Goal: Task Accomplishment & Management: Use online tool/utility

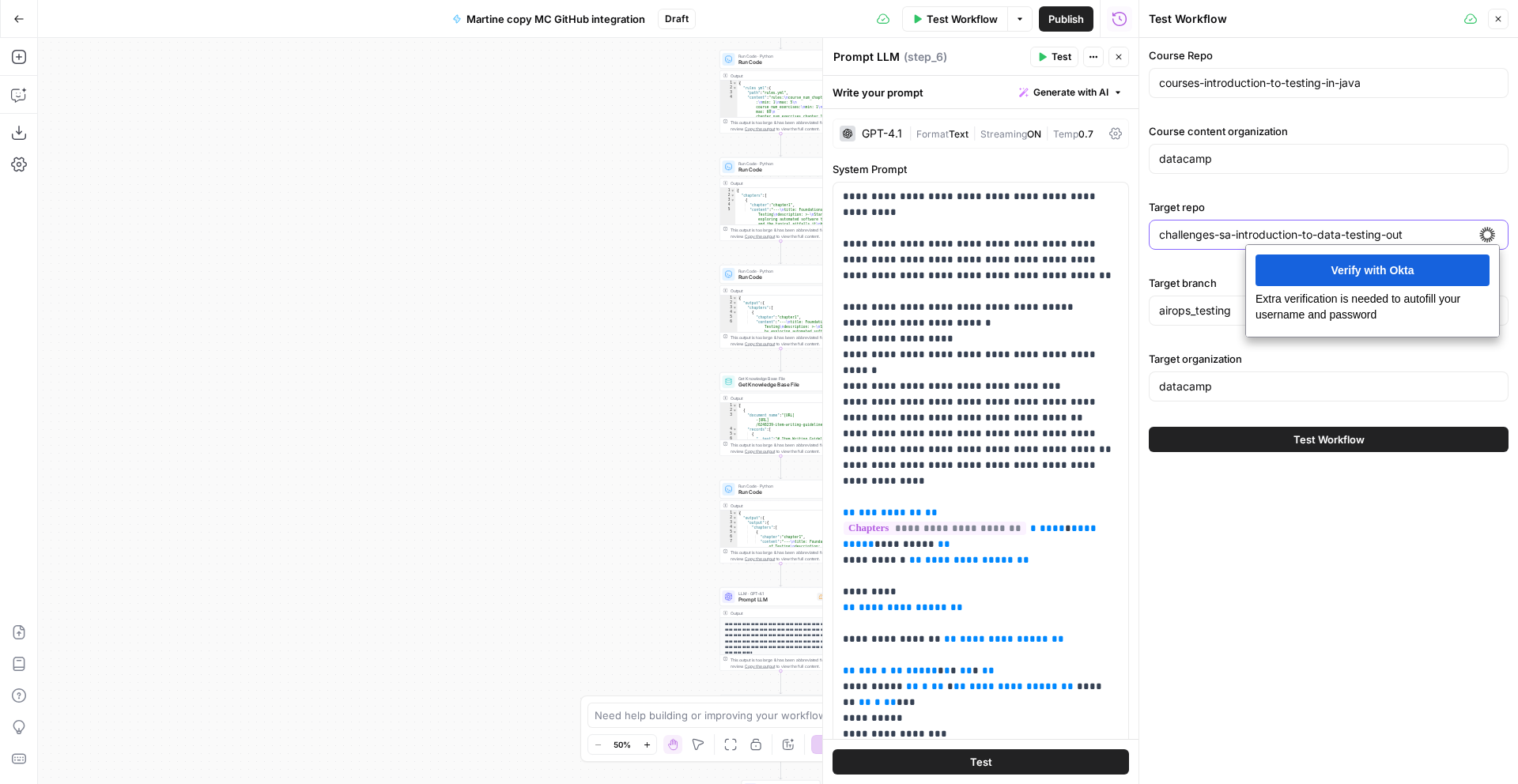
drag, startPoint x: 1420, startPoint y: 235, endPoint x: 1139, endPoint y: 235, distance: 281.0
click at [1139, 235] on div "Test Workflow Close Course Repo courses-introduction-to-testing-in-java Course …" at bounding box center [1328, 392] width 379 height 784
click at [1345, 362] on label "Target organization" at bounding box center [1328, 358] width 360 height 16
click at [1345, 378] on input "datacamp" at bounding box center [1329, 386] width 339 height 16
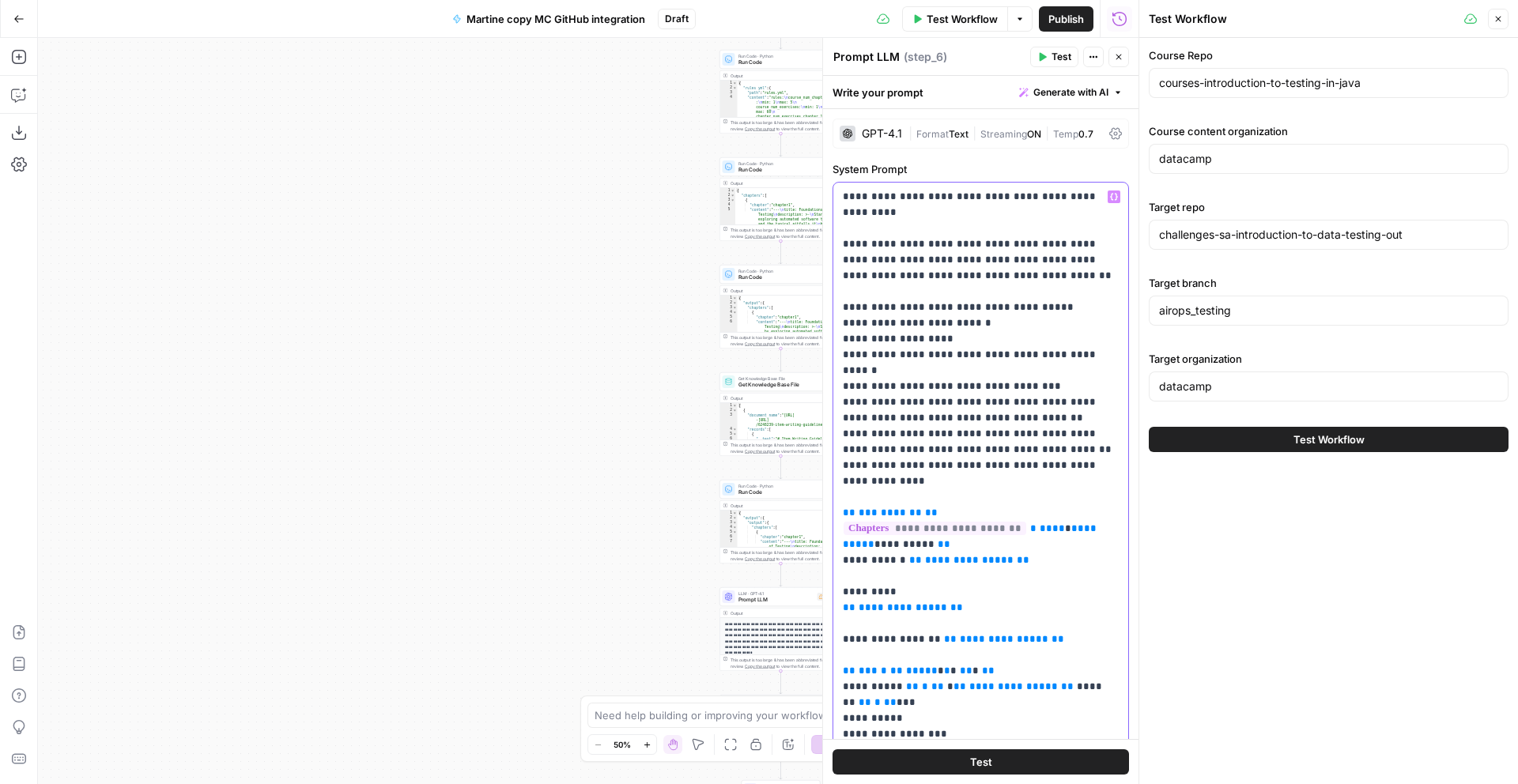
click at [952, 324] on p "**********" at bounding box center [980, 615] width 276 height 854
click at [1403, 92] on div "courses-introduction-to-testing-in-java" at bounding box center [1328, 82] width 360 height 30
click at [956, 25] on span "Test Workflow" at bounding box center [963, 18] width 71 height 16
click at [1389, 88] on input "courses-introduction-to-testing-in-java" at bounding box center [1329, 82] width 339 height 16
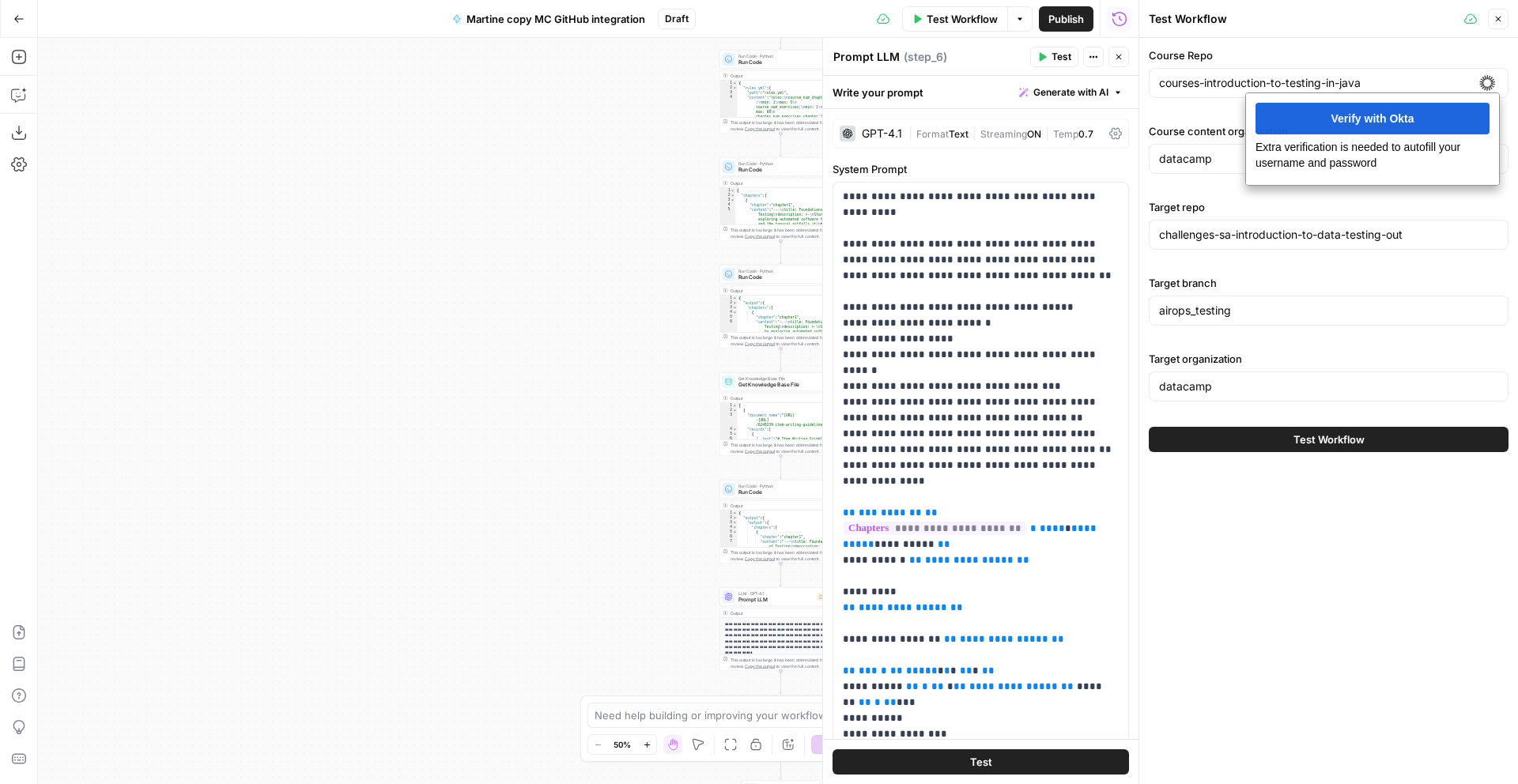
drag, startPoint x: 1511, startPoint y: 212, endPoint x: 1490, endPoint y: 206, distance: 21.8
click at [1511, 212] on div "Course Repo courses-introduction-to-testing-in-java Course content organization…" at bounding box center [1328, 249] width 378 height 424
drag, startPoint x: 1385, startPoint y: 86, endPoint x: 1092, endPoint y: 87, distance: 293.0
click at [1092, 87] on body "DataCamp New Home Browse Your Data Usage Settings Recent Grids Paid Social 2025…" at bounding box center [759, 392] width 1518 height 784
paste input "understanding-chatgpt"
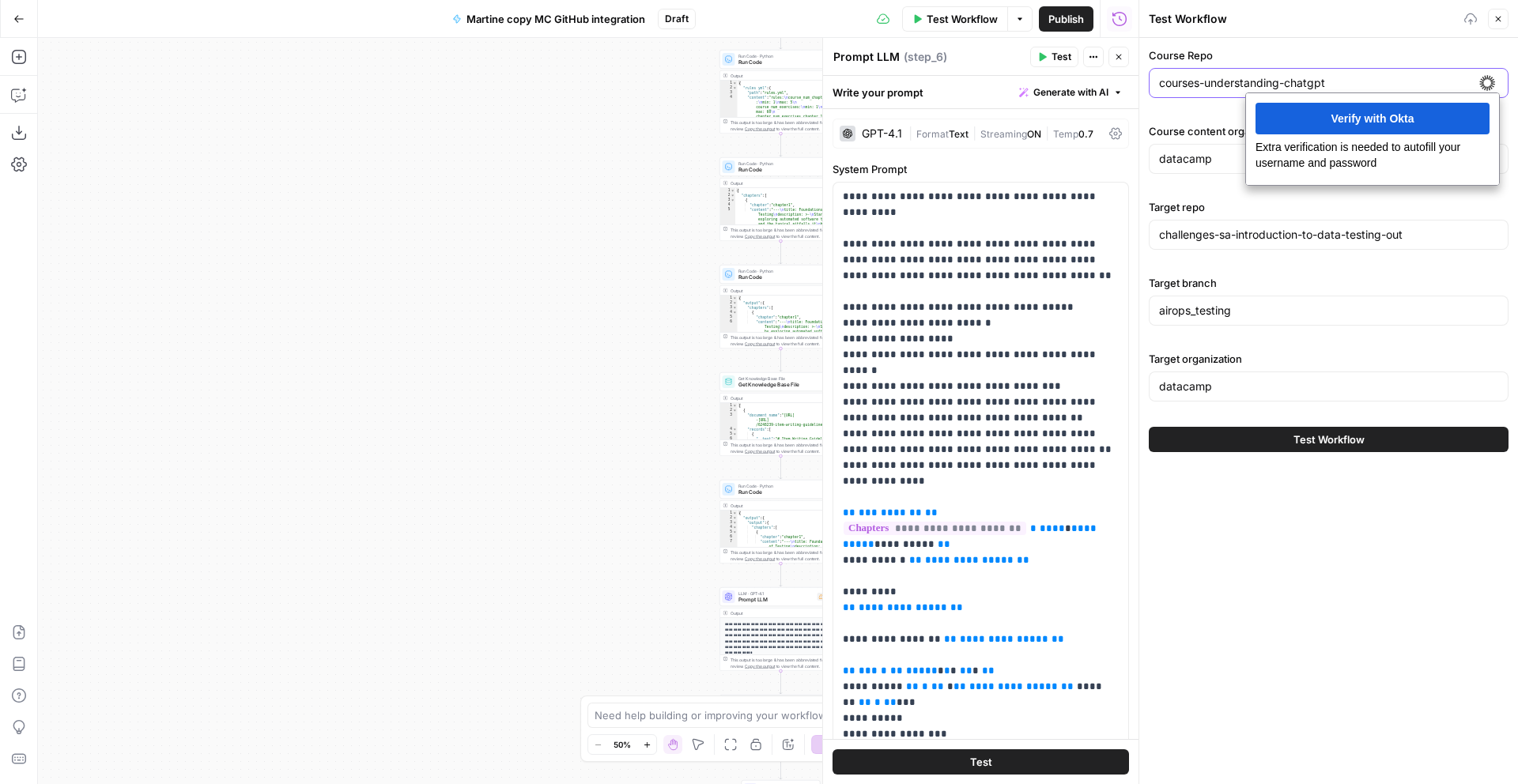
type input "courses-understanding-chatgpt"
click at [1218, 105] on div "Course Repo courses-understanding-chatgpt Course content organization datacamp …" at bounding box center [1328, 228] width 360 height 361
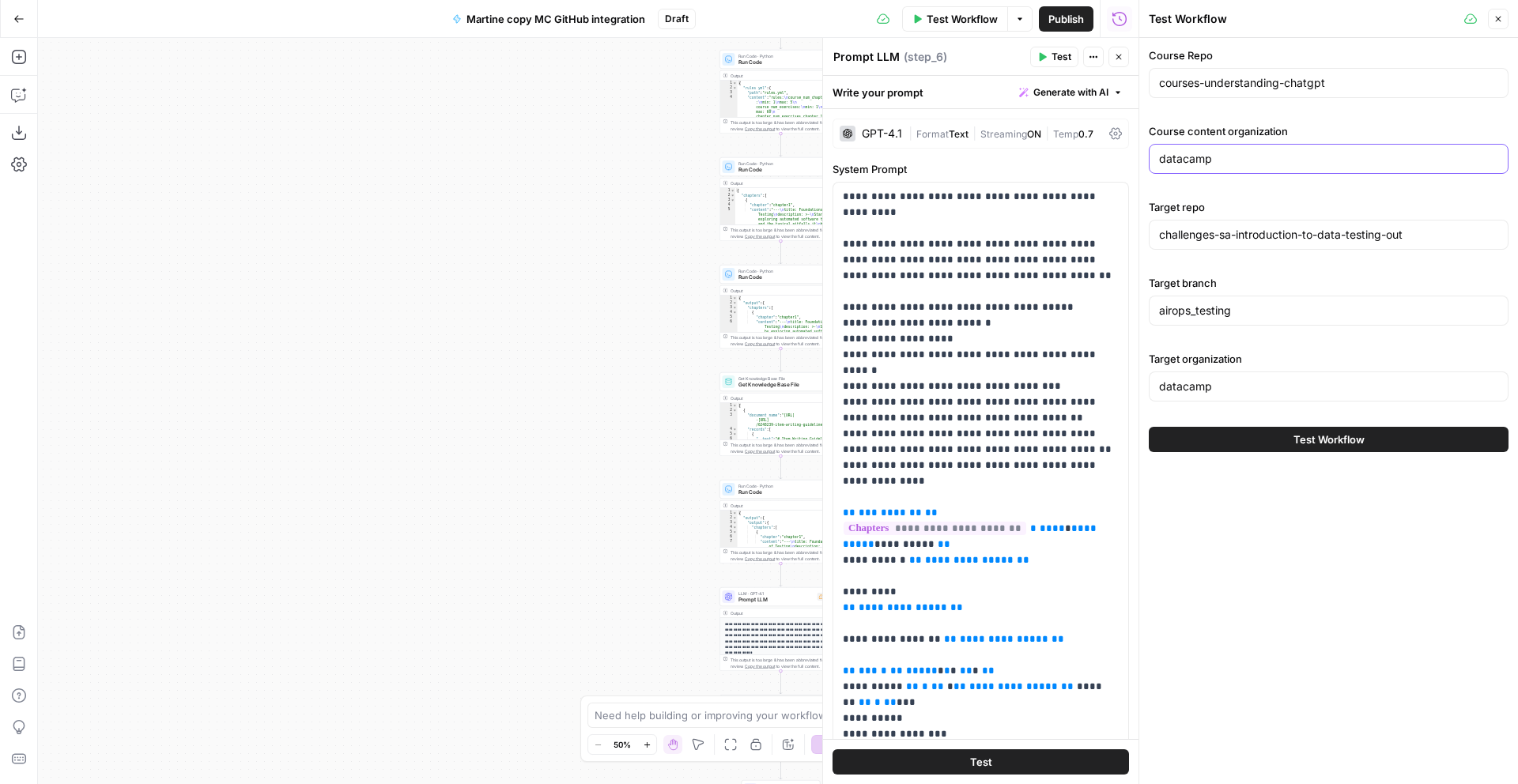
click at [1261, 163] on input "datacamp" at bounding box center [1329, 158] width 339 height 16
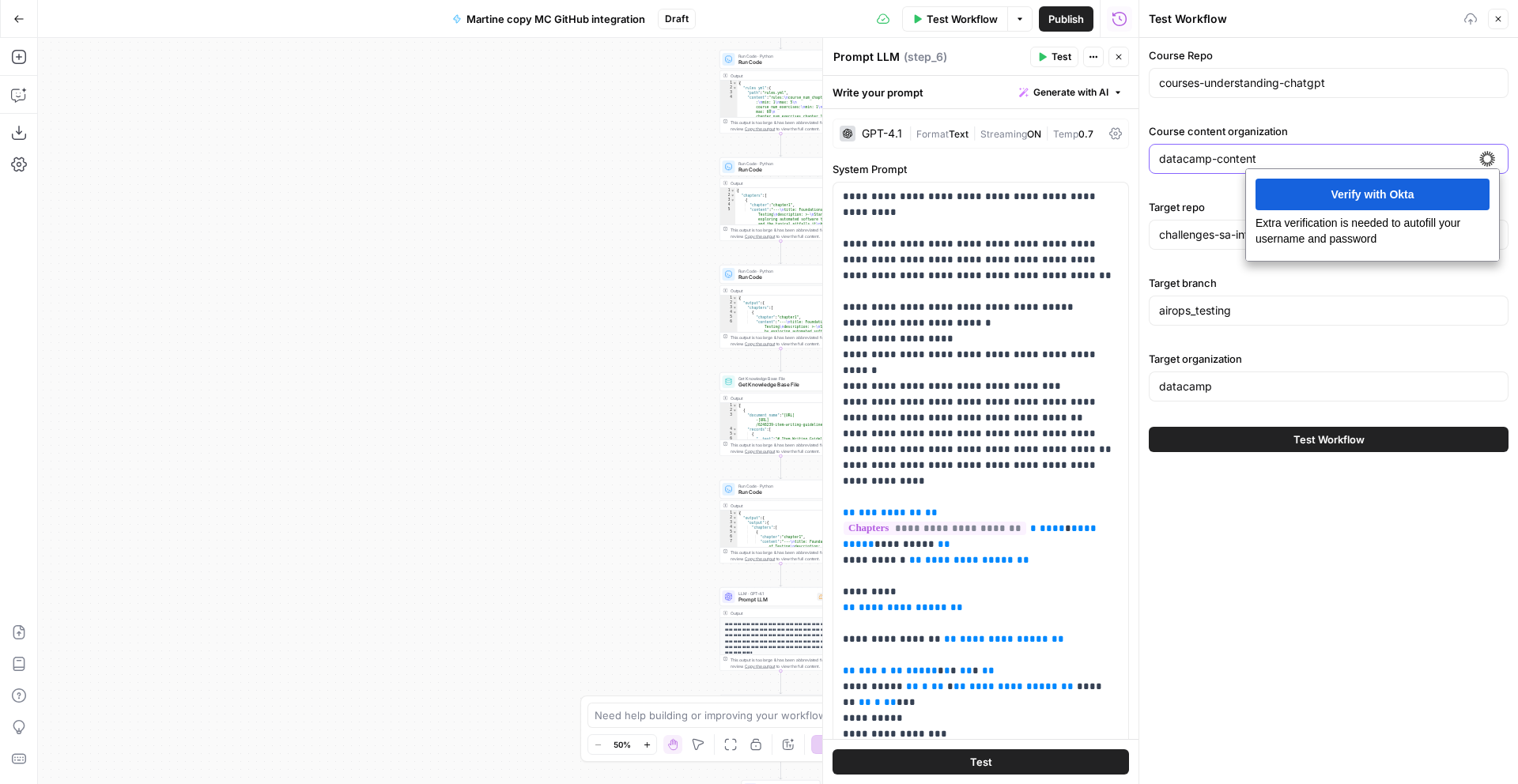
type input "datacamp-content"
click at [1213, 680] on div "Course Repo courses-understanding-chatgpt Course content organization datacamp-…" at bounding box center [1328, 410] width 378 height 746
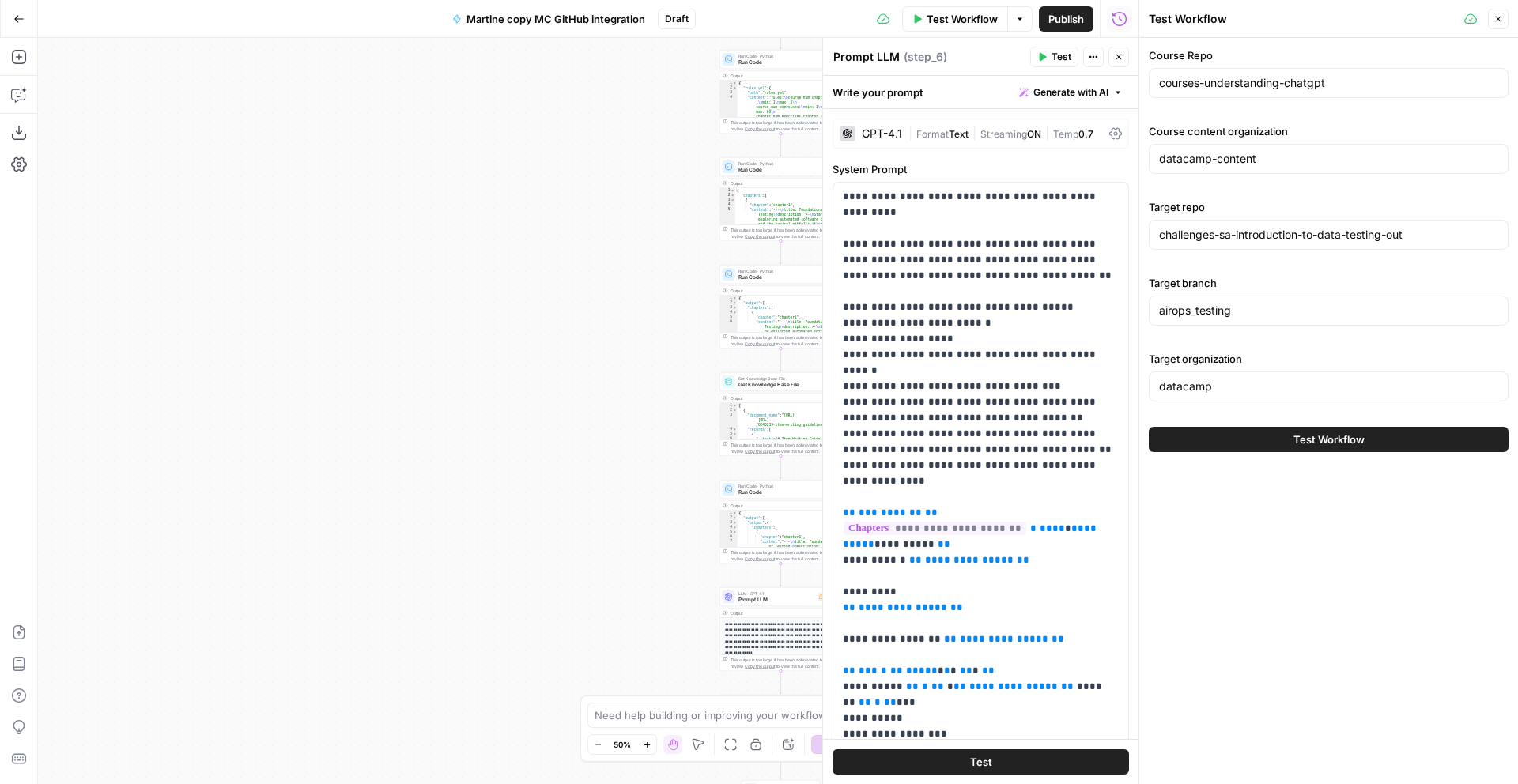
click at [1305, 436] on span "Test Workflow" at bounding box center [1329, 439] width 71 height 16
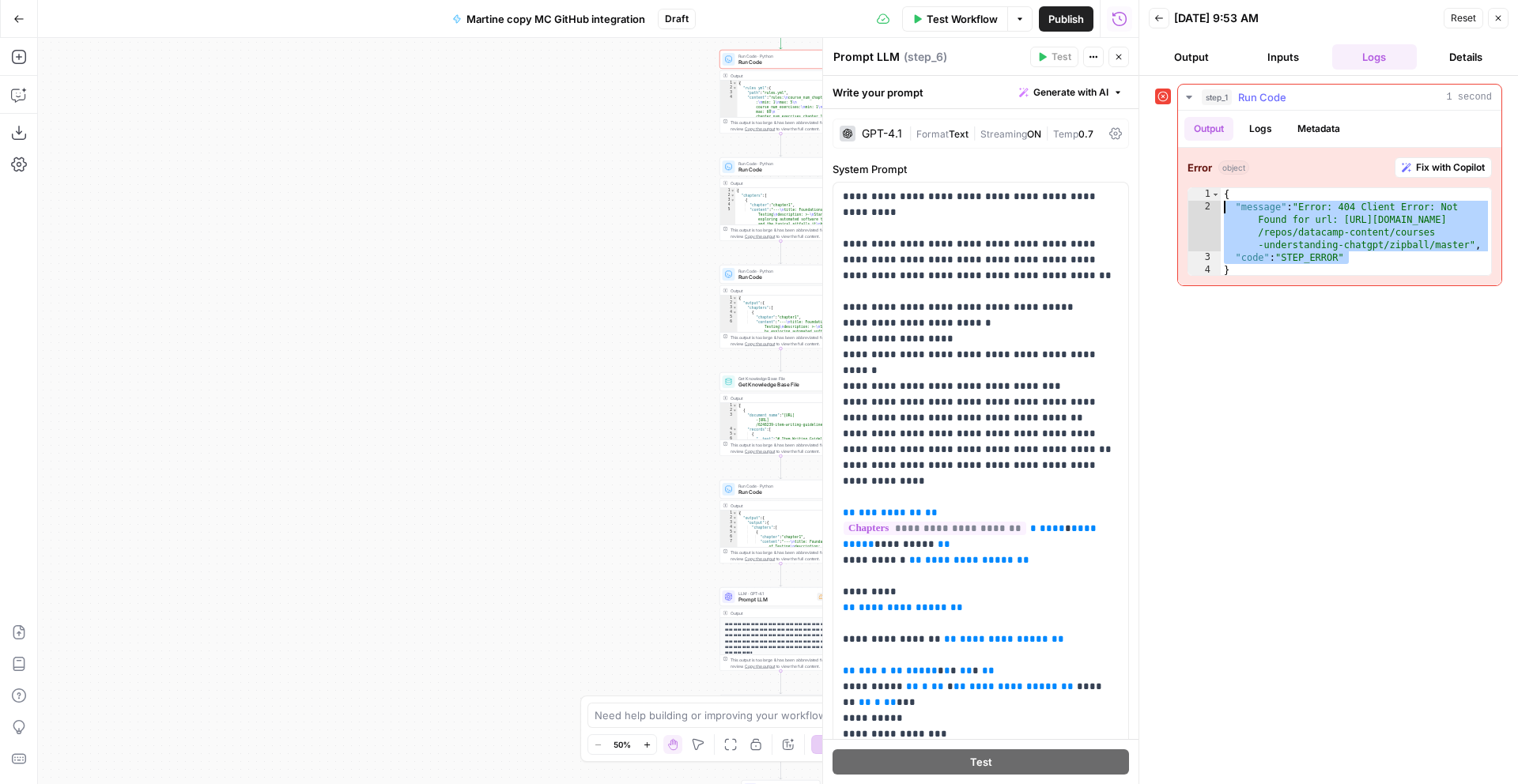
drag, startPoint x: 1355, startPoint y: 223, endPoint x: 1223, endPoint y: 209, distance: 132.7
click at [1223, 209] on div "{ "message" : "Error: 404 Client Error: Not Found for url: https://api.github.c…" at bounding box center [1356, 245] width 270 height 114
click at [1420, 212] on div "{ "message" : "Error: 404 Client Error: Not Found for url: https://api.github.c…" at bounding box center [1356, 245] width 270 height 114
drag, startPoint x: 1345, startPoint y: 222, endPoint x: 1470, endPoint y: 245, distance: 127.1
click at [1470, 245] on div "{ "message" : "Error: 404 Client Error: Not Found for url: https://api.github.c…" at bounding box center [1356, 245] width 270 height 114
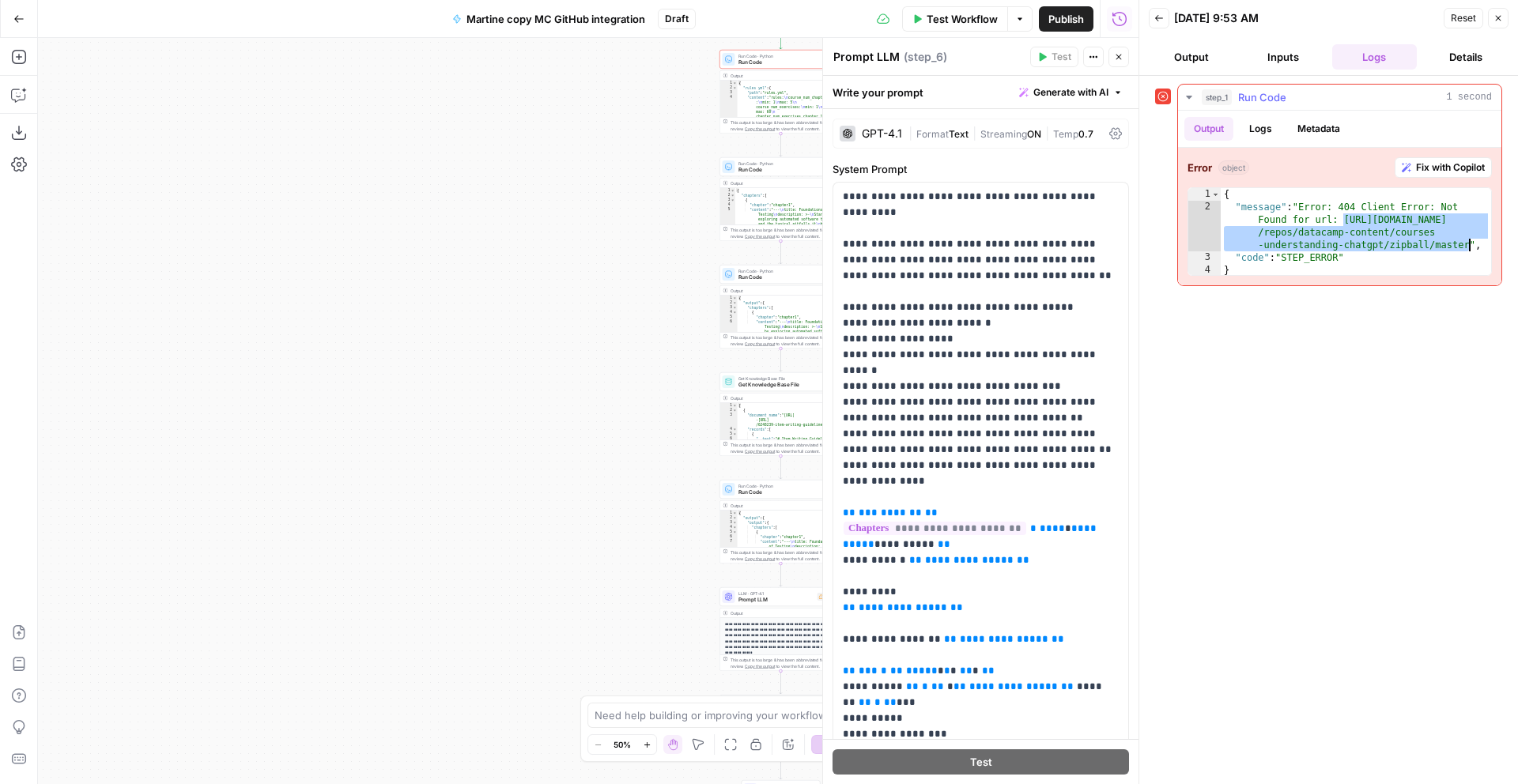
click at [1399, 263] on div "{ "message" : "Error: 404 Client Error: Not Found for url: https://api.github.c…" at bounding box center [1356, 245] width 270 height 114
drag, startPoint x: 1362, startPoint y: 260, endPoint x: 1200, endPoint y: 203, distance: 171.7
click at [1200, 203] on div "**********" at bounding box center [1340, 232] width 304 height 89
type textarea "**********"
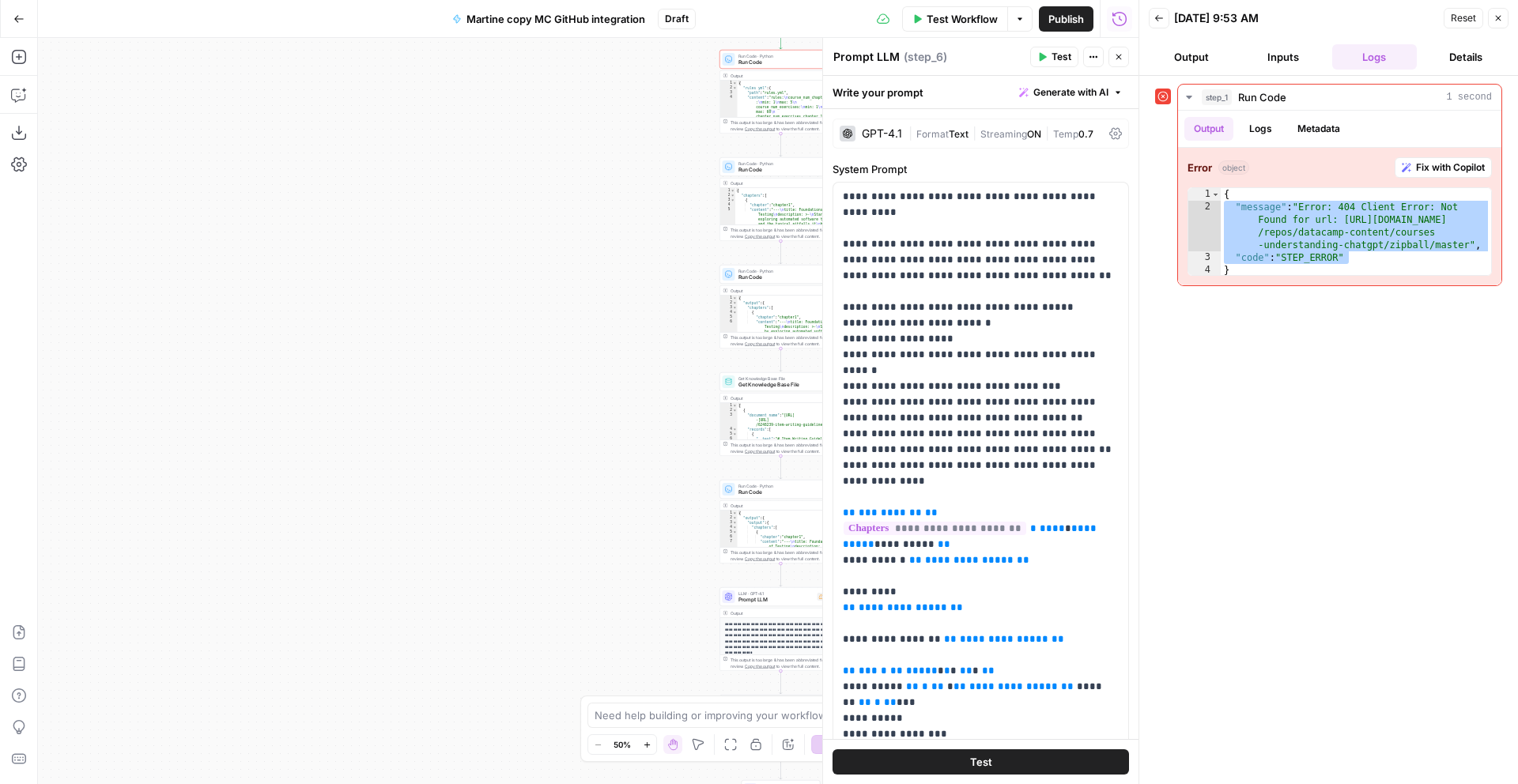
drag, startPoint x: 947, startPoint y: 16, endPoint x: 969, endPoint y: 67, distance: 55.5
click at [947, 16] on span "Test Workflow" at bounding box center [963, 18] width 71 height 16
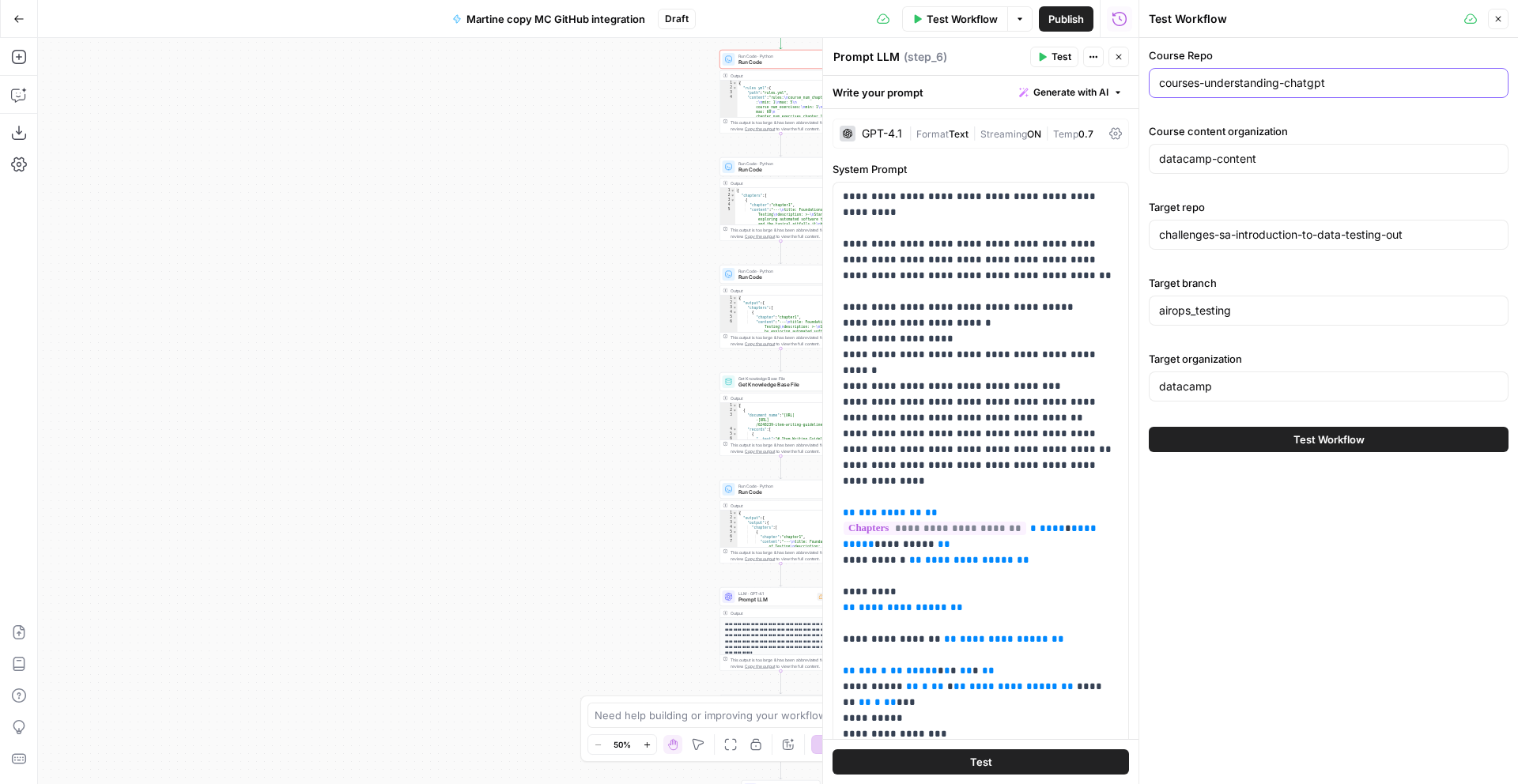
drag, startPoint x: 1353, startPoint y: 84, endPoint x: 1131, endPoint y: 85, distance: 222.0
click at [1139, 85] on div "Test Workflow Close Course Repo courses-understanding-chatgpt Course content or…" at bounding box center [1328, 392] width 379 height 784
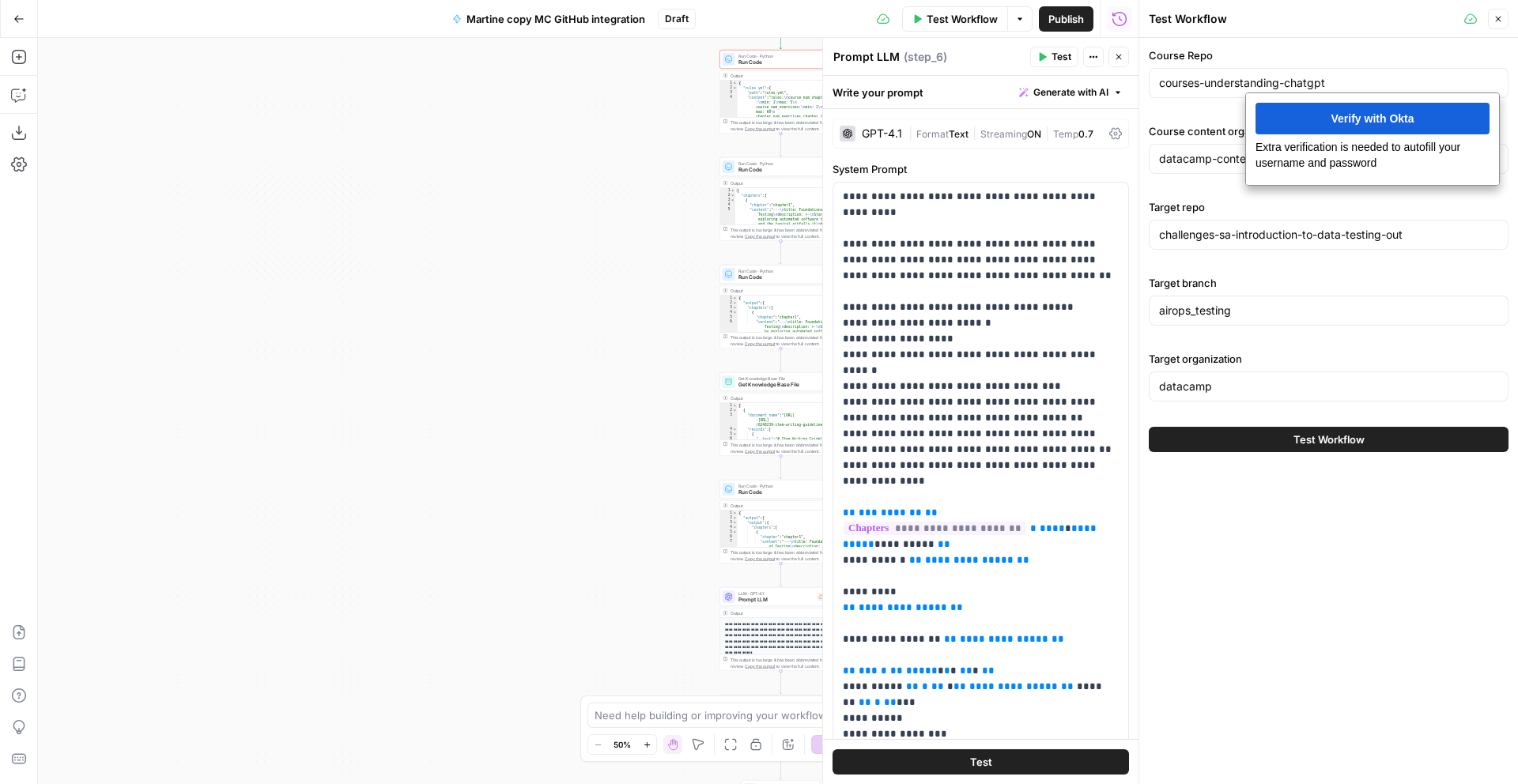
drag, startPoint x: 1473, startPoint y: 57, endPoint x: 1443, endPoint y: 58, distance: 30.0
click at [1473, 57] on label "Course Repo" at bounding box center [1328, 55] width 360 height 16
click at [1473, 75] on input "courses-understanding-chatgpt" at bounding box center [1329, 82] width 339 height 16
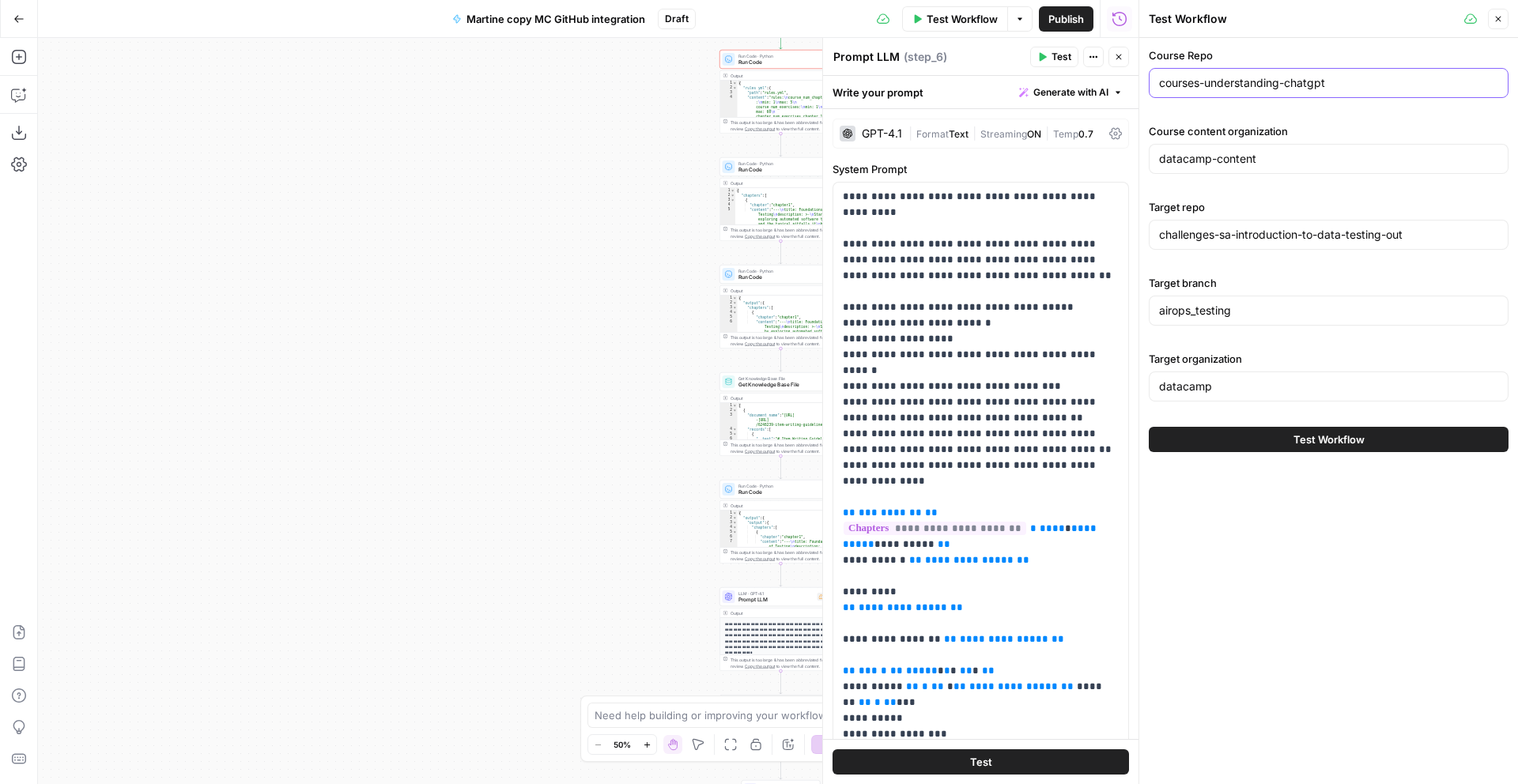
drag, startPoint x: 1332, startPoint y: 81, endPoint x: 1148, endPoint y: 89, distance: 184.2
click at [1148, 89] on div "Course Repo courses-understanding-chatgpt Course content organization datacamp-…" at bounding box center [1328, 249] width 378 height 424
drag, startPoint x: 1240, startPoint y: 150, endPoint x: 1248, endPoint y: 149, distance: 8.1
click at [1240, 151] on input "datacamp-content" at bounding box center [1329, 158] width 339 height 16
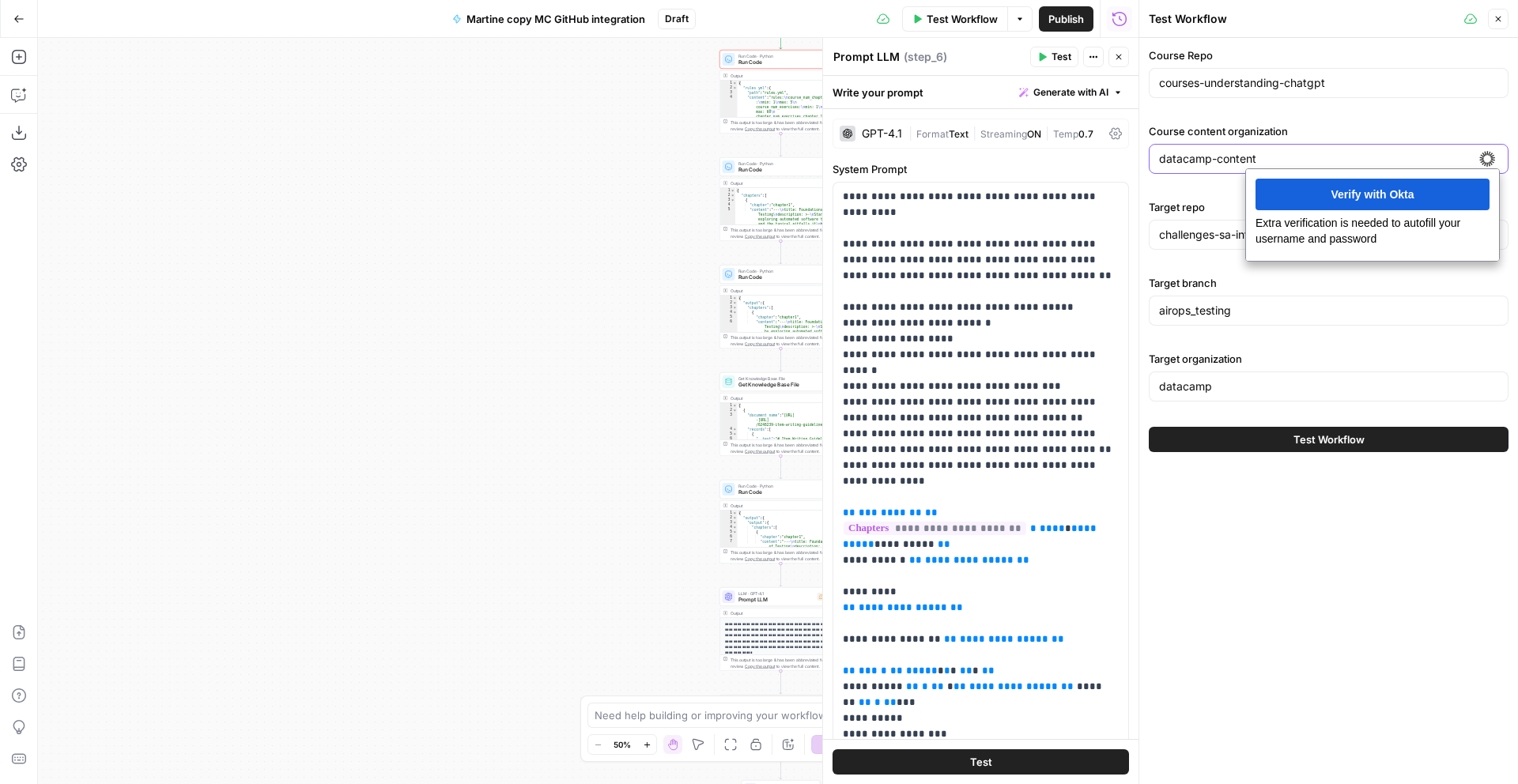
drag, startPoint x: 1293, startPoint y: 153, endPoint x: 1134, endPoint y: 150, distance: 159.0
click at [1139, 150] on div "Test Workflow Close Course Repo courses-understanding-chatgpt Course content or…" at bounding box center [1328, 392] width 379 height 784
click at [1320, 303] on input "airops_testing" at bounding box center [1329, 310] width 339 height 16
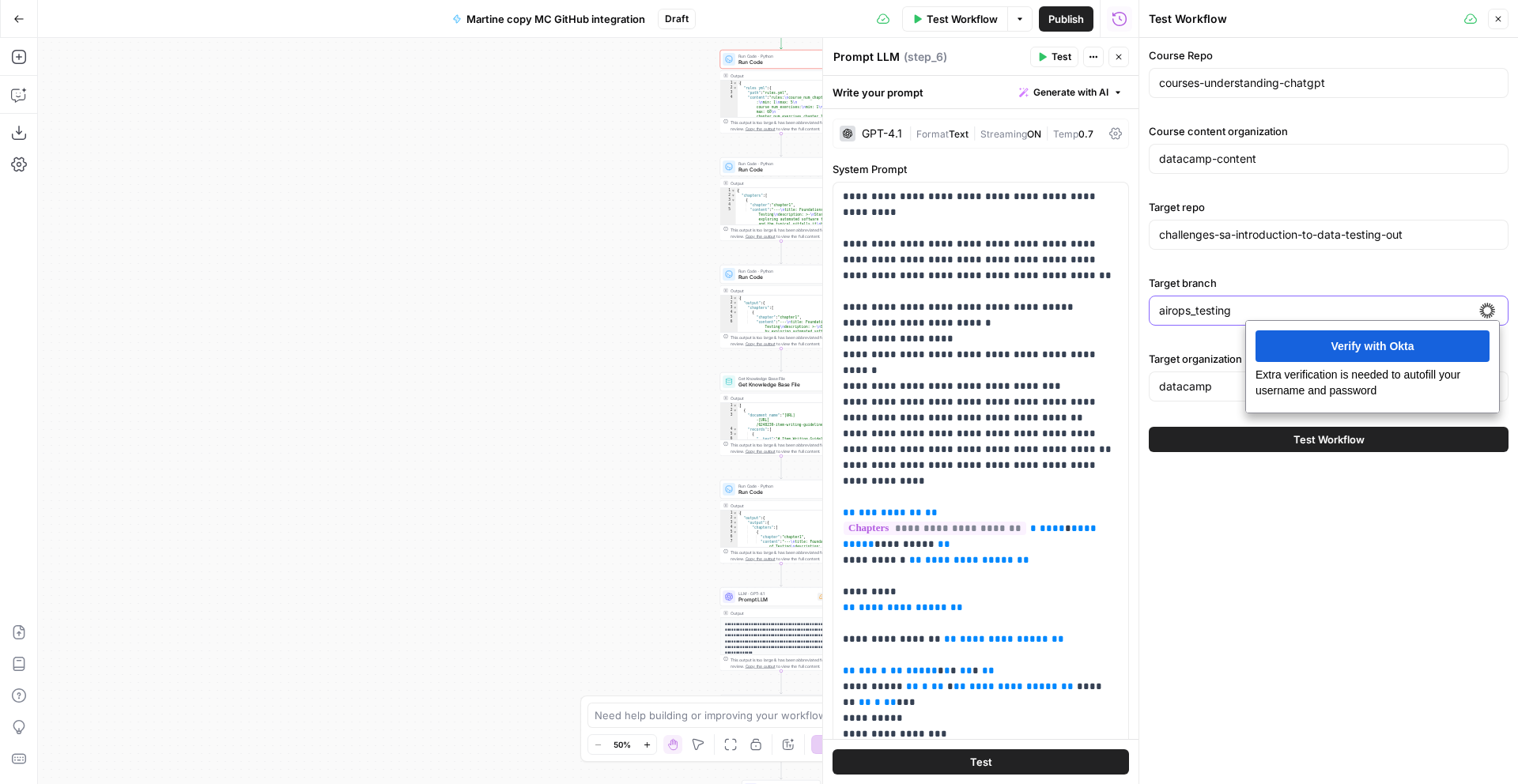
drag, startPoint x: 1281, startPoint y: 309, endPoint x: 1145, endPoint y: 311, distance: 136.0
click at [1145, 311] on div "Test Workflow Close Course Repo courses-understanding-chatgpt Course content or…" at bounding box center [1328, 392] width 379 height 784
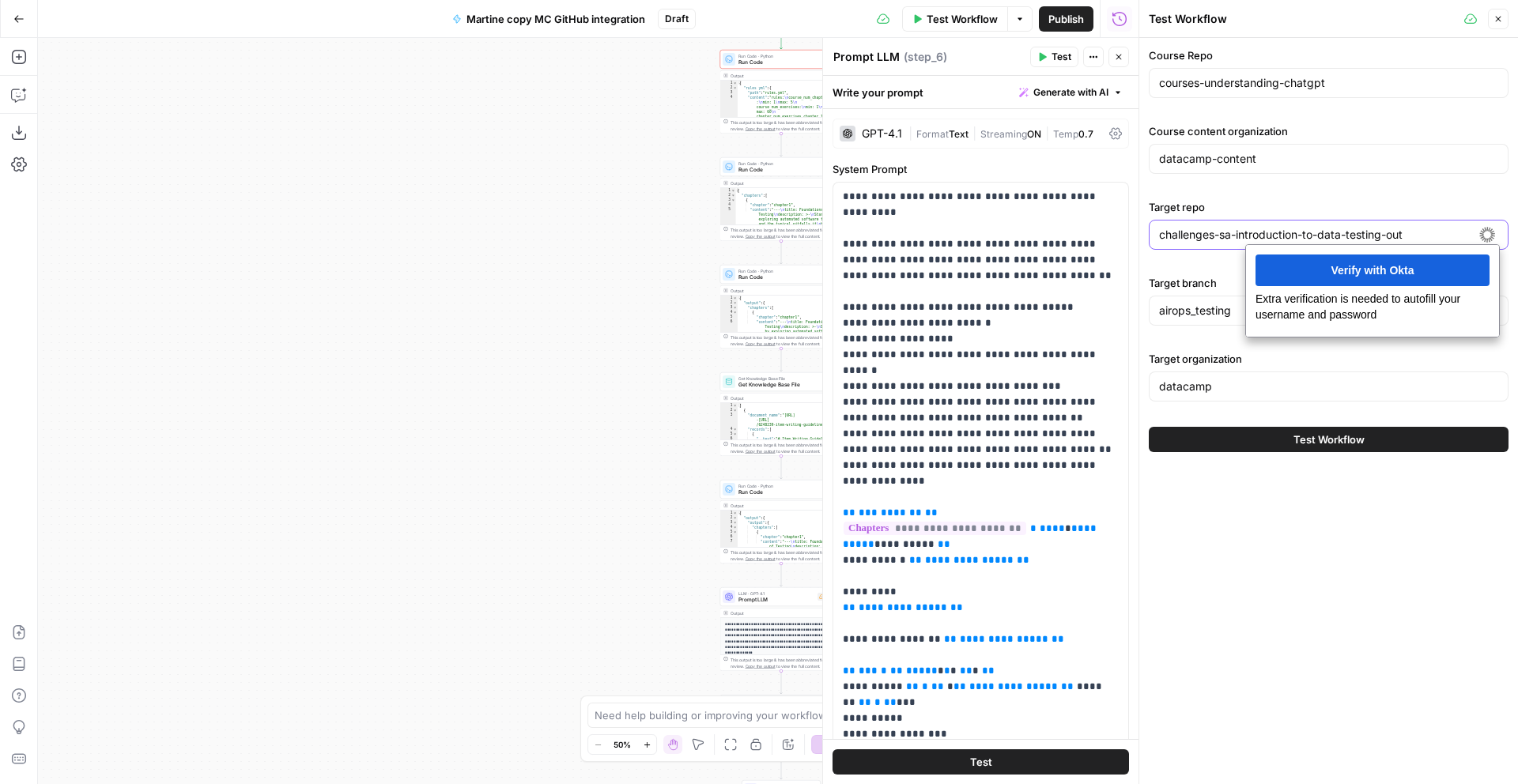
drag, startPoint x: 1432, startPoint y: 239, endPoint x: 862, endPoint y: 201, distance: 571.3
click at [957, 225] on body "DataCamp New Home Browse Your Data Usage Settings Recent Grids Script optimiser…" at bounding box center [759, 392] width 1518 height 784
click at [1214, 315] on input "airops_testing" at bounding box center [1329, 310] width 339 height 16
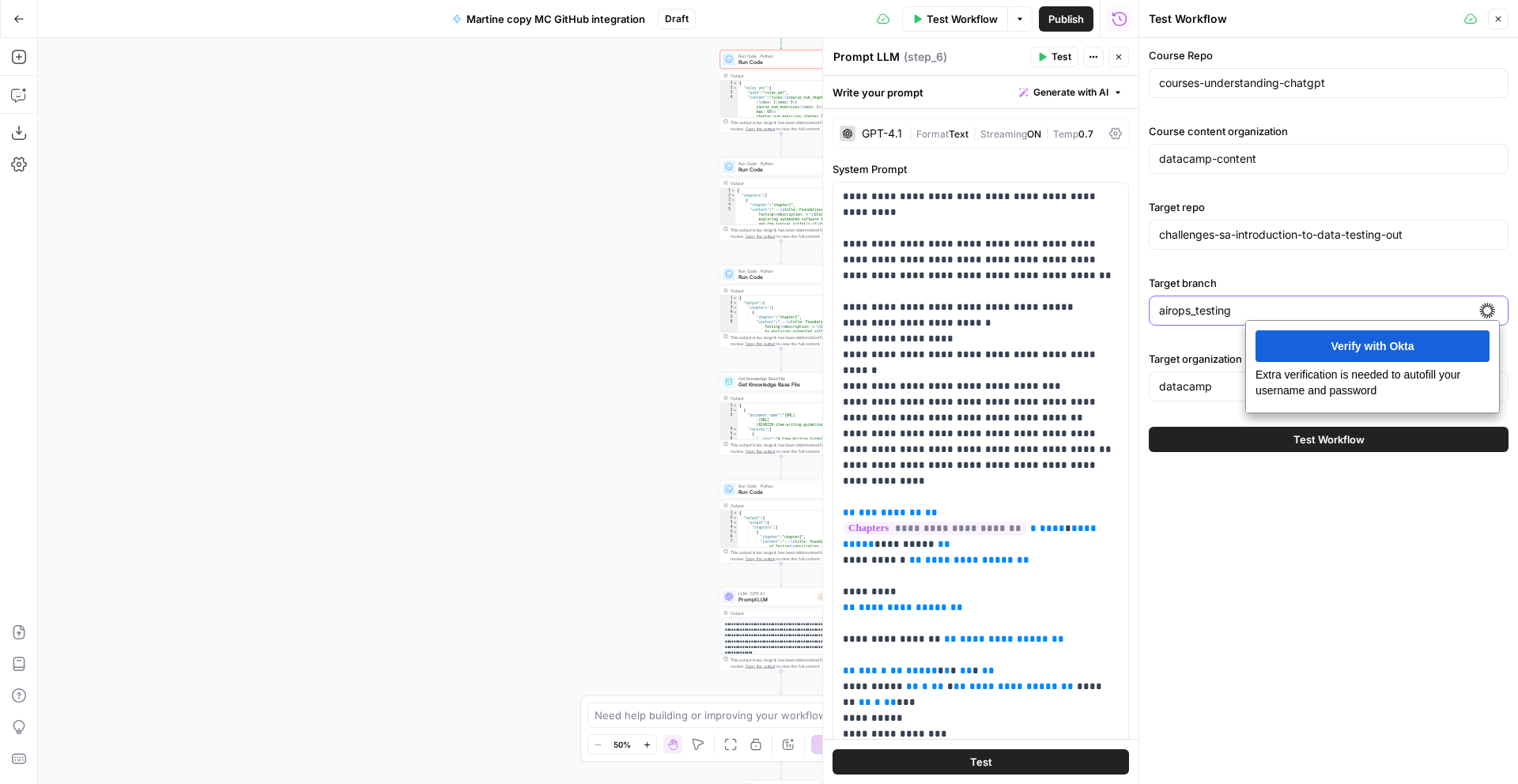
drag, startPoint x: 1244, startPoint y: 315, endPoint x: 1126, endPoint y: 309, distance: 118.2
click at [1126, 309] on body "DataCamp New Home Browse Your Data Usage Settings Recent Grids Script optimiser…" at bounding box center [759, 392] width 1518 height 784
click at [1201, 385] on input "datacamp" at bounding box center [1329, 386] width 339 height 16
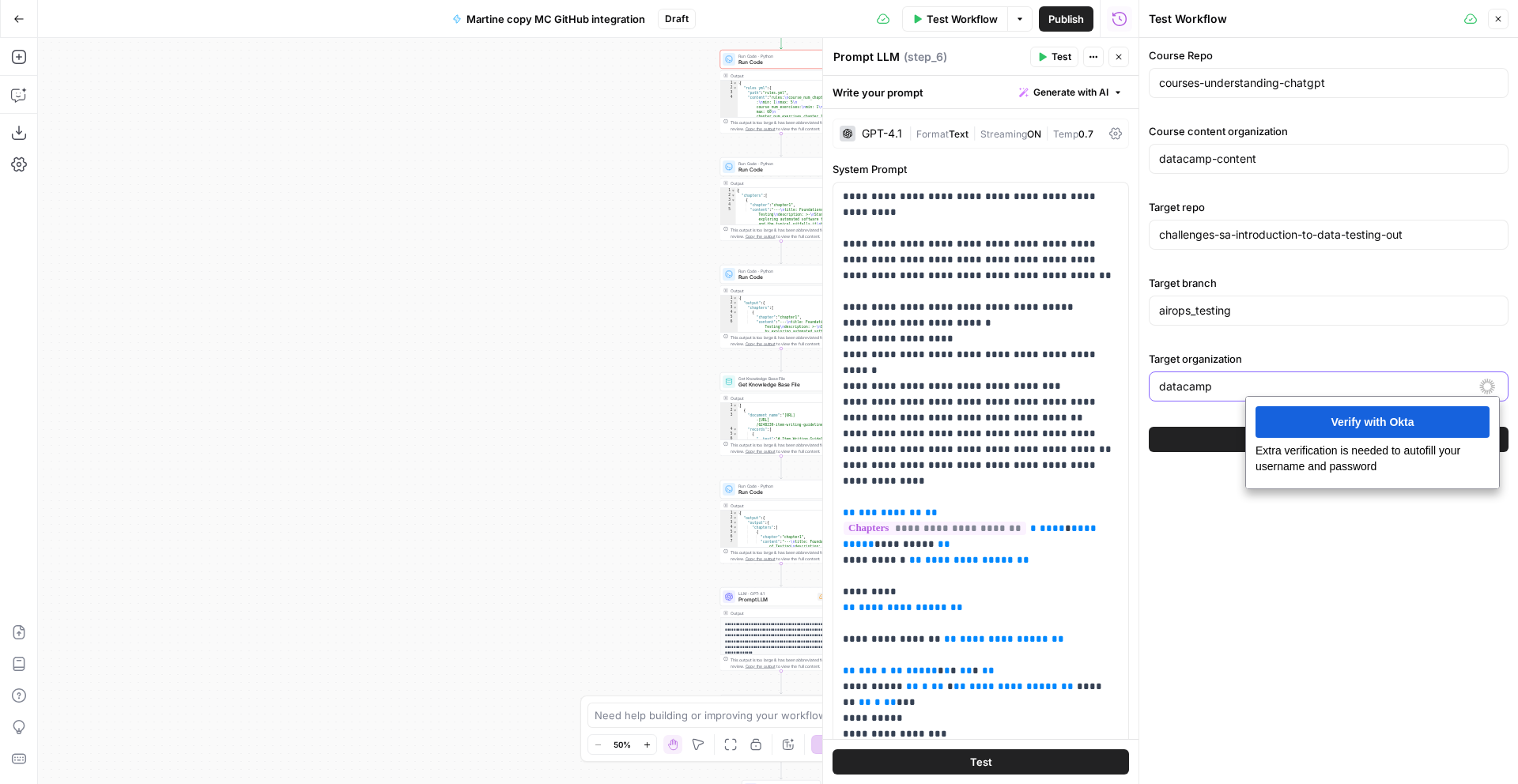
click at [1201, 385] on input "datacamp" at bounding box center [1329, 386] width 339 height 16
drag, startPoint x: 636, startPoint y: 178, endPoint x: 653, endPoint y: 166, distance: 20.8
click at [636, 178] on div "Workflow Set Inputs Inputs Error Run Code · Python Run Code Step 1 Output Expan…" at bounding box center [588, 410] width 1101 height 746
click at [762, 67] on div "Error Run Code · Python Run Code Step 1 Copy step Delete step Add Note Test" at bounding box center [781, 59] width 123 height 19
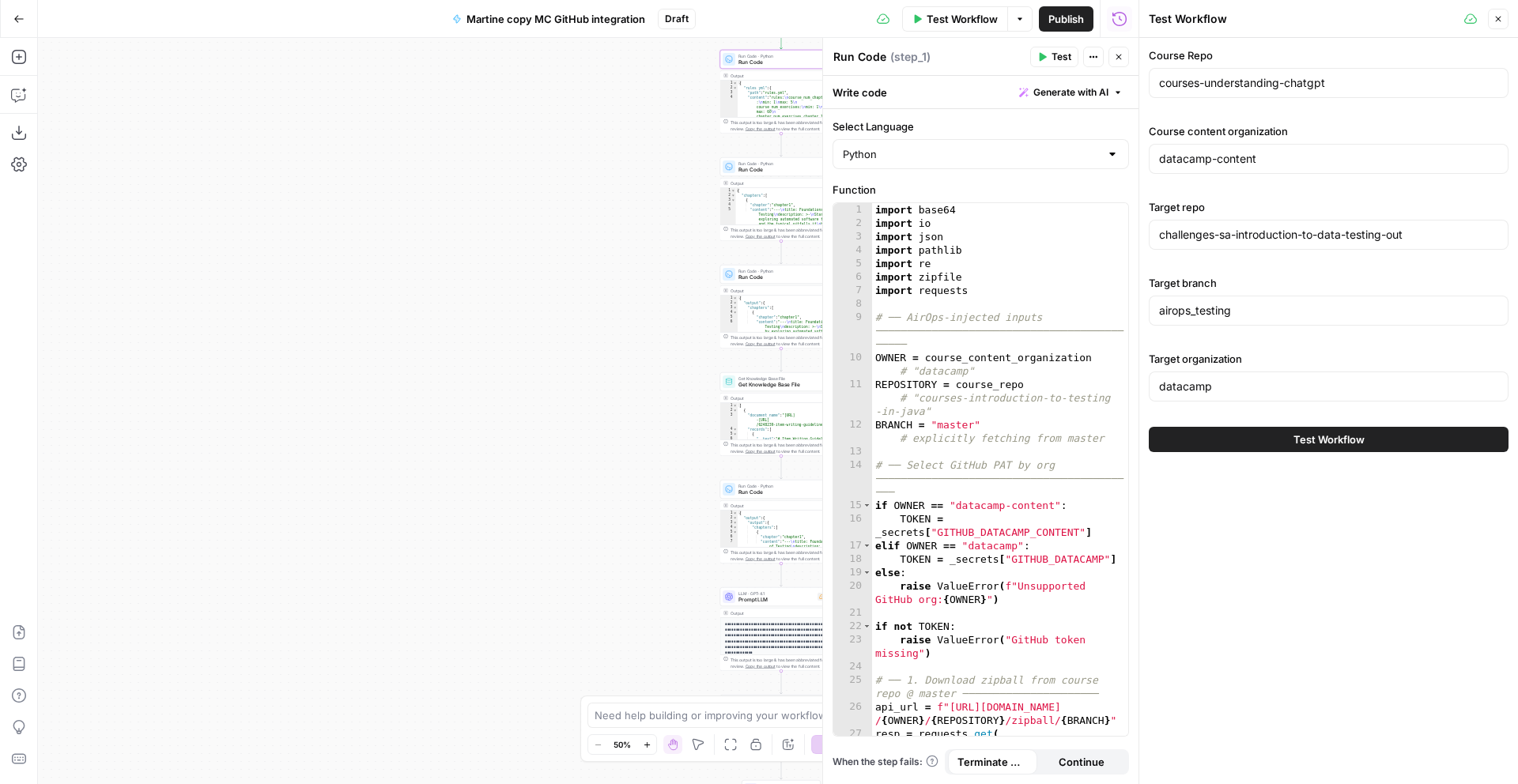
type textarea "**********"
click at [766, 104] on div "{ "rules_yml" : { "path" : "rules.yml" , "content" : "rules: \n course_num_chap…" at bounding box center [790, 160] width 104 height 159
click at [778, 61] on span "Run Code" at bounding box center [780, 62] width 83 height 8
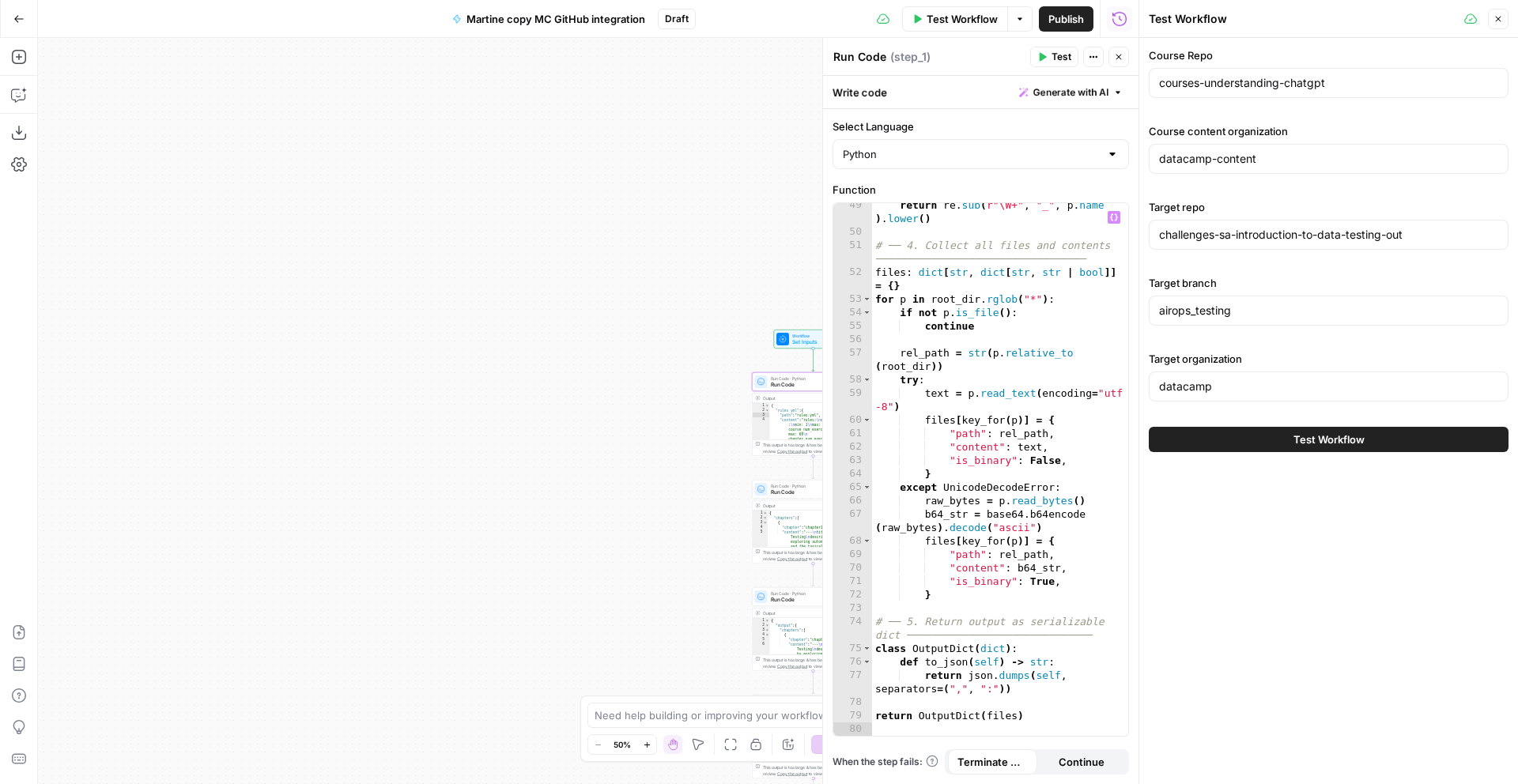
scroll to position [918, 0]
click at [985, 338] on div "return re . sub ( r"\W+" , "_" , p . name ) . lower ( ) # ── 4. Collect all fil…" at bounding box center [1000, 486] width 257 height 573
type textarea "**********"
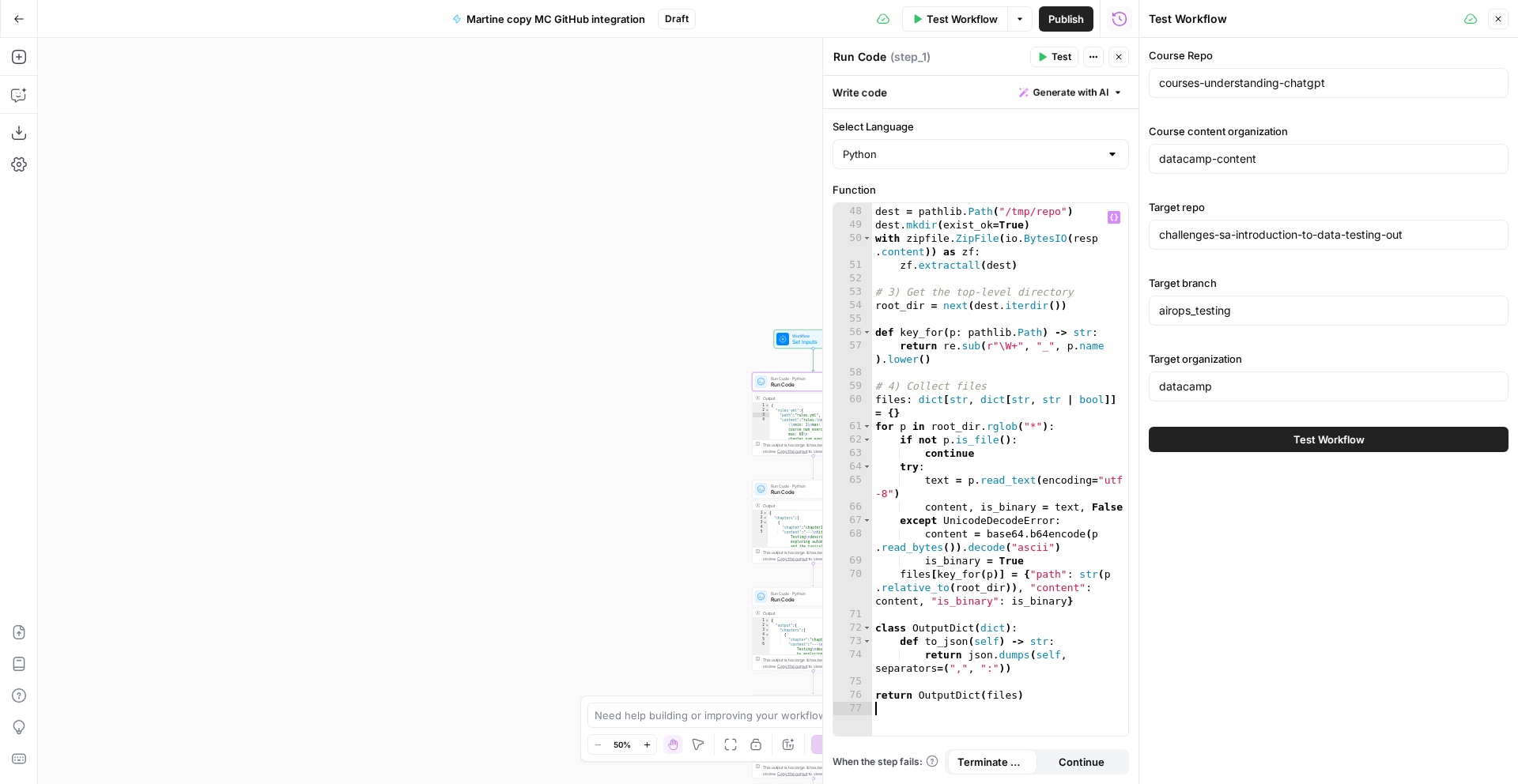
scroll to position [919, 0]
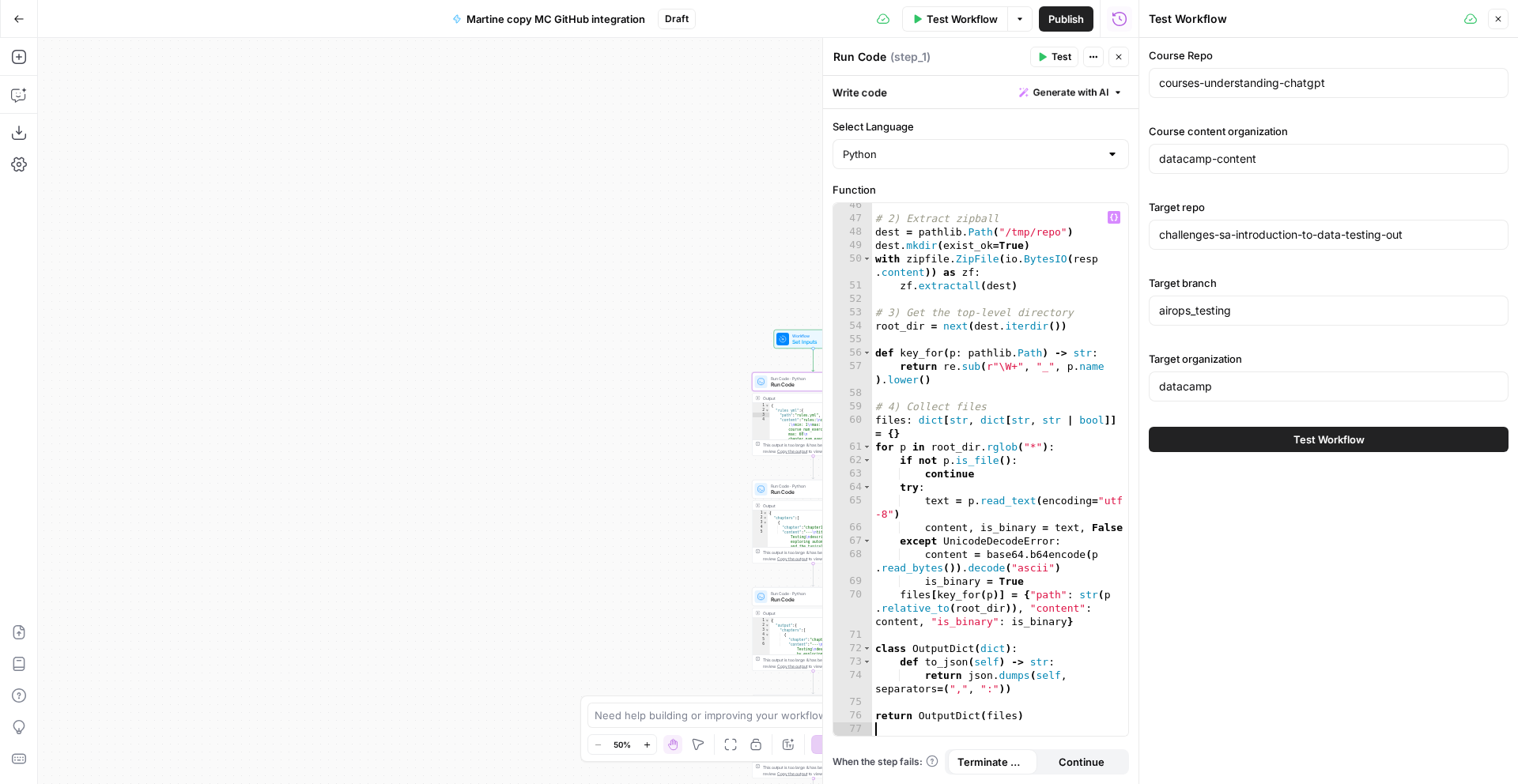
click at [1306, 448] on button "Test Workflow" at bounding box center [1328, 440] width 360 height 26
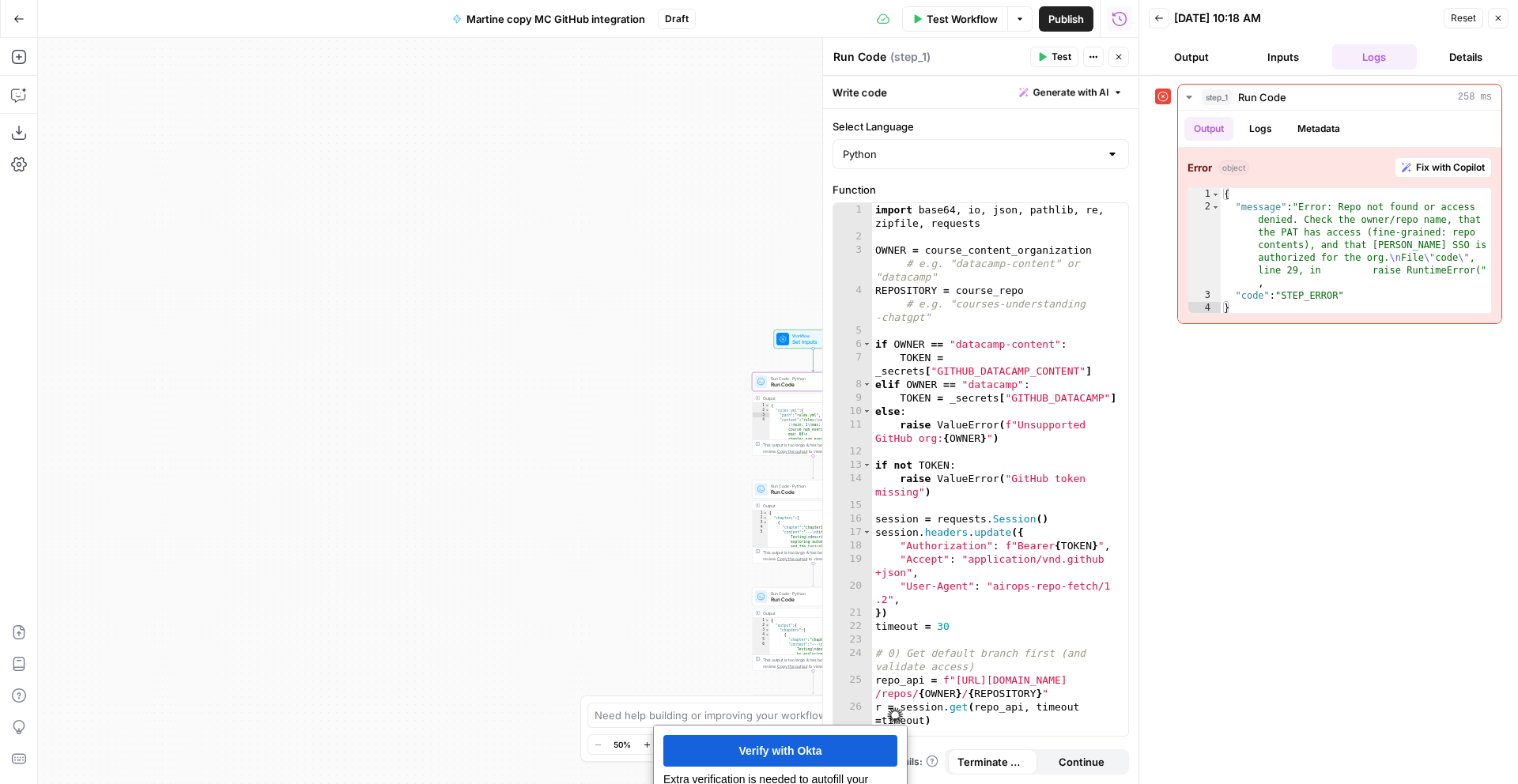
click at [961, 21] on span "Test Workflow" at bounding box center [963, 18] width 71 height 16
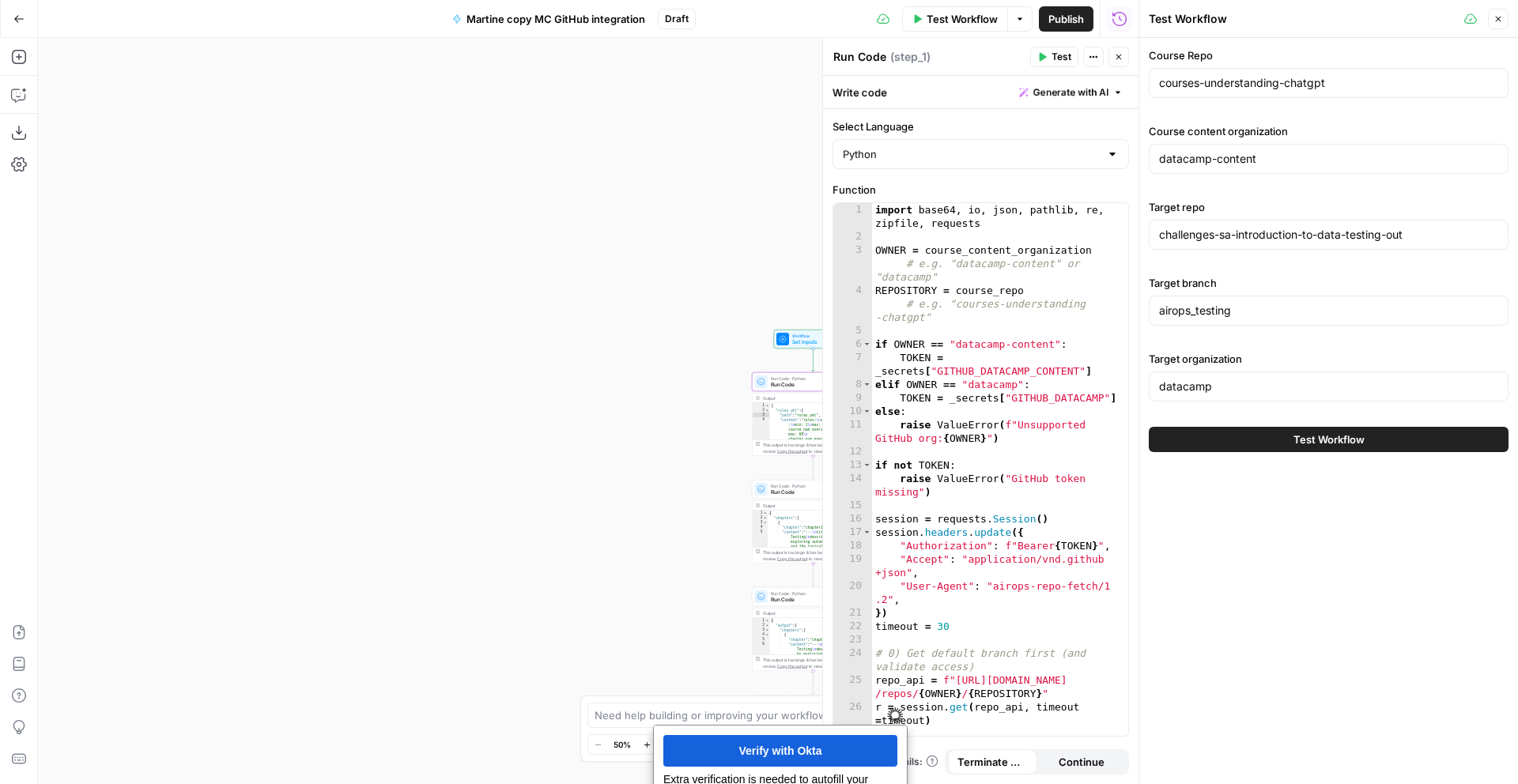
click at [1364, 442] on span "Test Workflow" at bounding box center [1329, 439] width 71 height 16
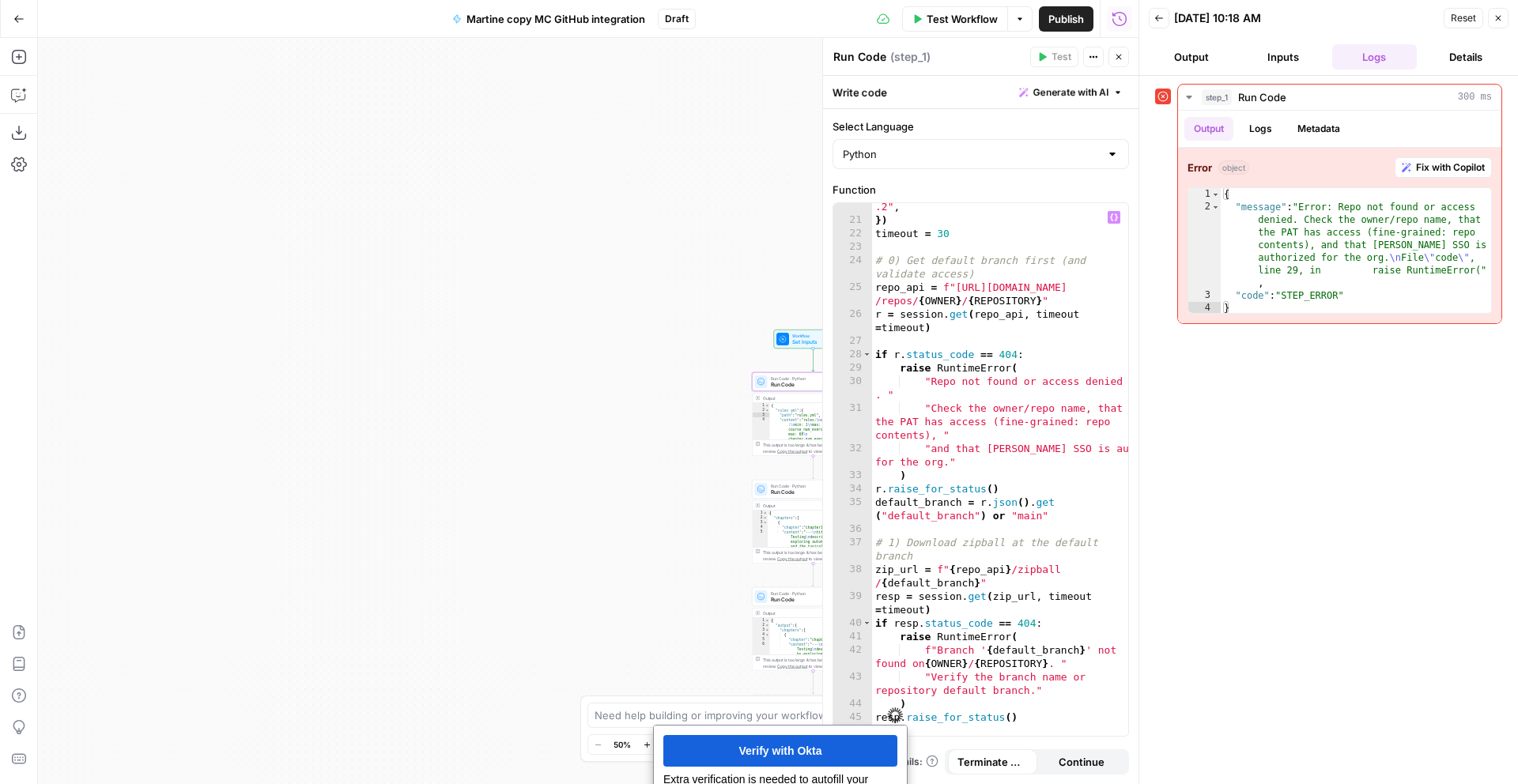
scroll to position [395, 0]
type textarea "**********"
click at [991, 381] on div ""User-Agent" : "airops-repo-fetch/1 .2" , }) timeout = 30 # 0) Get default bran…" at bounding box center [1000, 472] width 257 height 573
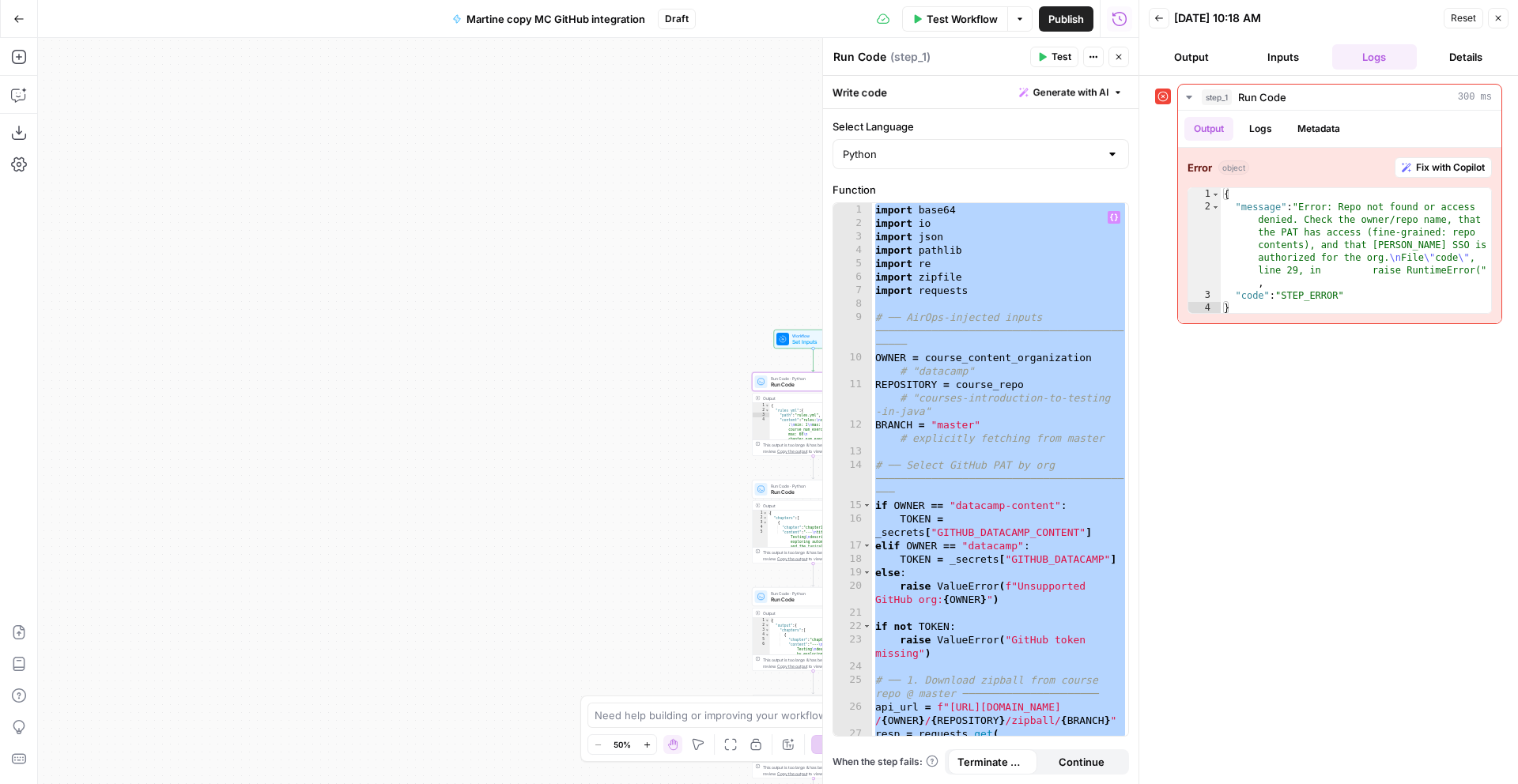
scroll to position [0, 0]
click at [1014, 402] on div "import base64 import io import json import pathlib import re import zipfile imp…" at bounding box center [1000, 483] width 257 height 560
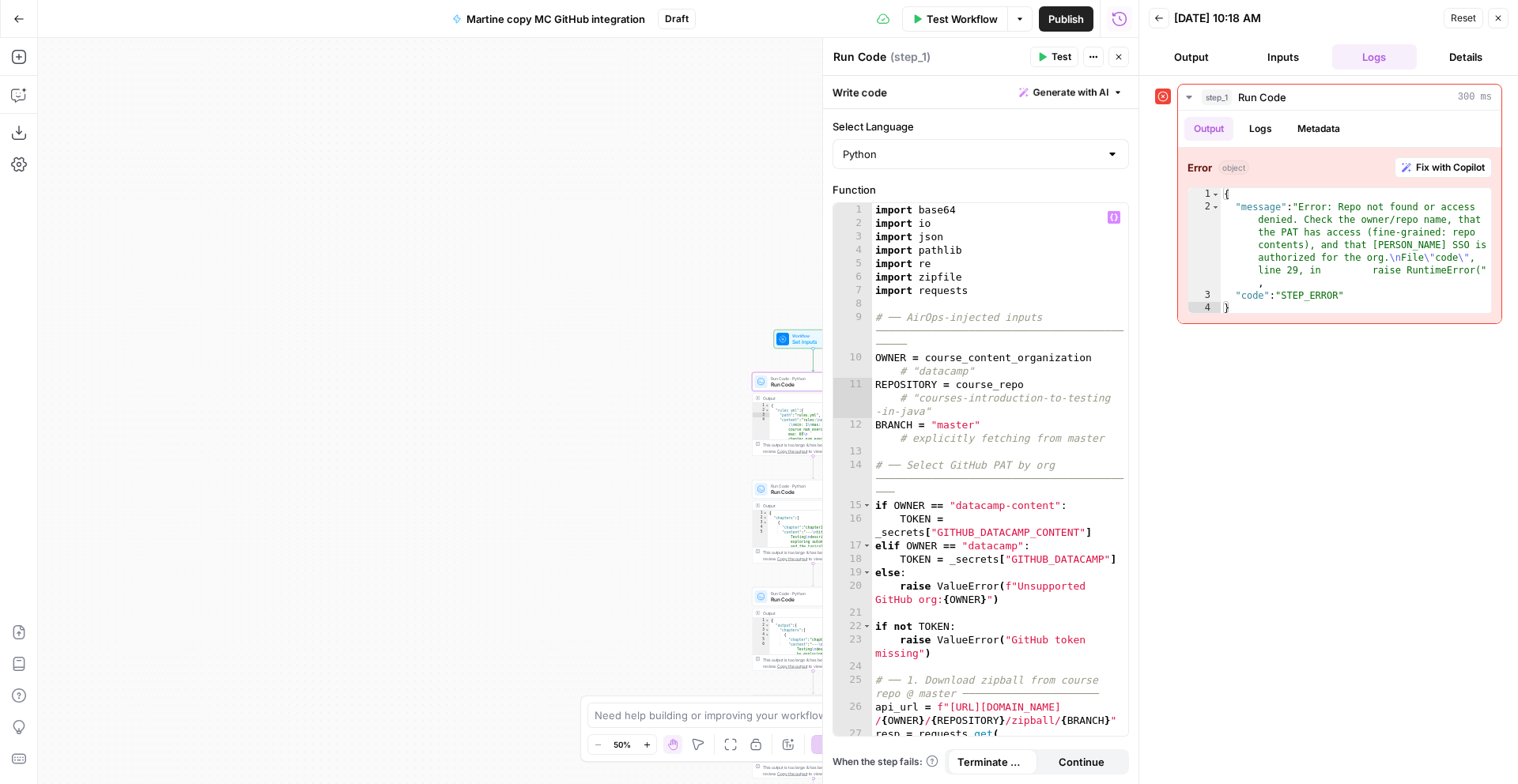
click at [1052, 66] on button "Test" at bounding box center [1054, 57] width 49 height 20
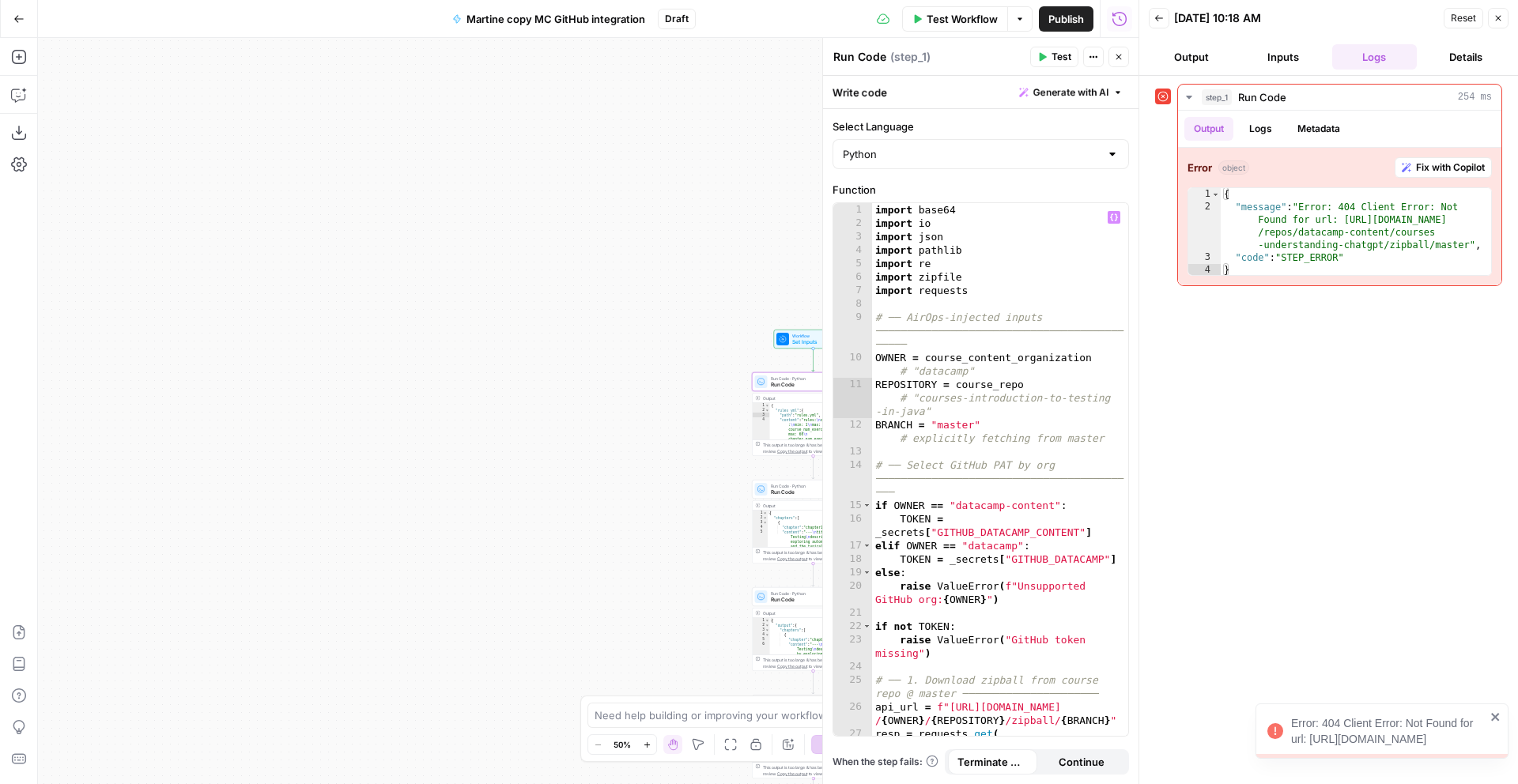
click at [923, 385] on div "import base64 import io import json import pathlib import re import zipfile imp…" at bounding box center [1000, 483] width 257 height 560
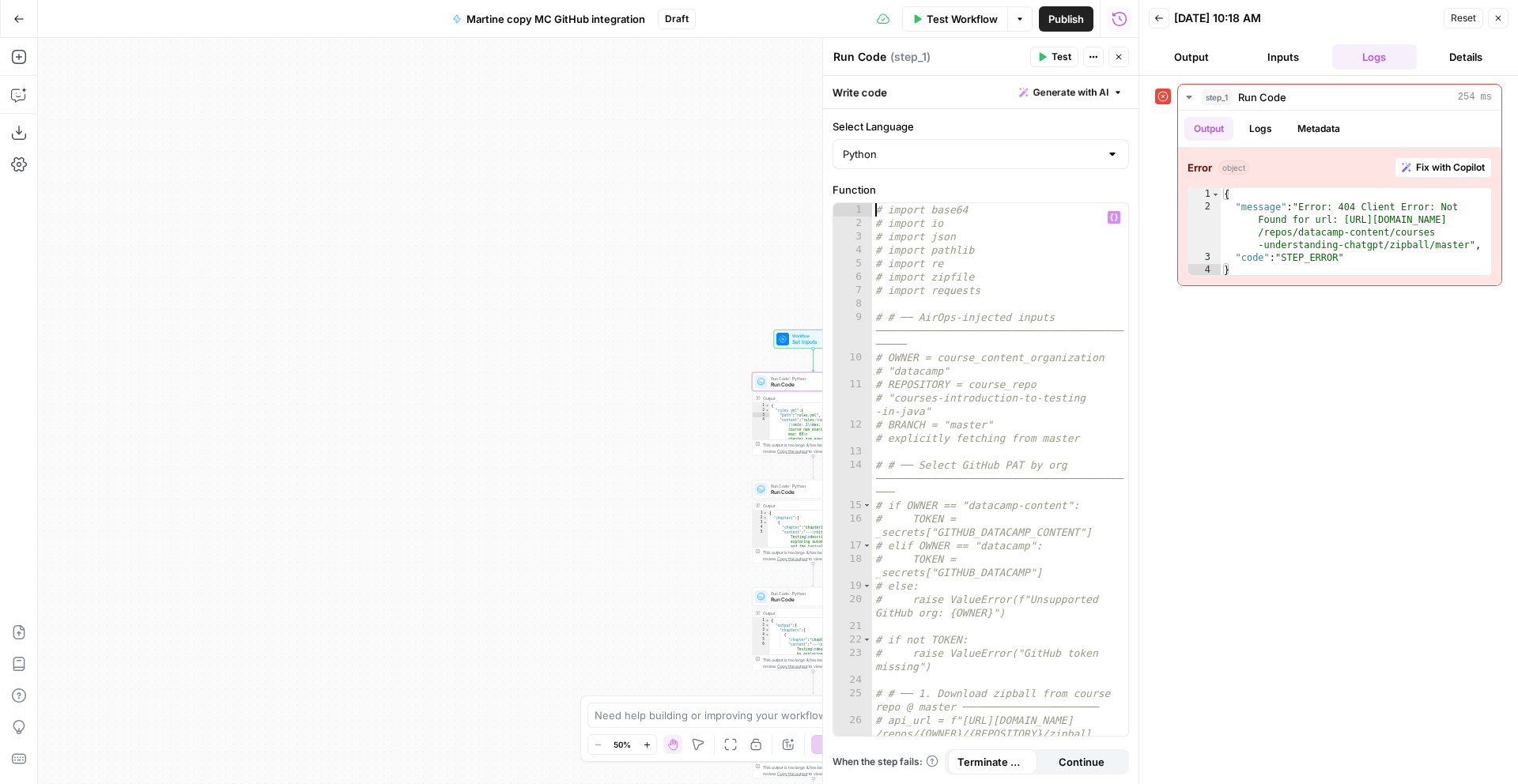
drag, startPoint x: 875, startPoint y: 210, endPoint x: 929, endPoint y: 229, distance: 57.2
click at [876, 211] on div "# import base64 # import io # import json # import pathlib # import re # import…" at bounding box center [1000, 496] width 257 height 587
type textarea "**********"
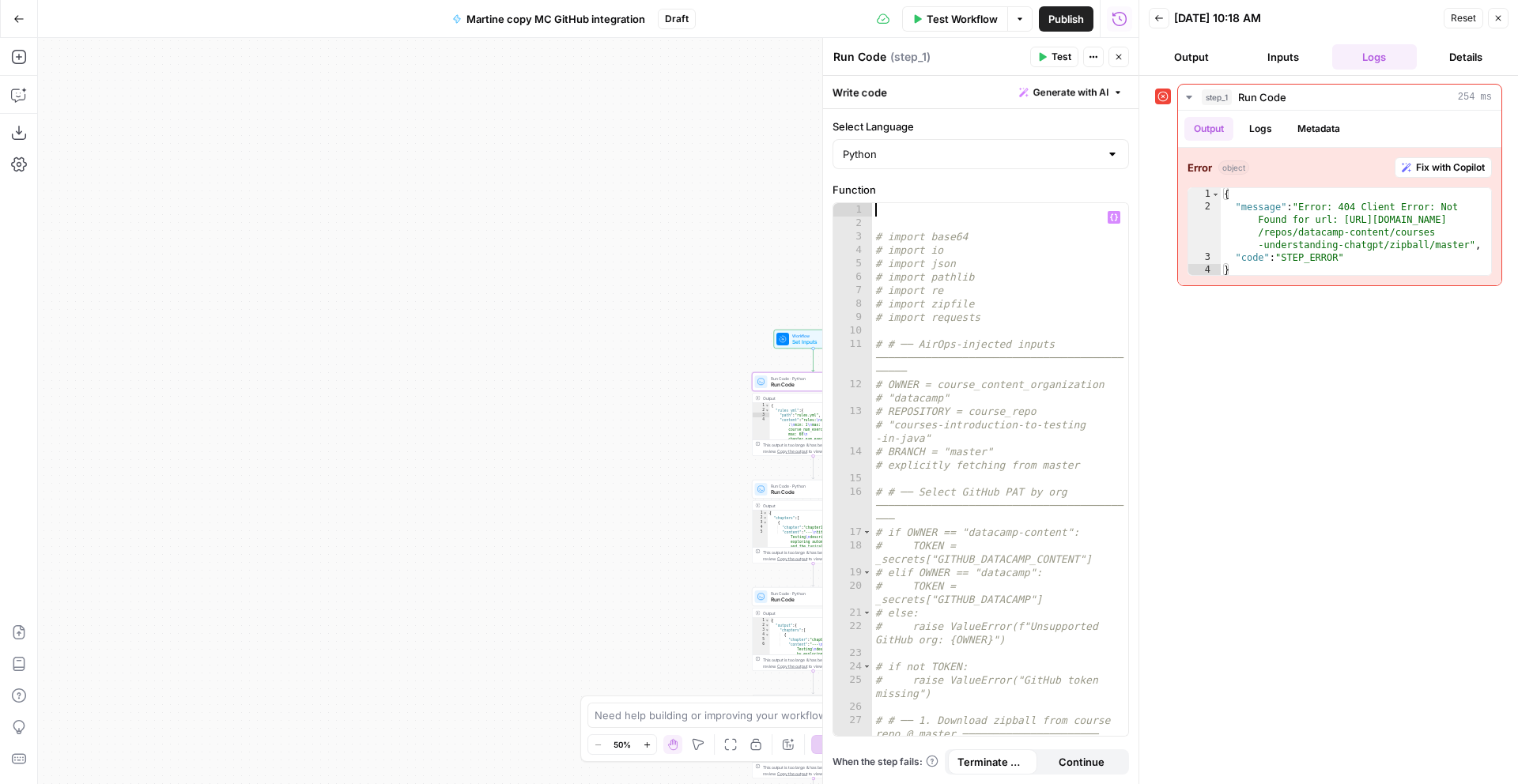
paste textarea "**********"
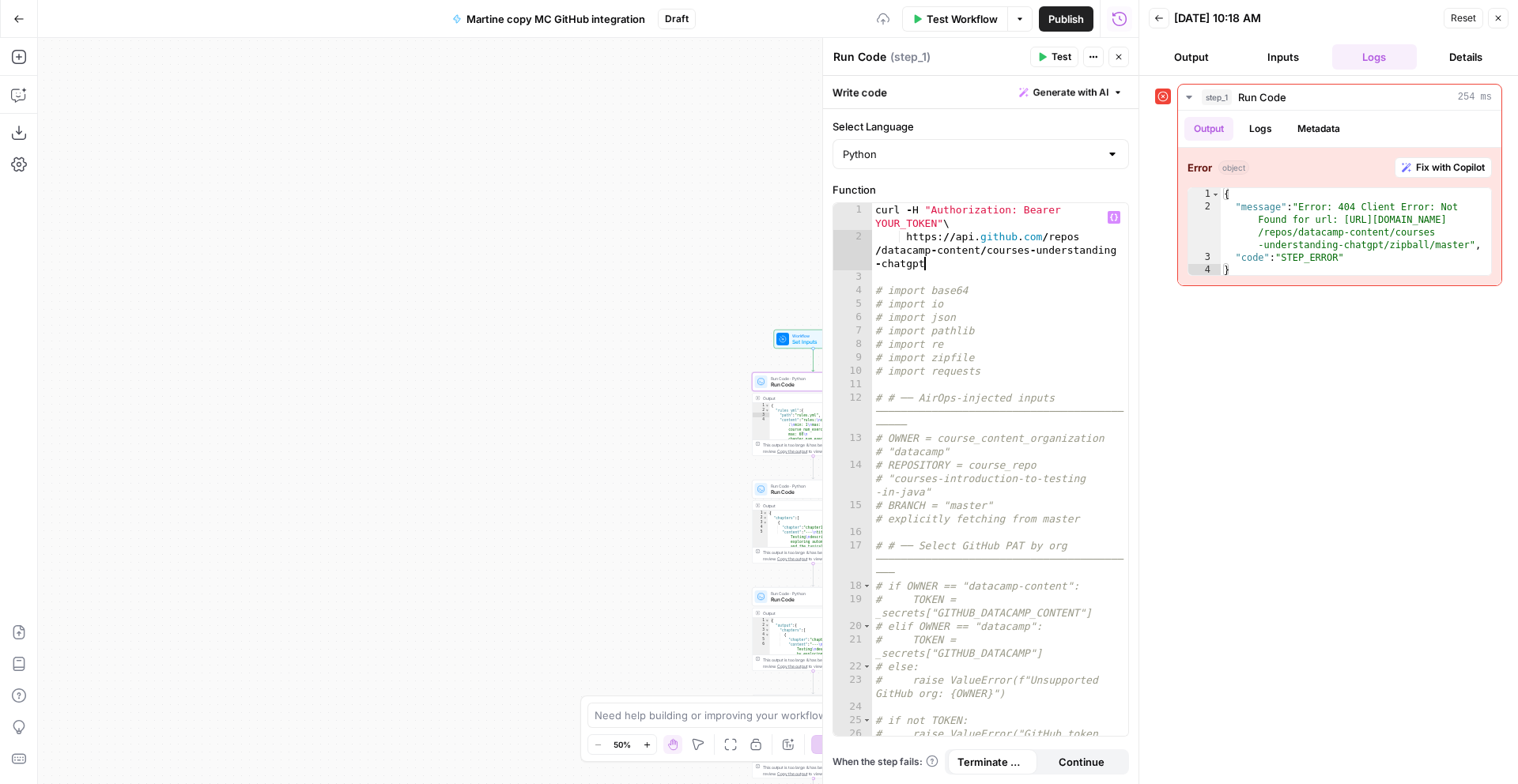
scroll to position [1, 0]
click at [1050, 56] on div "Publish P" at bounding box center [1065, 53] width 47 height 15
type textarea "**********"
click at [1041, 338] on div "curl - H "Authorization: Bearer YOUR_TOKEN" \ https : // api . github . com / r…" at bounding box center [1000, 495] width 257 height 587
click at [979, 272] on div "curl - H "Authorization: Bearer YOUR_TOKEN" \ https : // api . github . com / r…" at bounding box center [1000, 495] width 257 height 587
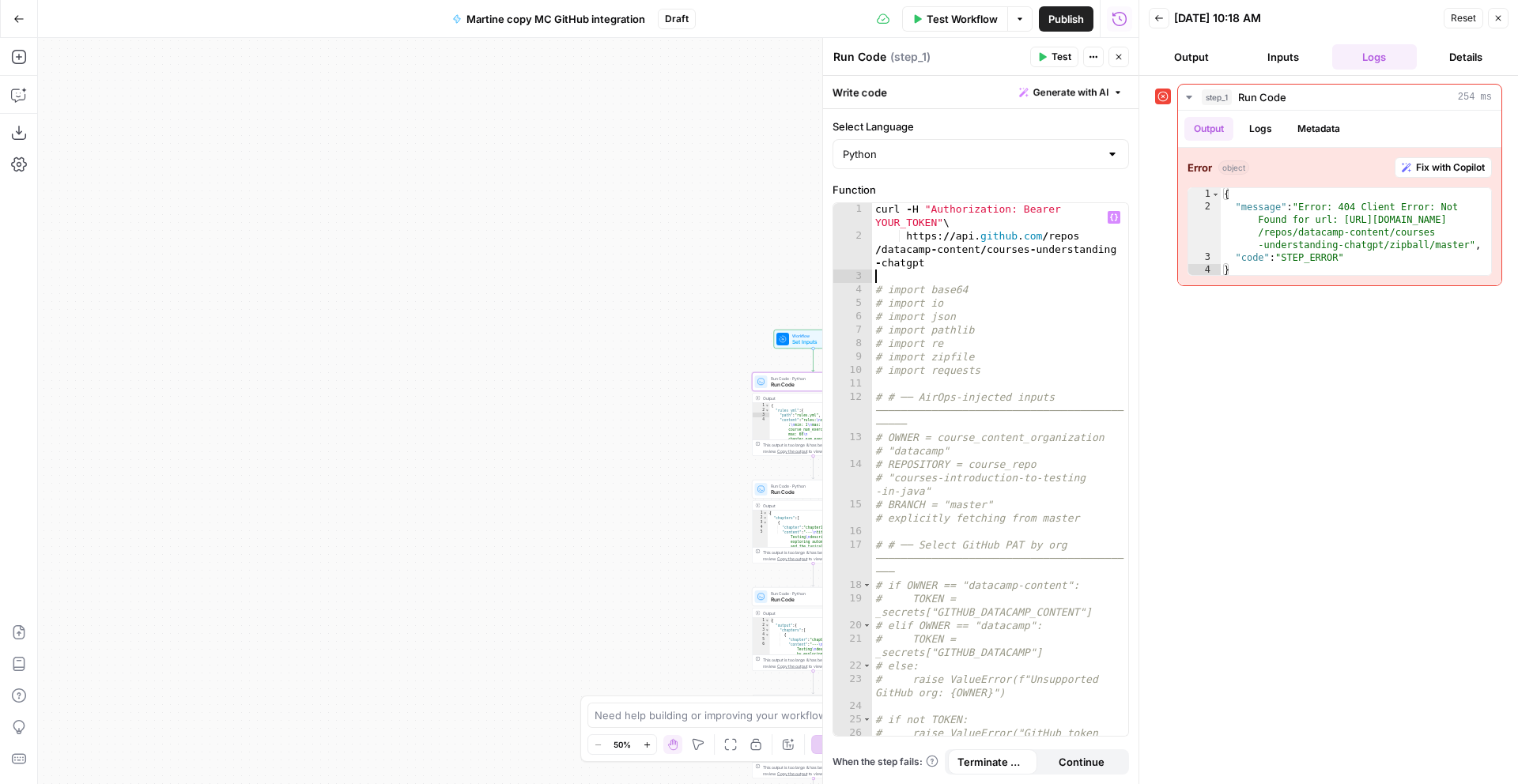
click at [1052, 58] on span "Test" at bounding box center [1062, 57] width 20 height 15
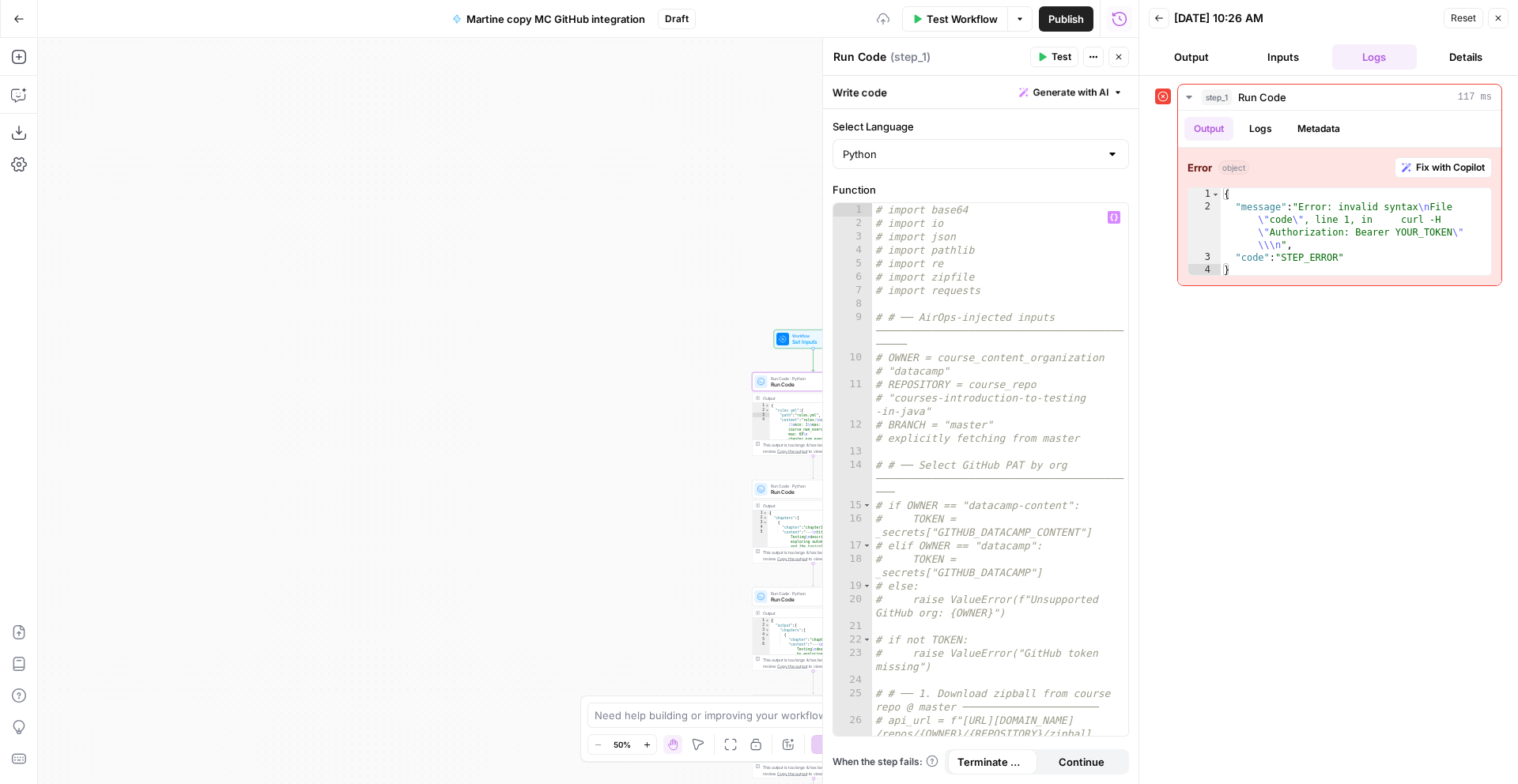
click at [1007, 299] on div "# import base64 # import io # import json # import pathlib # import re # import…" at bounding box center [1000, 496] width 257 height 587
type textarea "**********"
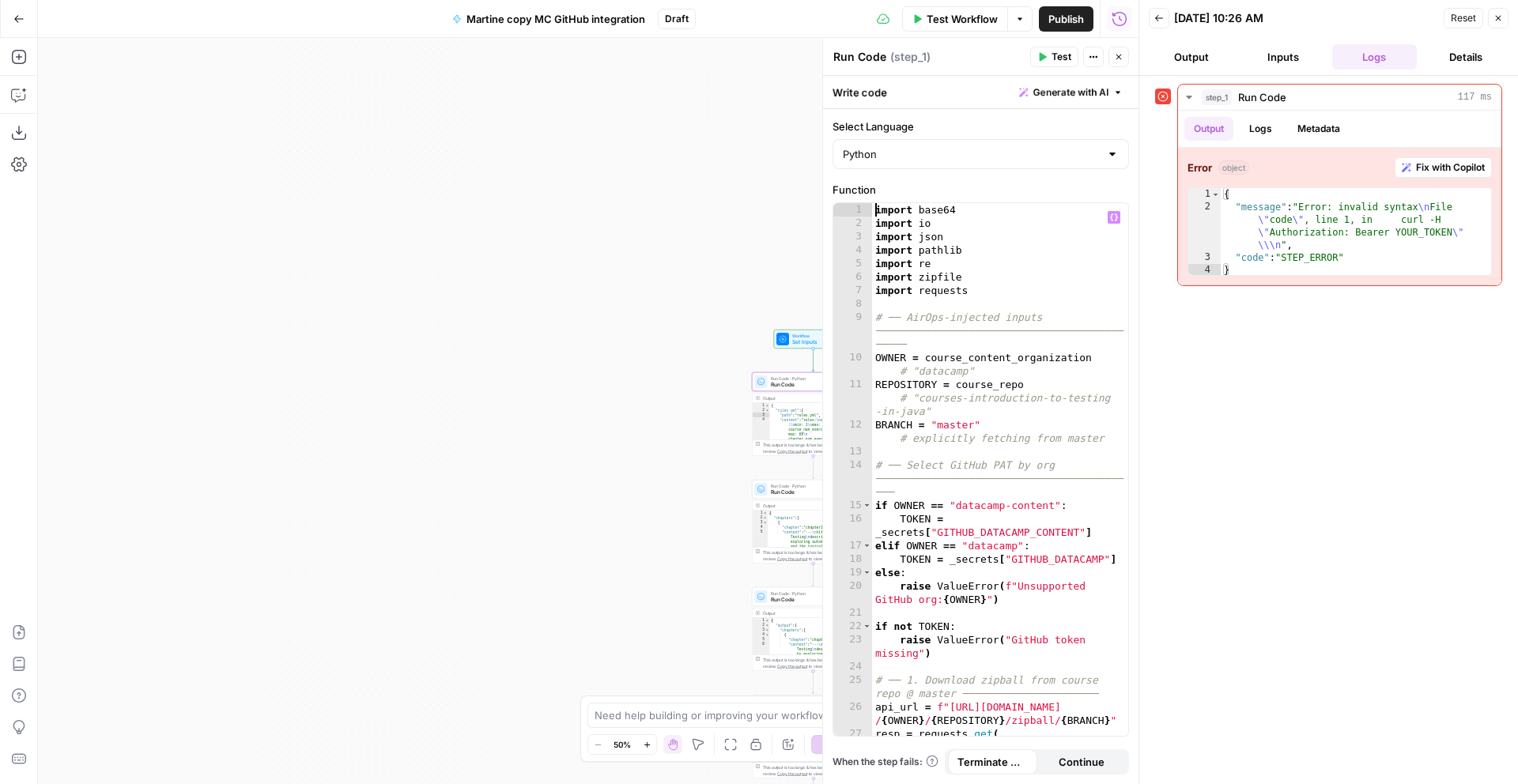
click at [1007, 299] on div "import base64 import io import json import pathlib import re import zipfile imp…" at bounding box center [1000, 483] width 257 height 560
click at [1017, 268] on div "import base64 import io import json import pathlib import re import zipfile imp…" at bounding box center [1000, 483] width 257 height 560
type textarea "*********"
click at [968, 16] on span "Test Workflow" at bounding box center [963, 18] width 71 height 16
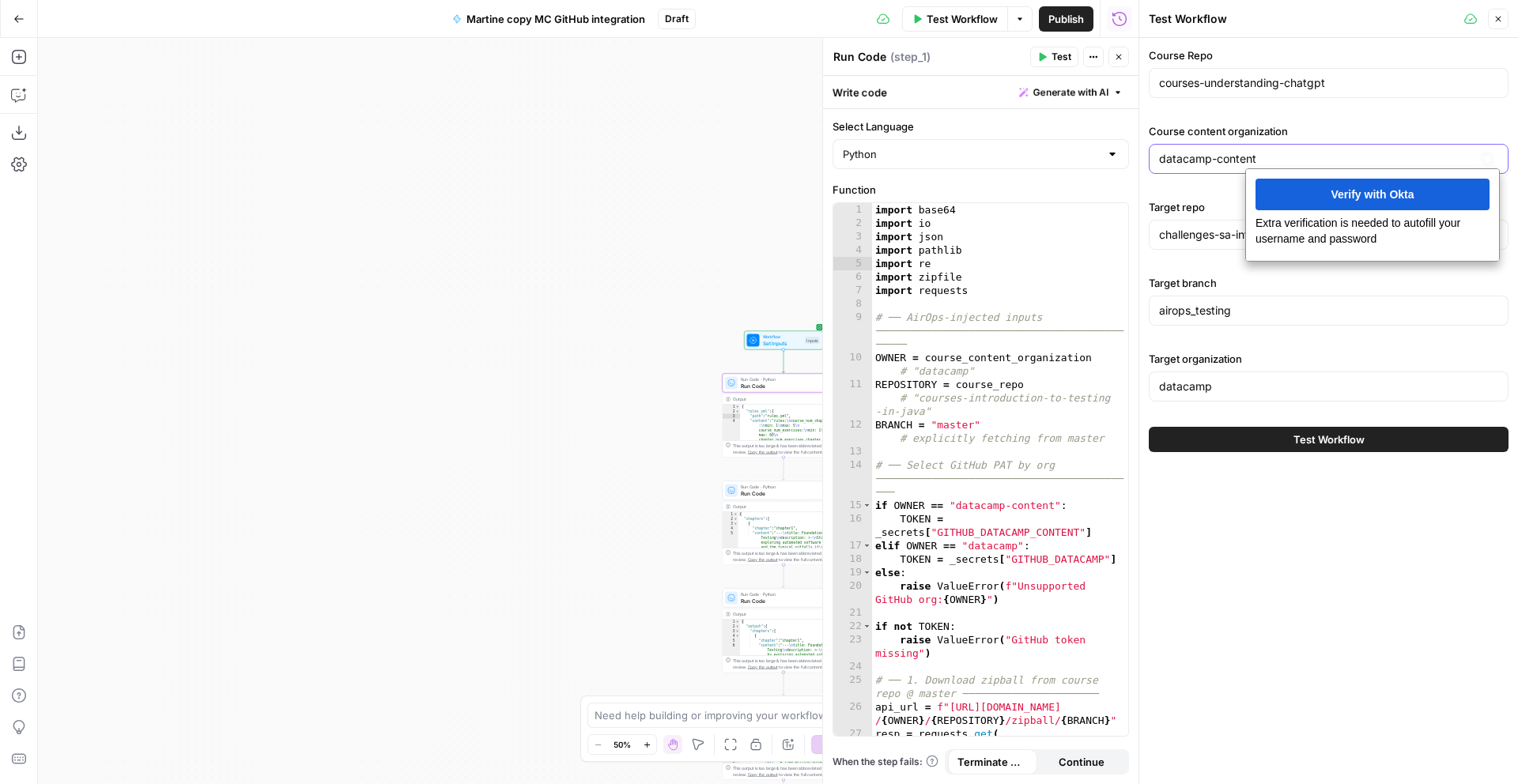
click at [1338, 153] on input "datacamp-content" at bounding box center [1329, 158] width 339 height 16
type input "datacamp"
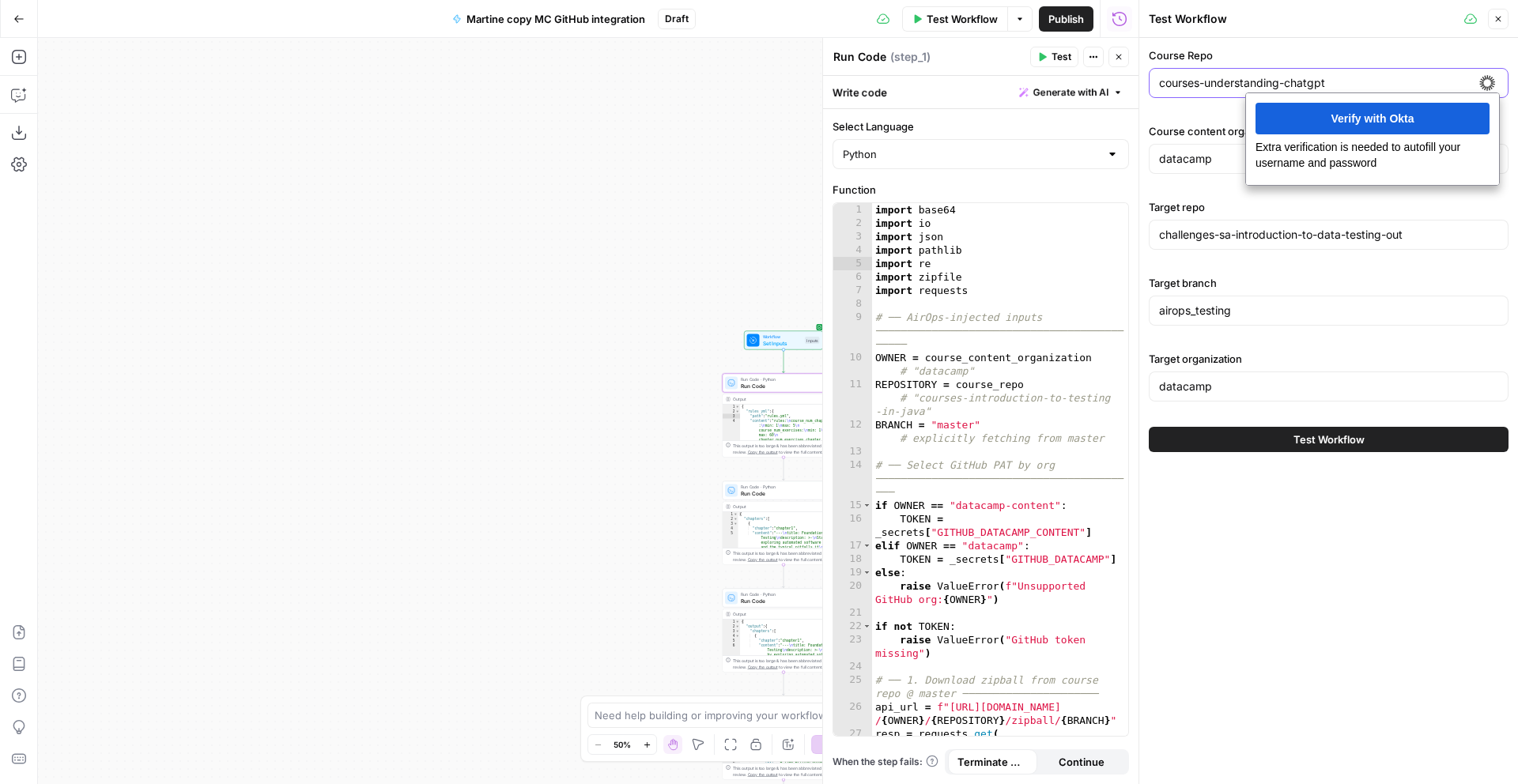
drag, startPoint x: 1350, startPoint y: 84, endPoint x: 1108, endPoint y: 90, distance: 242.1
click at [1108, 90] on body "**********" at bounding box center [759, 392] width 1518 height 784
paste input "data-analysis-in-excel-new"
type input "courses-data-analysis-in-excel-new"
click at [1357, 437] on span "Test Workflow" at bounding box center [1329, 439] width 71 height 16
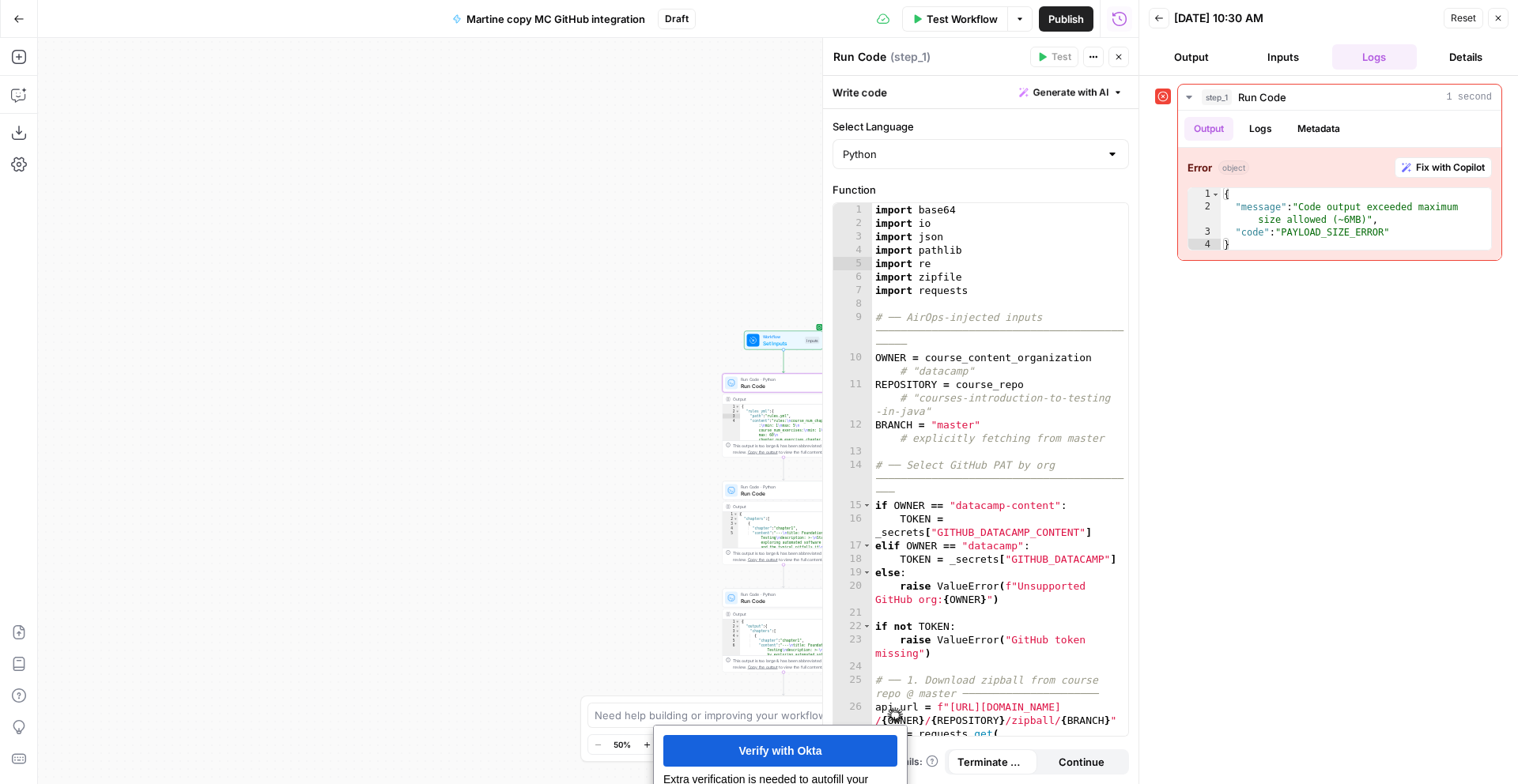
click at [1158, 18] on icon "button" at bounding box center [1159, 17] width 8 height 6
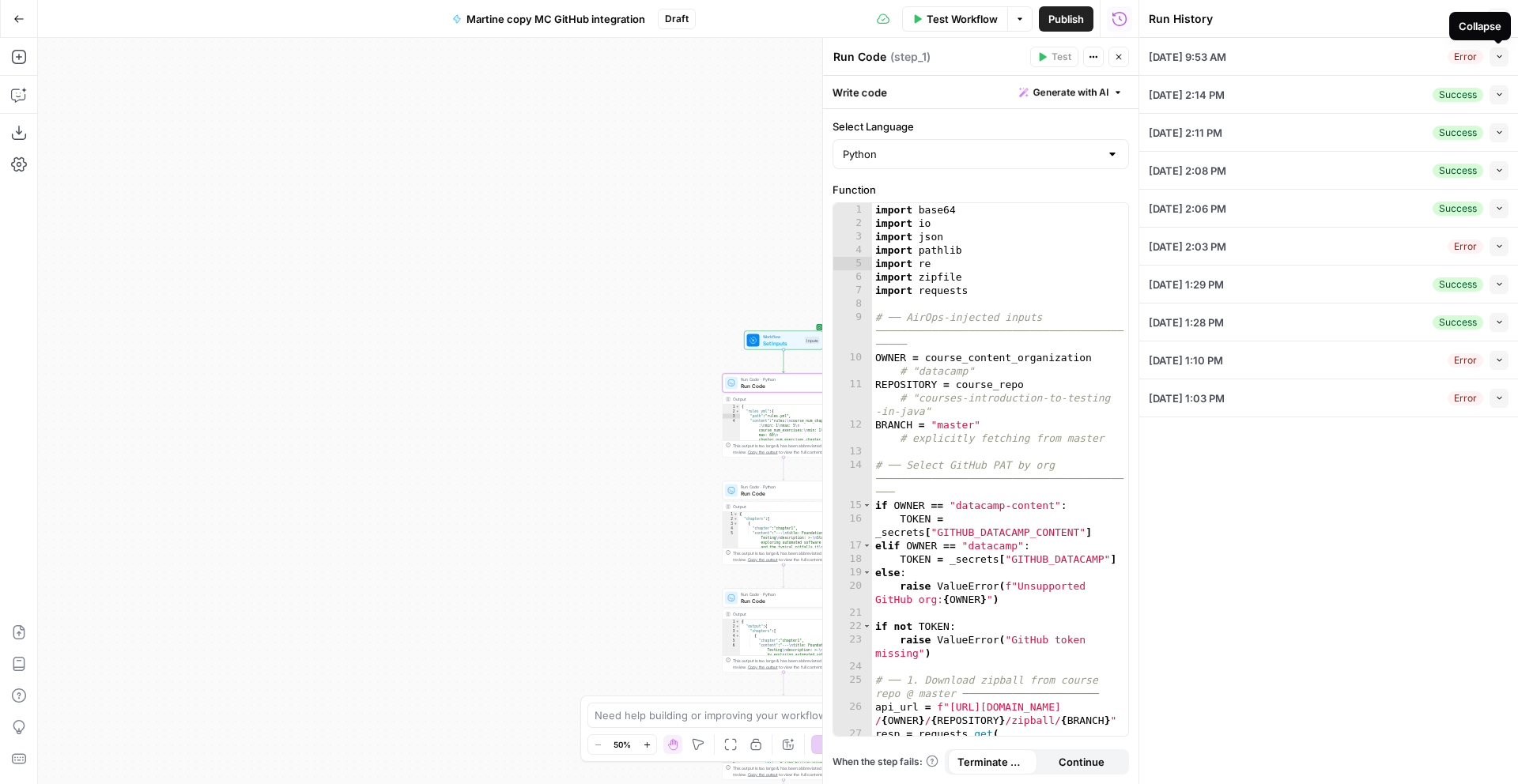
click at [1502, 59] on icon "button" at bounding box center [1499, 56] width 8 height 8
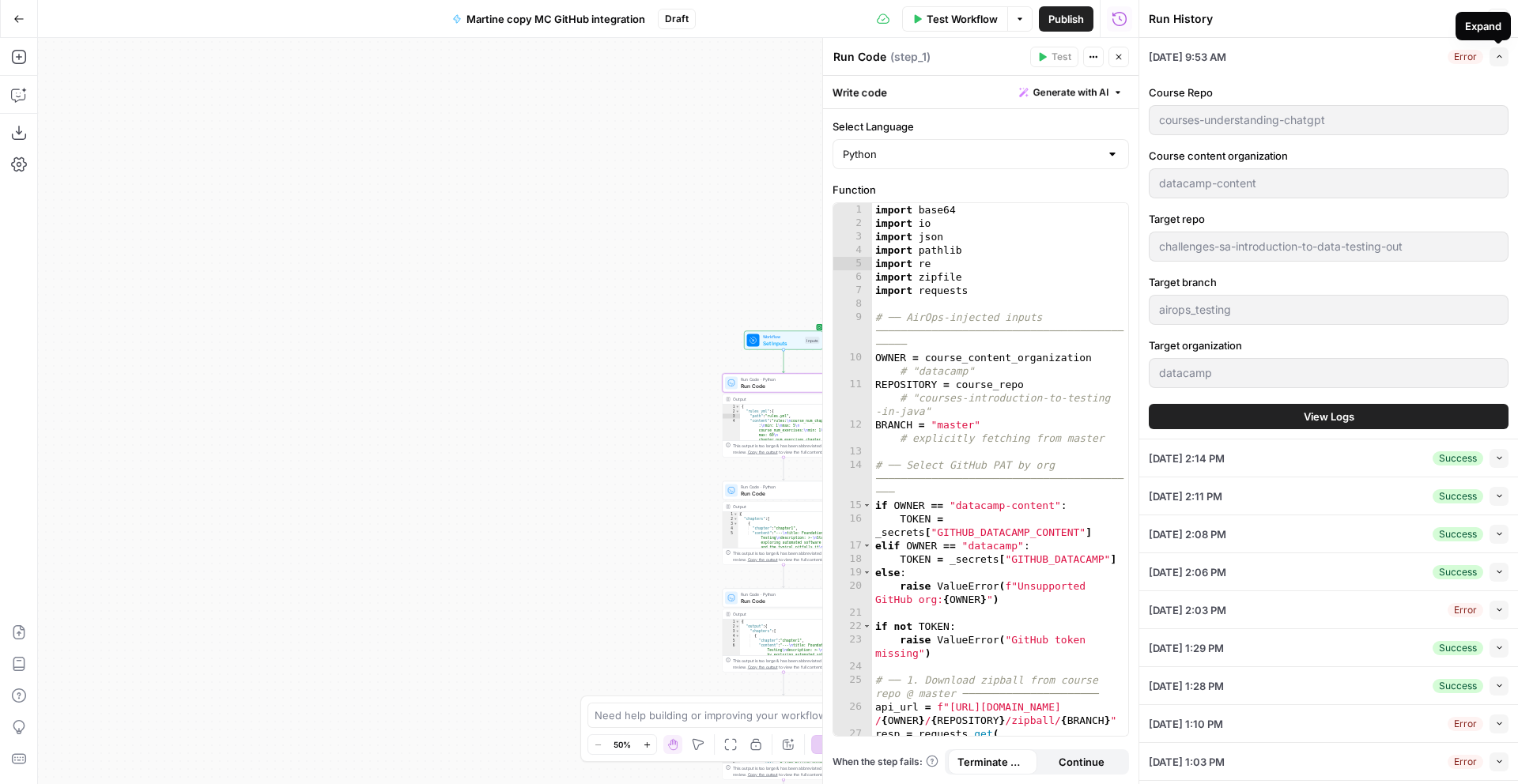
click at [1500, 58] on icon "button" at bounding box center [1499, 56] width 8 height 8
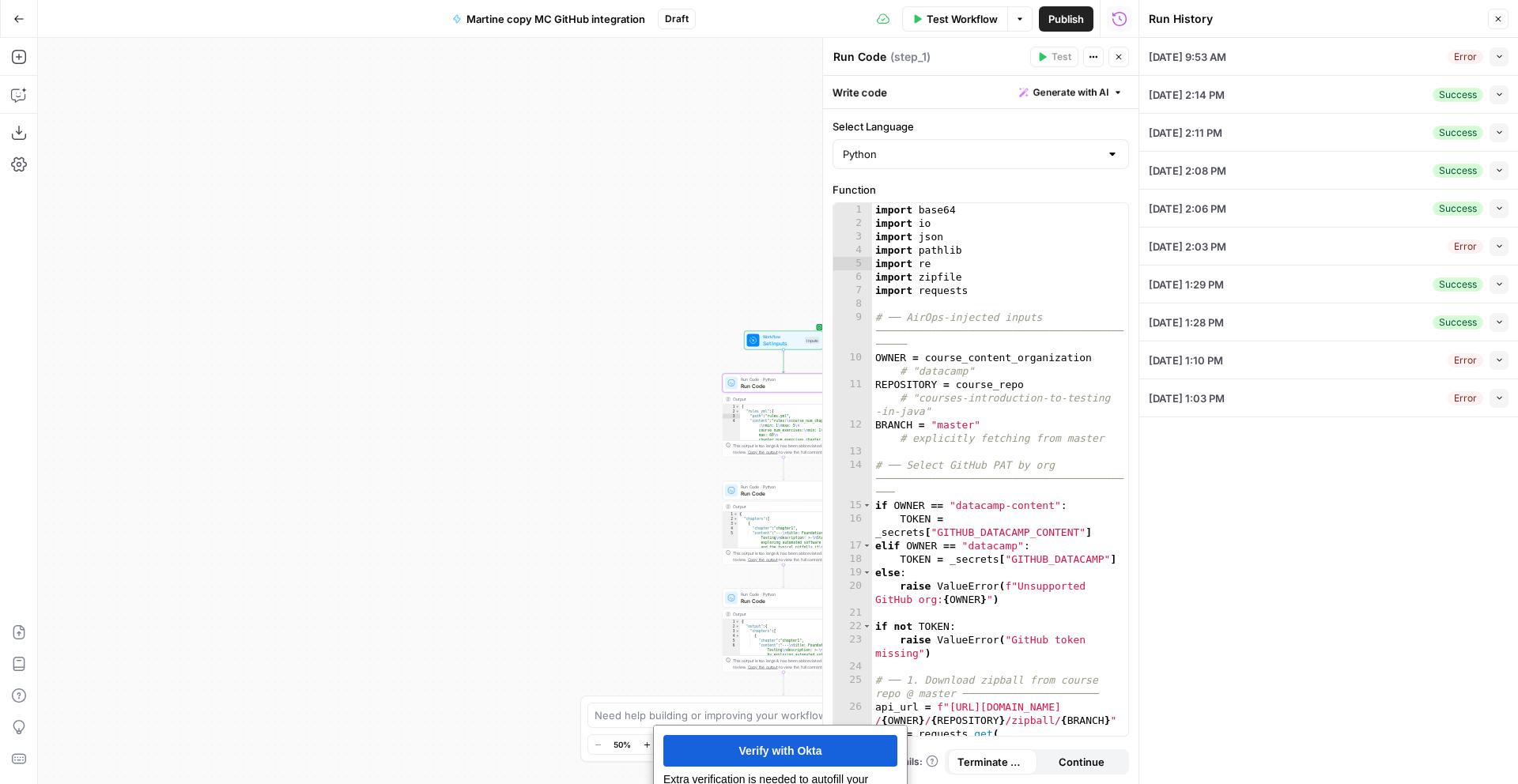
click at [1227, 254] on div "08/05/25 at 2:03 PM Error Collapse" at bounding box center [1328, 246] width 360 height 38
click at [1166, 57] on span "08/18/25 at 9:53 AM" at bounding box center [1187, 57] width 78 height 16
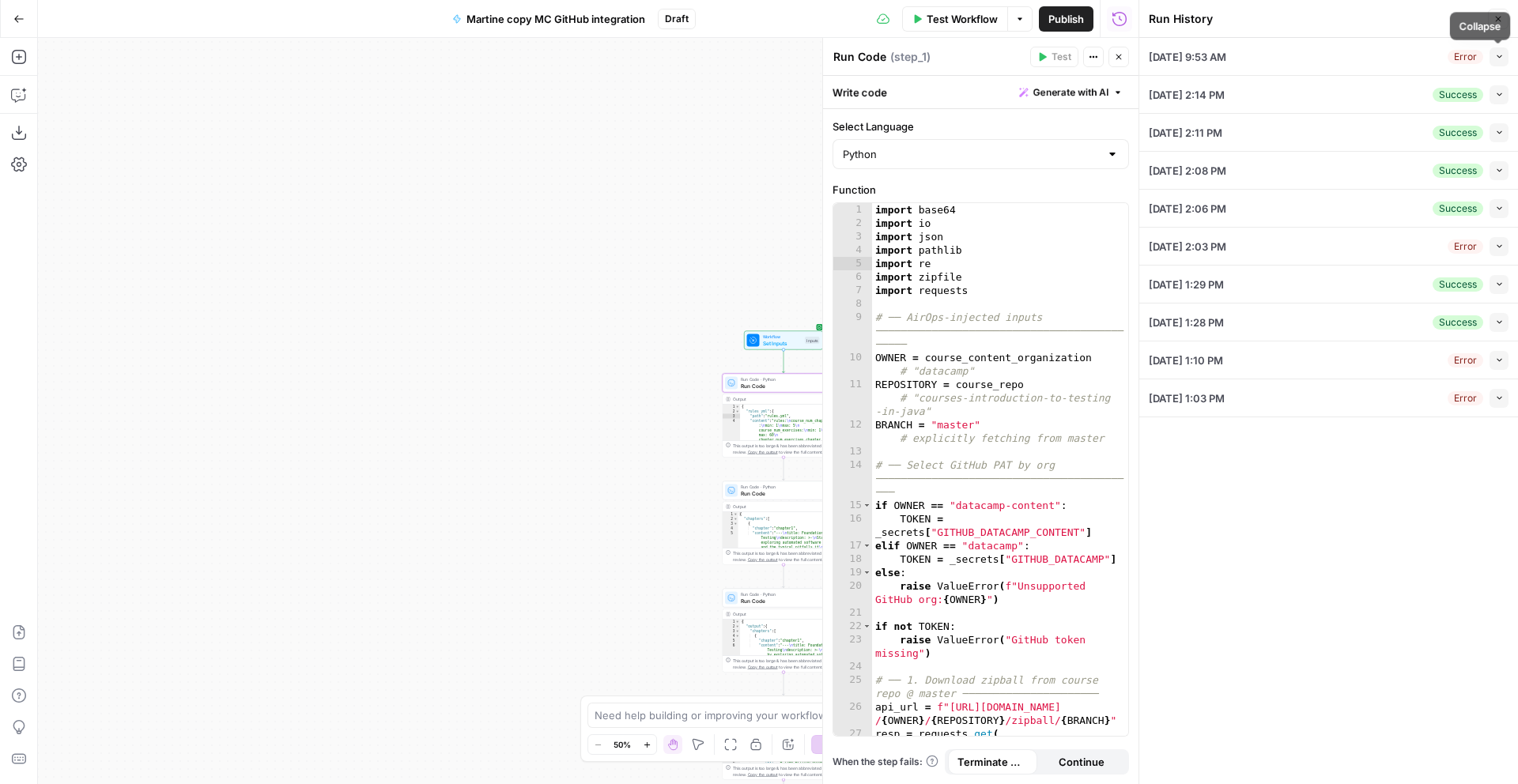
click at [1497, 54] on icon "button" at bounding box center [1499, 56] width 8 height 8
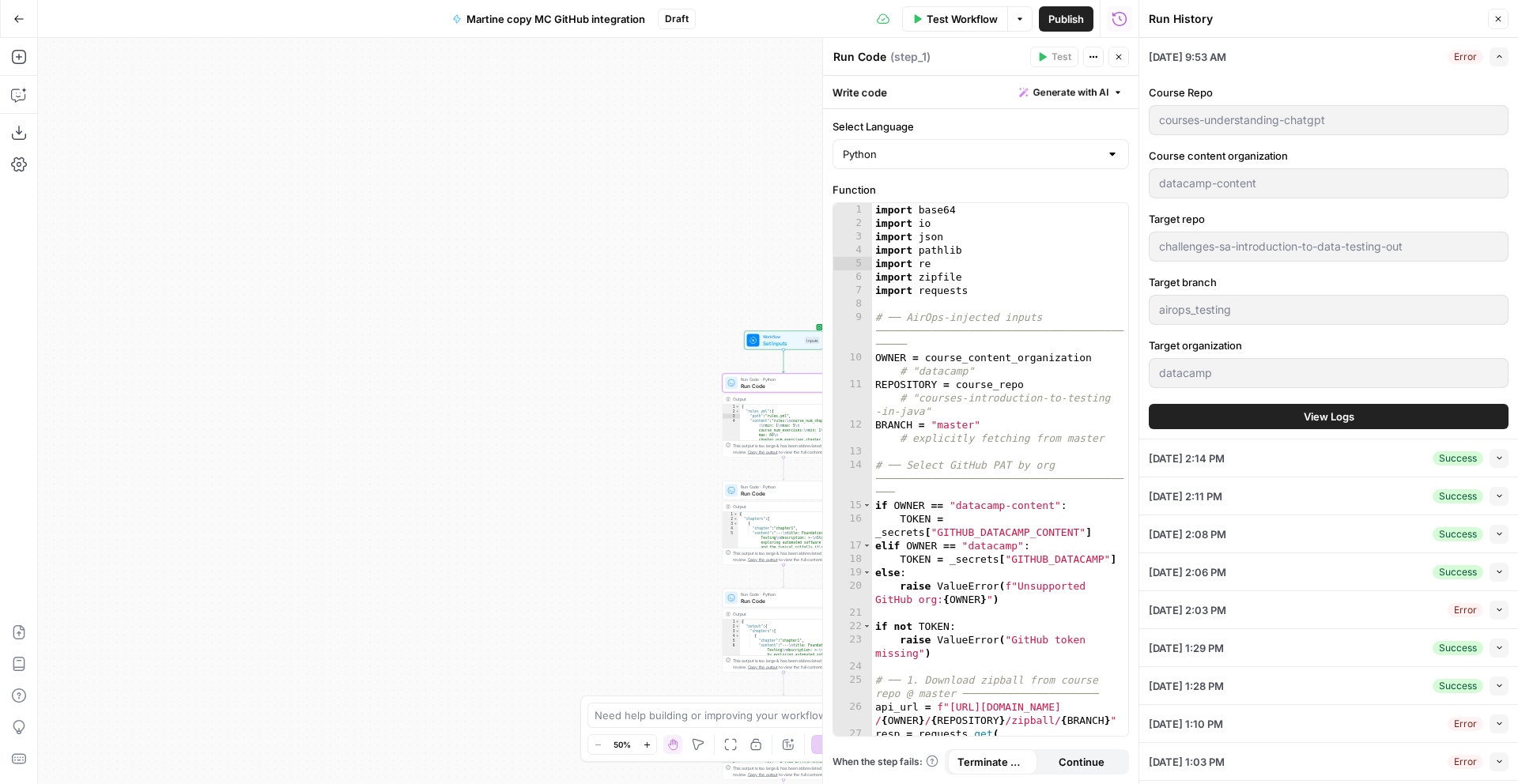
click at [1497, 54] on icon "button" at bounding box center [1499, 56] width 8 height 8
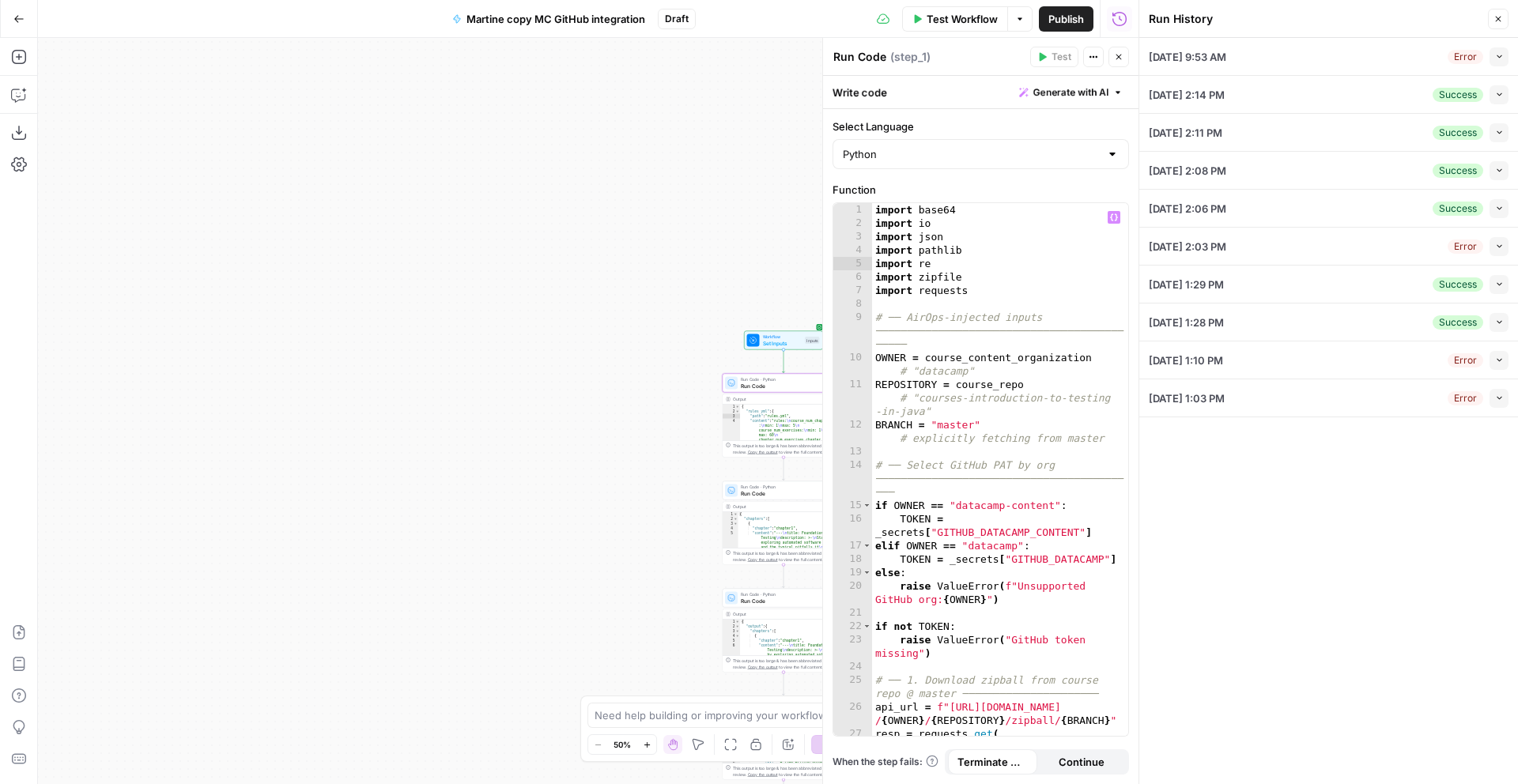
click at [610, 289] on div "**********" at bounding box center [588, 410] width 1101 height 746
click at [1223, 56] on span "08/18/25 at 9:53 AM" at bounding box center [1187, 57] width 78 height 16
click at [1218, 88] on span "08/05/25 at 2:14 PM" at bounding box center [1186, 94] width 76 height 16
click at [1223, 125] on span "08/05/25 at 2:11 PM" at bounding box center [1185, 132] width 73 height 16
click at [1497, 137] on button "Collapse" at bounding box center [1499, 133] width 19 height 19
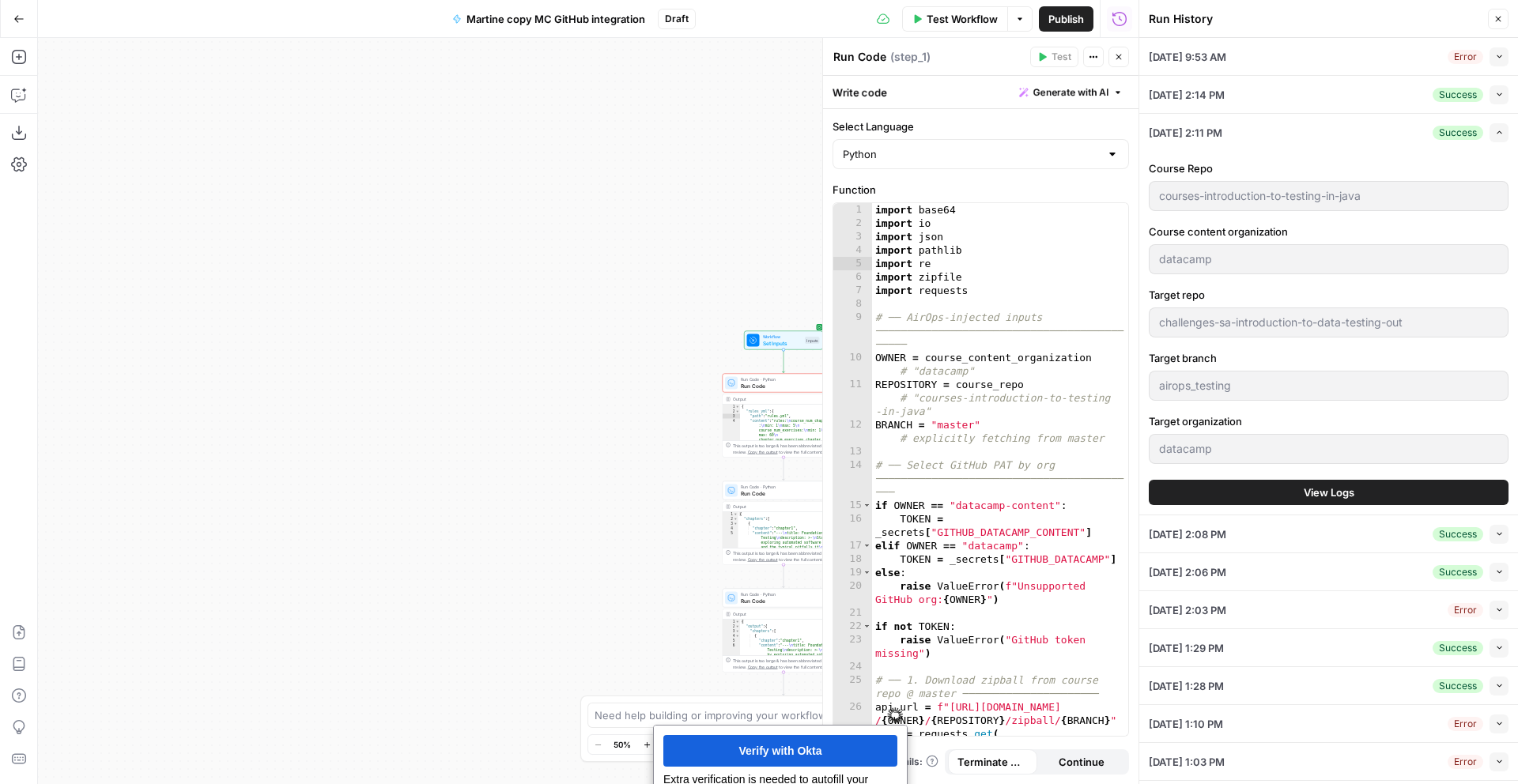
click at [1506, 135] on button "Expand" at bounding box center [1499, 133] width 19 height 19
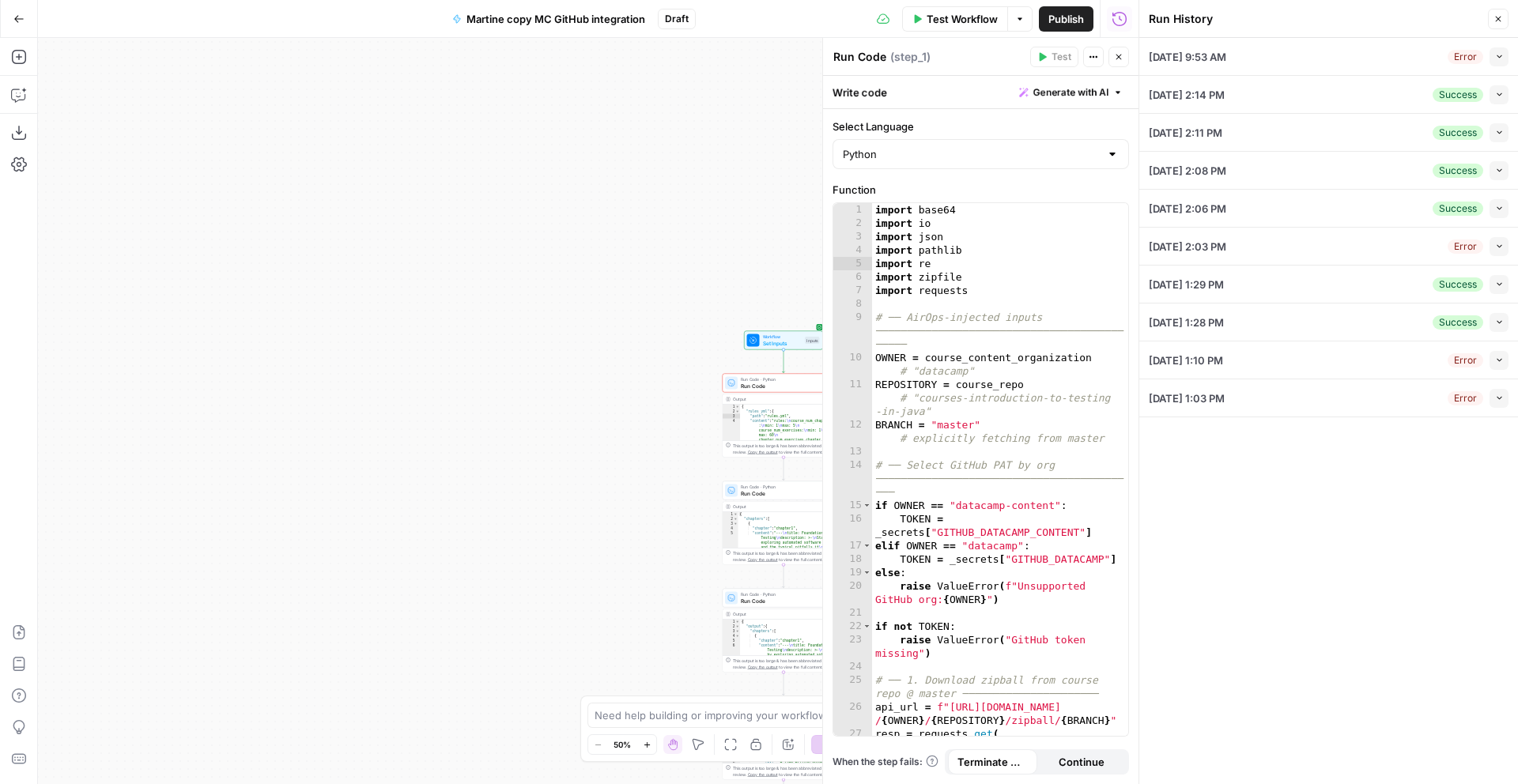
click at [1316, 56] on div "08/18/25 at 9:53 AM Error Collapse" at bounding box center [1328, 56] width 360 height 38
click at [1194, 55] on span "08/18/25 at 9:53 AM" at bounding box center [1187, 57] width 78 height 16
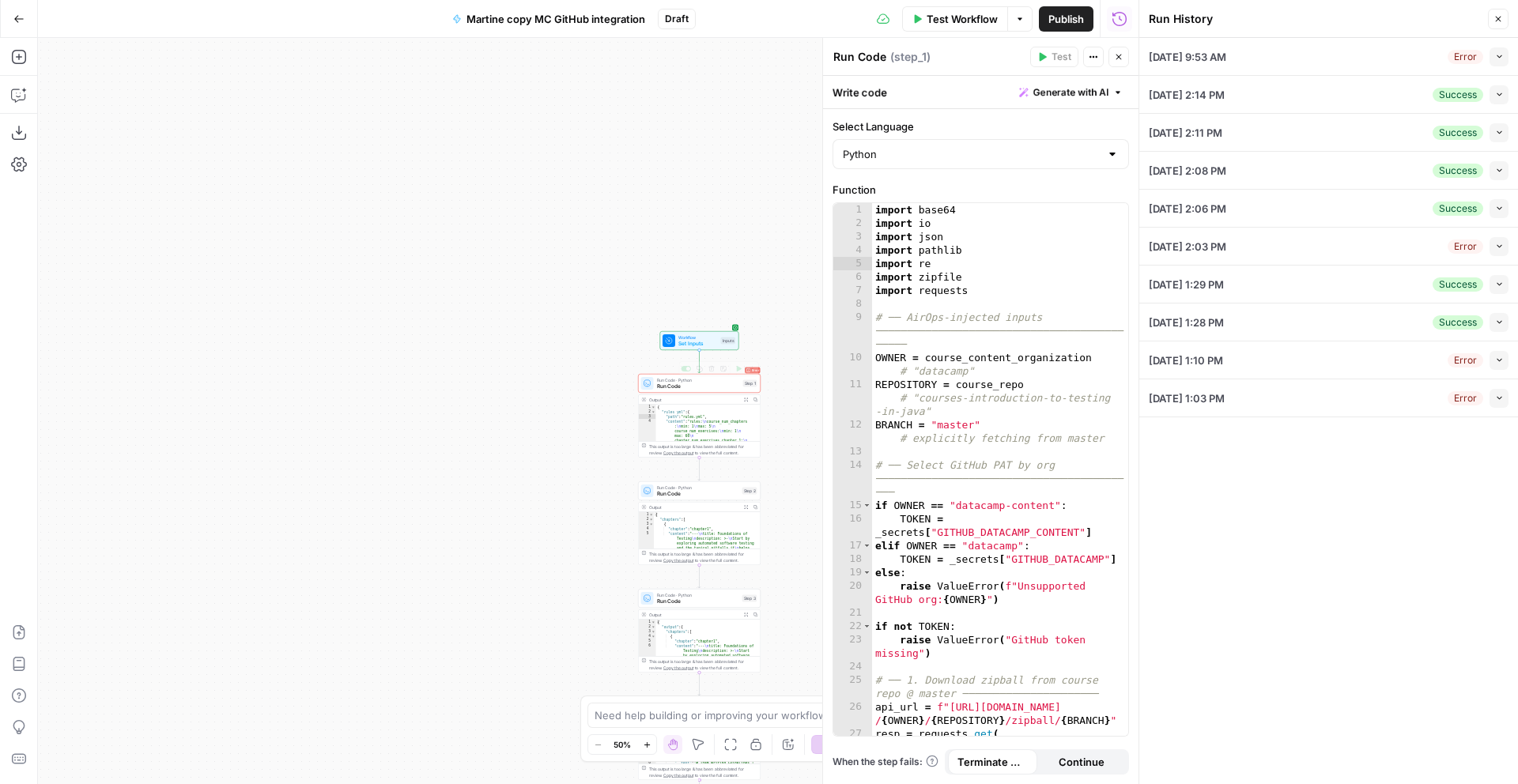
click at [701, 387] on span "Run Code" at bounding box center [698, 387] width 83 height 8
click at [1020, 332] on div "import base64 import io import json import pathlib import re import zipfile imp…" at bounding box center [1000, 483] width 257 height 560
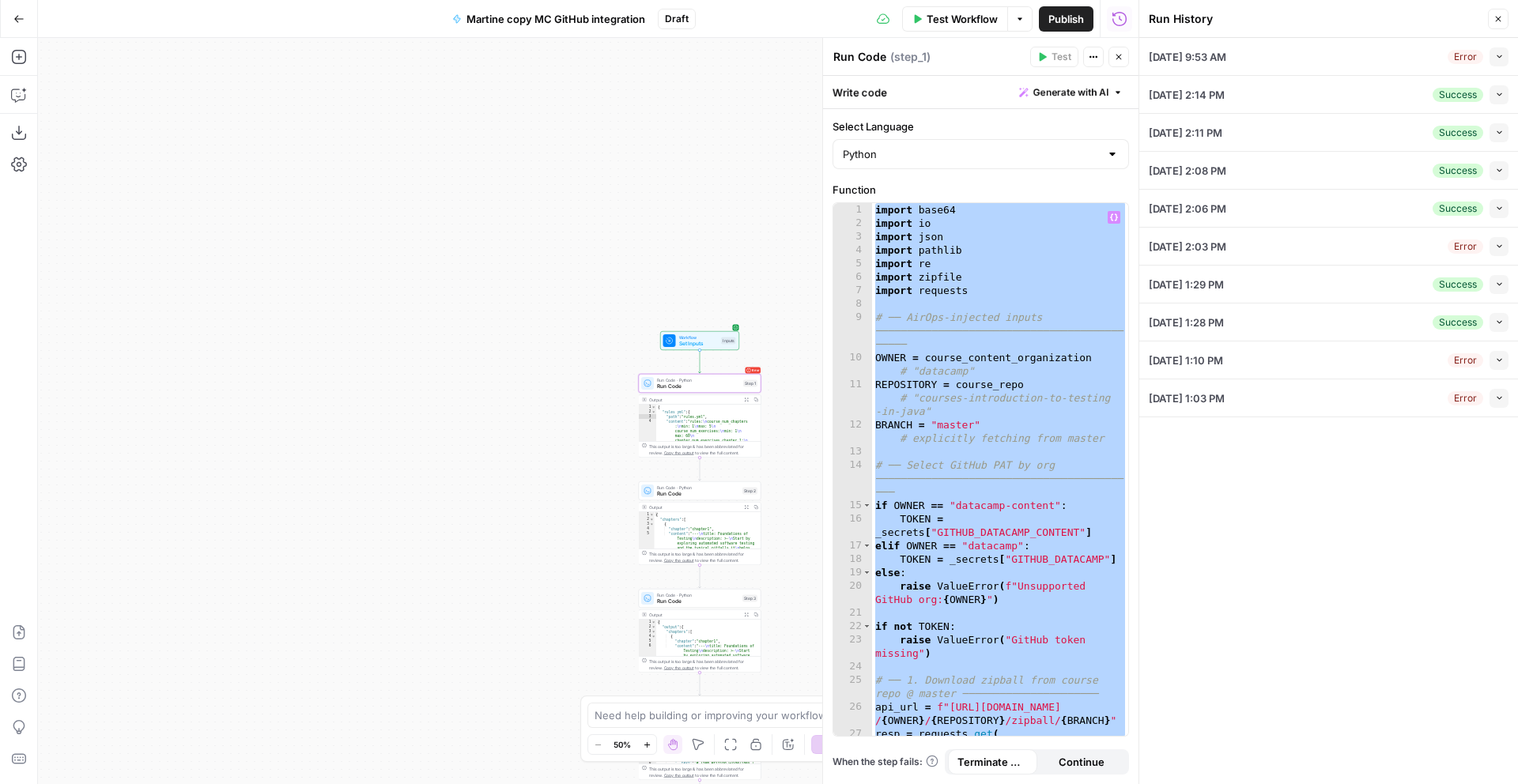
click at [1021, 252] on div "import base64 import io import json import pathlib import re import zipfile imp…" at bounding box center [1000, 483] width 257 height 560
type textarea "**********"
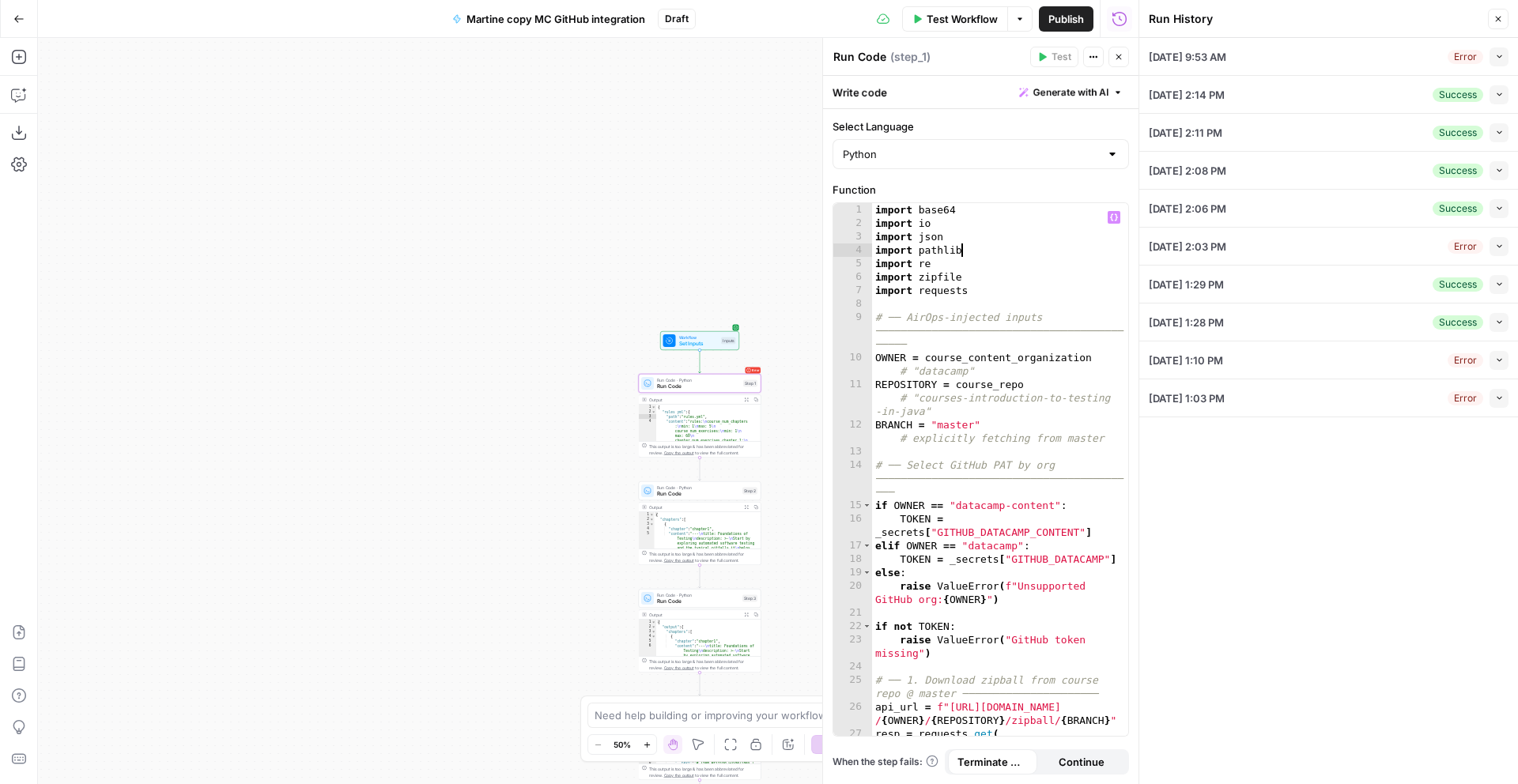
click at [1265, 59] on div "08/18/25 at 9:53 AM Error Collapse" at bounding box center [1328, 56] width 360 height 38
click at [1506, 58] on button "Collapse" at bounding box center [1499, 57] width 19 height 19
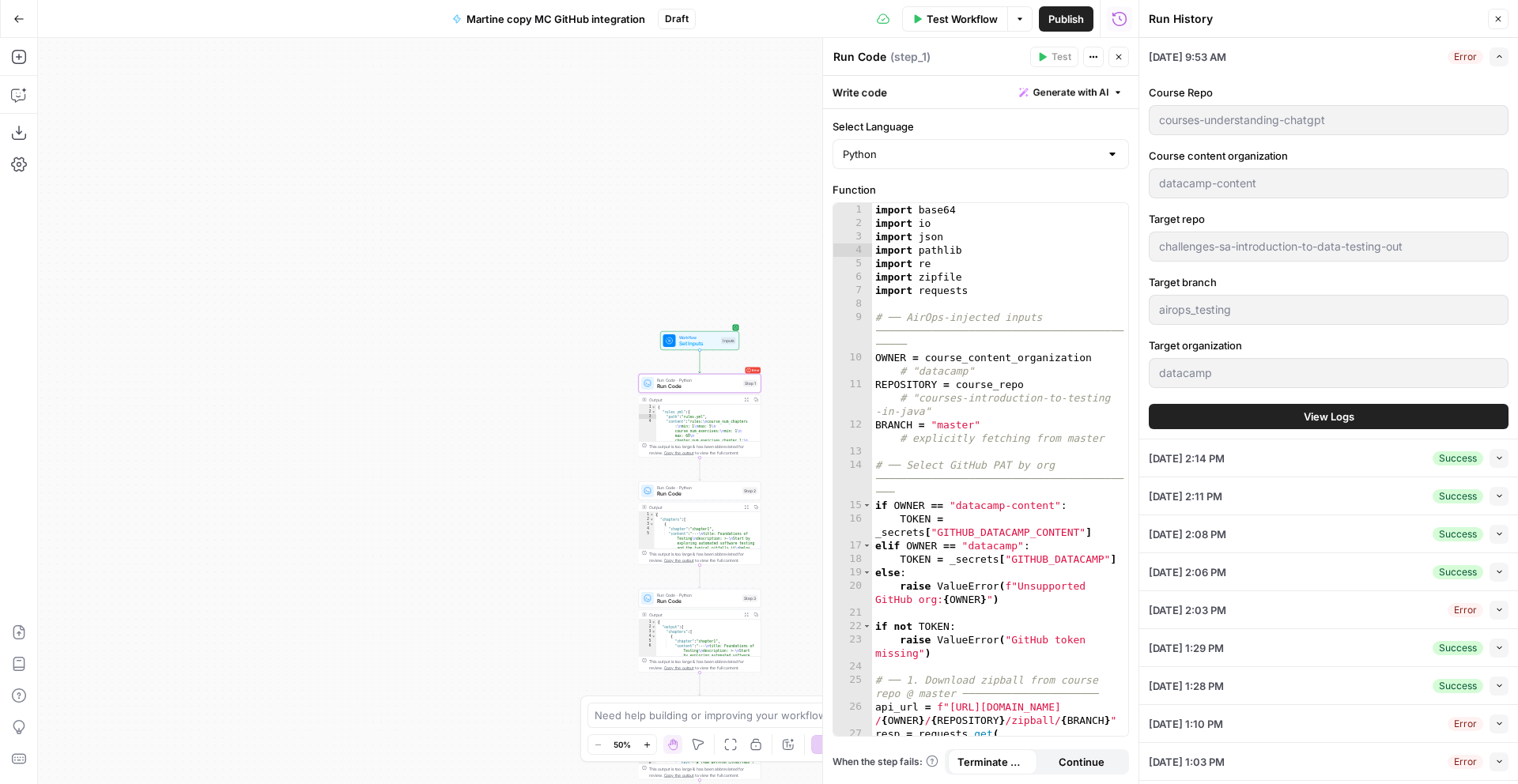
click at [1397, 59] on div "08/18/25 at 9:53 AM Error Expand" at bounding box center [1328, 56] width 360 height 38
click at [1119, 60] on icon "button" at bounding box center [1119, 57] width 9 height 9
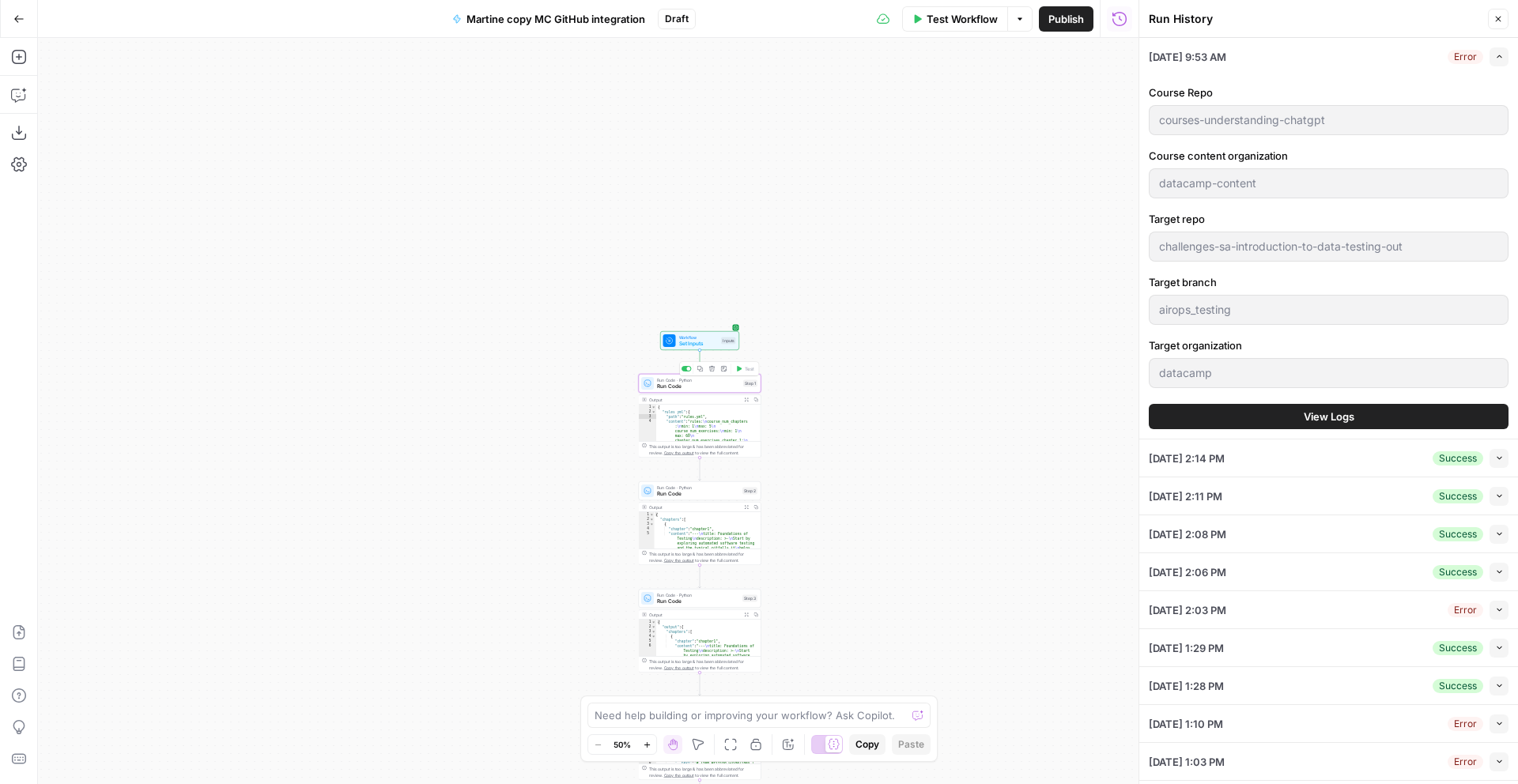
click at [724, 387] on span "Run Code" at bounding box center [698, 387] width 83 height 8
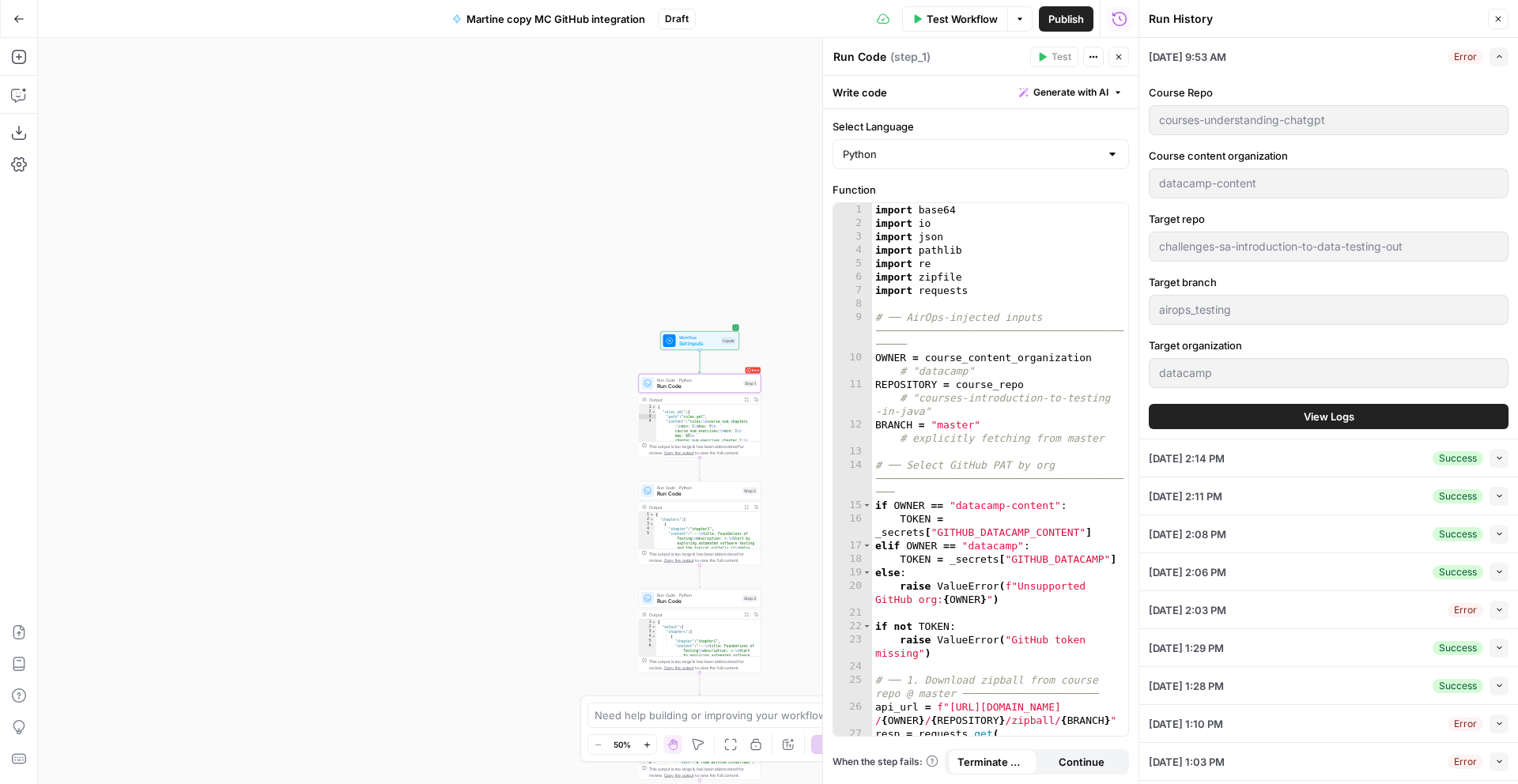
click at [1472, 55] on div "Error" at bounding box center [1466, 57] width 36 height 15
click at [1501, 60] on icon "button" at bounding box center [1499, 56] width 8 height 8
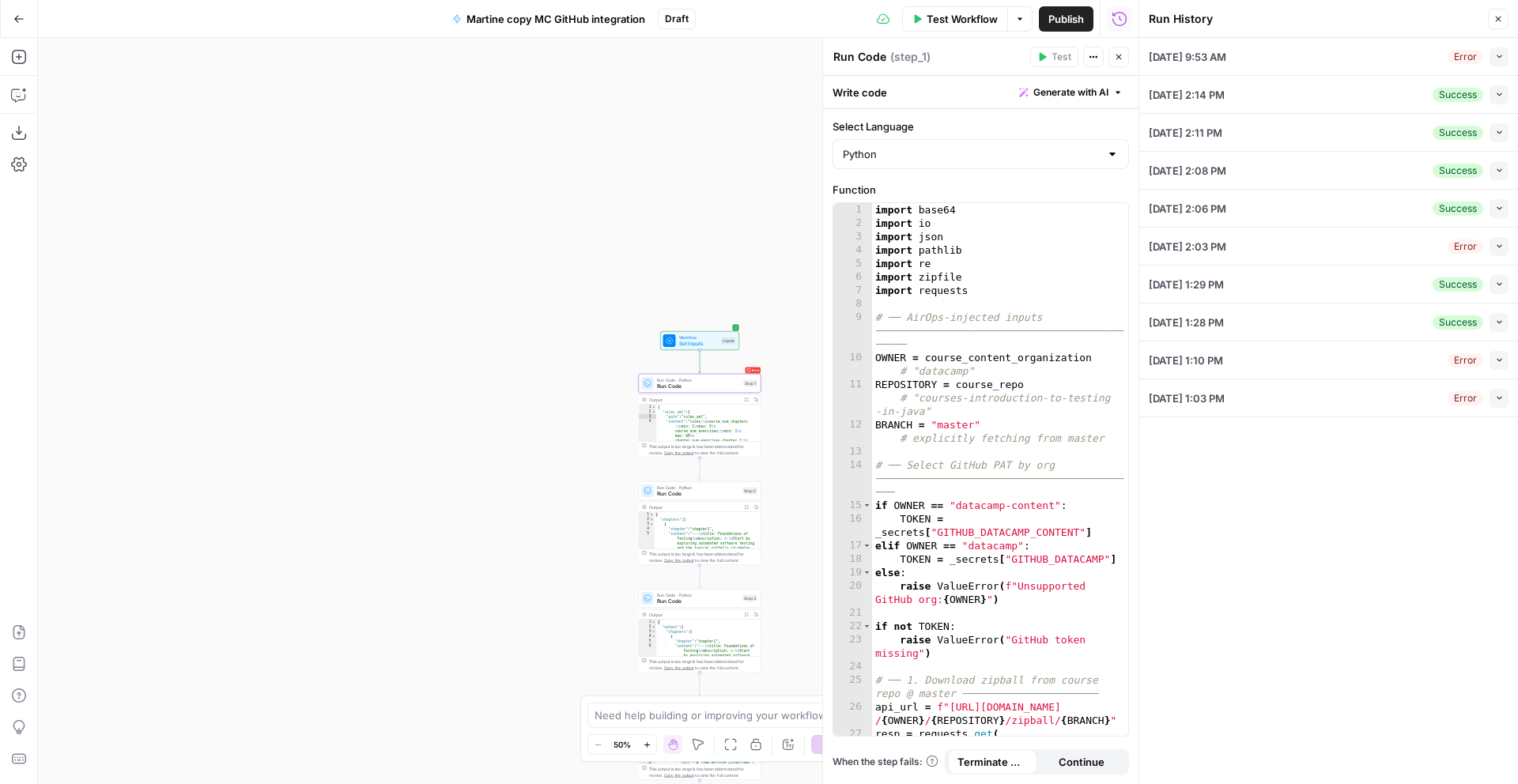
click at [1503, 20] on button "Close" at bounding box center [1499, 18] width 20 height 20
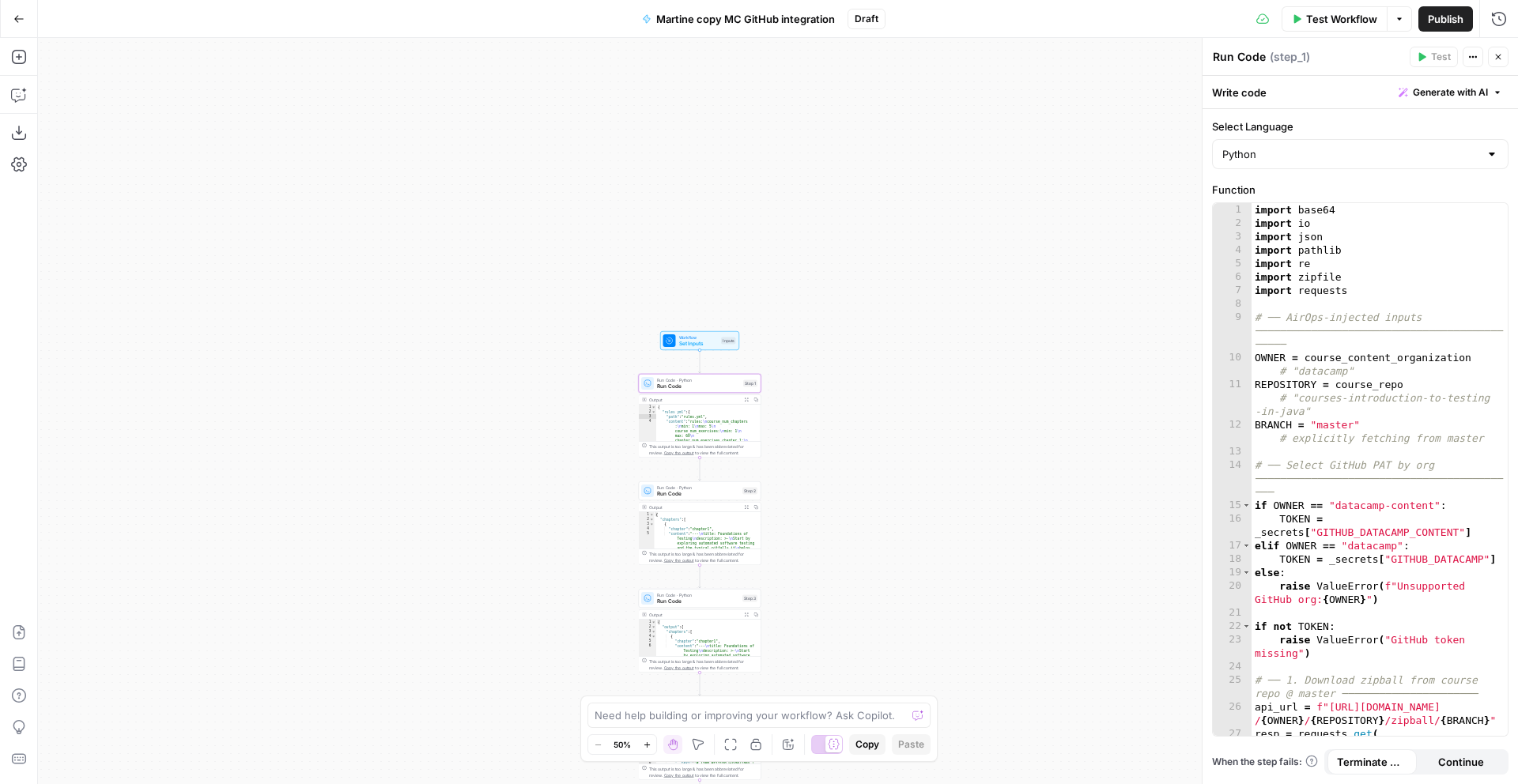
click at [1496, 59] on icon "button" at bounding box center [1499, 58] width 5 height 5
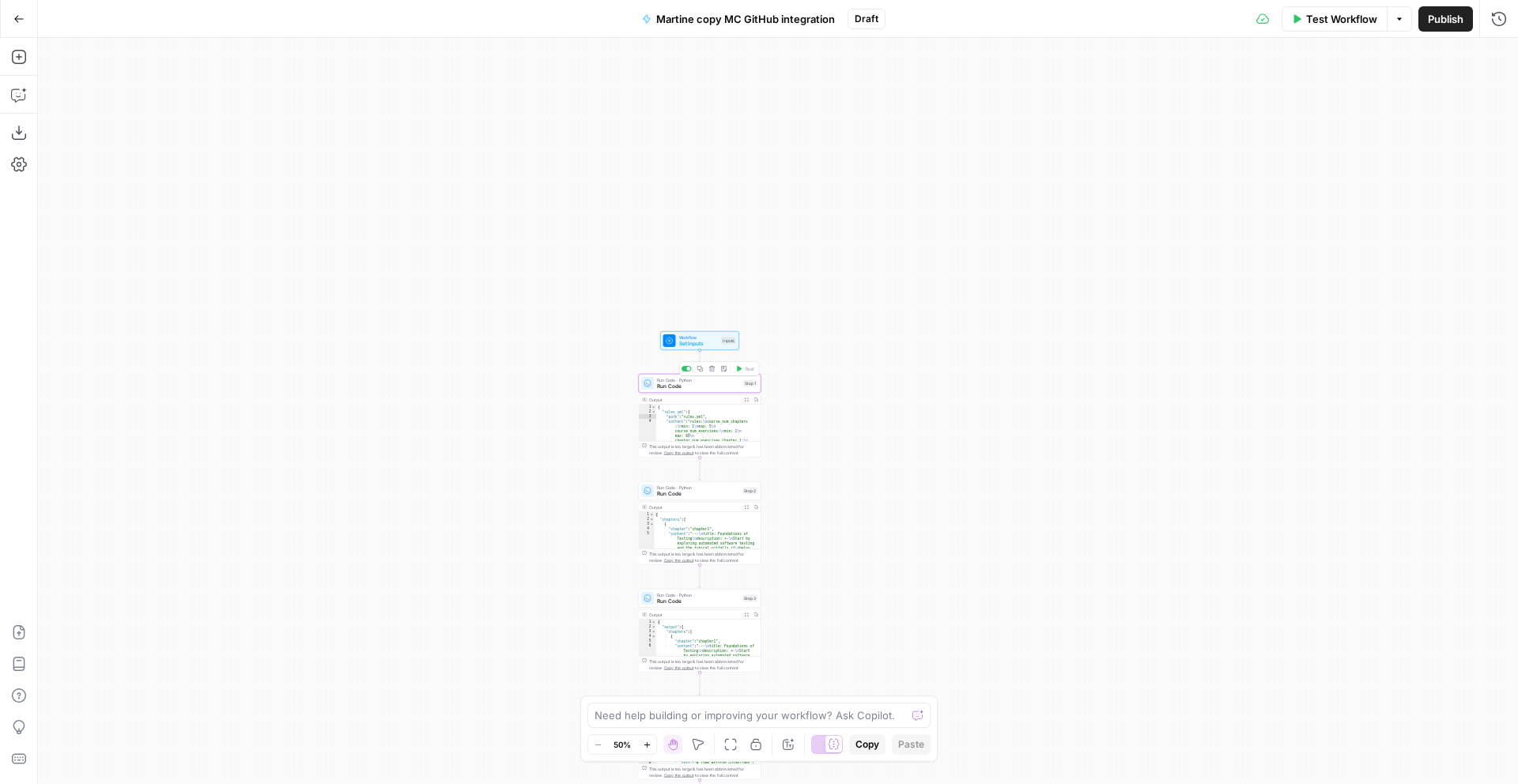
click at [714, 385] on span "Run Code" at bounding box center [698, 387] width 83 height 8
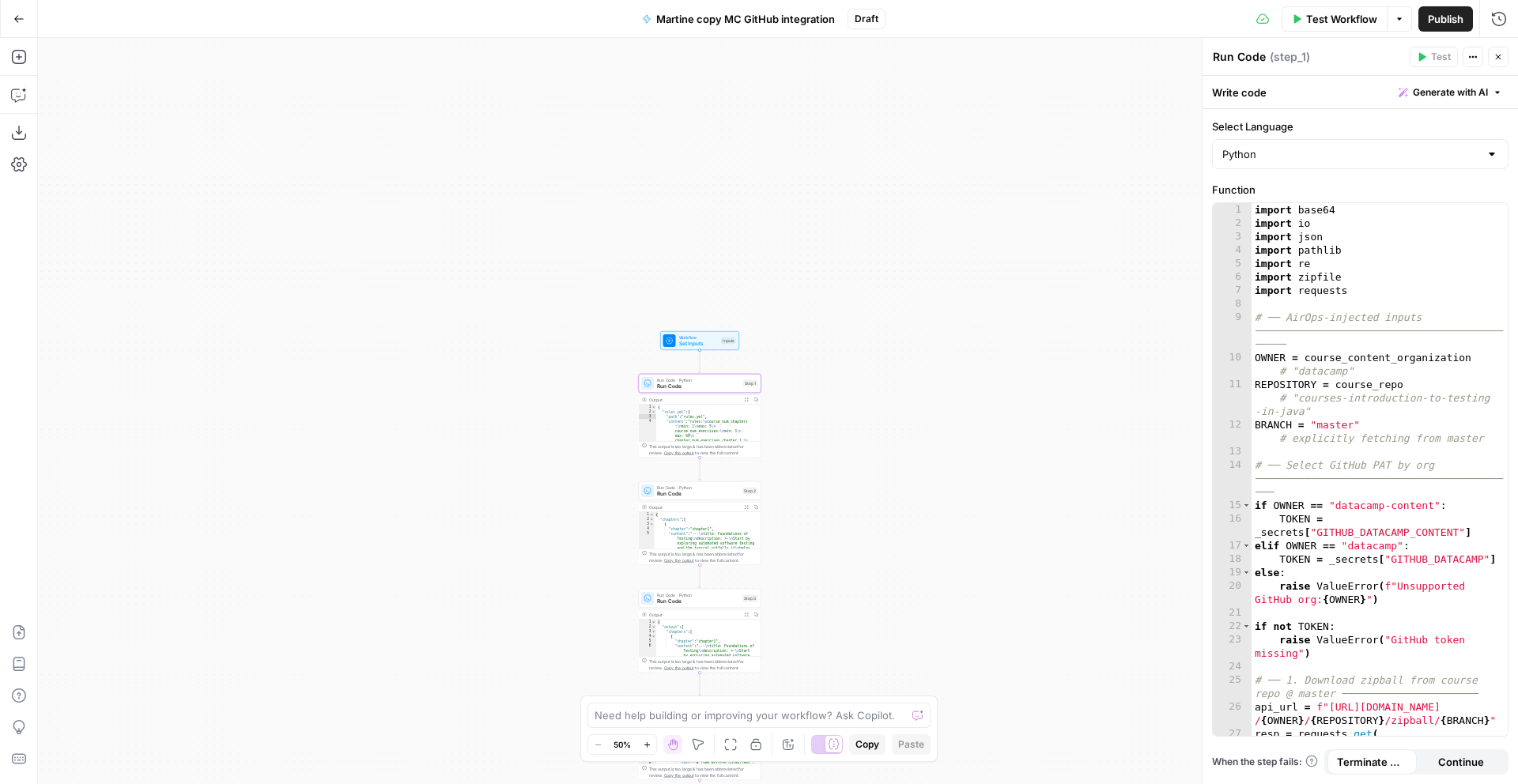
click at [1331, 15] on span "Test Workflow" at bounding box center [1342, 18] width 71 height 16
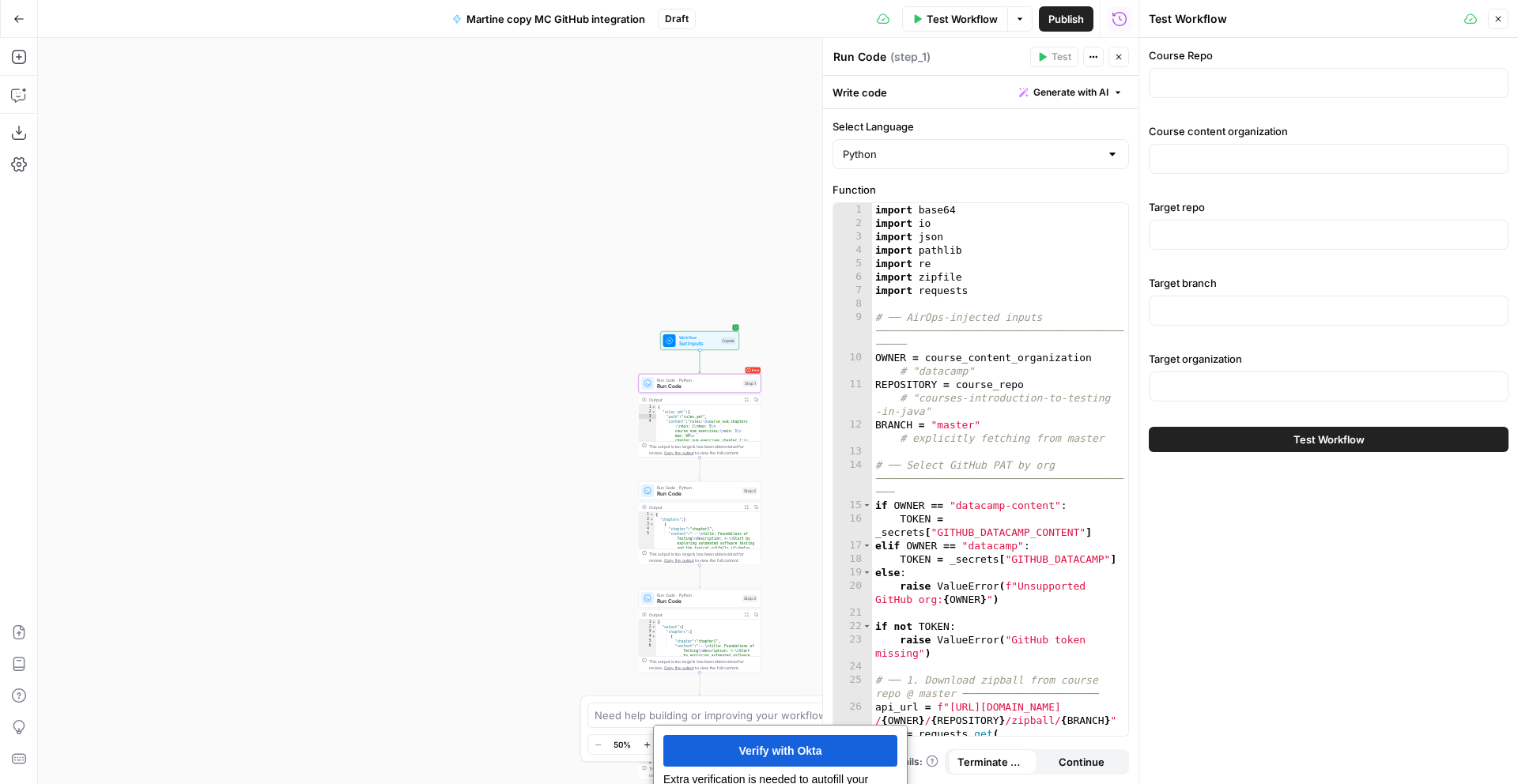
scroll to position [2, 0]
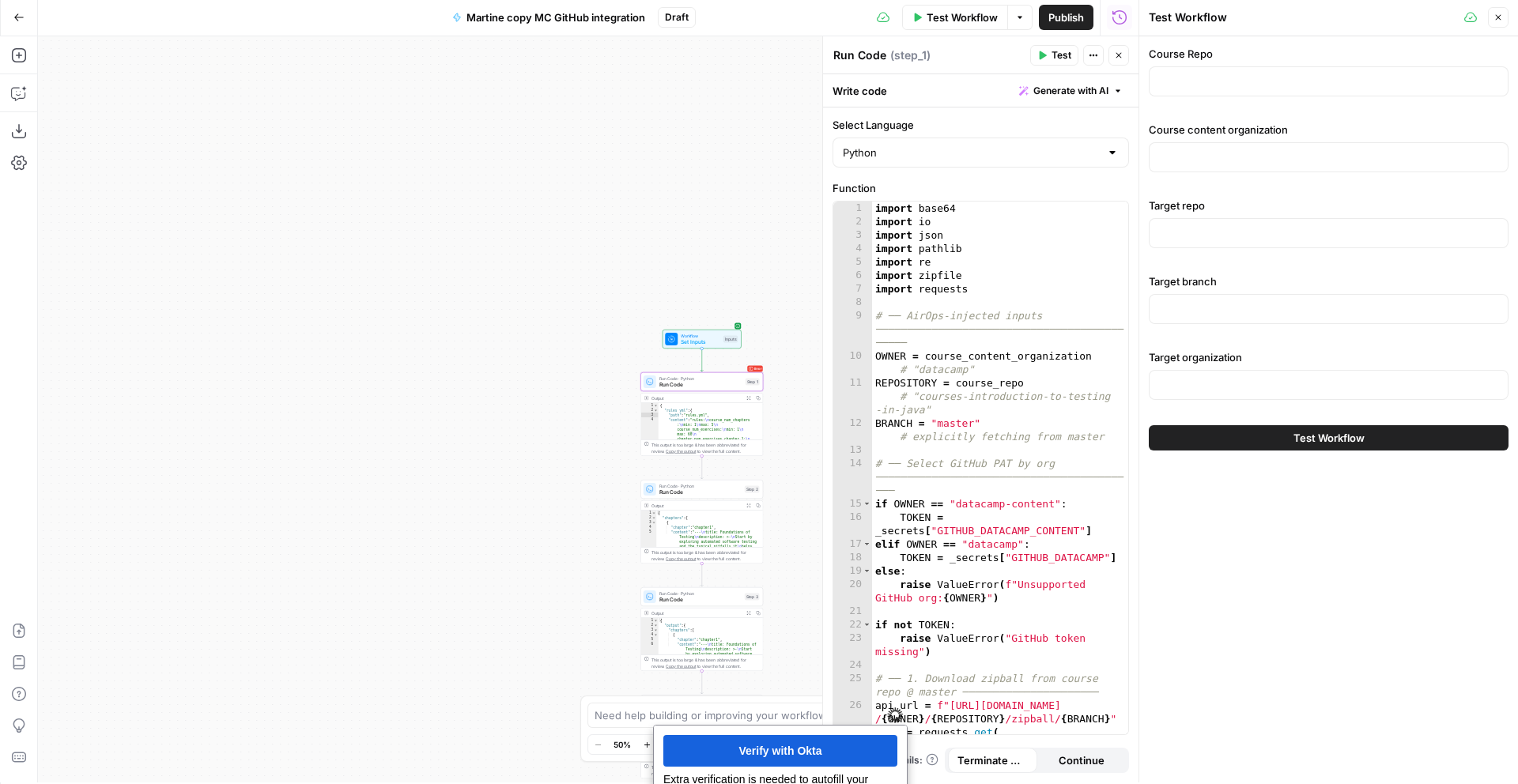
click at [952, 26] on button "Test Workflow" at bounding box center [956, 17] width 106 height 26
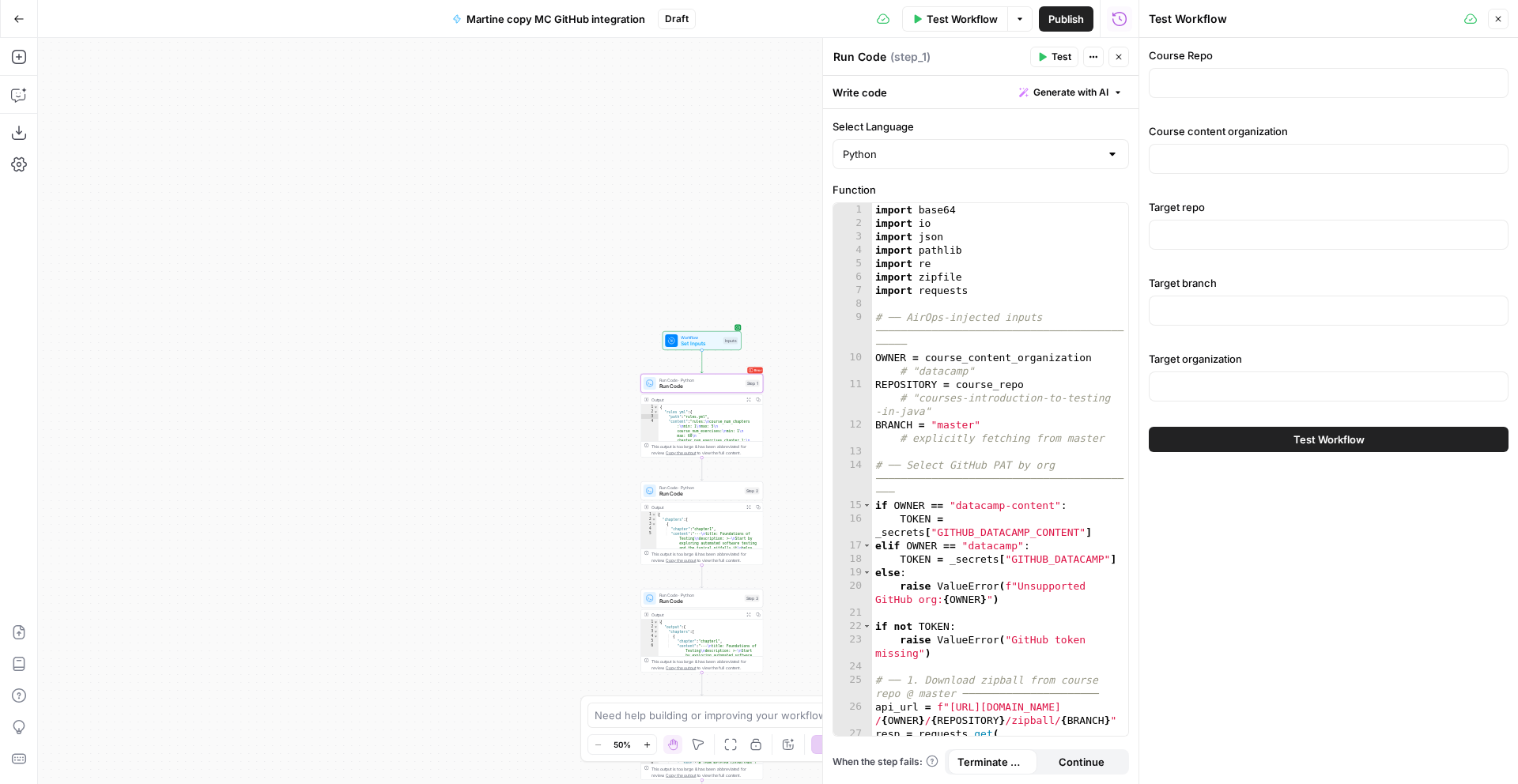
scroll to position [0, 0]
click at [1215, 82] on input "Course Repo" at bounding box center [1329, 82] width 339 height 16
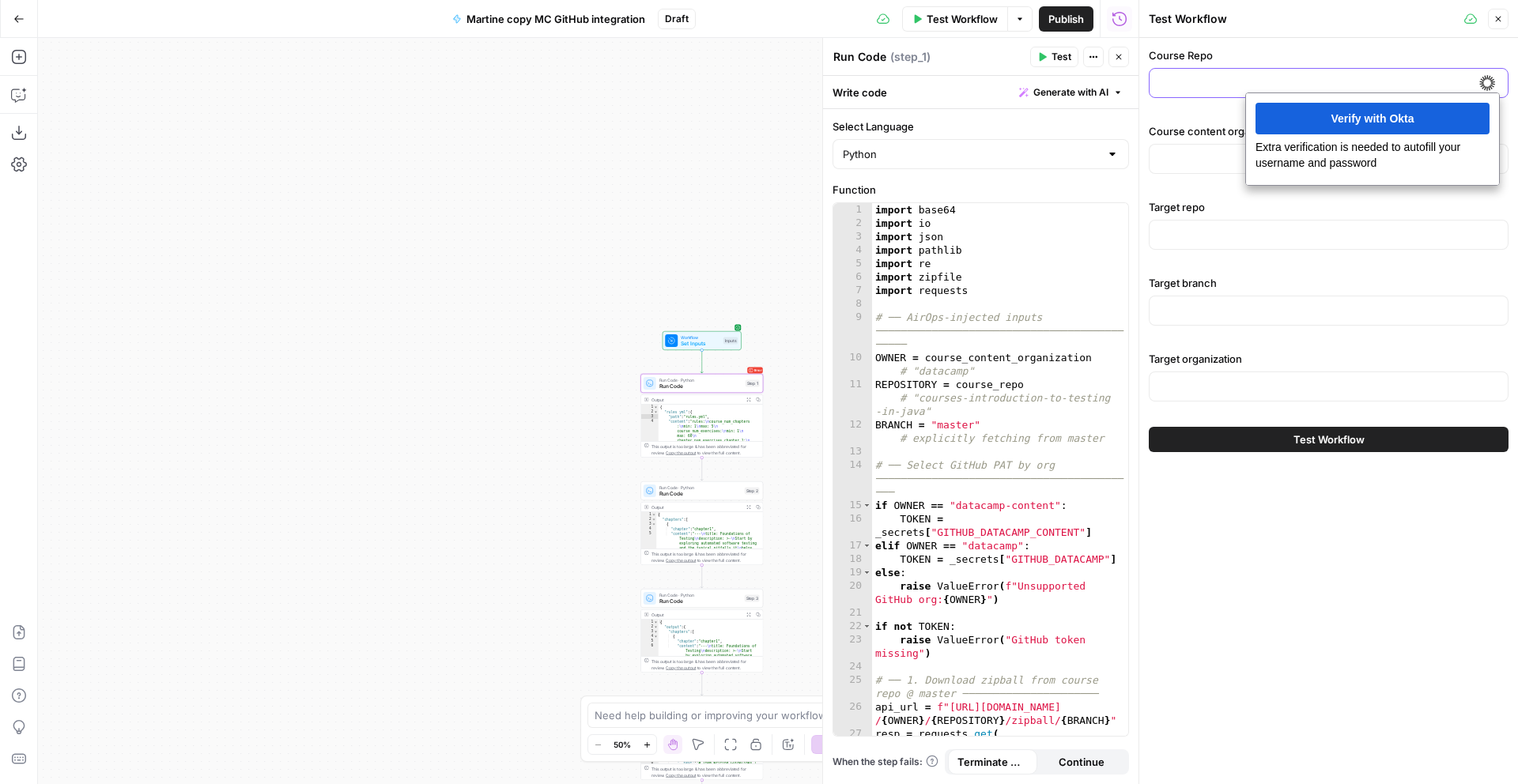
paste input "Introduction to Power BI"
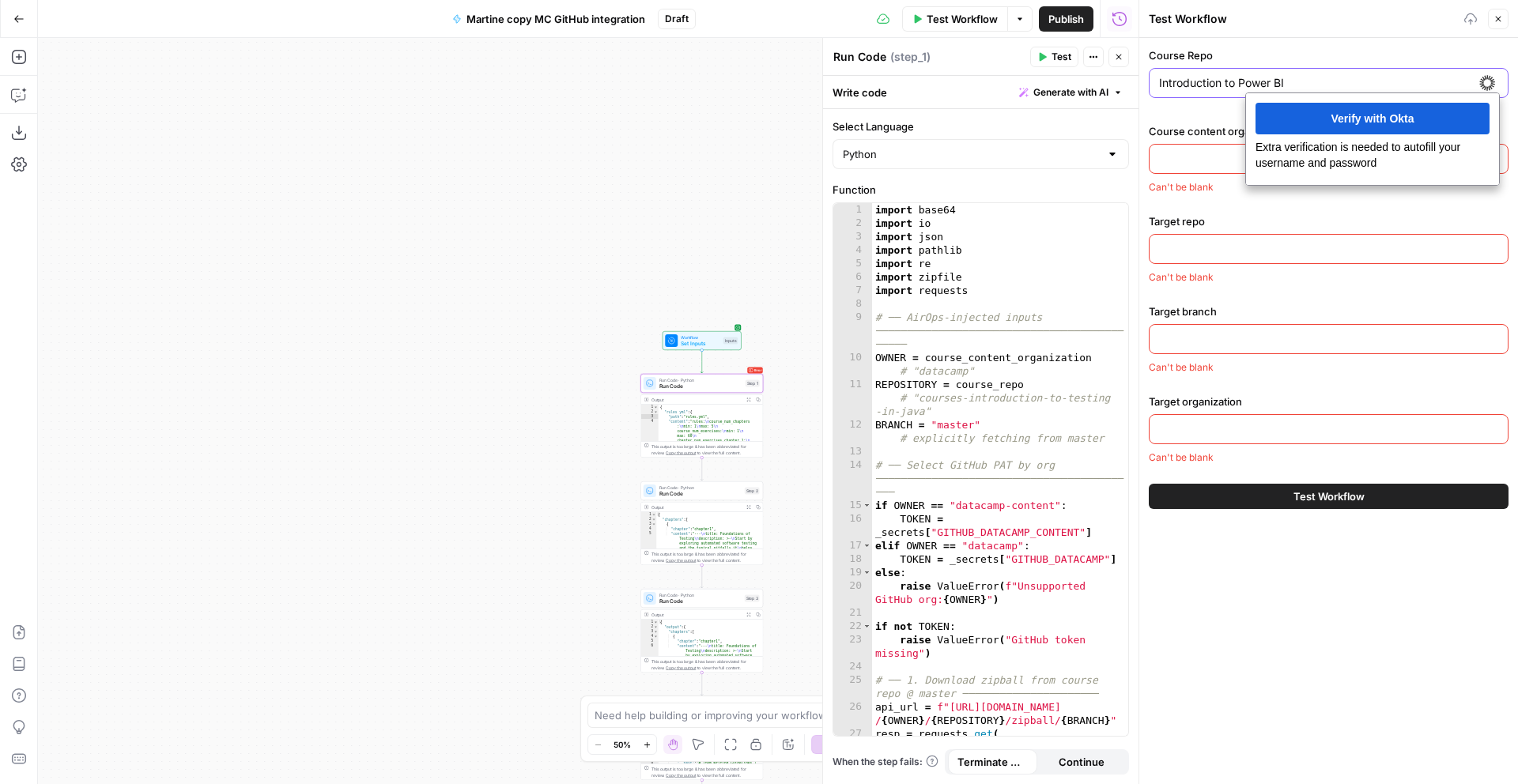
type input "Introduction to Power BI"
click at [1195, 160] on input "Course content organization" at bounding box center [1329, 158] width 339 height 16
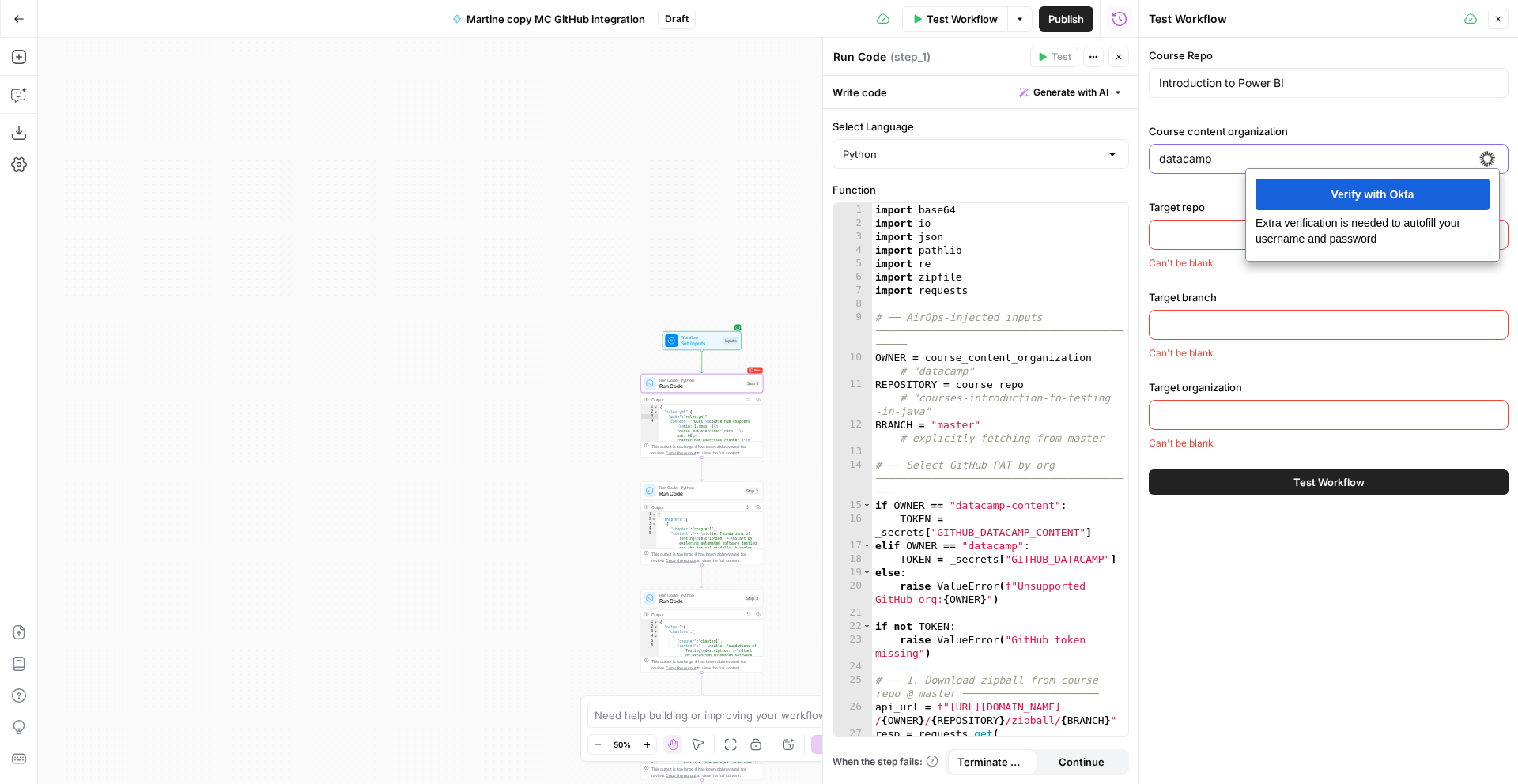
type input "datacamp"
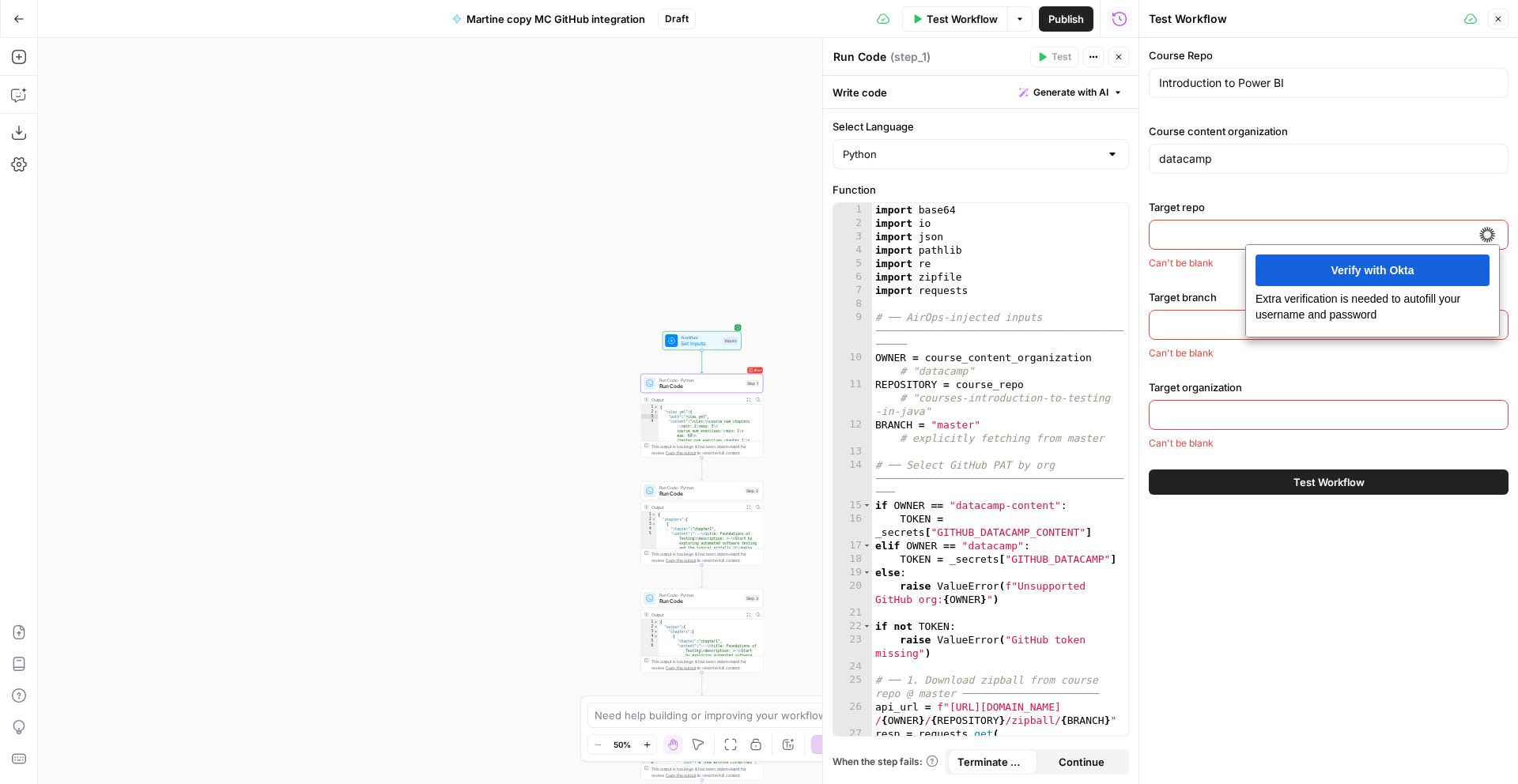
paste input "challenges-sa-introduction-to-data-testing-out"
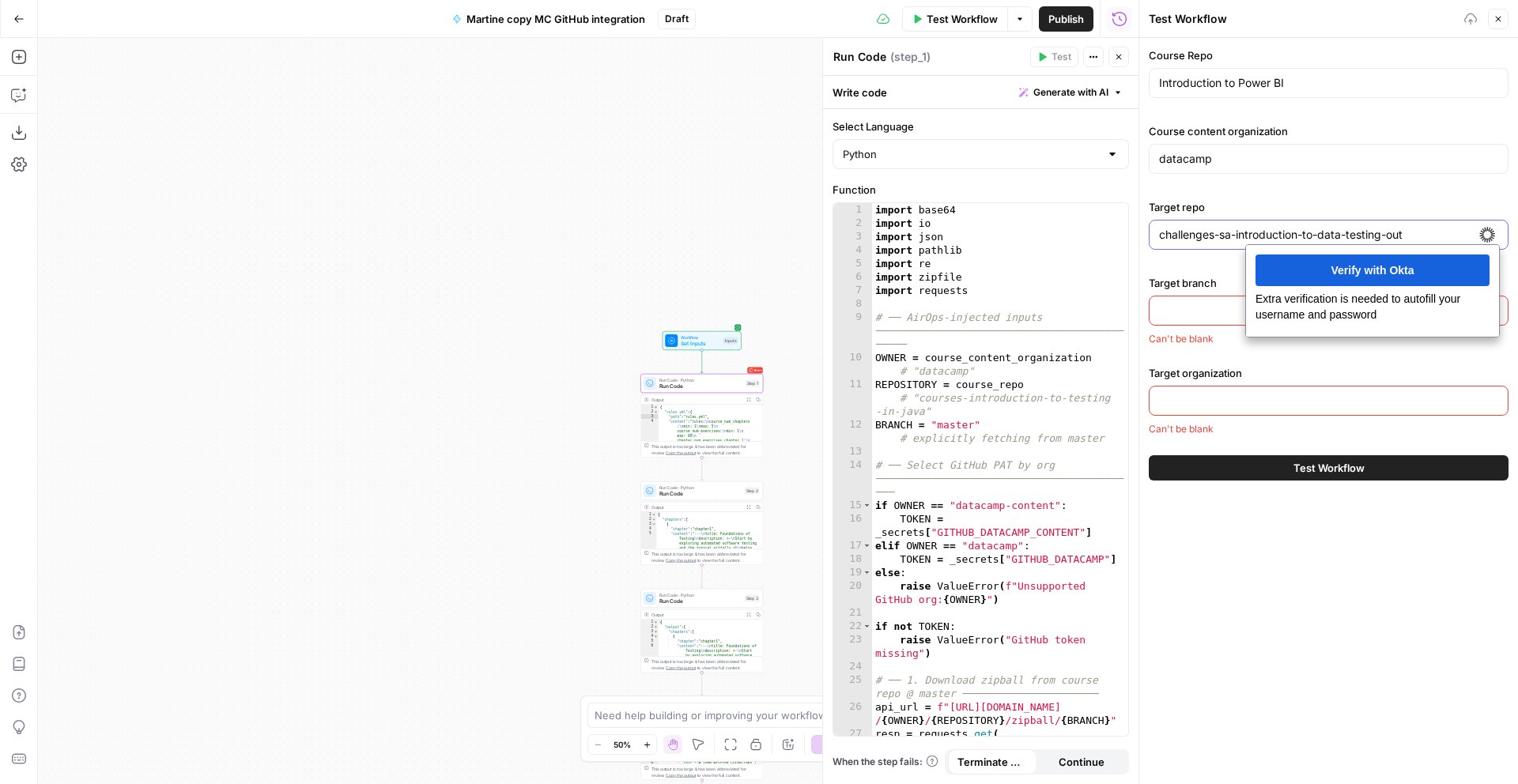
type input "challenges-sa-introduction-to-data-testing-out"
click at [1174, 321] on div at bounding box center [1328, 310] width 360 height 30
paste input "airops_testing"
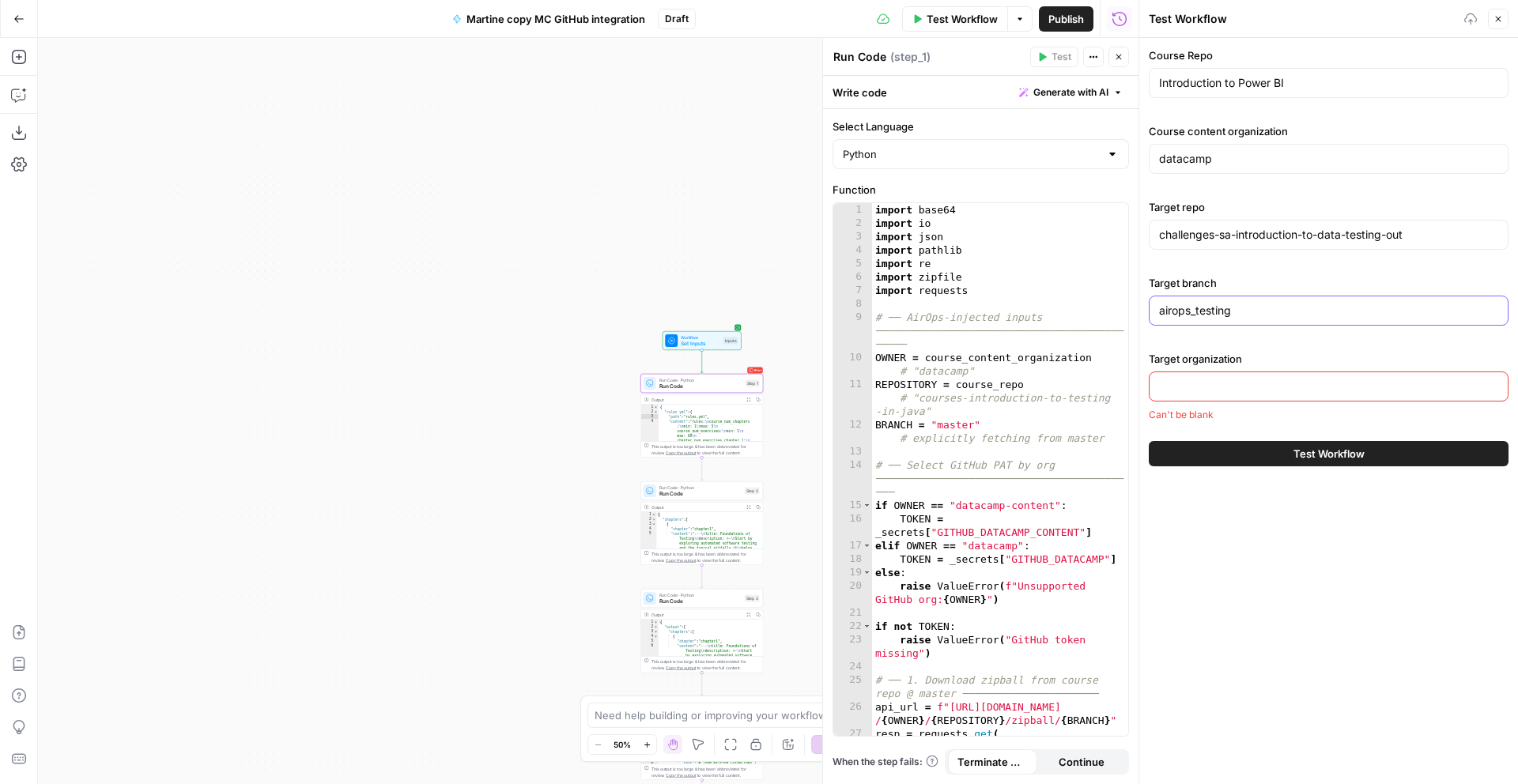
type input "airops_testing"
click at [1210, 396] on div at bounding box center [1328, 387] width 360 height 30
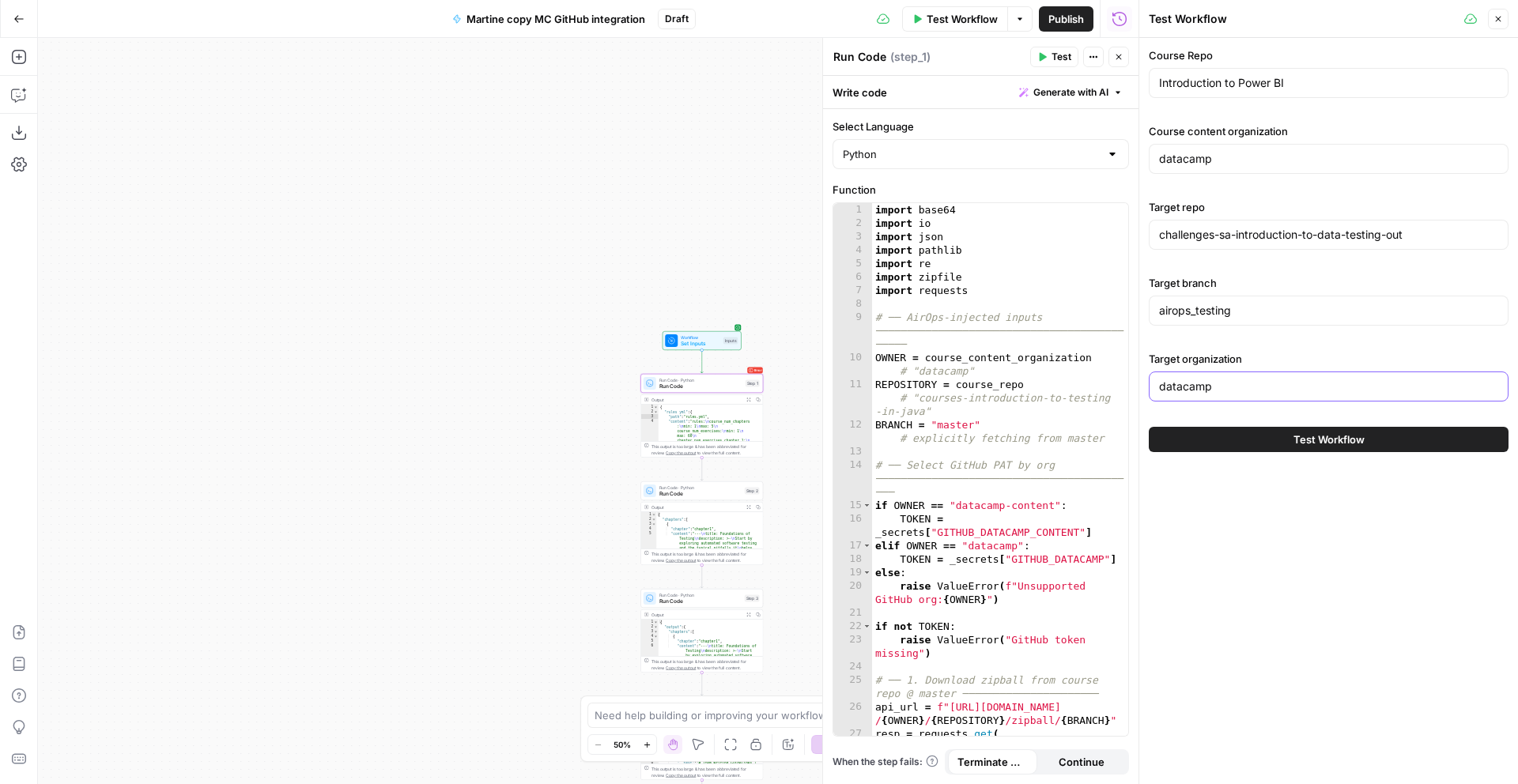
type input "datacamp"
click at [1309, 452] on button "Test Workflow" at bounding box center [1328, 440] width 360 height 26
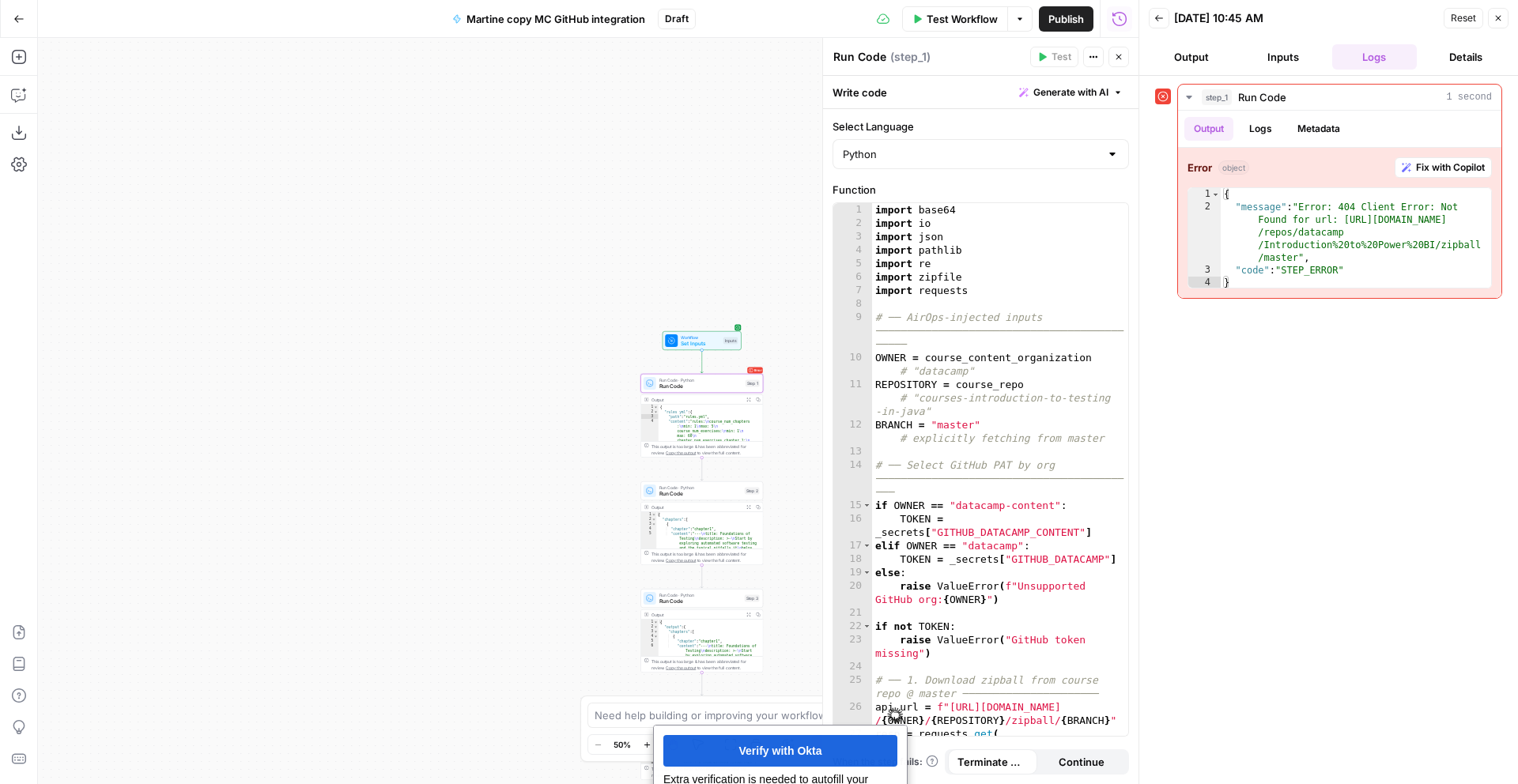
click at [935, 21] on span "Test Workflow" at bounding box center [963, 18] width 71 height 16
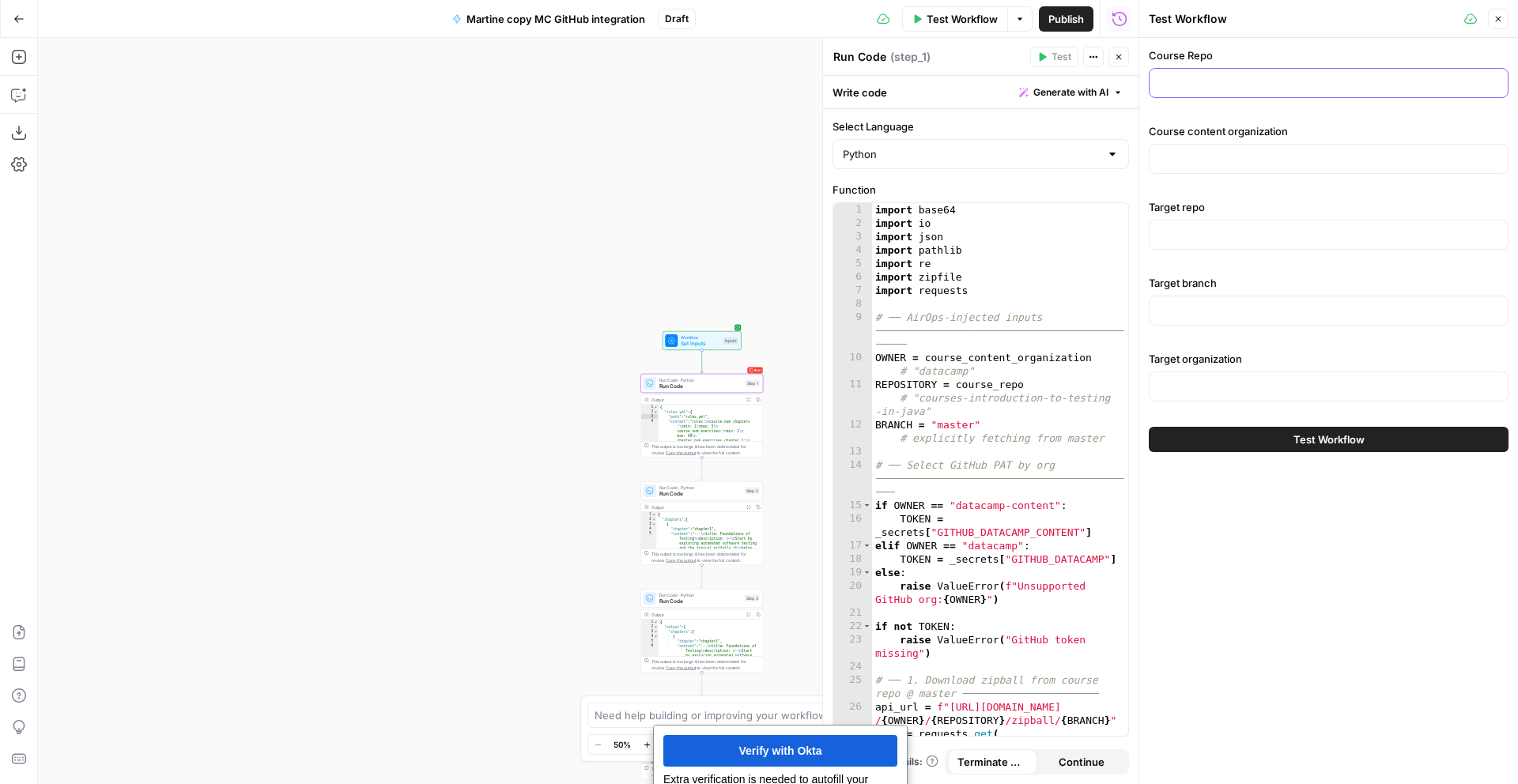
click at [1208, 82] on input "Course Repo" at bounding box center [1329, 82] width 339 height 16
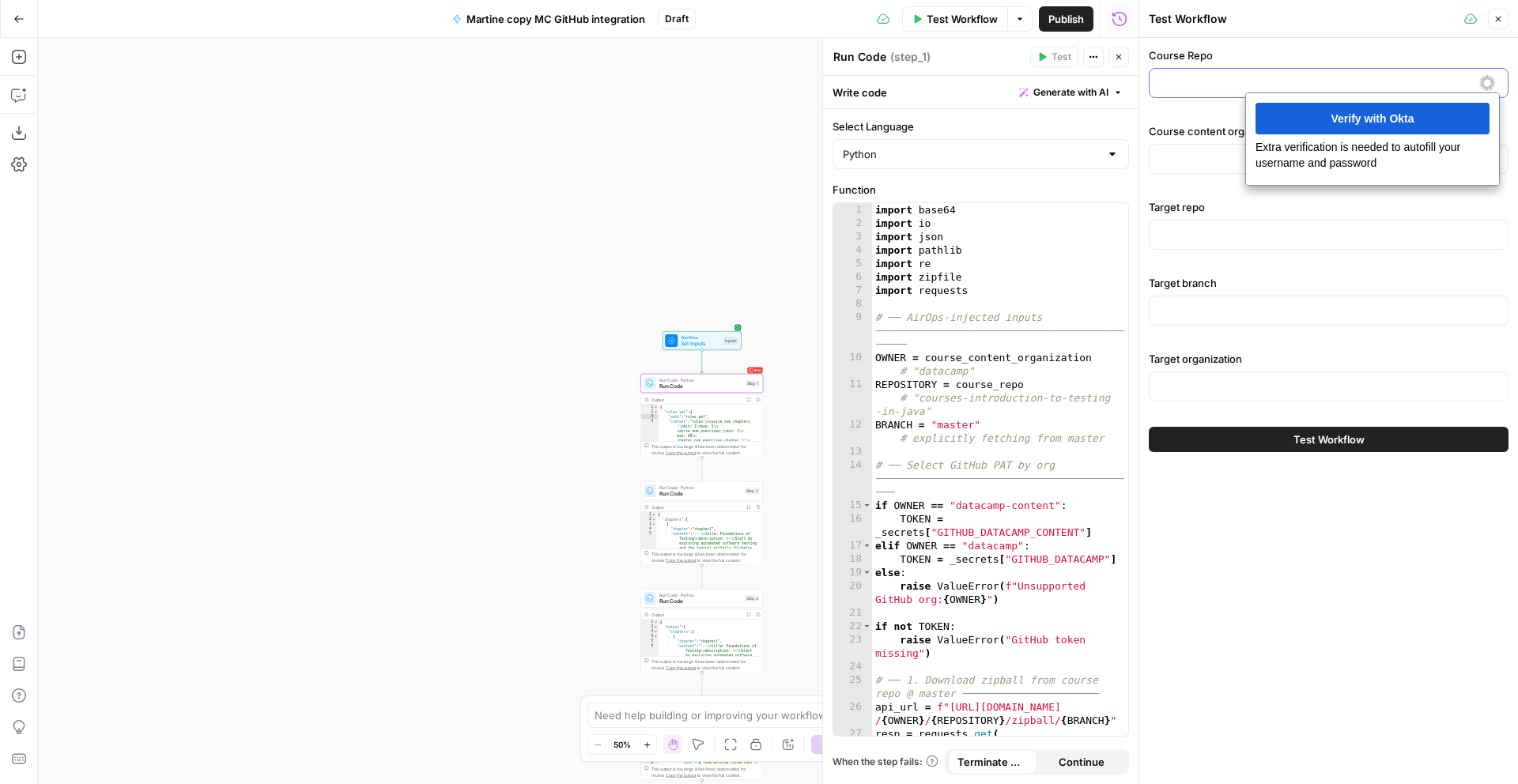
paste input "courses-introduction-to-power-bi"
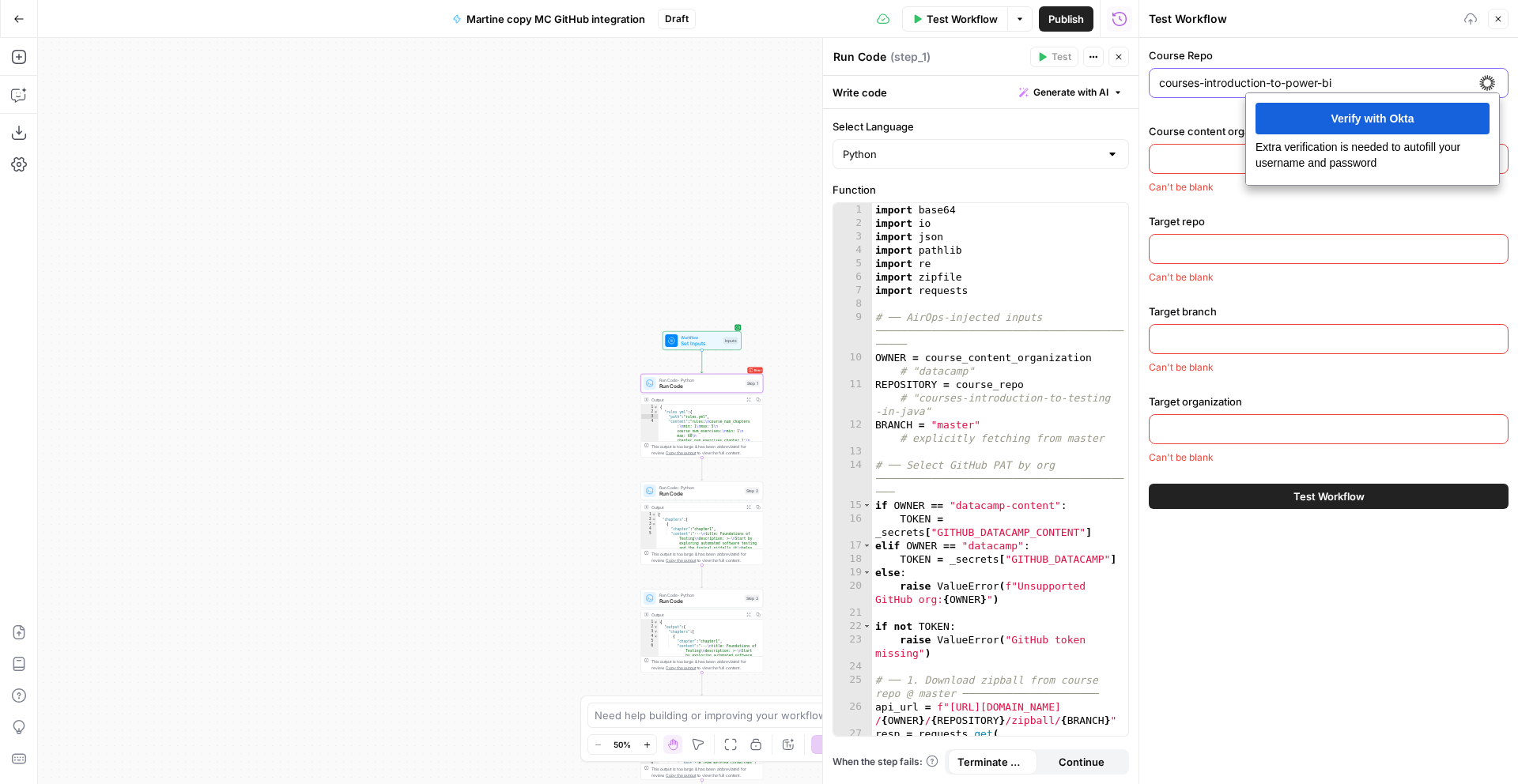
type input "courses-introduction-to-power-bi"
click at [1199, 158] on input "Course content organization" at bounding box center [1329, 158] width 339 height 16
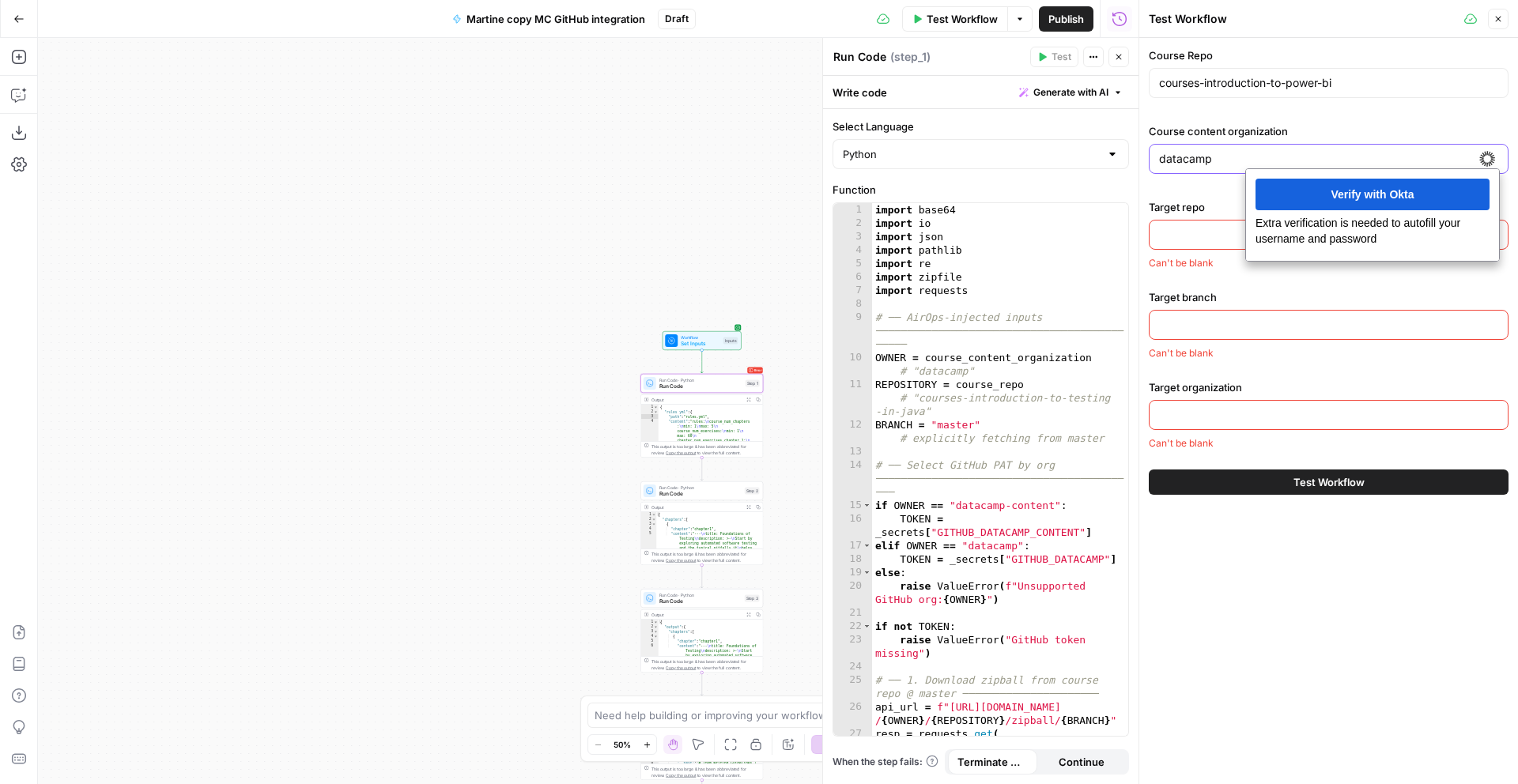
type input "datacamp"
click at [1200, 243] on div at bounding box center [1328, 234] width 360 height 30
paste input "challenges-sa-introduction-to-data-testing-out"
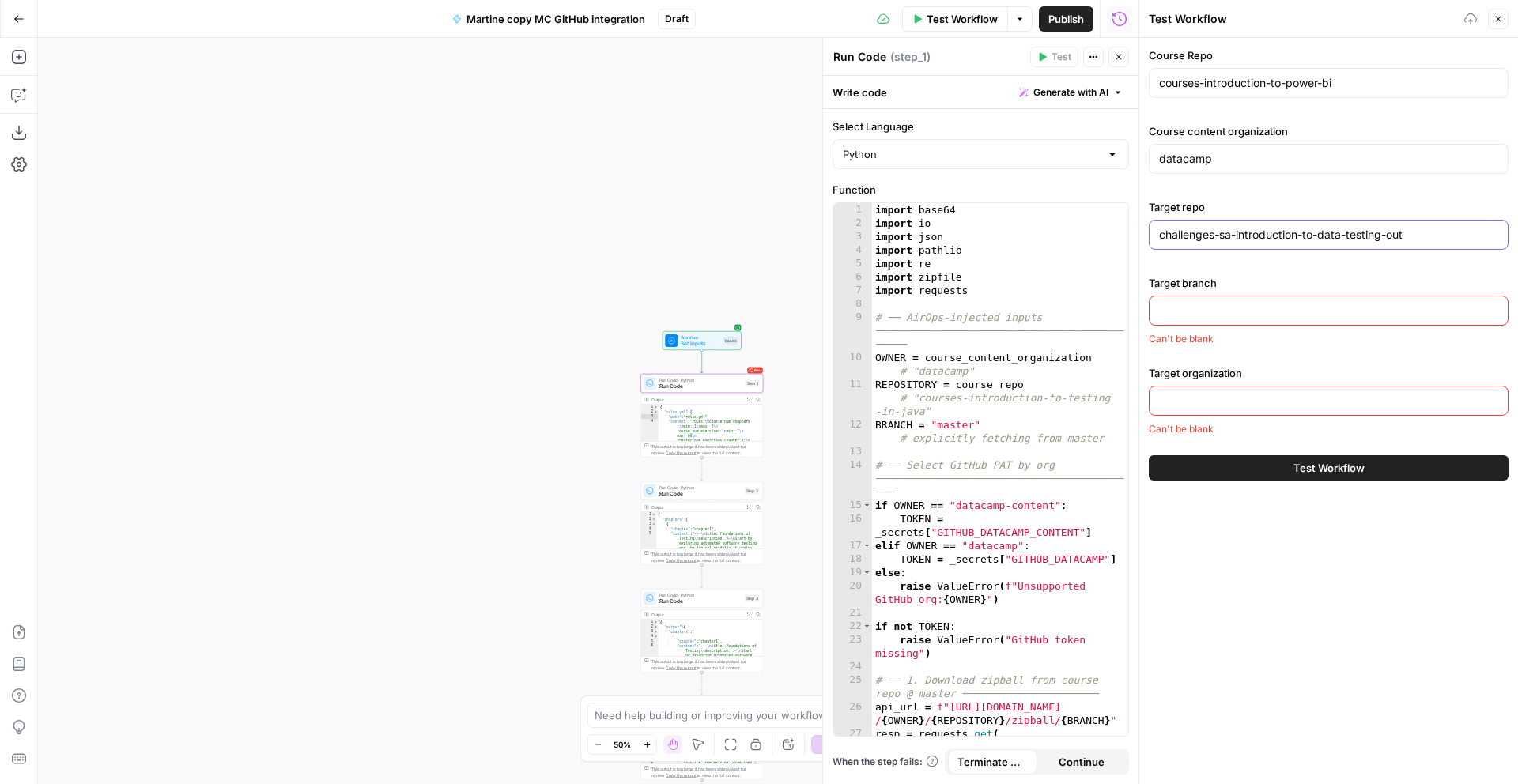
type input "challenges-sa-introduction-to-data-testing-out"
click at [1205, 321] on div at bounding box center [1328, 310] width 360 height 30
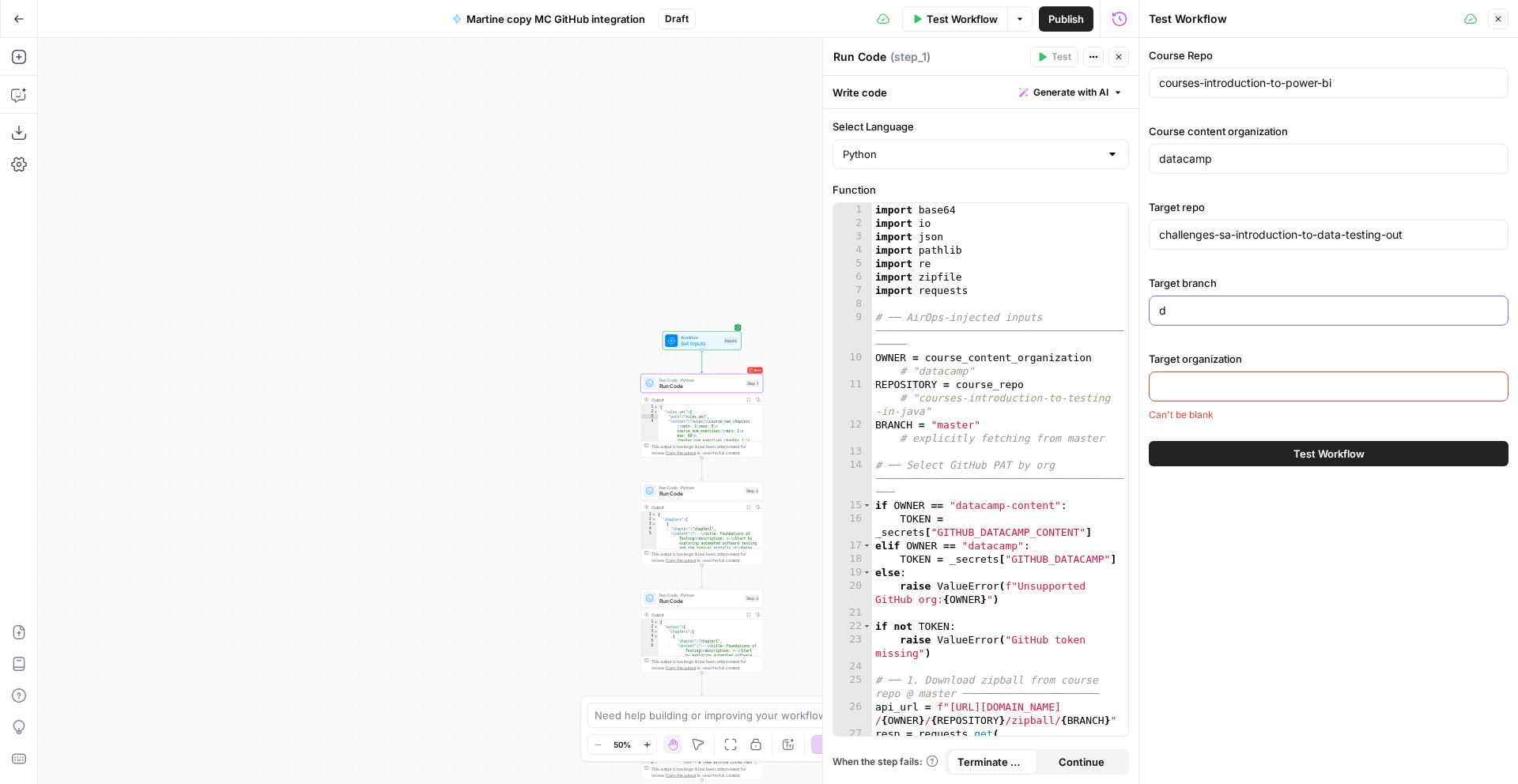
type input "d"
click at [1230, 308] on input "d" at bounding box center [1329, 310] width 339 height 16
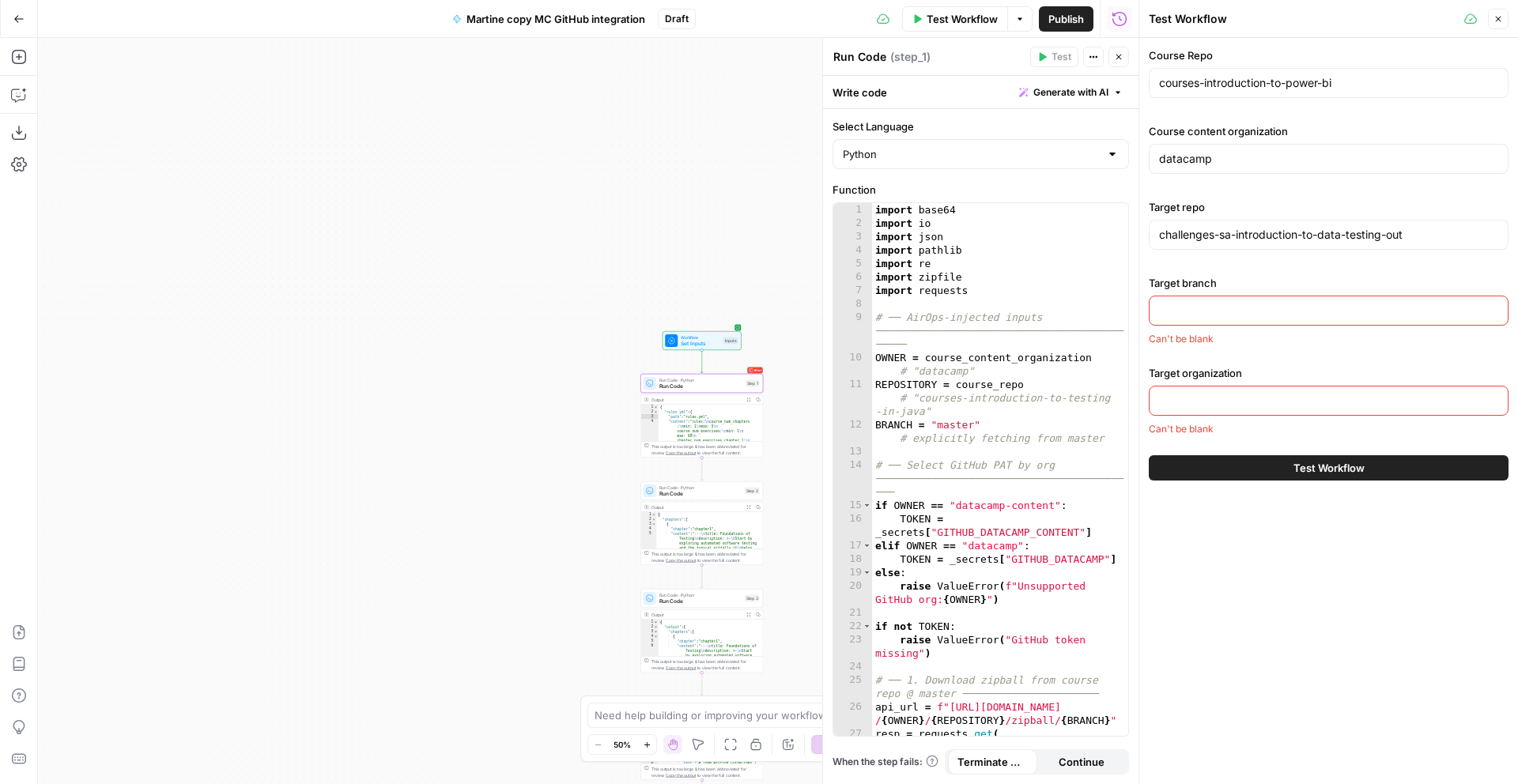
paste input "airops_testing"
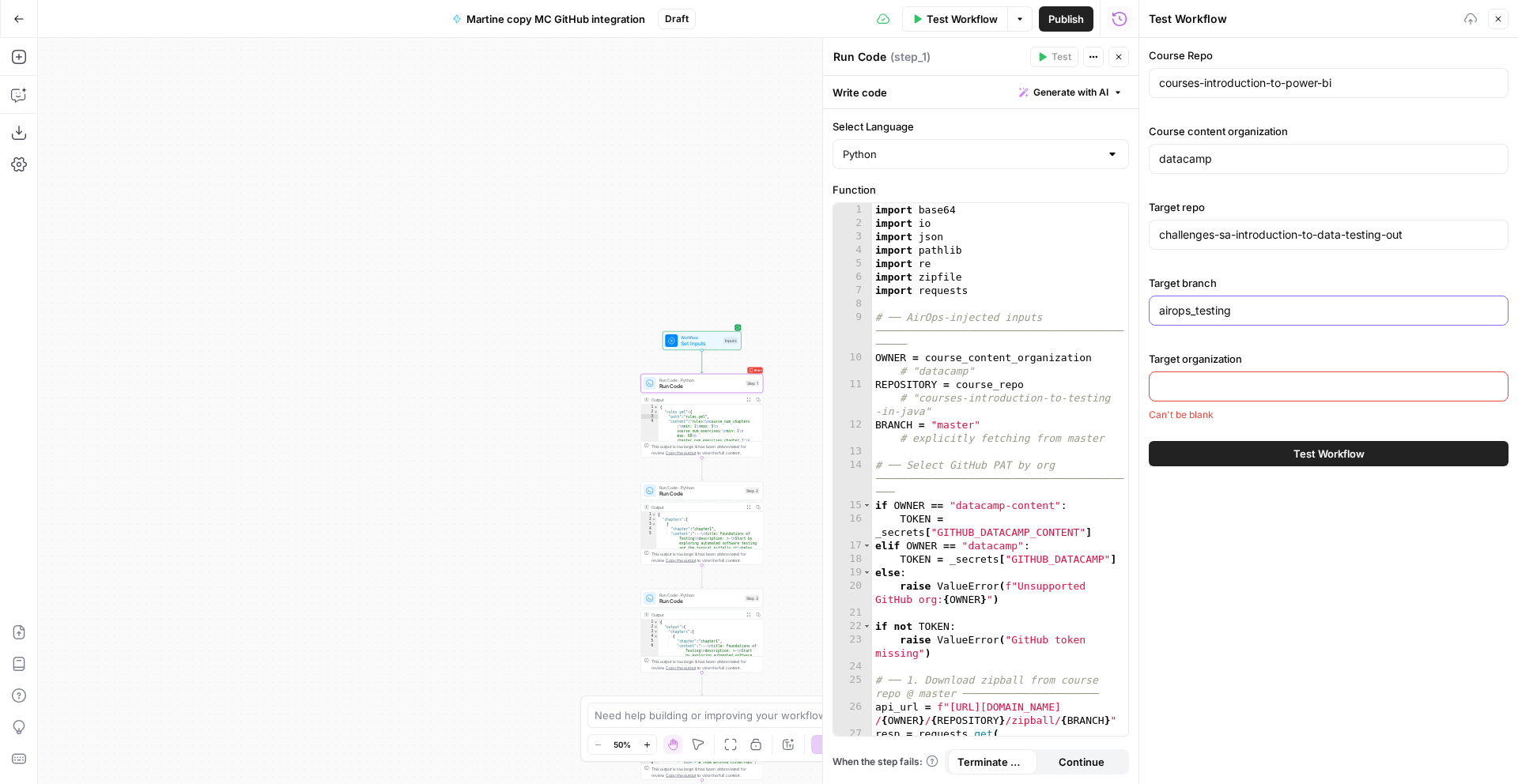
type input "airops_testing"
click at [1252, 397] on div at bounding box center [1328, 387] width 360 height 30
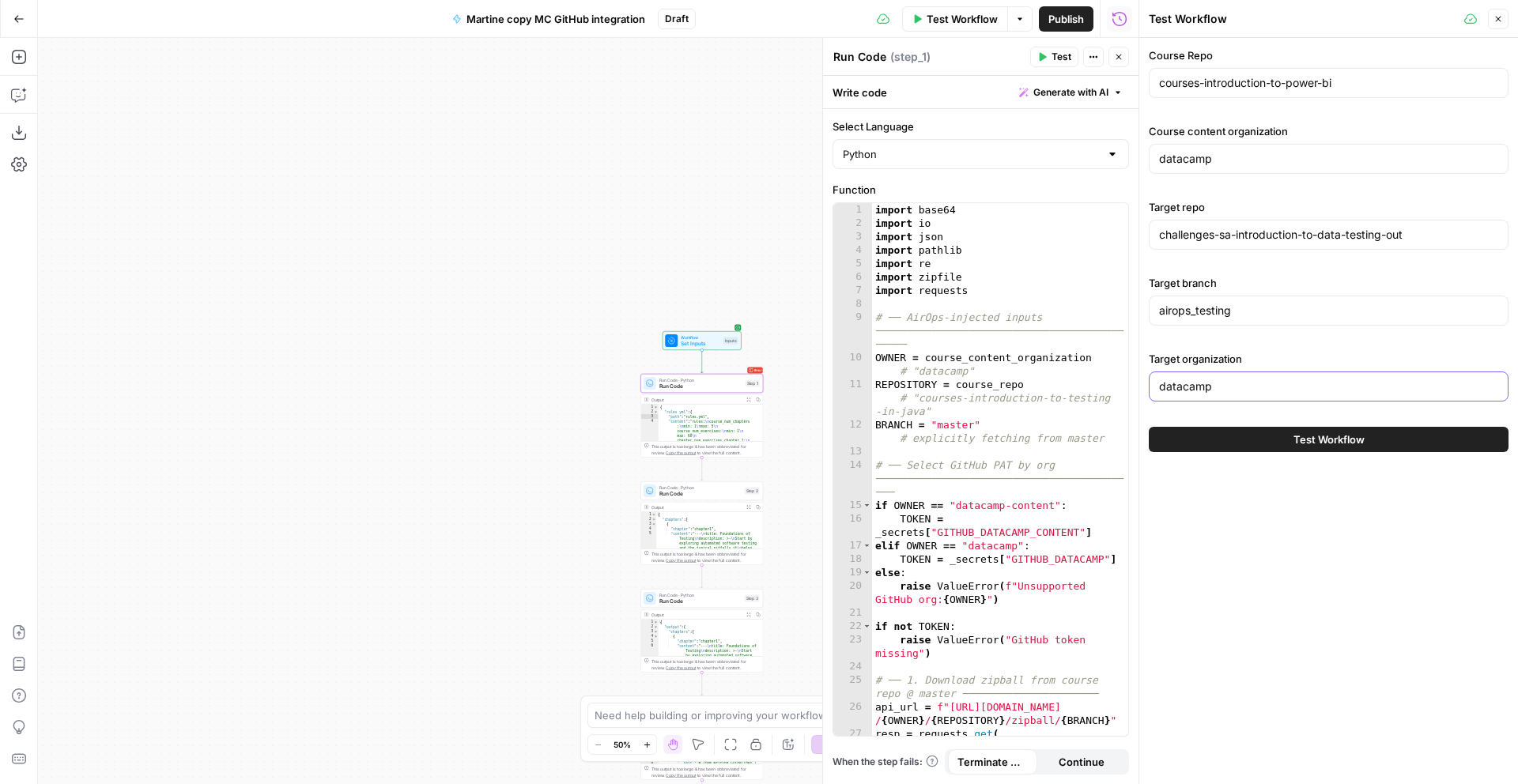
type input "datacamp"
click at [1349, 444] on span "Test Workflow" at bounding box center [1329, 439] width 71 height 16
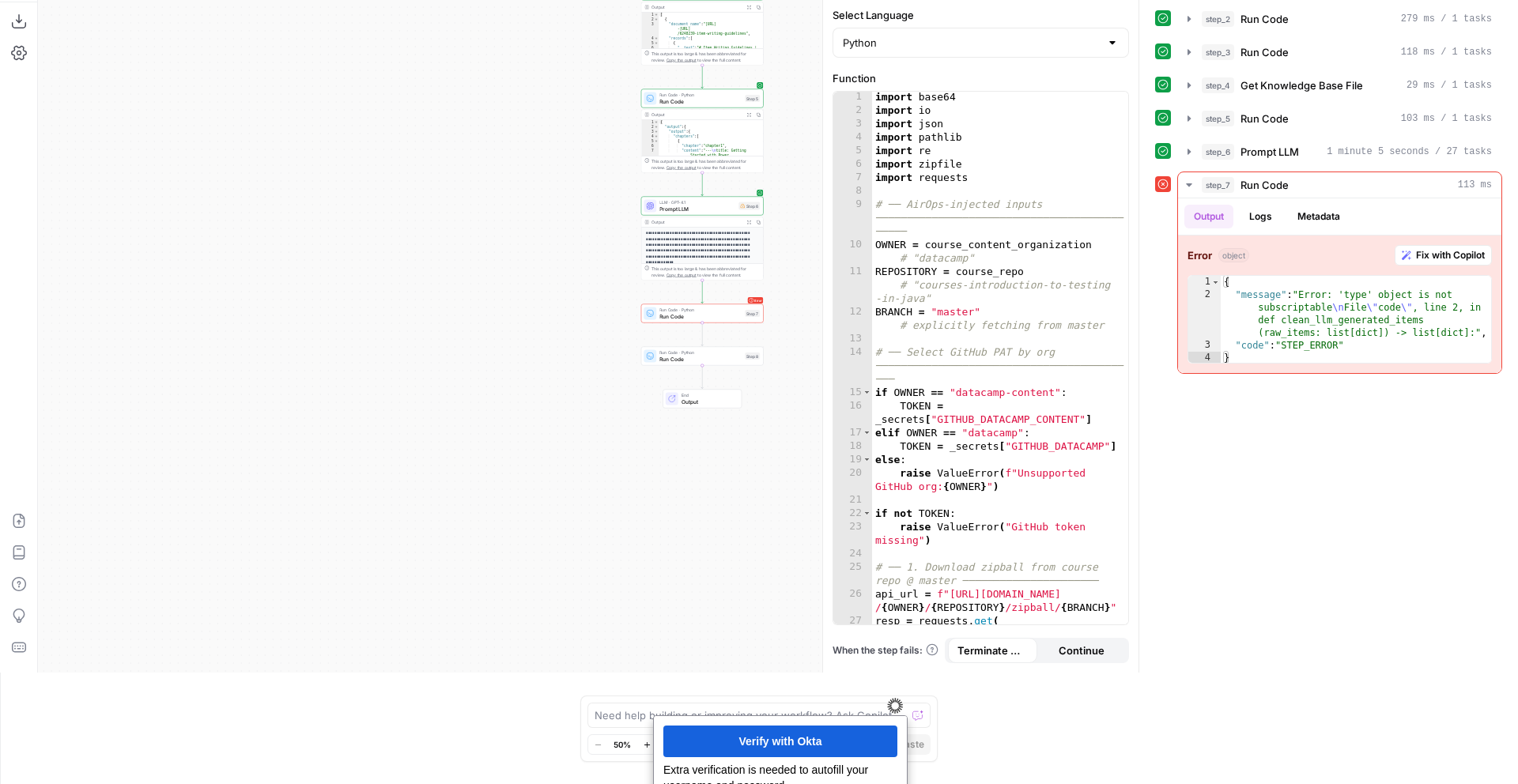
scroll to position [115, 0]
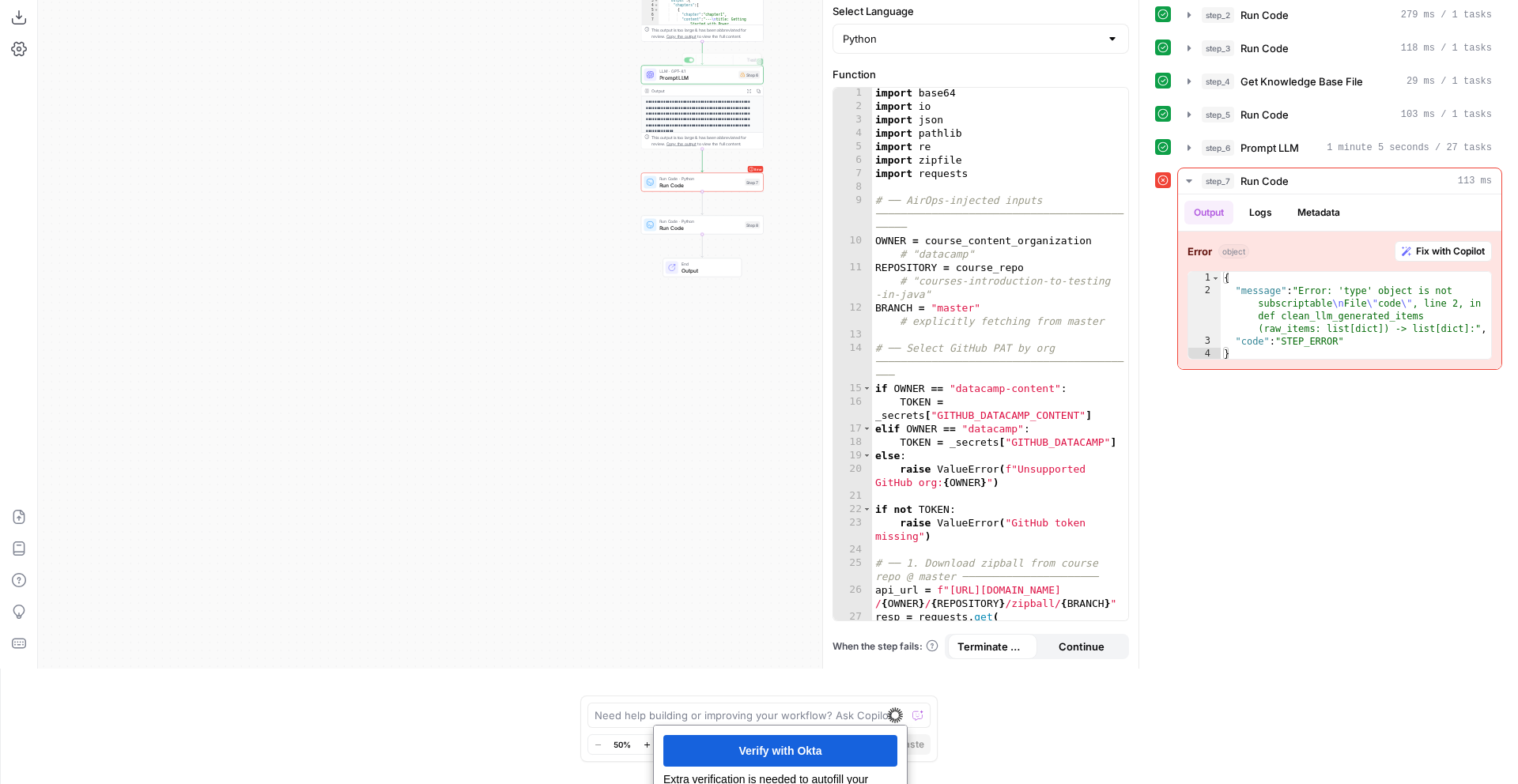
click at [702, 101] on p "**********" at bounding box center [702, 114] width 113 height 29
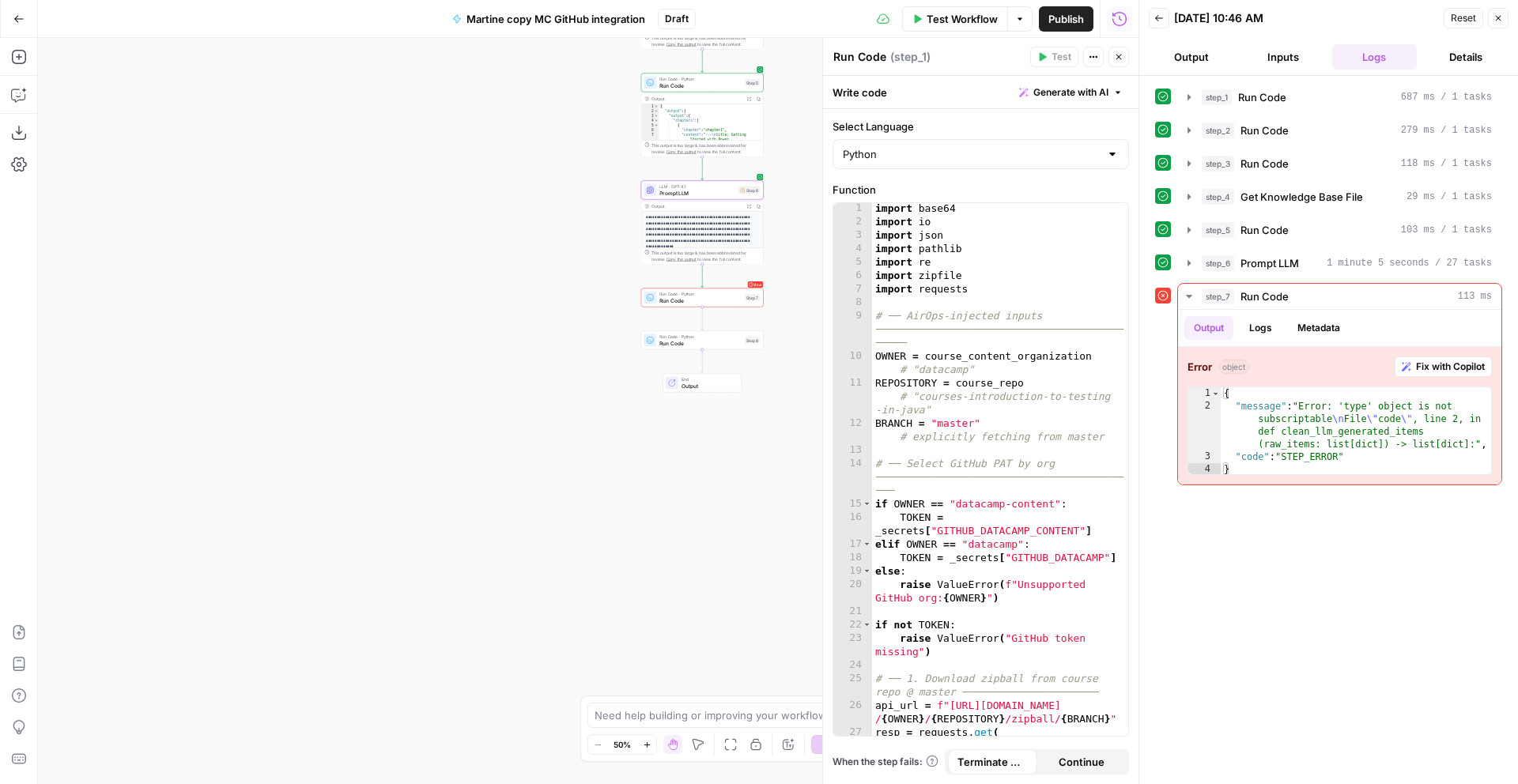
click at [1497, 16] on icon "button" at bounding box center [1499, 18] width 9 height 9
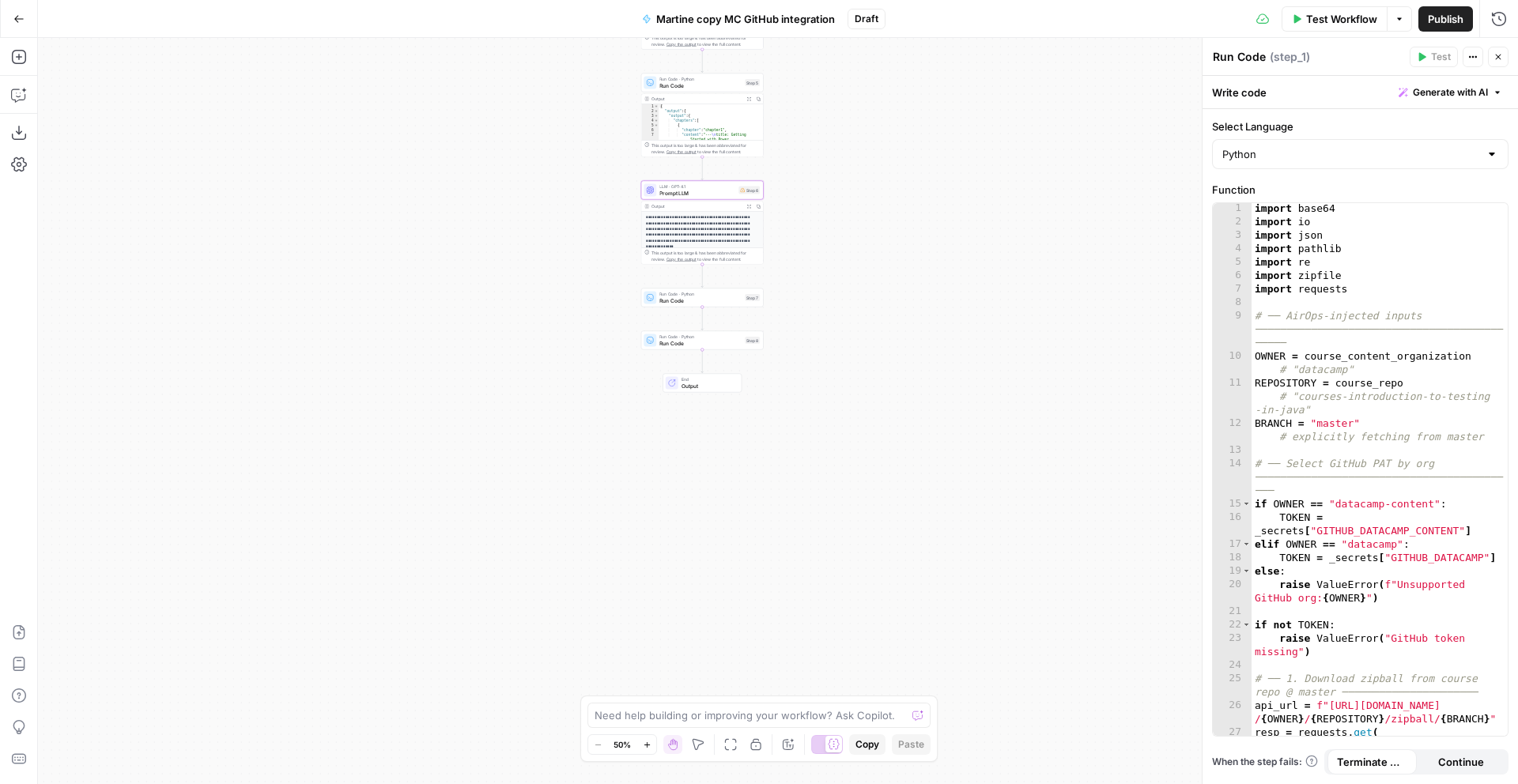
click at [690, 236] on p "**********" at bounding box center [702, 230] width 113 height 29
click at [738, 261] on div "This output is too large & has been abbreviated for review. Copy the output to …" at bounding box center [705, 256] width 108 height 13
click at [703, 232] on p "**********" at bounding box center [702, 230] width 113 height 29
click at [677, 258] on span "Copy the output" at bounding box center [682, 259] width 30 height 5
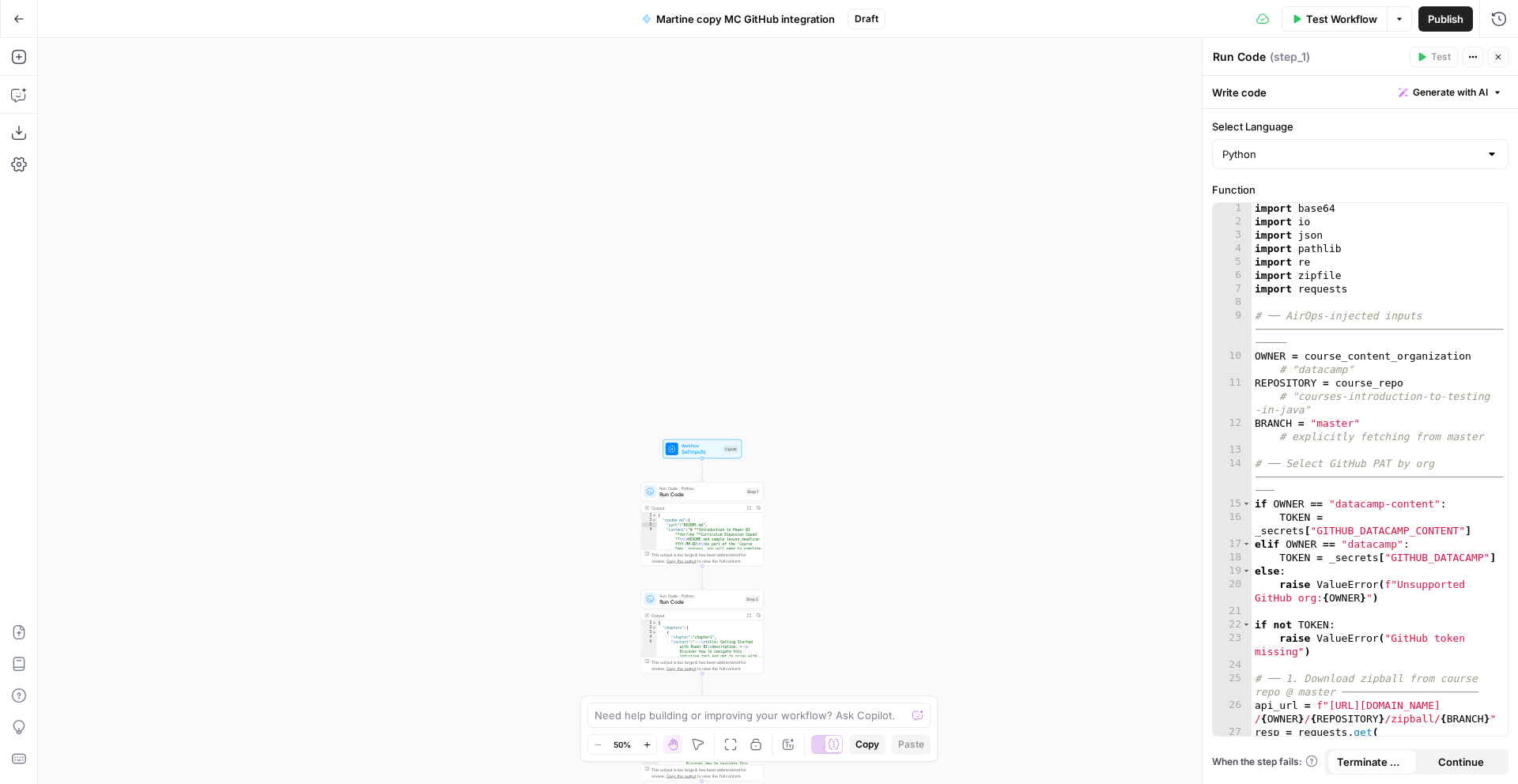
click at [710, 452] on span "Set Inputs" at bounding box center [701, 452] width 39 height 8
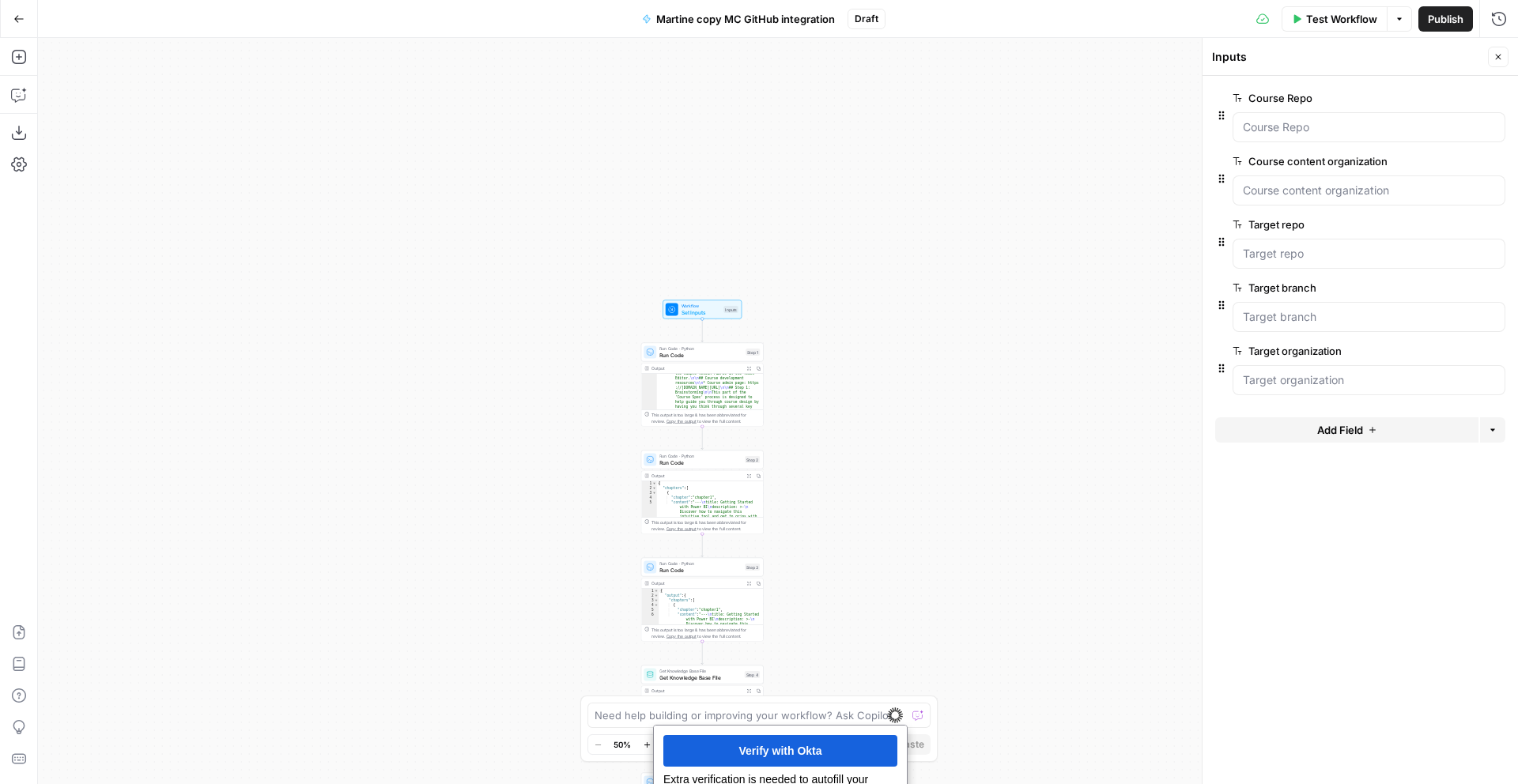
scroll to position [228, 0]
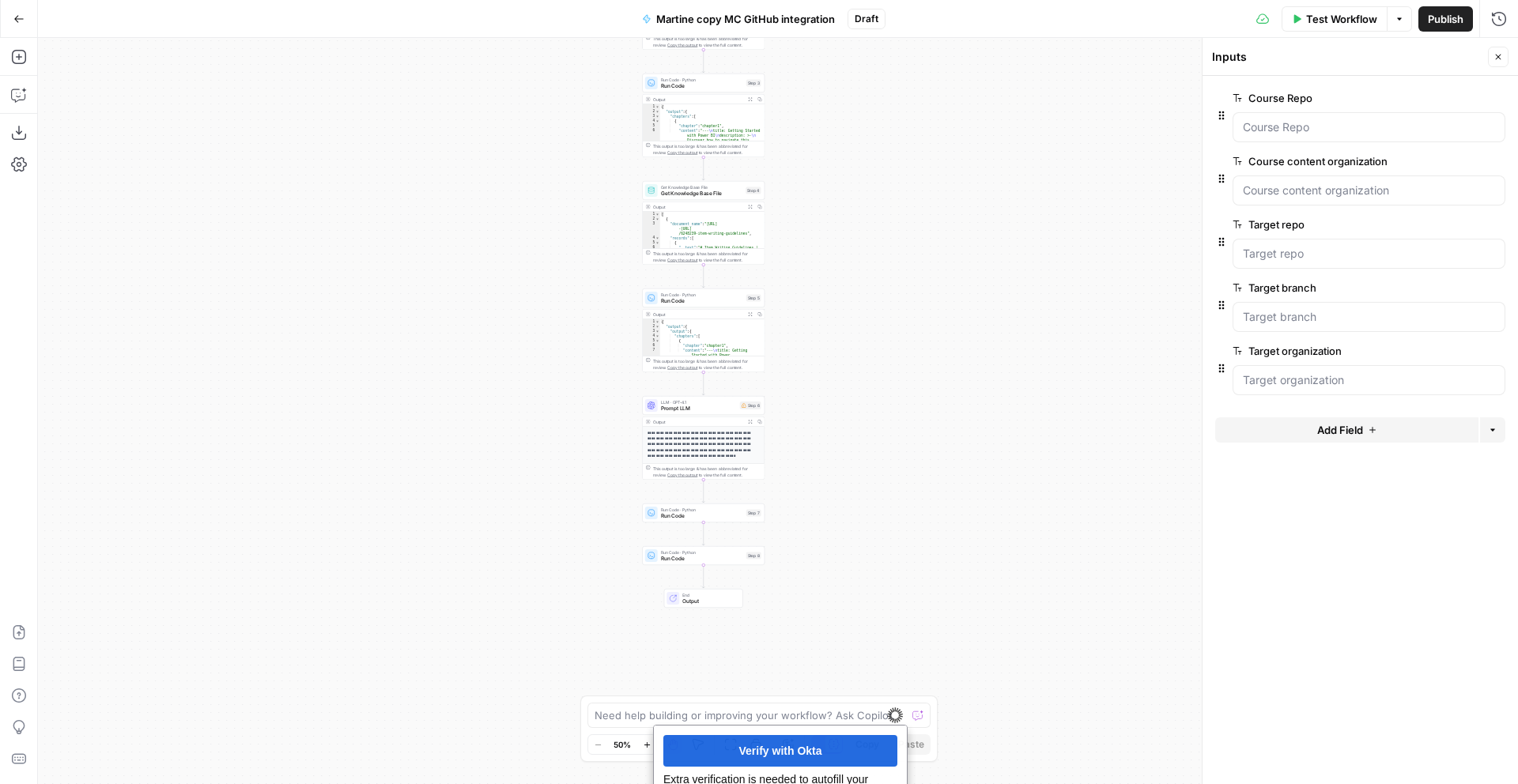
click at [687, 448] on p "**********" at bounding box center [704, 445] width 113 height 29
click at [687, 448] on p "**********" at bounding box center [704, 444] width 113 height 29
click at [680, 406] on span "Prompt LLM" at bounding box center [699, 408] width 76 height 8
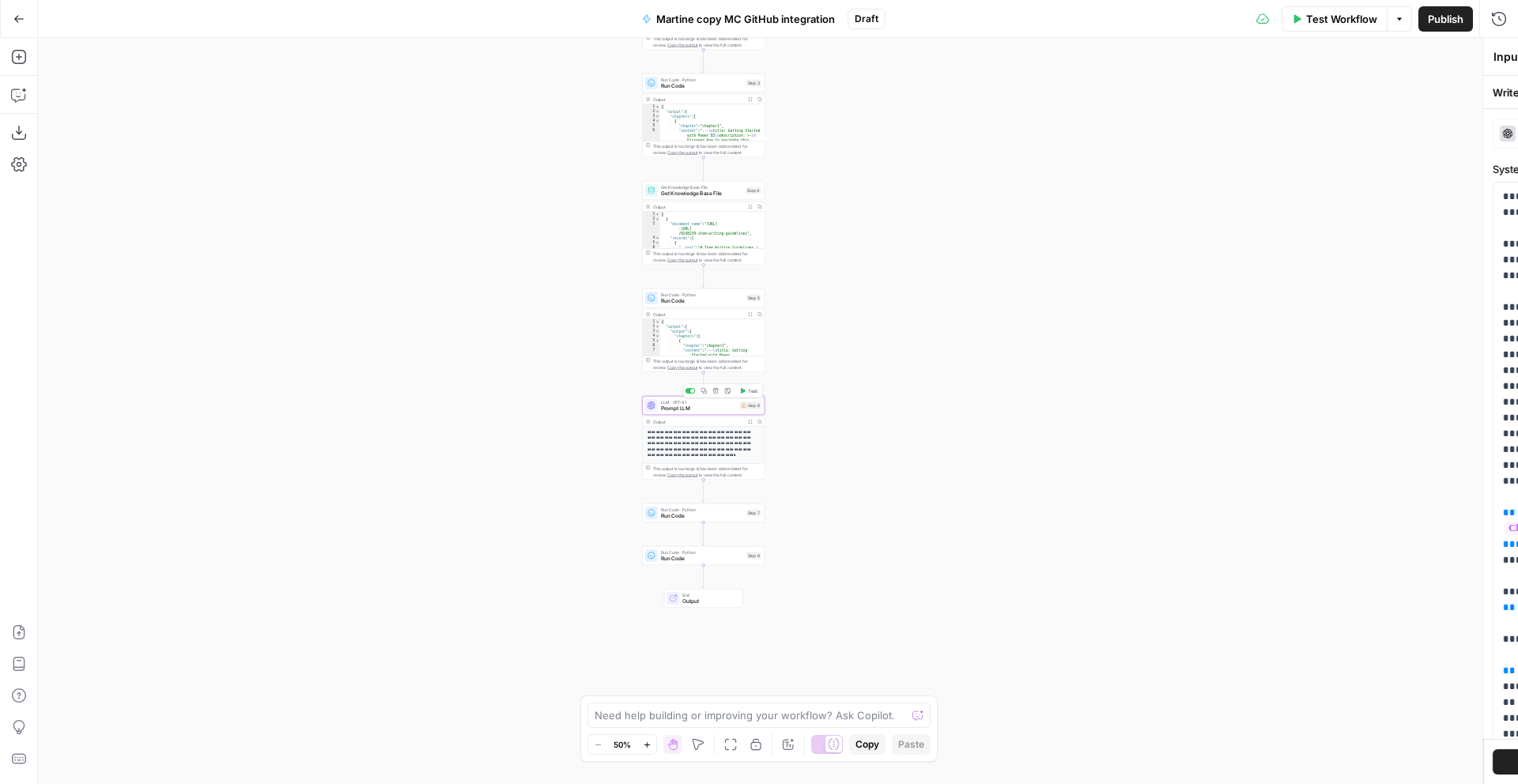
type textarea "Prompt LLM"
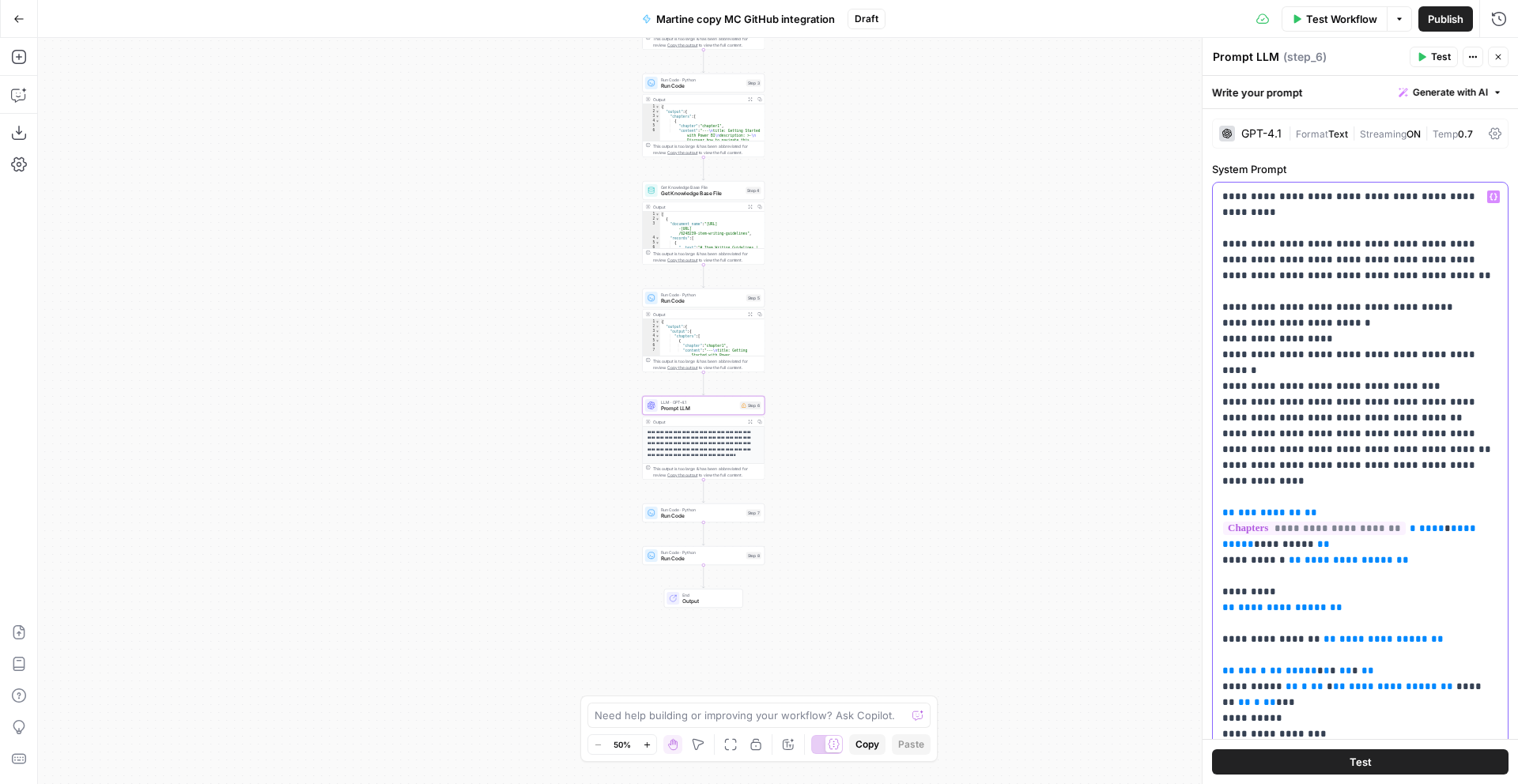
click at [1350, 322] on p "**********" at bounding box center [1360, 615] width 276 height 854
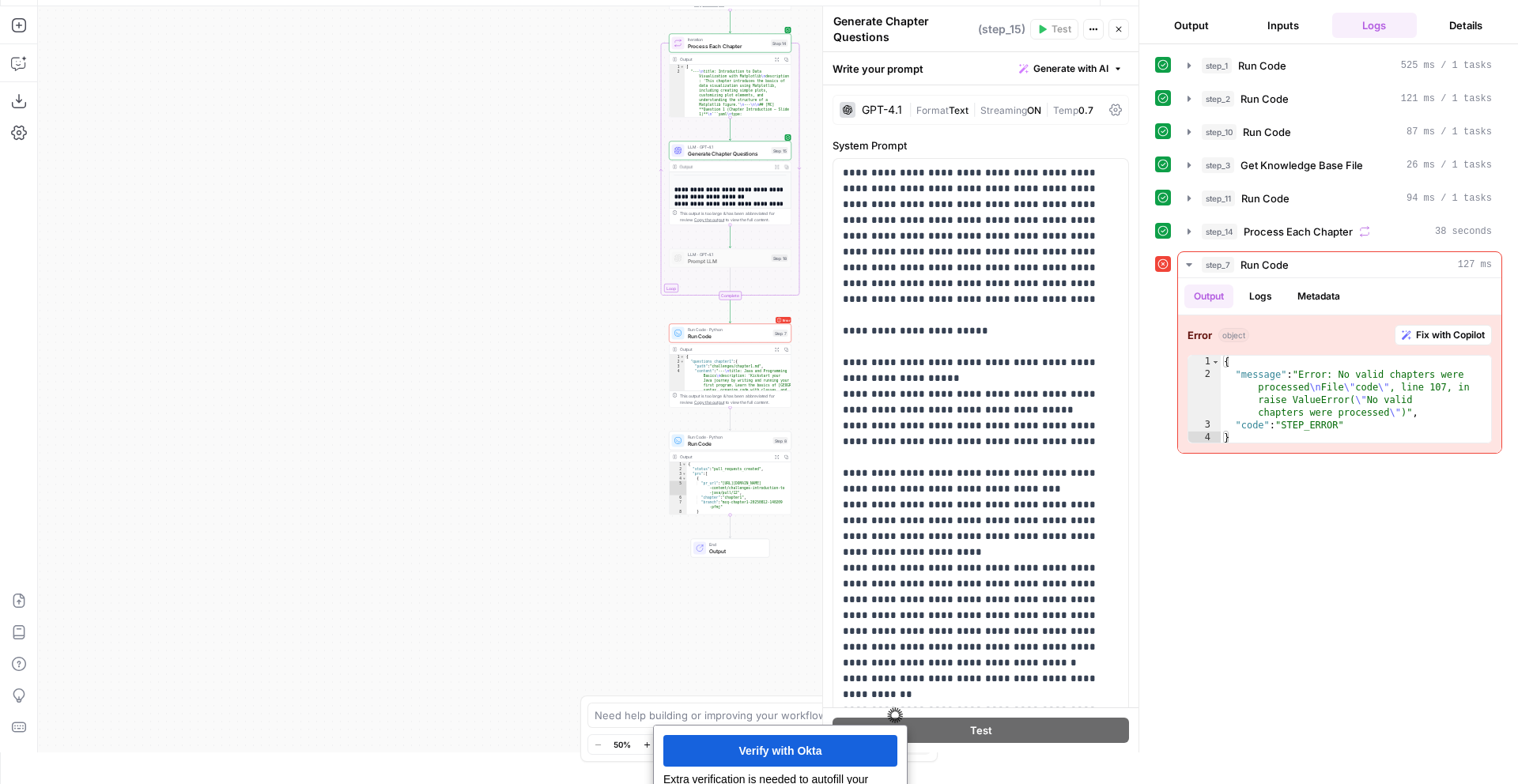
scroll to position [286, 0]
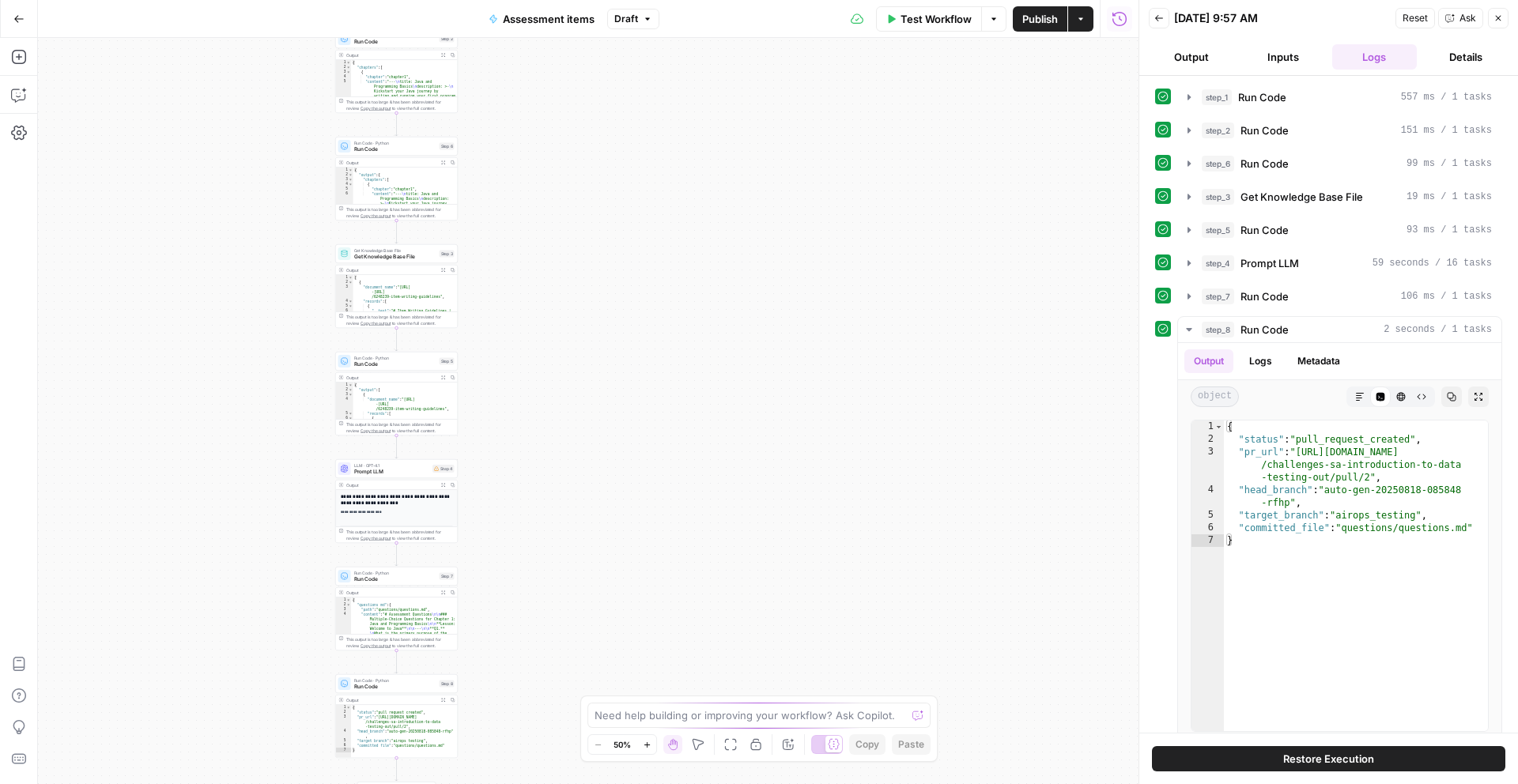
click at [923, 20] on span "Test Workflow" at bounding box center [936, 18] width 71 height 16
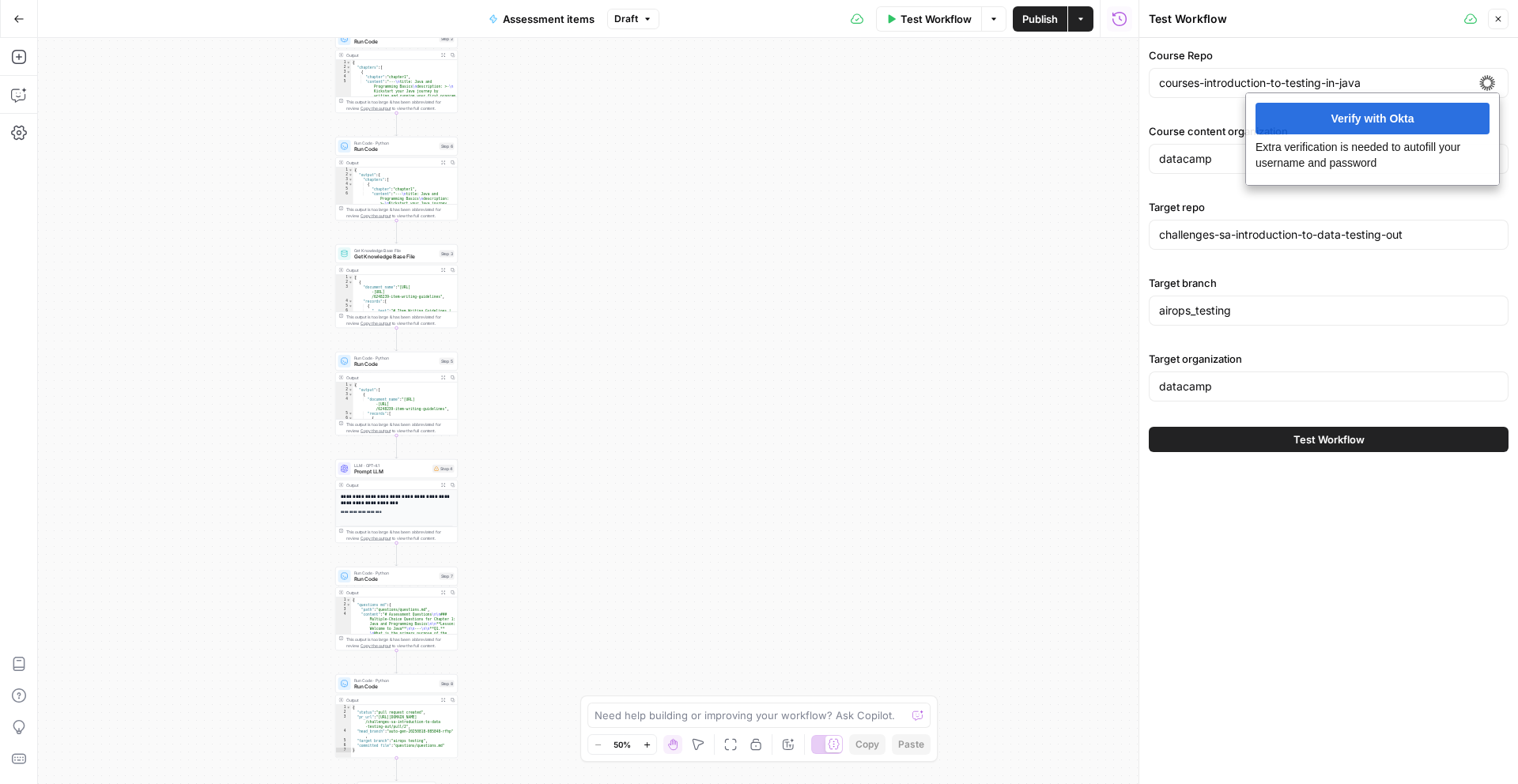
click at [1138, 444] on span "Test Workflow" at bounding box center [1329, 439] width 71 height 16
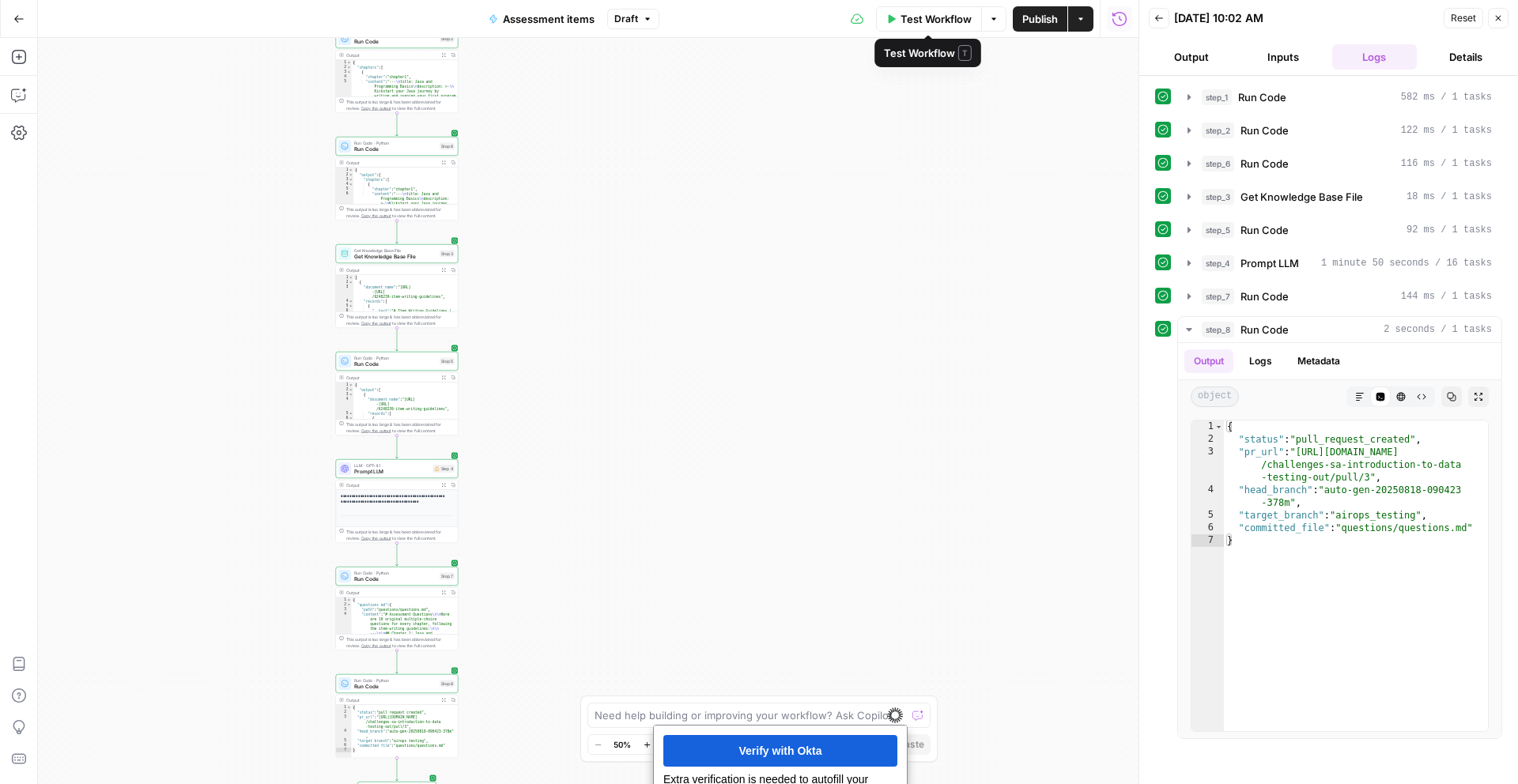
click at [920, 26] on span "Test Workflow" at bounding box center [936, 18] width 71 height 16
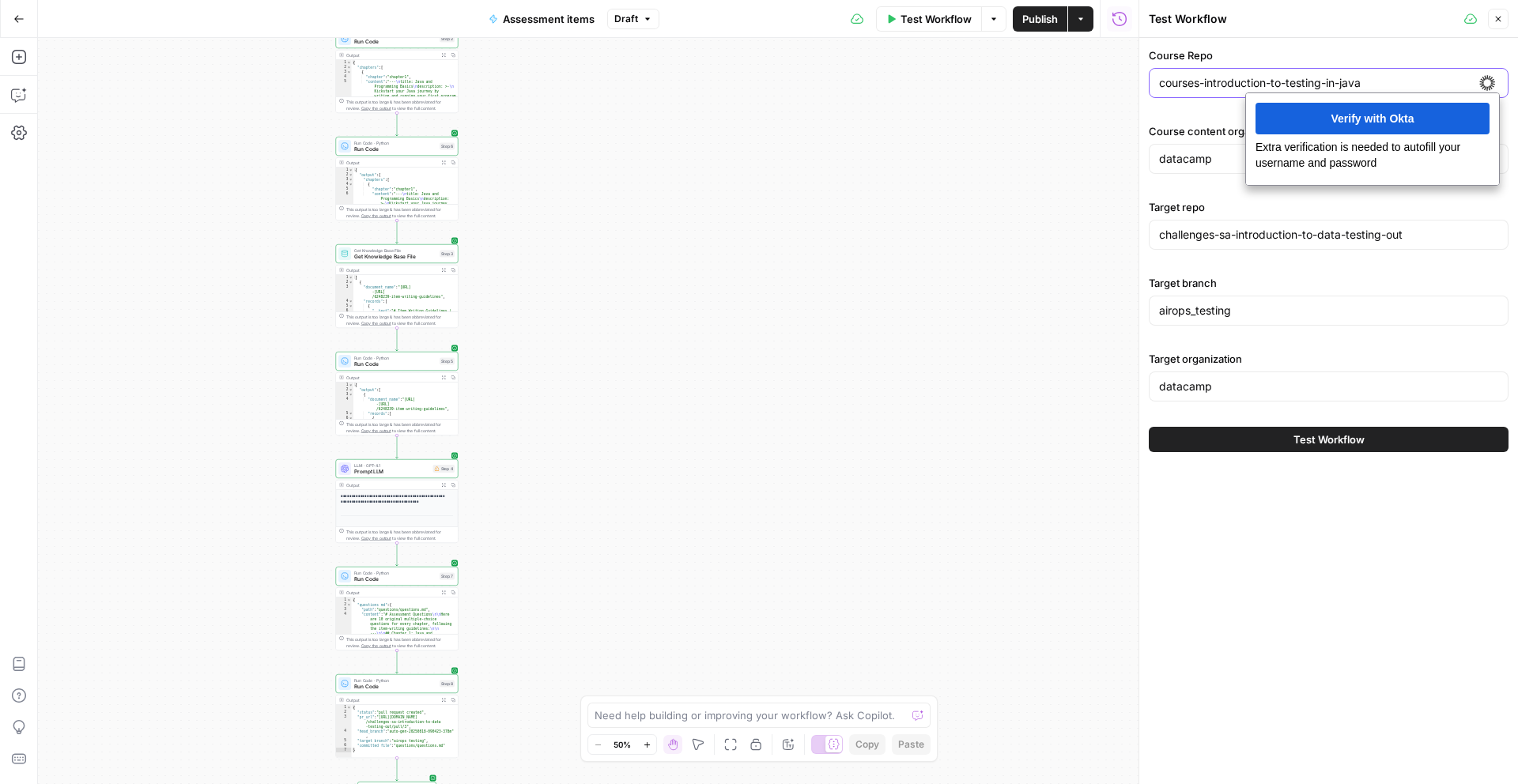
drag, startPoint x: 1365, startPoint y: 77, endPoint x: 1403, endPoint y: 81, distance: 38.2
click at [1138, 78] on input "courses-introduction-to-testing-in-java" at bounding box center [1329, 82] width 339 height 16
drag, startPoint x: 1426, startPoint y: 84, endPoint x: 1114, endPoint y: 98, distance: 312.3
click at [1095, 90] on body "DataCamp New Home Browse Your Data Usage Settings Recent Grids Script optimiser…" at bounding box center [759, 392] width 1518 height 784
paste input "courses-understanding-chatgpt"
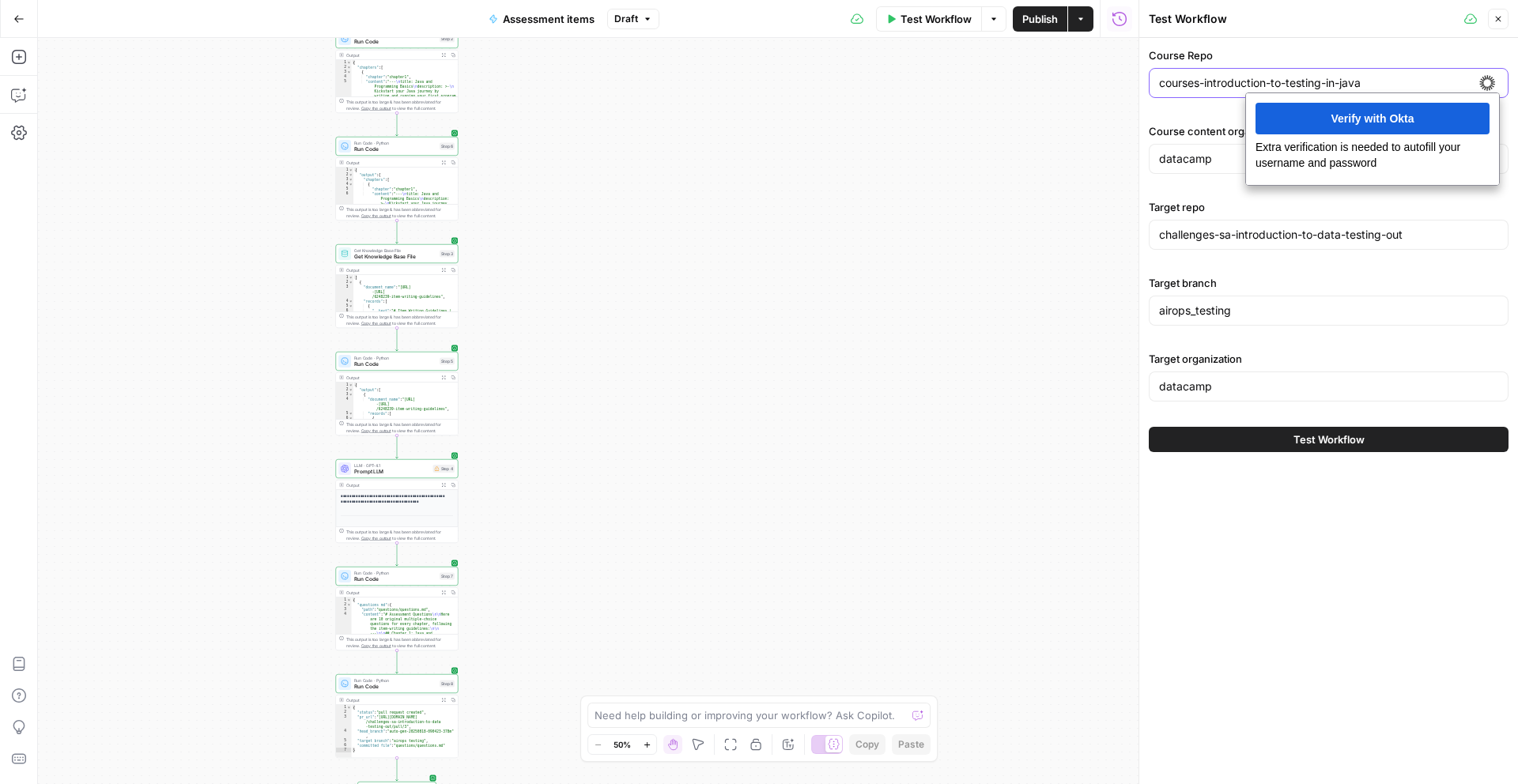
drag, startPoint x: 1176, startPoint y: 84, endPoint x: 1145, endPoint y: 84, distance: 31.0
click at [1138, 83] on div "Course Repo courses-introduction-to-testing-in-java Course content organization…" at bounding box center [1328, 249] width 378 height 424
paste input "understanding-chatgpt"
type input "courses-understanding-chatgpt"
click at [956, 144] on div "Workflow Set Inputs Inputs Run Code · Python Run Code Step 1 Output Expand Outp…" at bounding box center [588, 410] width 1101 height 746
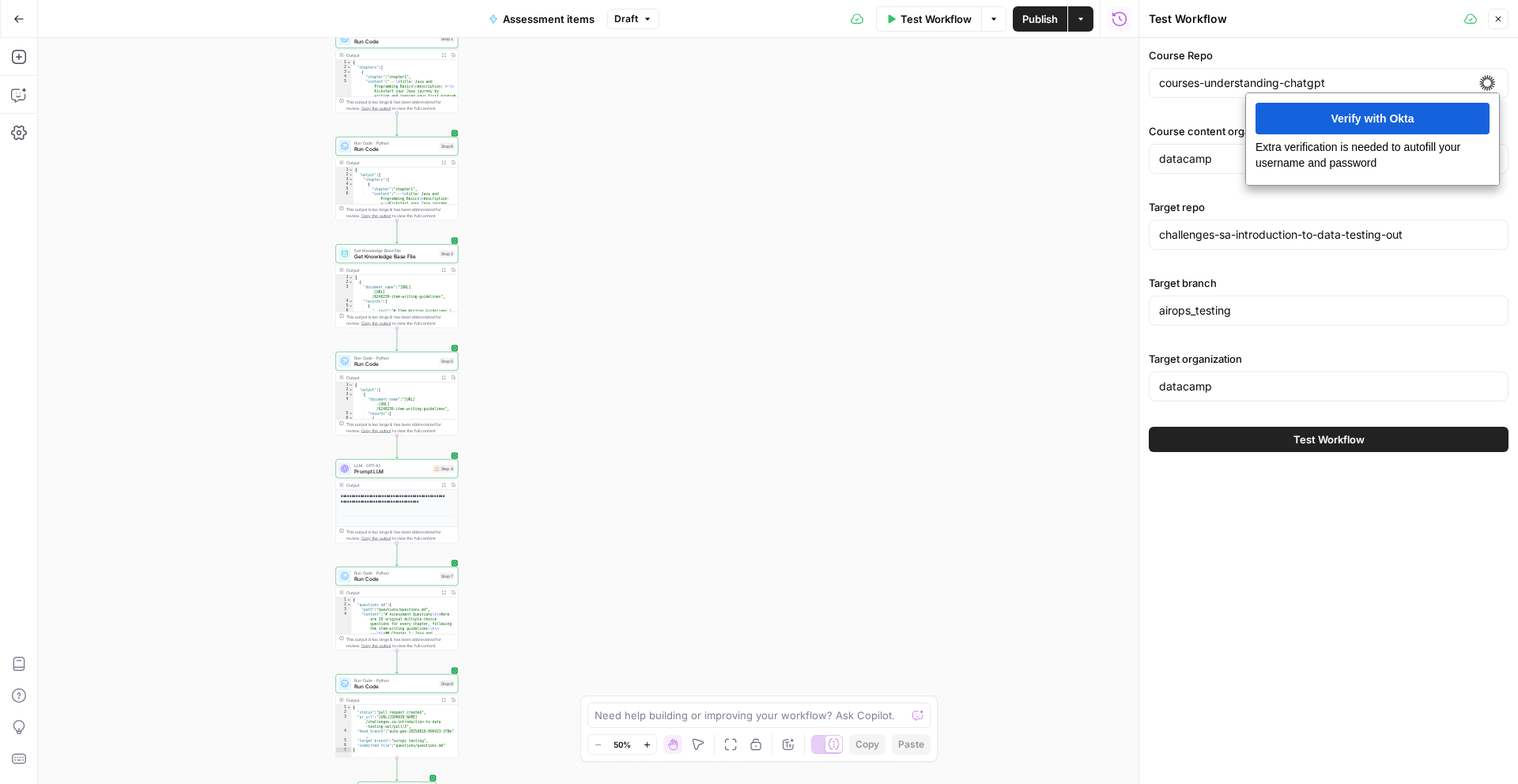
click at [1138, 141] on div "Course content organization datacamp" at bounding box center [1328, 152] width 360 height 57
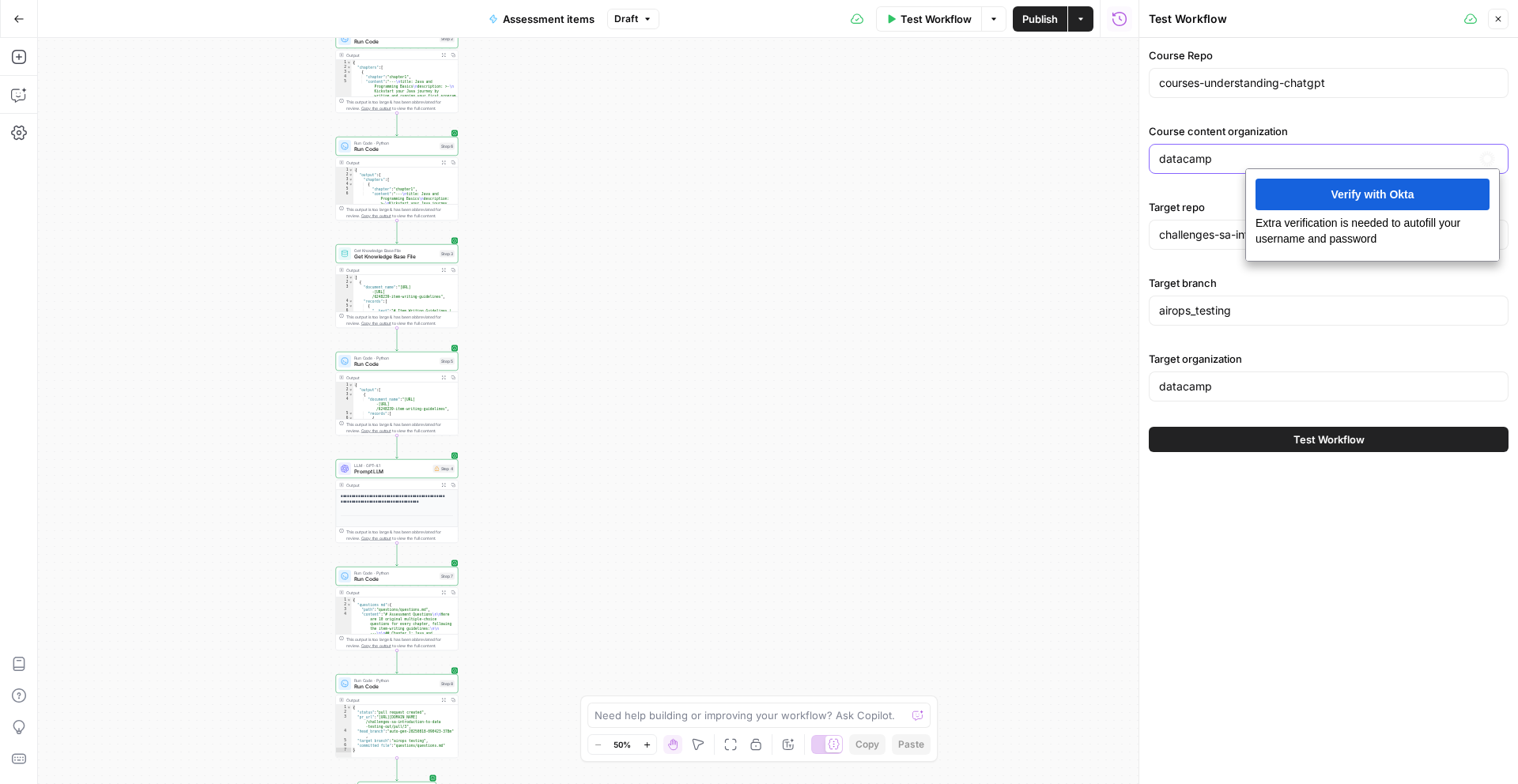
drag, startPoint x: 1185, startPoint y: 162, endPoint x: 1125, endPoint y: 167, distance: 60.2
click at [1125, 167] on body "DataCamp New Home Browse Your Data Usage Settings Recent Grids Script optimiser…" at bounding box center [759, 392] width 1518 height 784
click at [1138, 160] on input "datacamp" at bounding box center [1329, 158] width 339 height 16
paste input "-content"
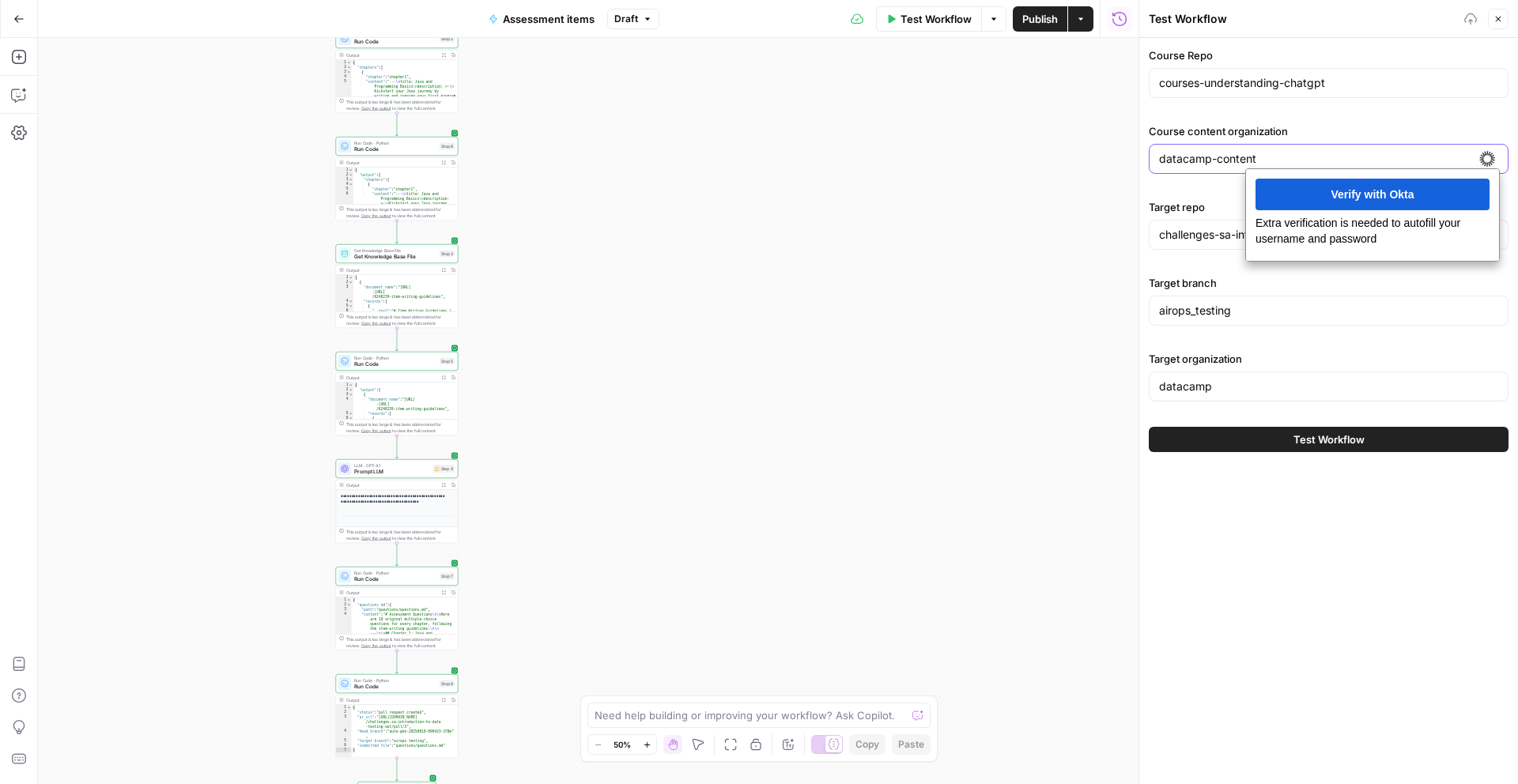
type input "datacamp-content"
click at [1050, 219] on div "Workflow Set Inputs Inputs Run Code · Python Run Code Step 1 Output Expand Outp…" at bounding box center [588, 410] width 1101 height 746
click at [1067, 266] on div "Workflow Set Inputs Inputs Run Code · Python Run Code Step 1 Output Expand Outp…" at bounding box center [588, 410] width 1101 height 746
click at [1138, 442] on span "Test Workflow" at bounding box center [1329, 439] width 71 height 16
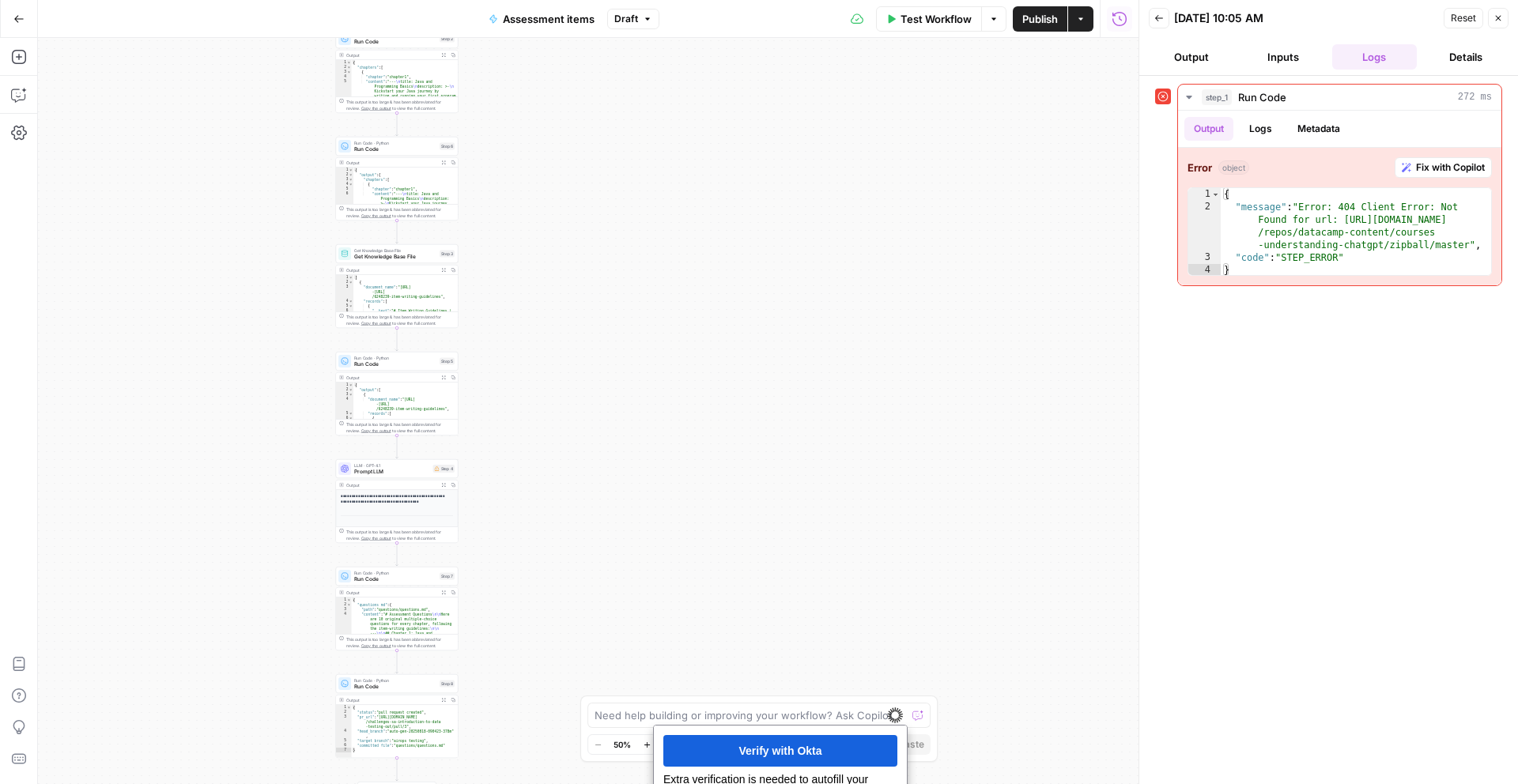
click at [936, 16] on span "Test Workflow" at bounding box center [936, 18] width 71 height 16
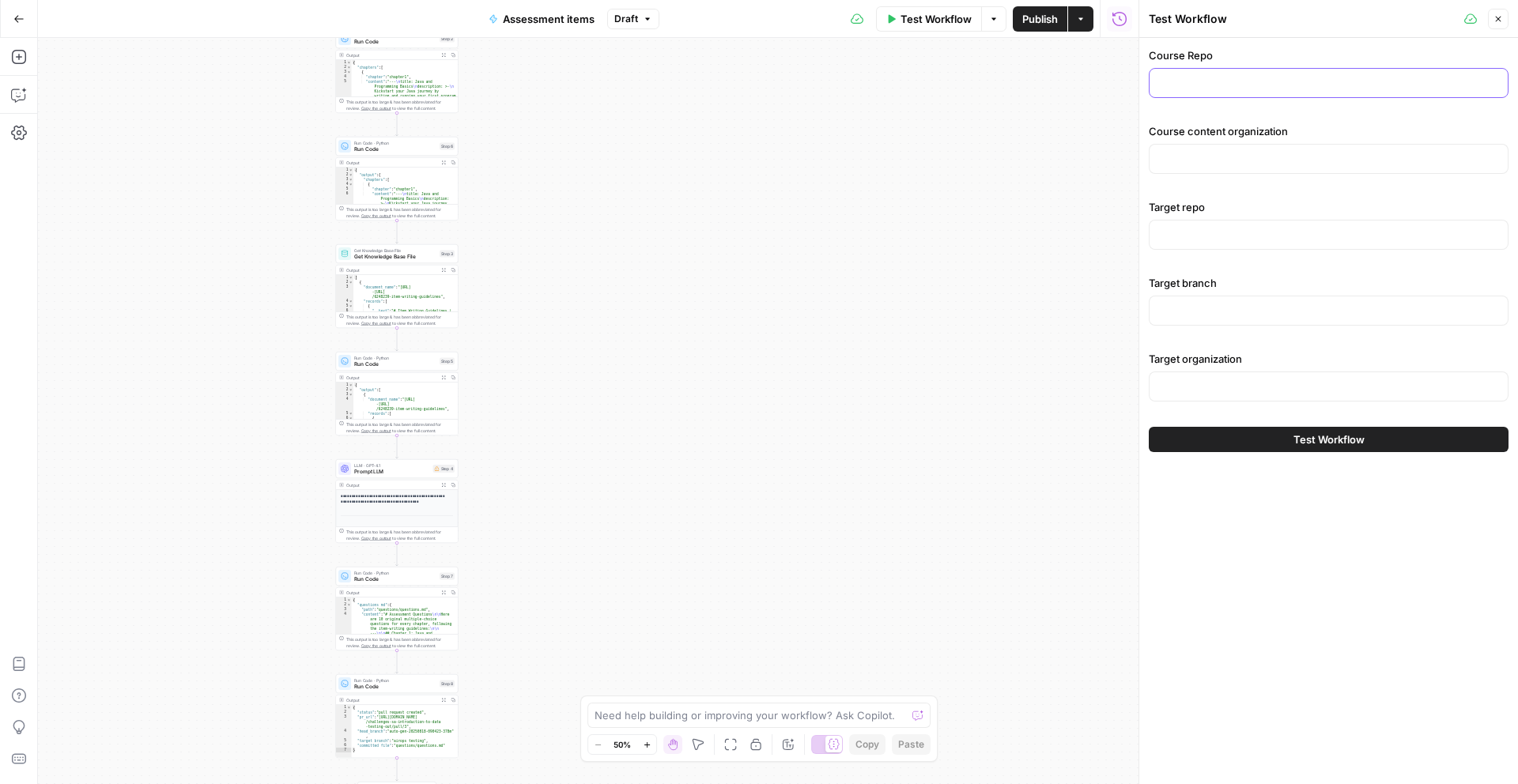
click at [1138, 80] on input "Course Repo" at bounding box center [1329, 82] width 339 height 16
paste input "courses-introduction-to-snowflake"
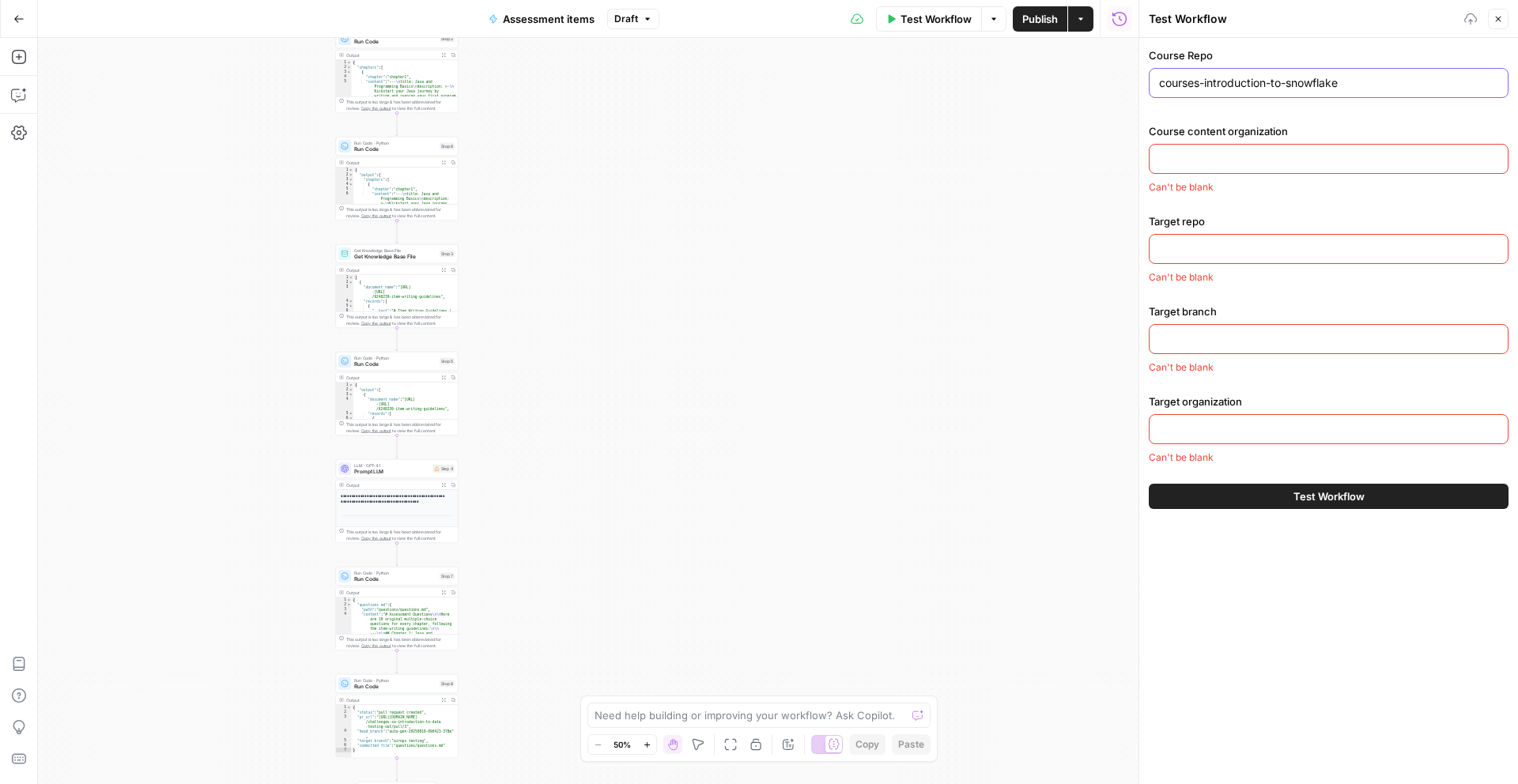
type input "courses-introduction-to-snowflake"
click at [1138, 155] on input "Course content organization" at bounding box center [1329, 158] width 339 height 16
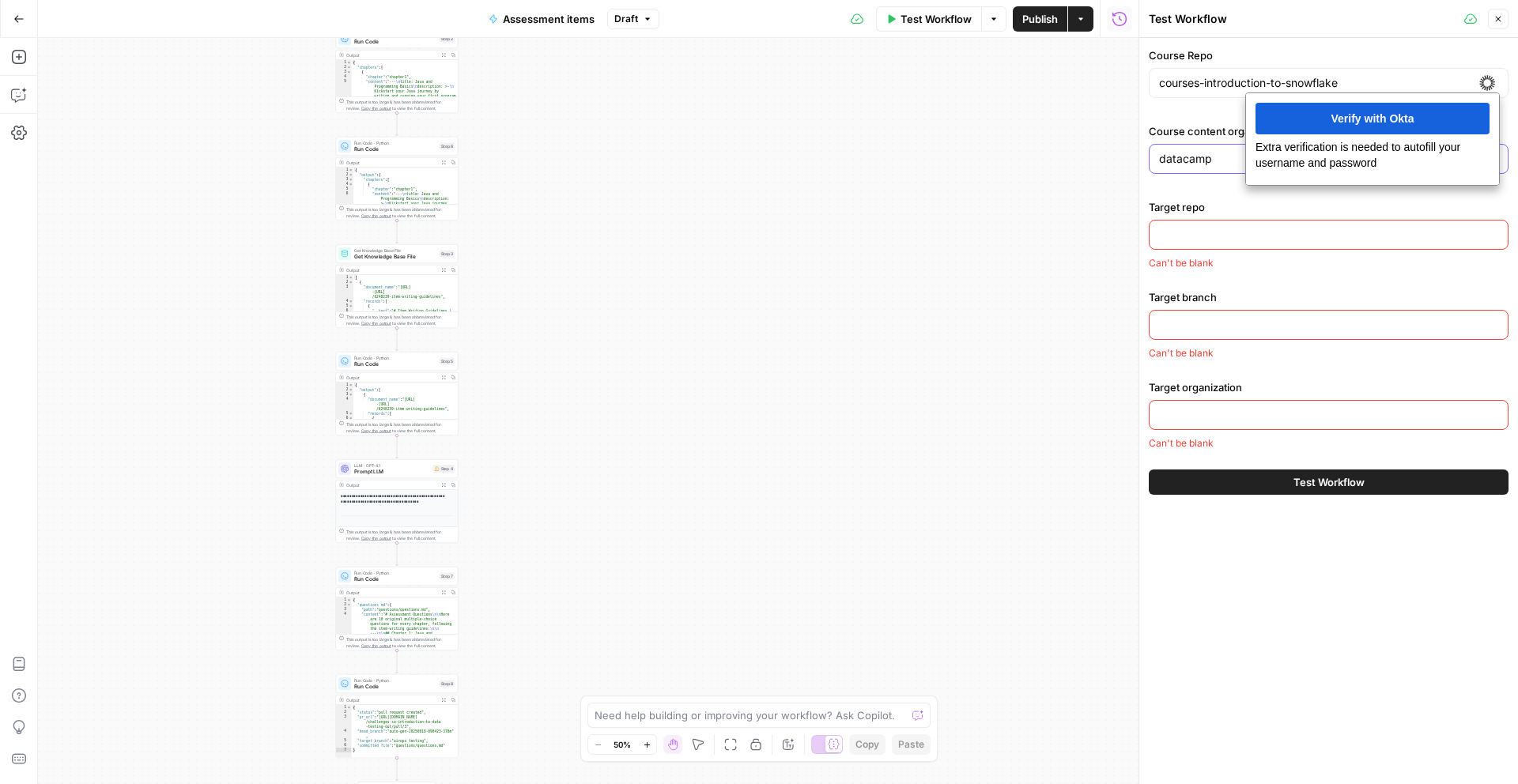
type input "datacamp"
click at [1138, 248] on div at bounding box center [1328, 234] width 360 height 30
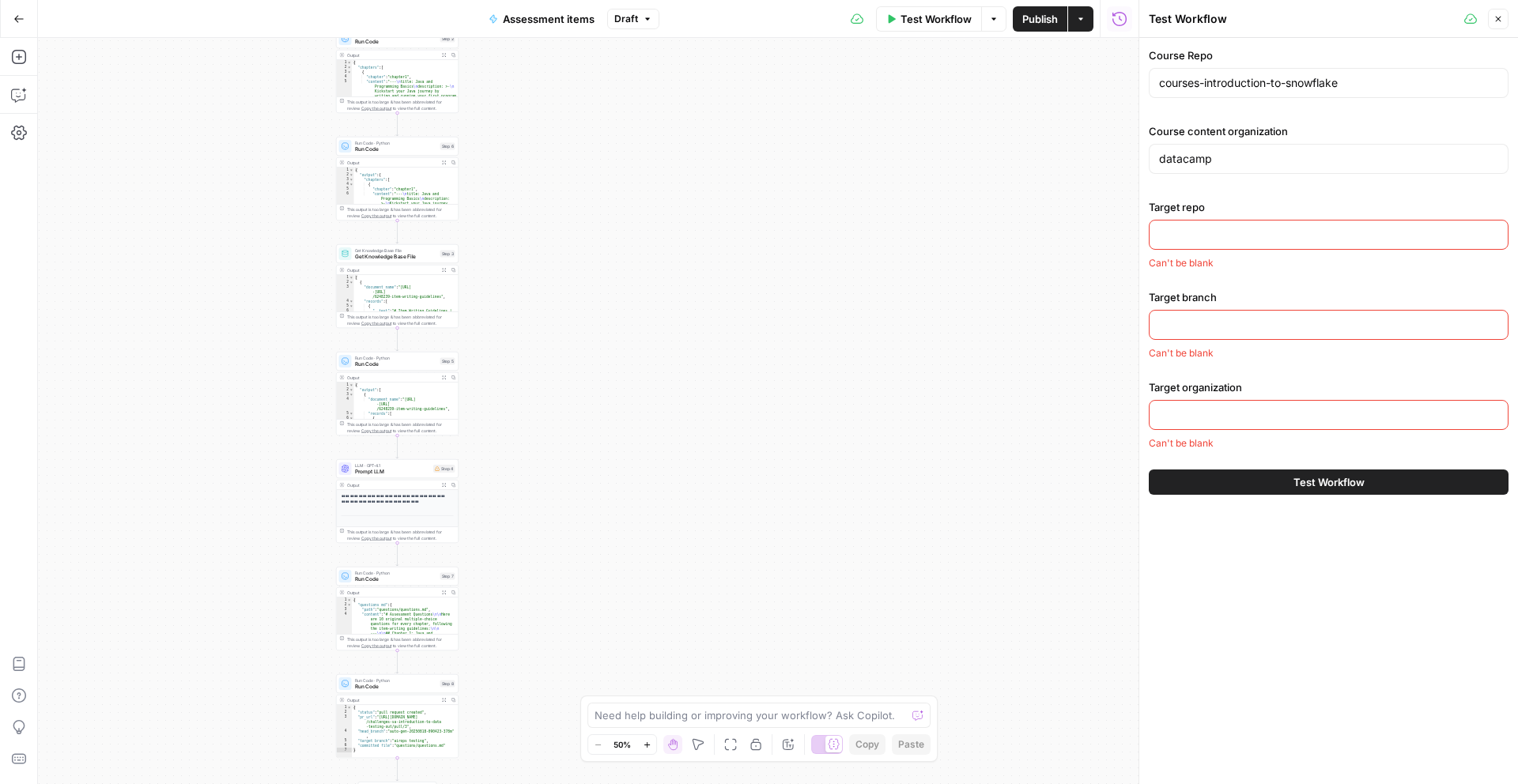
paste input "challenges-sa-introduction-to-data-testing-out"
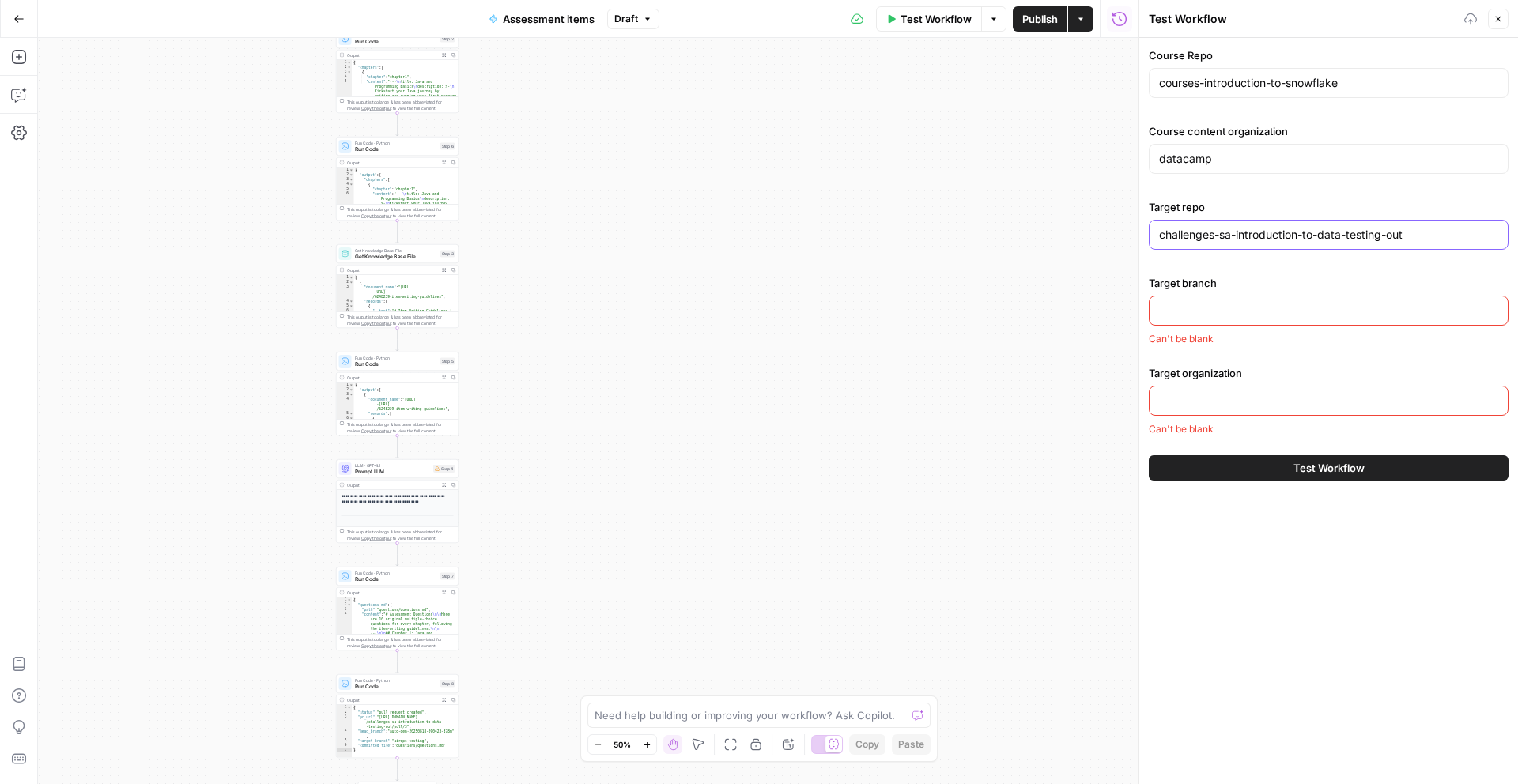
type input "challenges-sa-introduction-to-data-testing-out"
click at [1138, 319] on div at bounding box center [1328, 310] width 360 height 30
paste input "airops_testing"
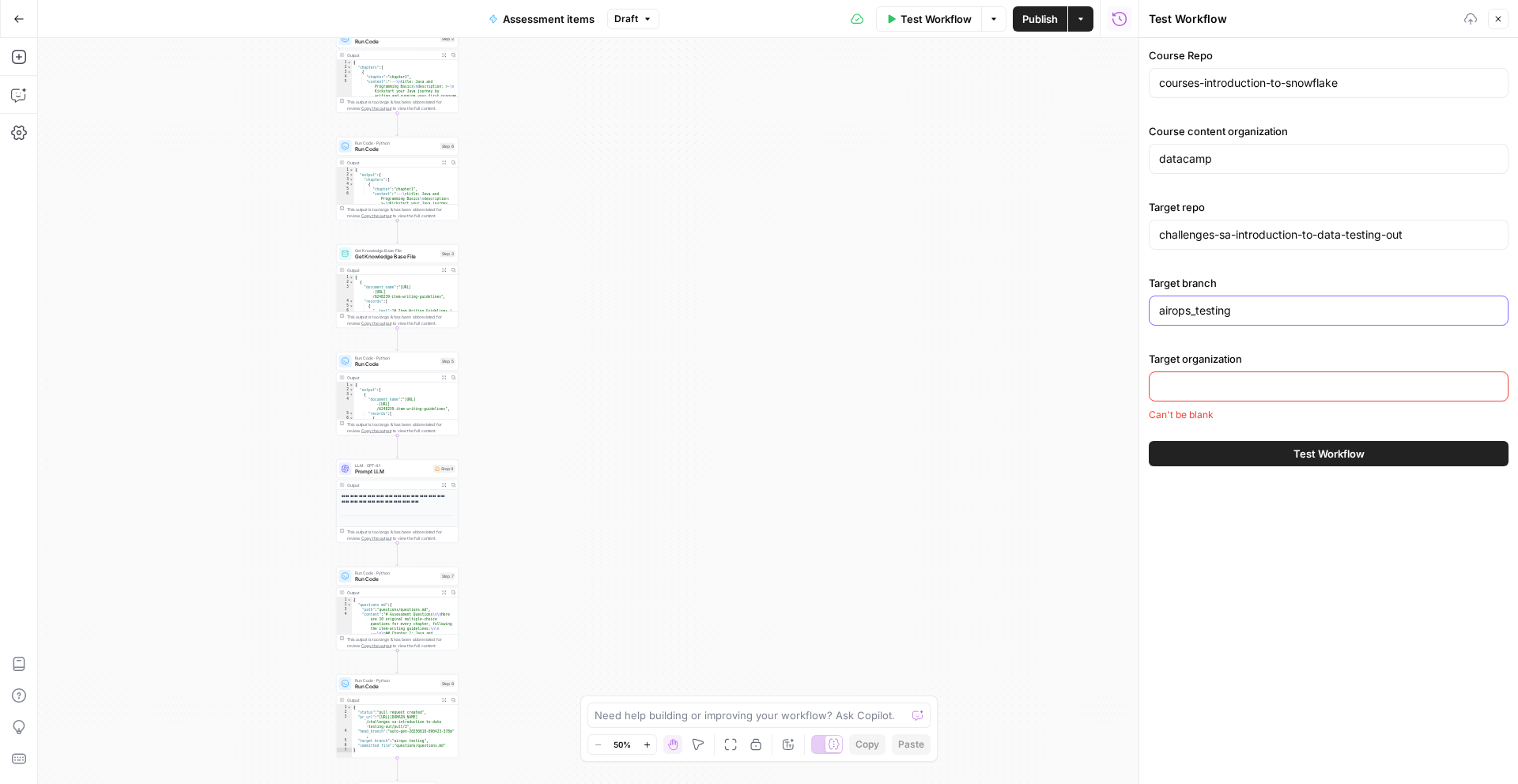
type input "airops_testing"
click at [1138, 390] on input "Target organization" at bounding box center [1329, 386] width 339 height 16
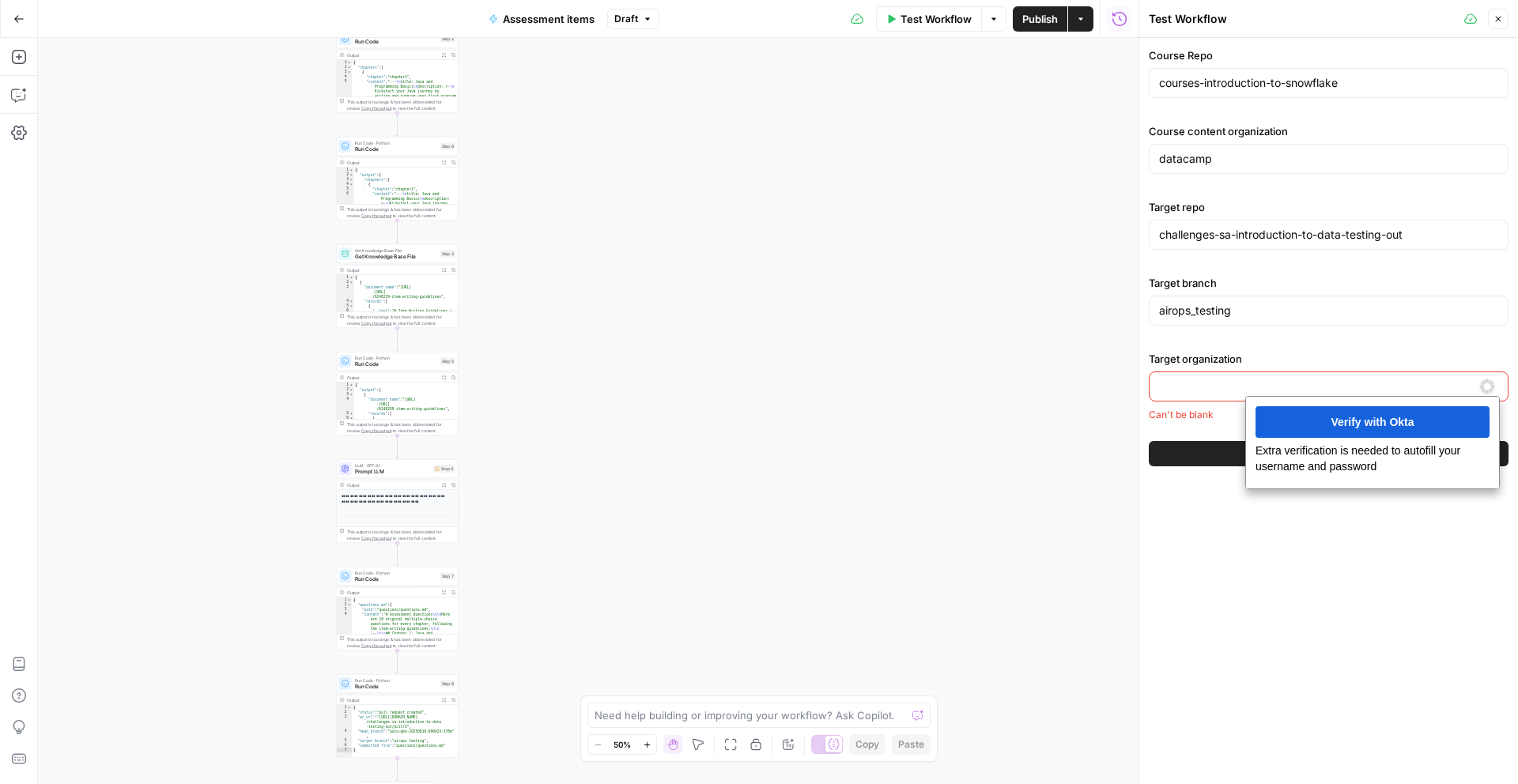
paste input "datacamp"
type input "datacamp"
click at [1138, 444] on button "Test Workflow" at bounding box center [1328, 440] width 360 height 26
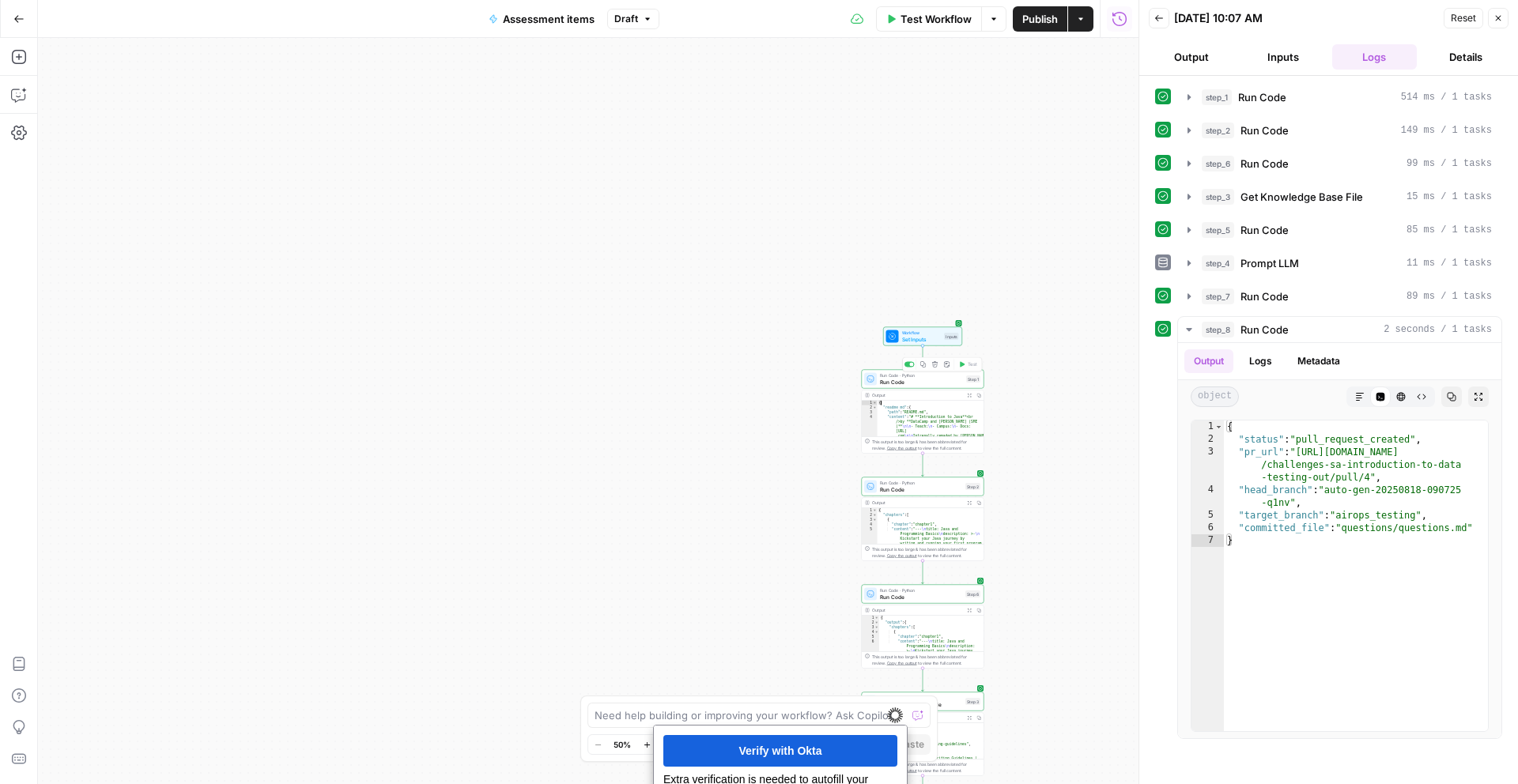
type textarea "**********"
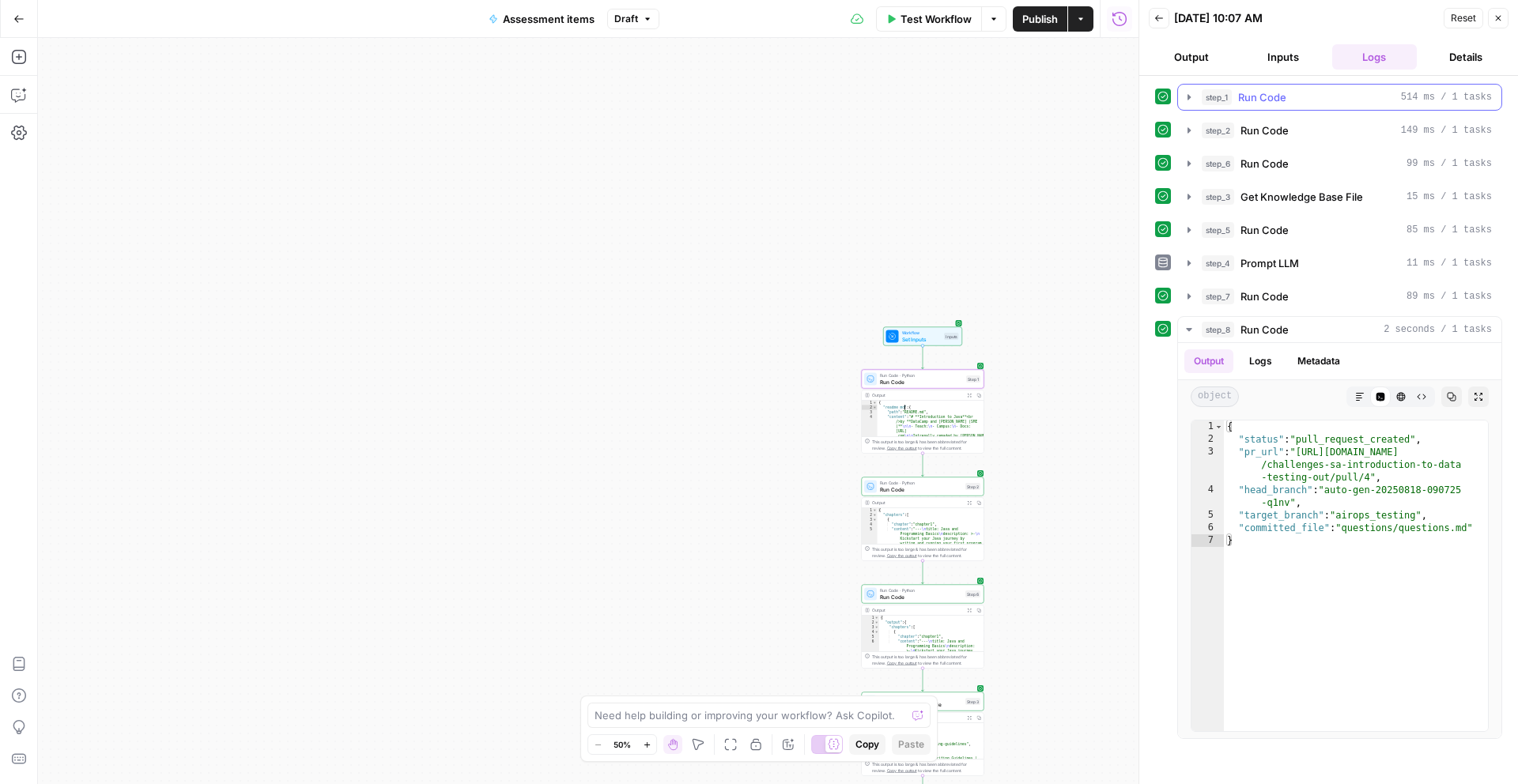
click at [1138, 92] on div "step_1 Run Code 514 ms / 1 tasks" at bounding box center [1347, 97] width 290 height 16
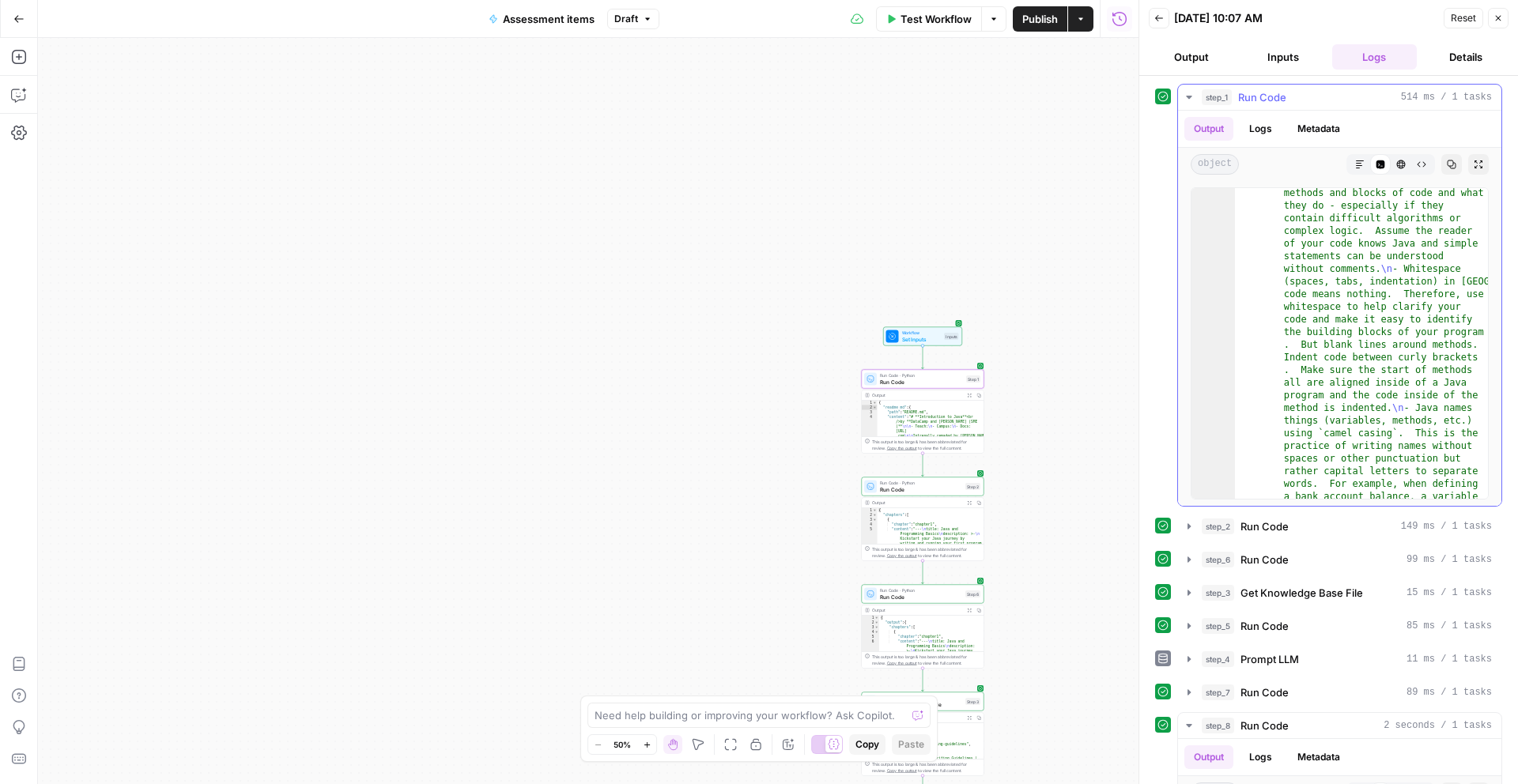
scroll to position [925, 0]
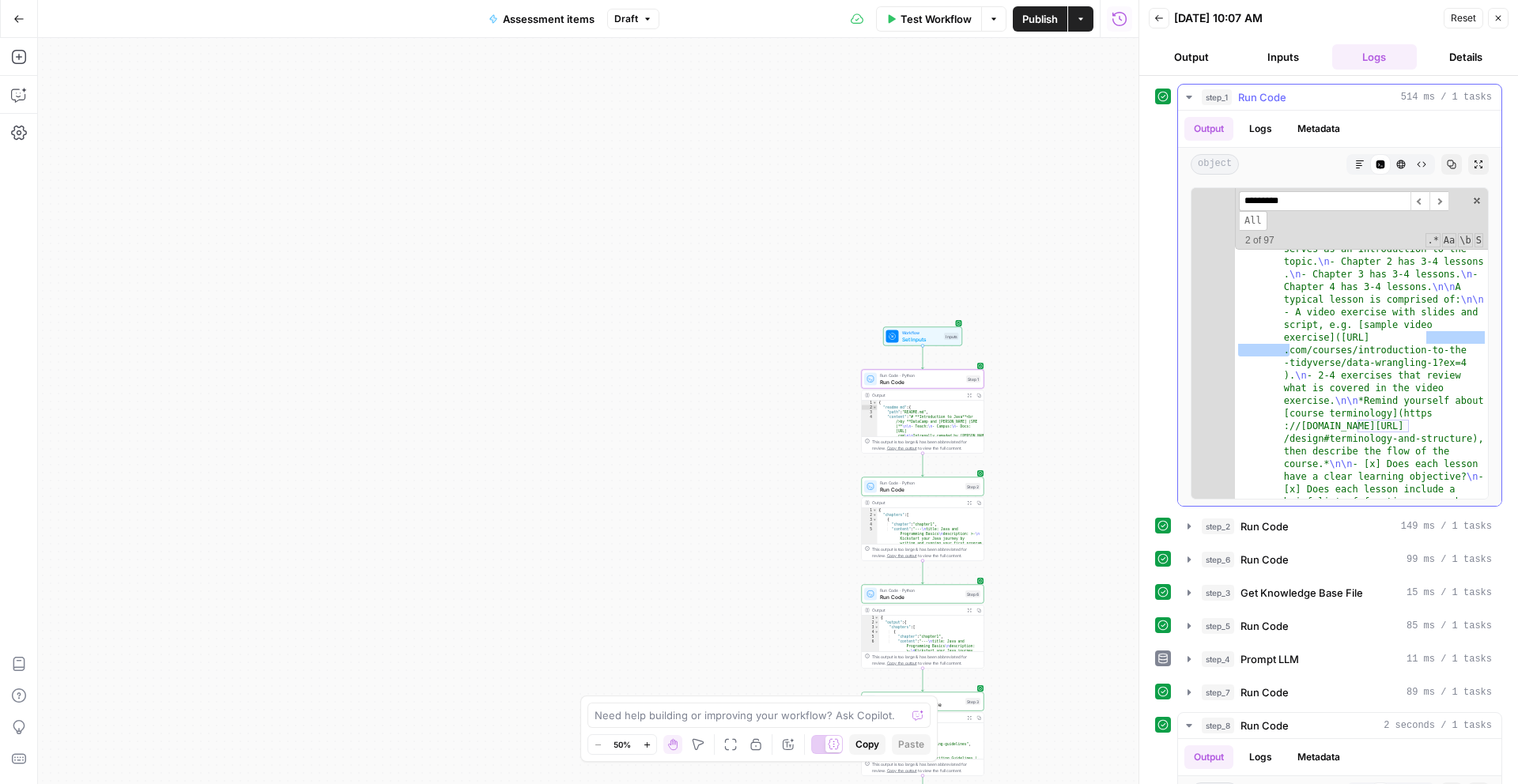
scroll to position [1558, 0]
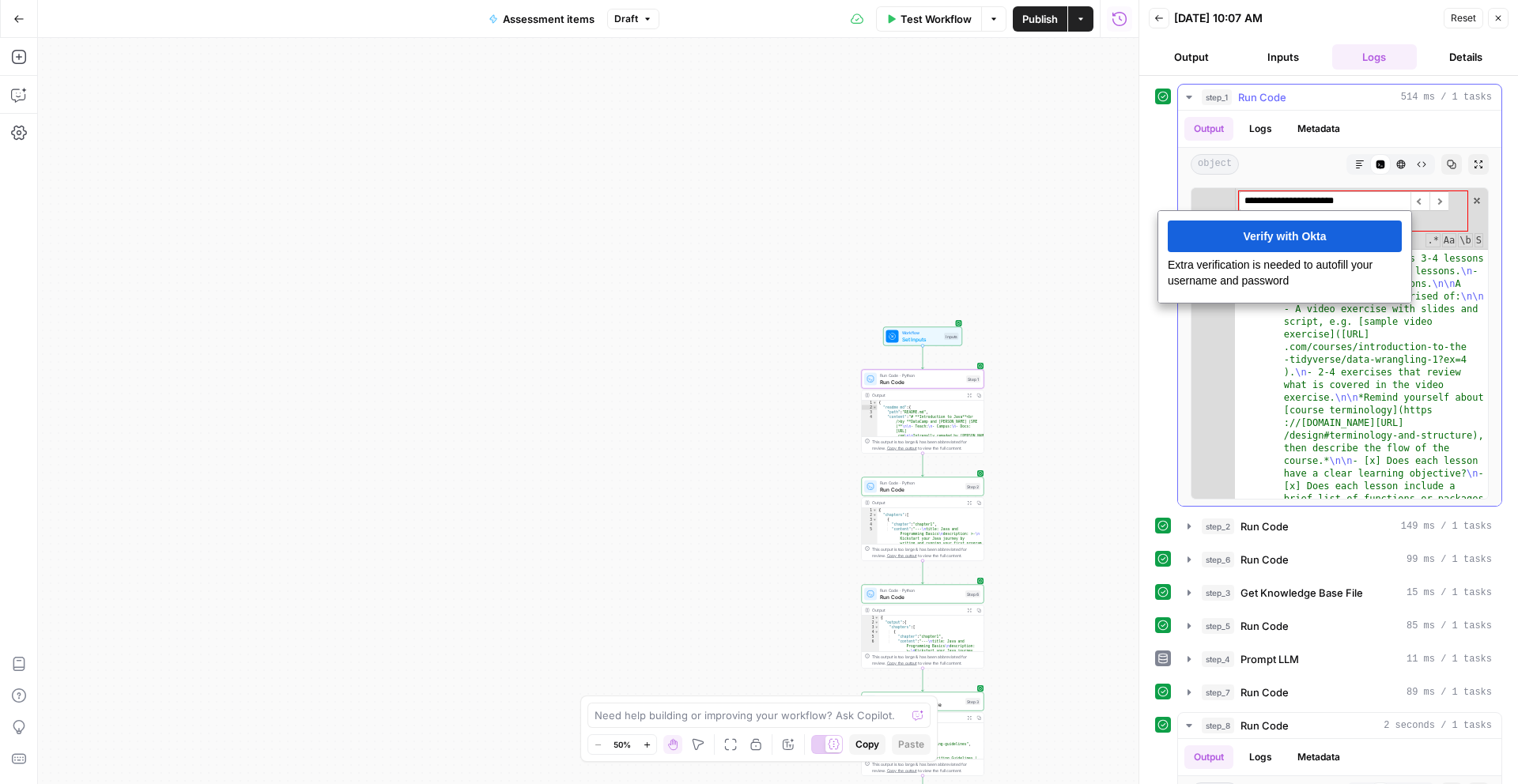
drag, startPoint x: 1240, startPoint y: 195, endPoint x: 1183, endPoint y: 196, distance: 57.0
click at [1138, 196] on div "4 5 6 7 8 9 10 11 12 13 14 15 16 17 18 19 20 21 22 23 24 25 26 27 28 29 30 31 3…" at bounding box center [1339, 343] width 323 height 325
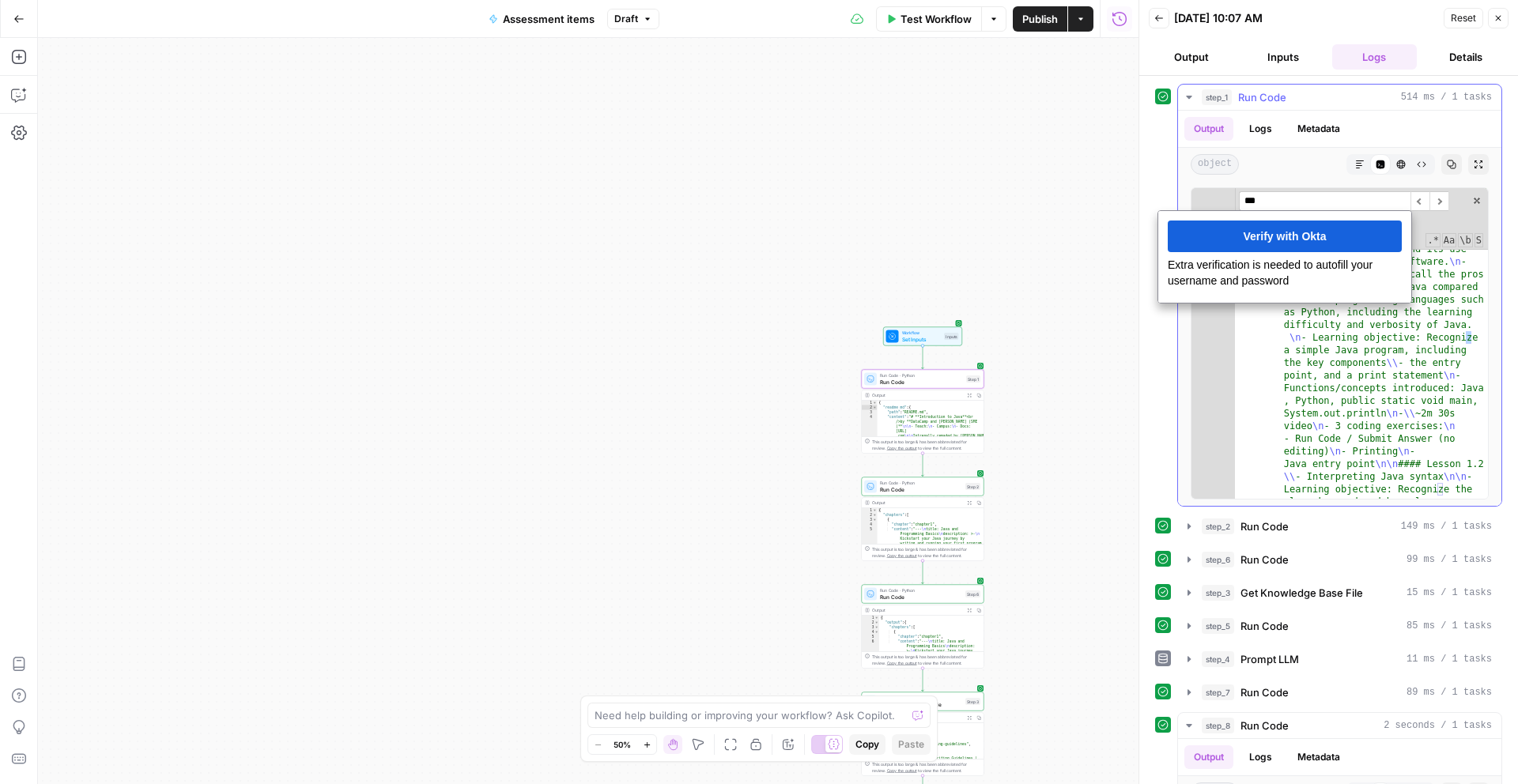
scroll to position [5559, 0]
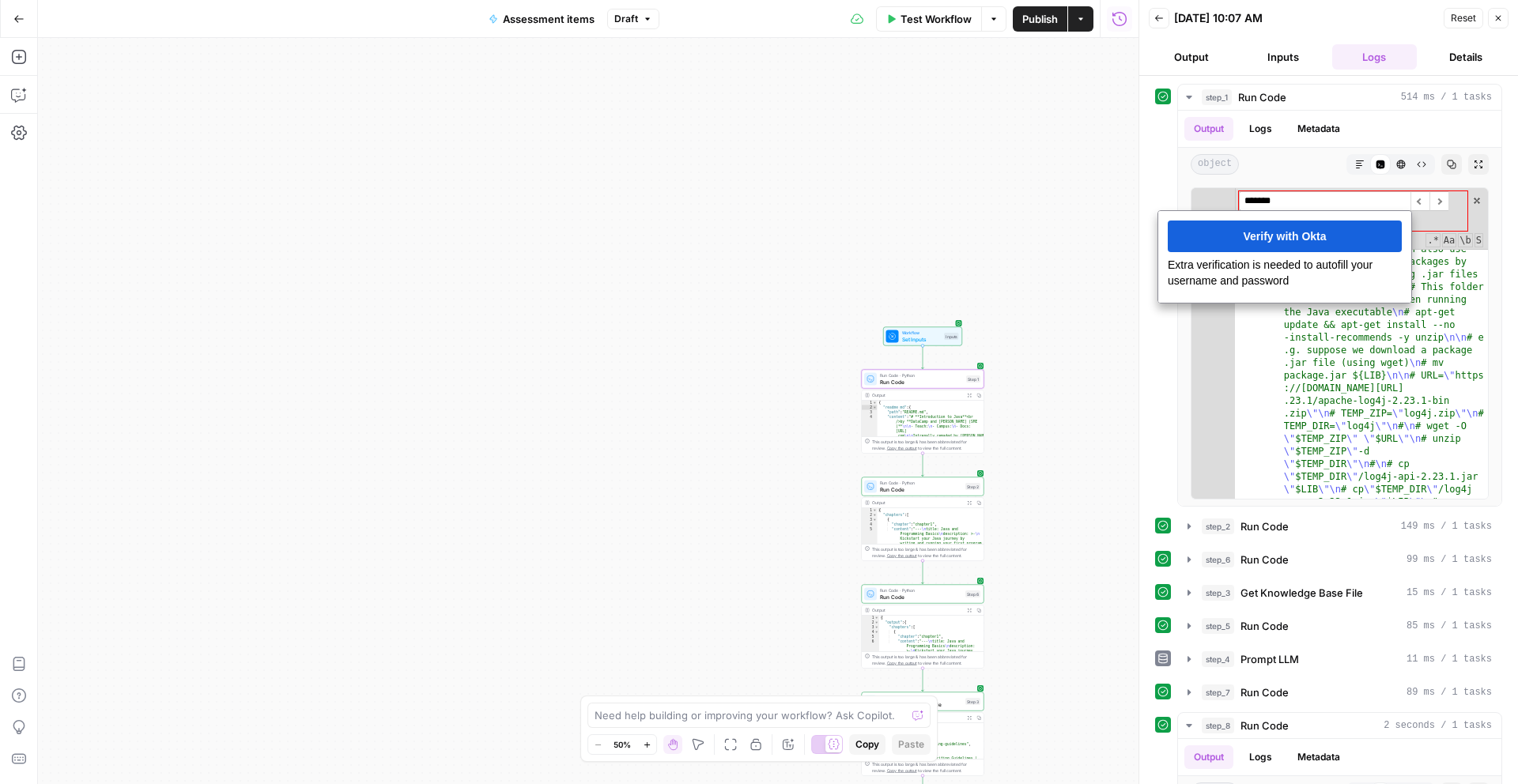
type input "*******"
click at [1018, 300] on div "**********" at bounding box center [588, 410] width 1101 height 746
click at [917, 152] on div "**********" at bounding box center [588, 410] width 1101 height 746
click at [1034, 255] on div "**********" at bounding box center [588, 410] width 1101 height 746
click at [1070, 252] on div "**********" at bounding box center [588, 410] width 1101 height 746
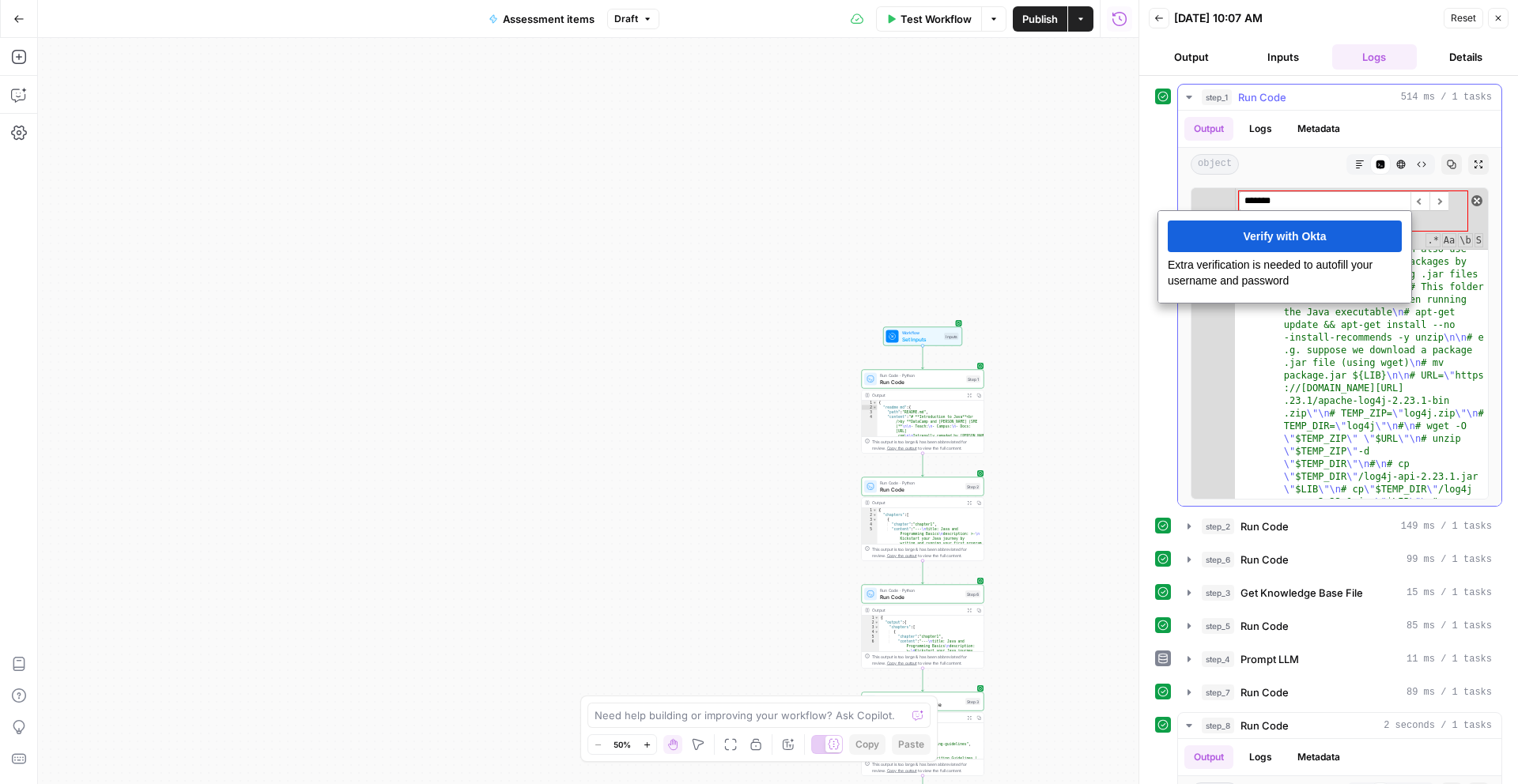
click at [1138, 200] on span at bounding box center [1478, 201] width 11 height 11
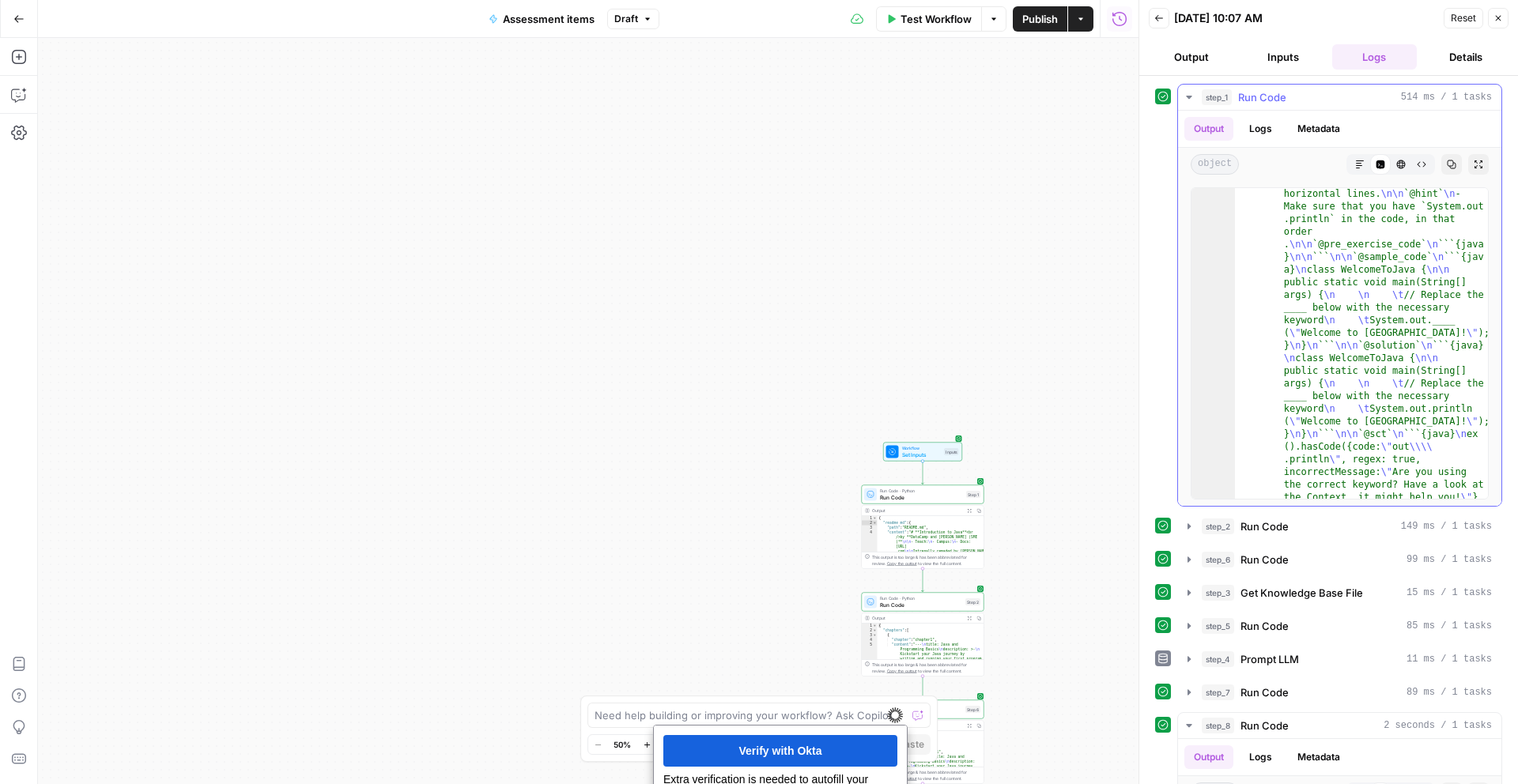
scroll to position [4219, 0]
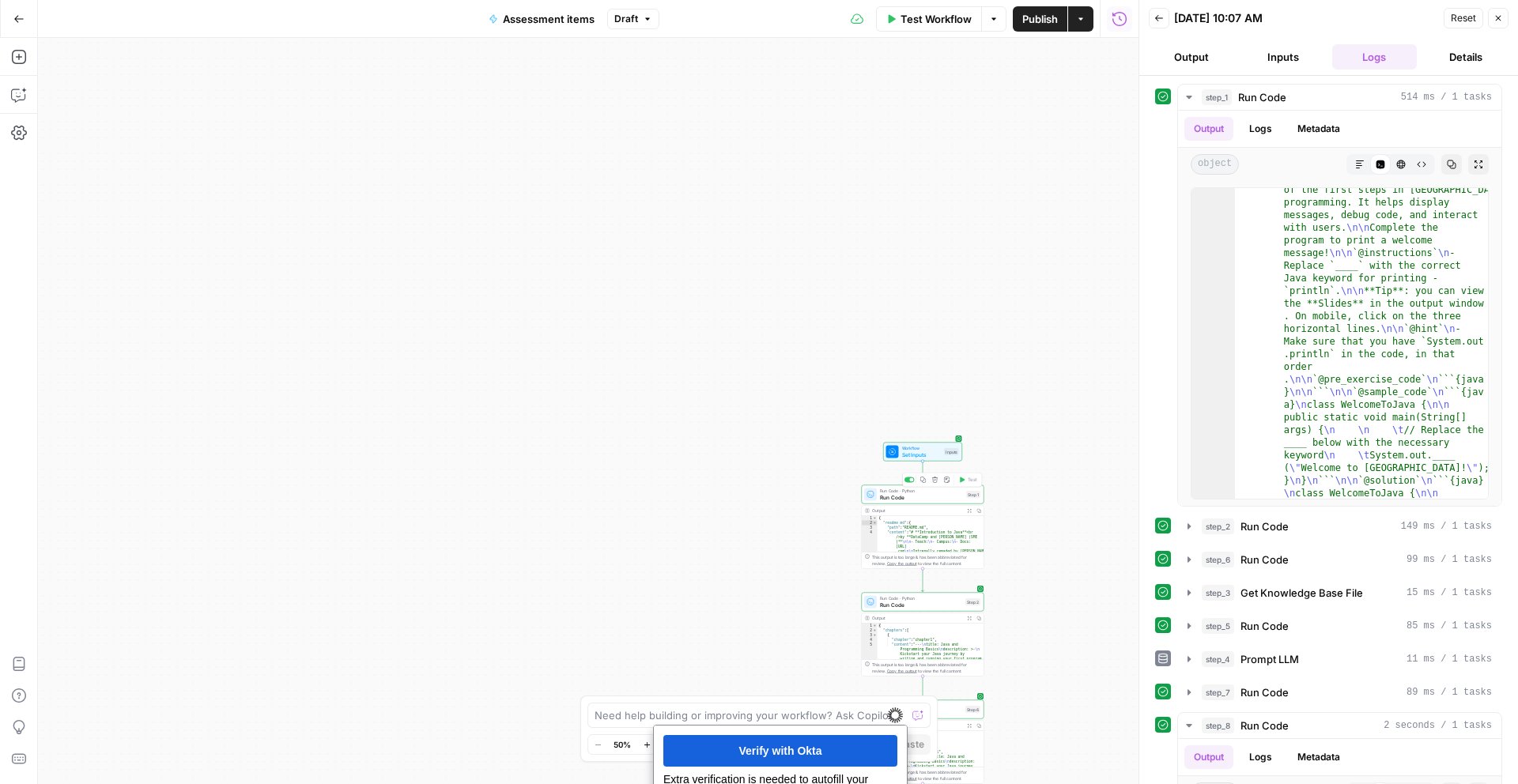
click at [923, 498] on span "Run Code" at bounding box center [922, 497] width 83 height 8
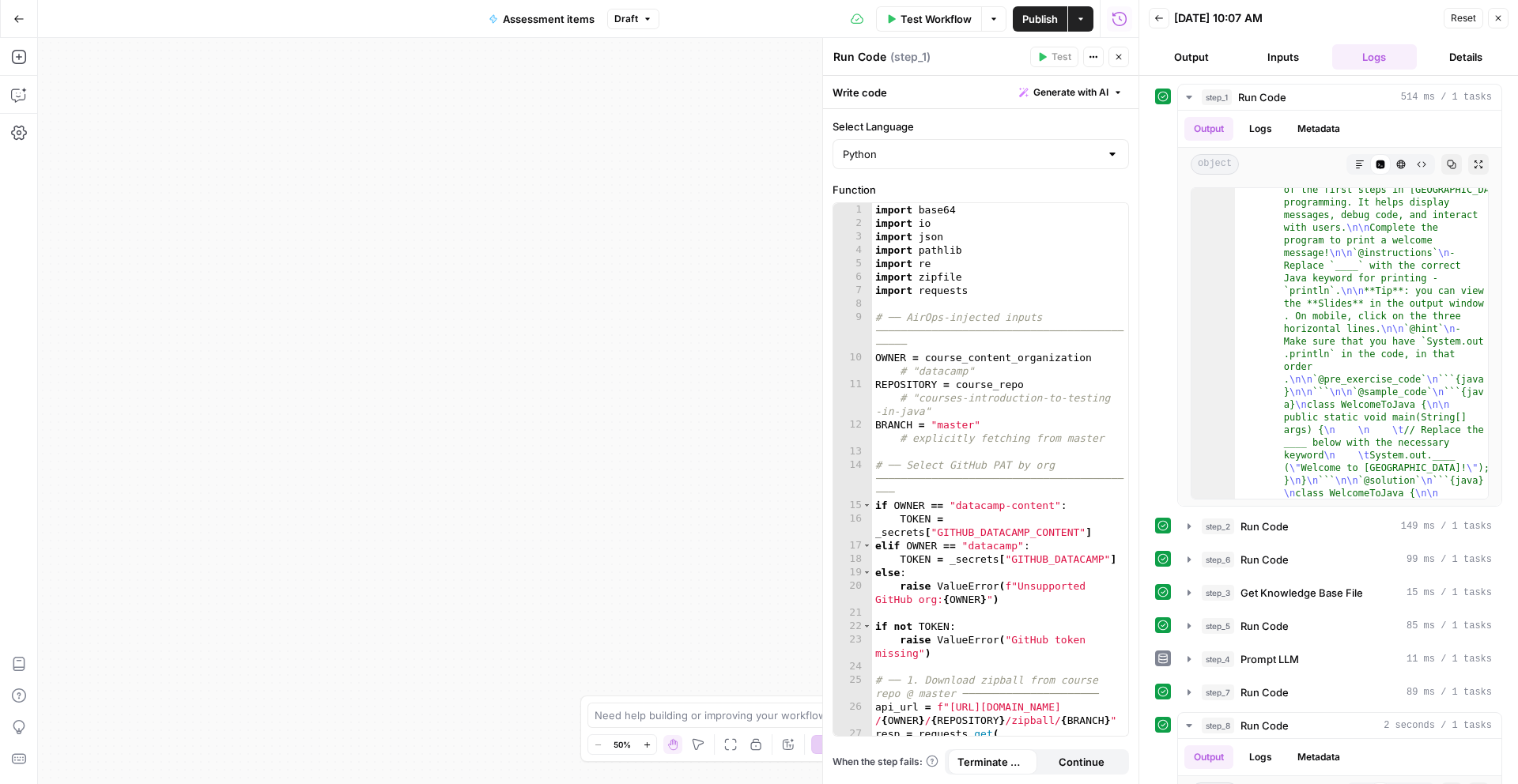
click at [731, 456] on div "**********" at bounding box center [588, 410] width 1101 height 746
click at [690, 452] on div "**********" at bounding box center [588, 410] width 1101 height 746
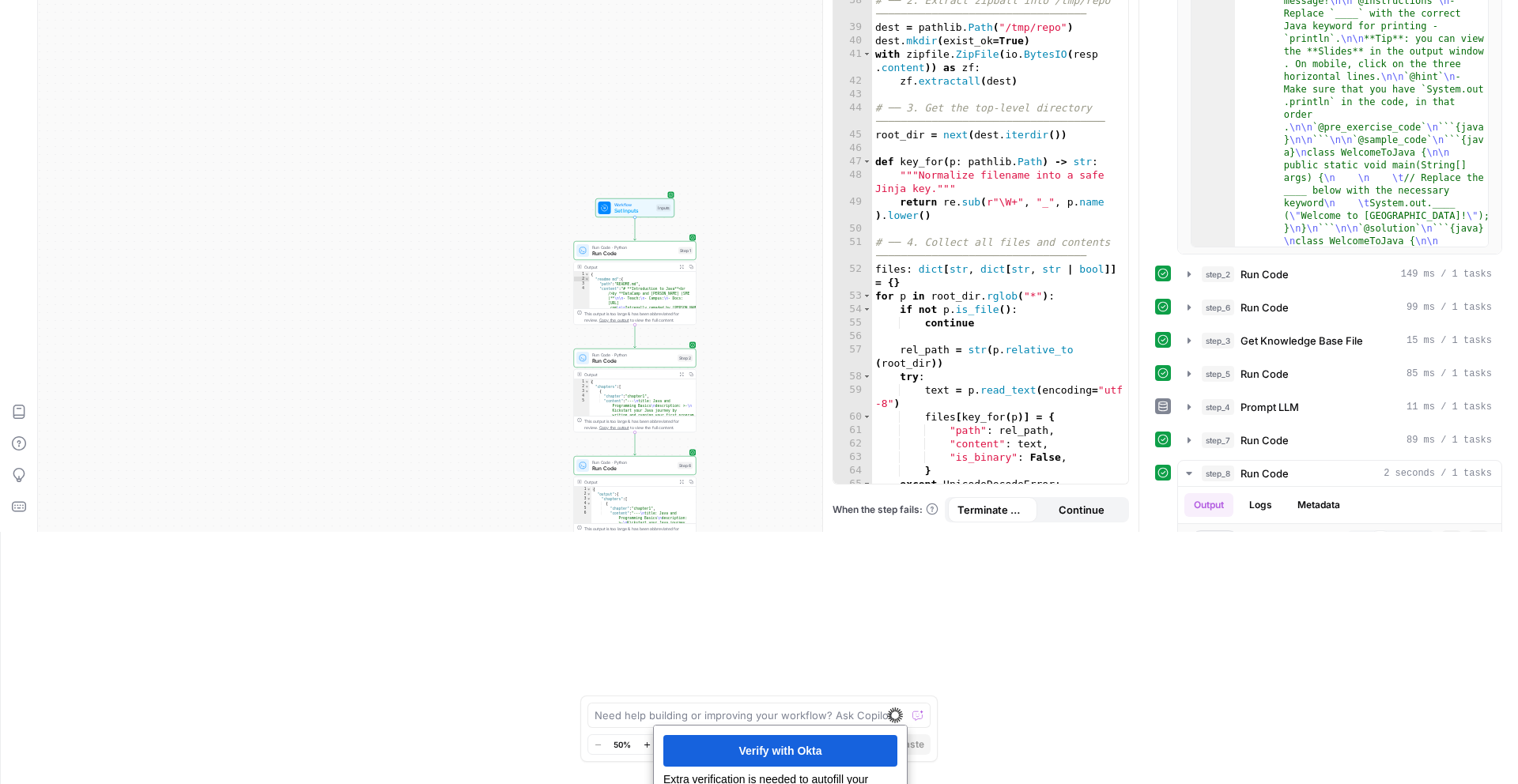
scroll to position [533, 0]
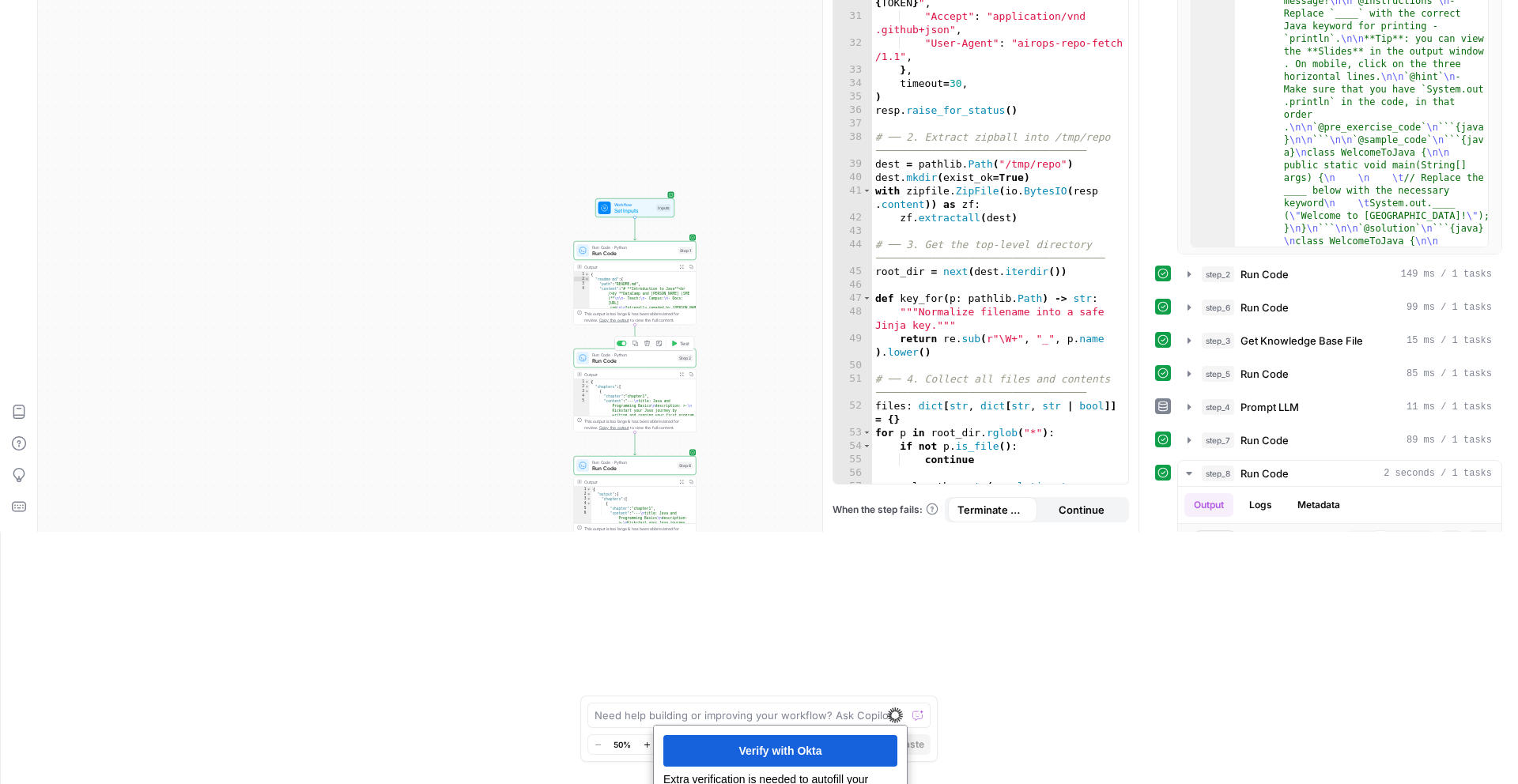
click at [633, 361] on span "Run Code" at bounding box center [634, 361] width 82 height 8
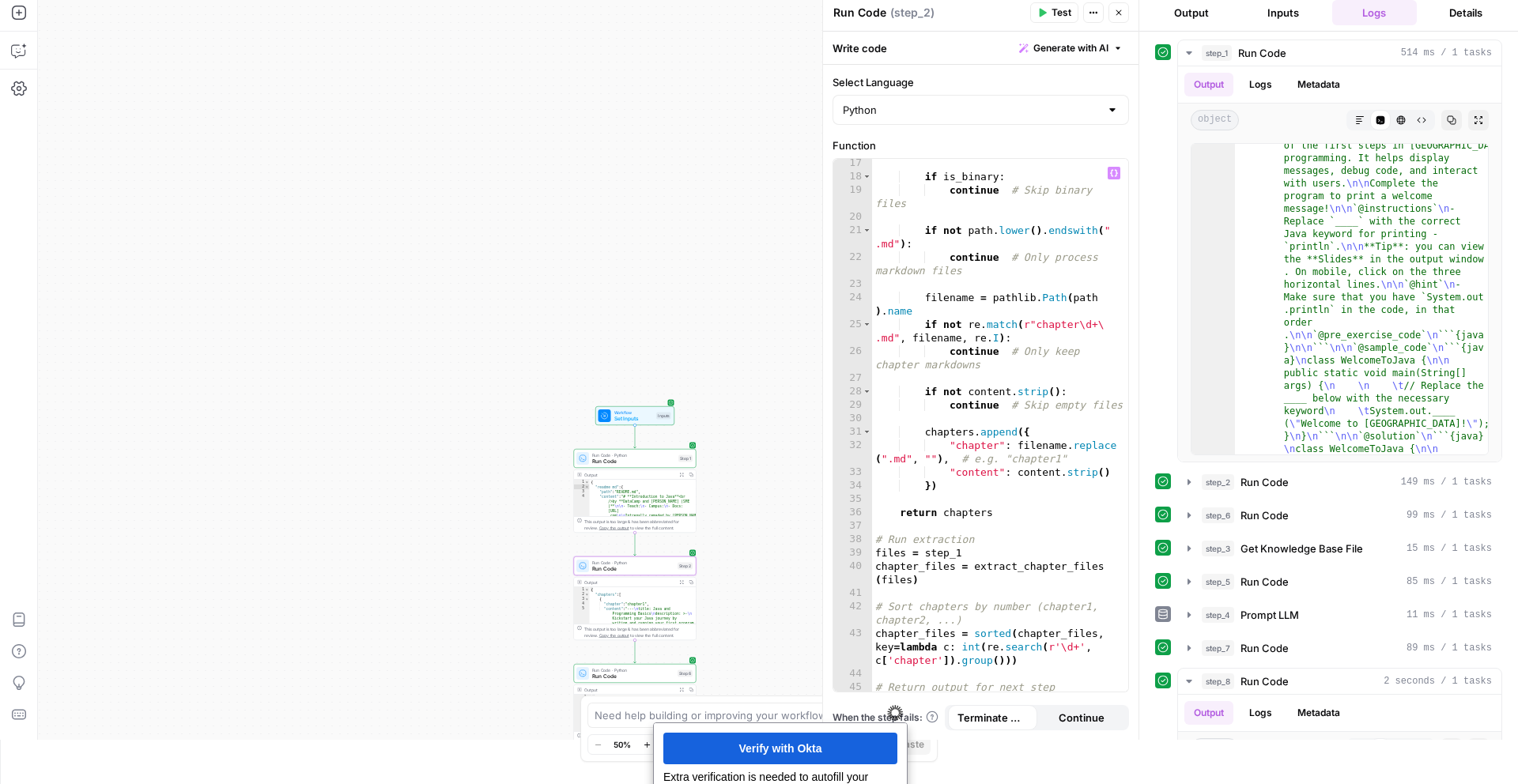
scroll to position [47, 0]
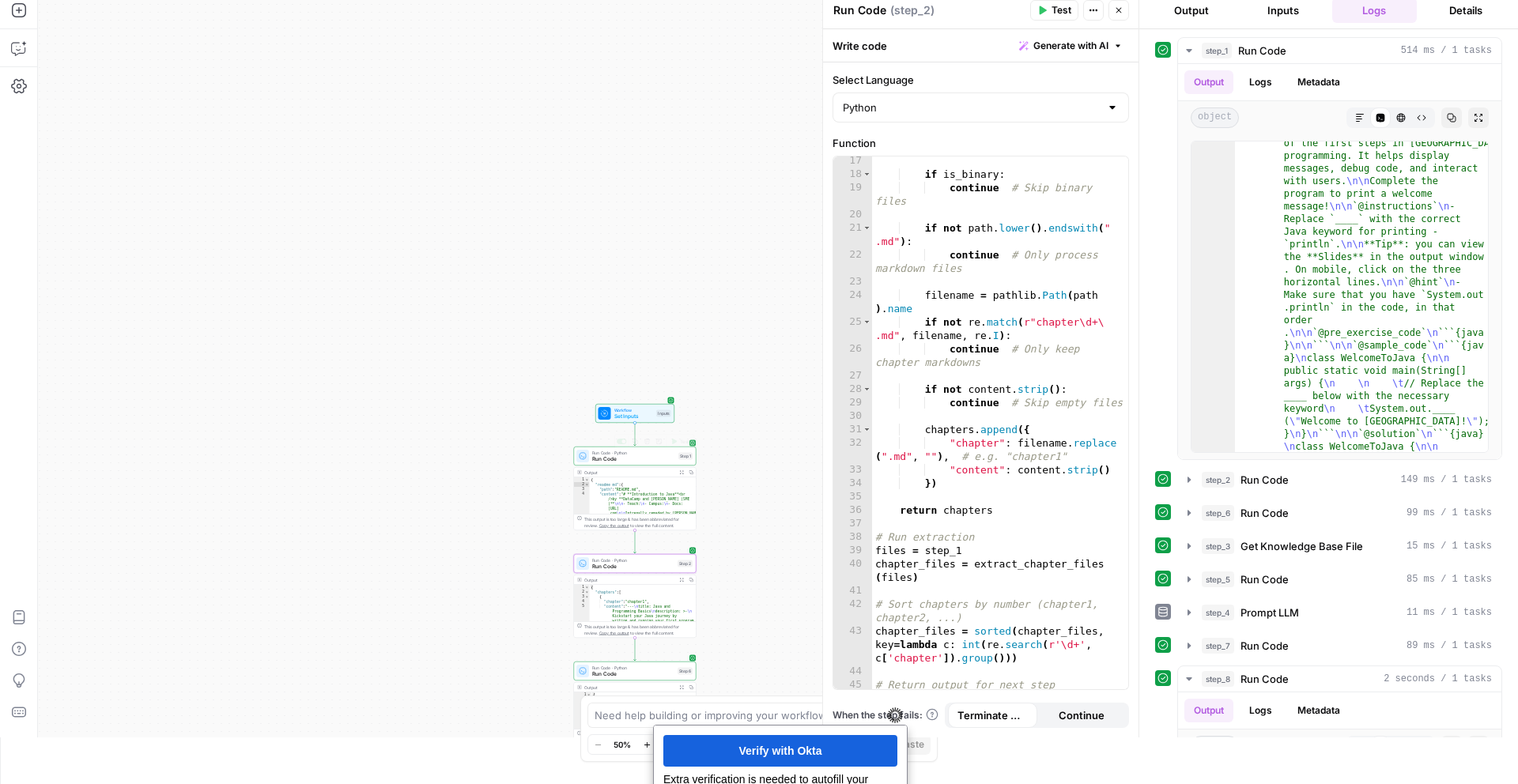
click at [634, 456] on span "Run Code" at bounding box center [634, 459] width 83 height 8
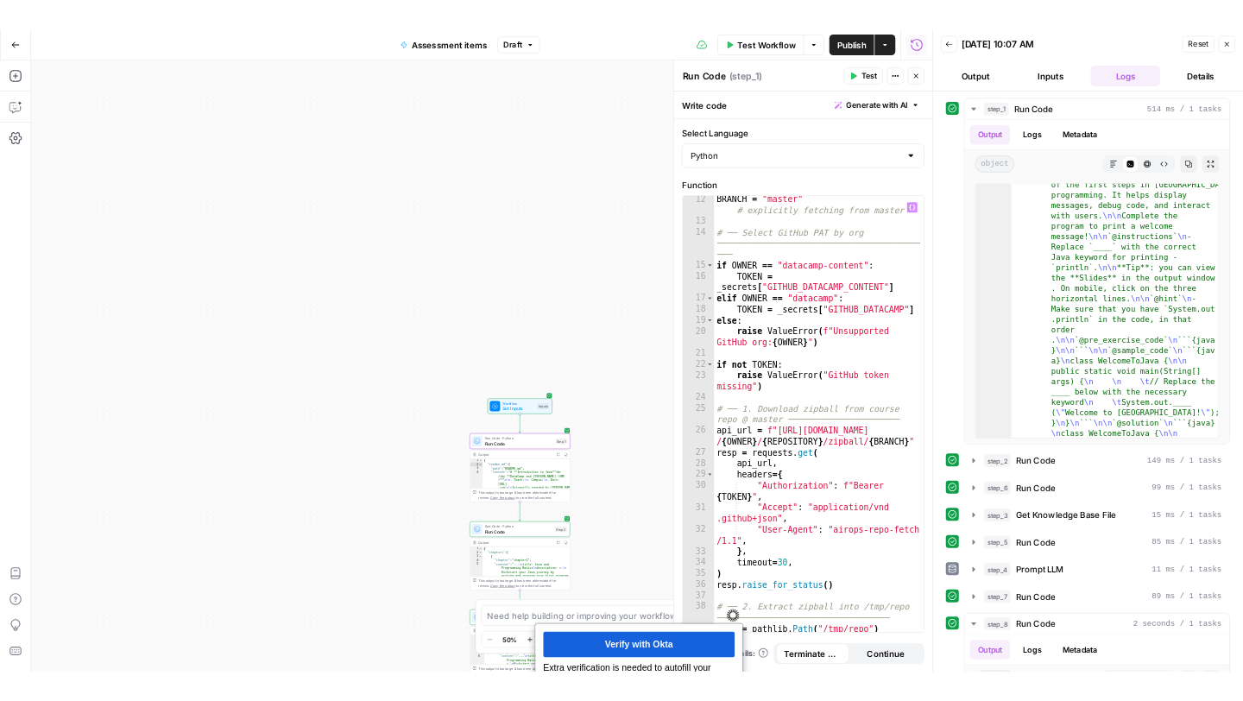
scroll to position [271, 0]
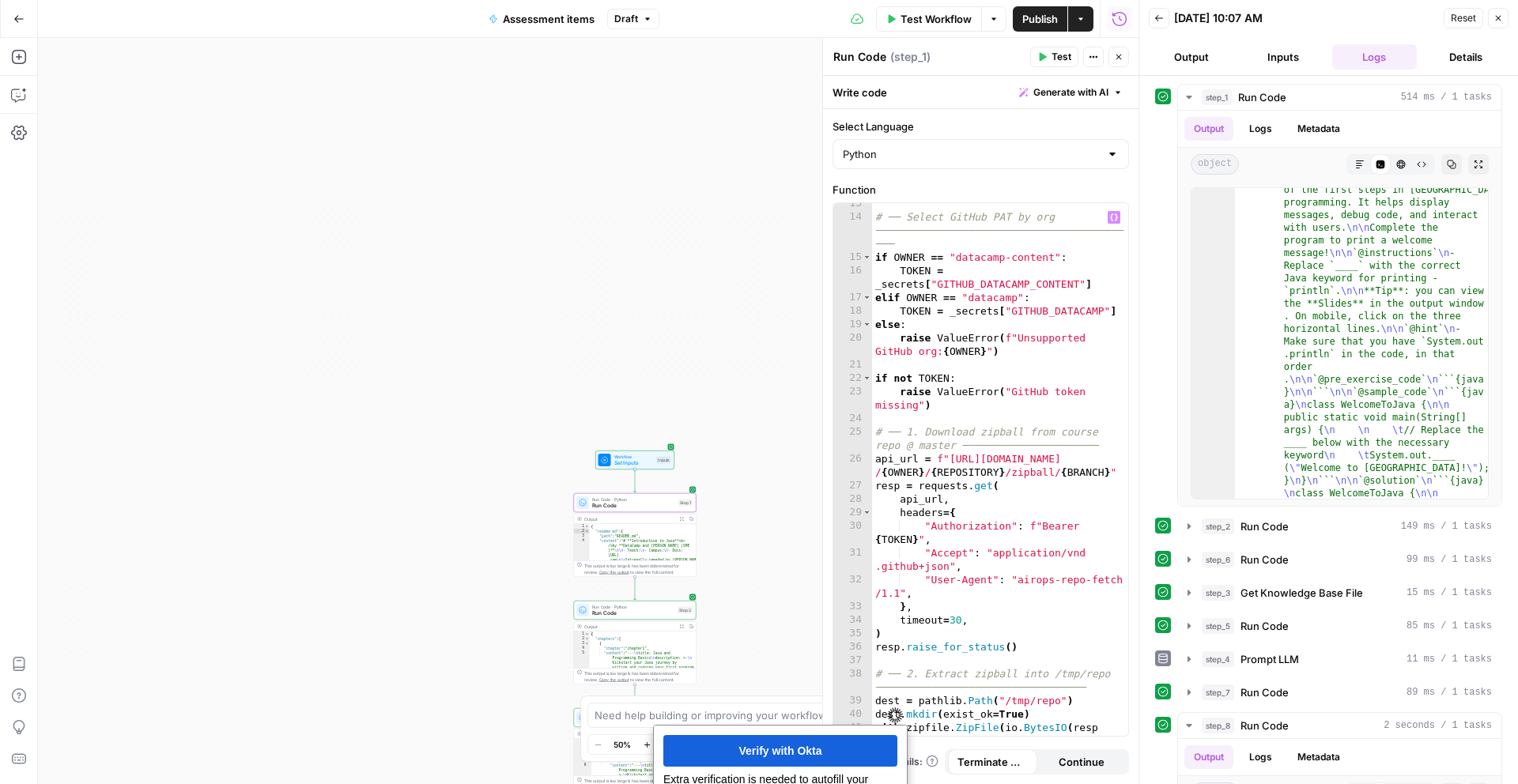
click at [988, 418] on div "# ── Select GitHub PAT by org ──────────────────────────────────────── ─── if O…" at bounding box center [1000, 484] width 257 height 573
click at [966, 474] on div "# ── Select GitHub PAT by org ──────────────────────────────────────── ─── if O…" at bounding box center [1000, 484] width 257 height 573
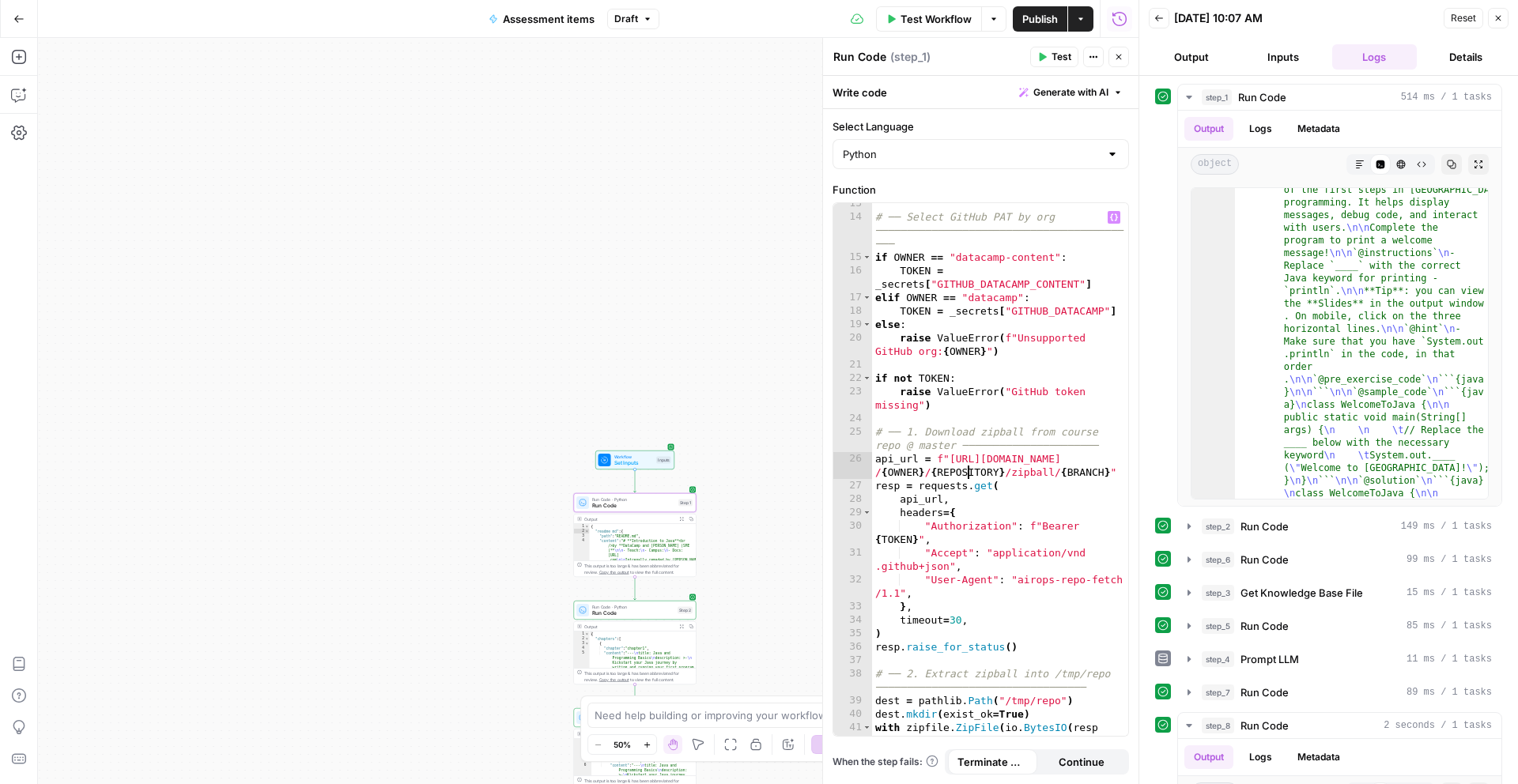
type textarea "**********"
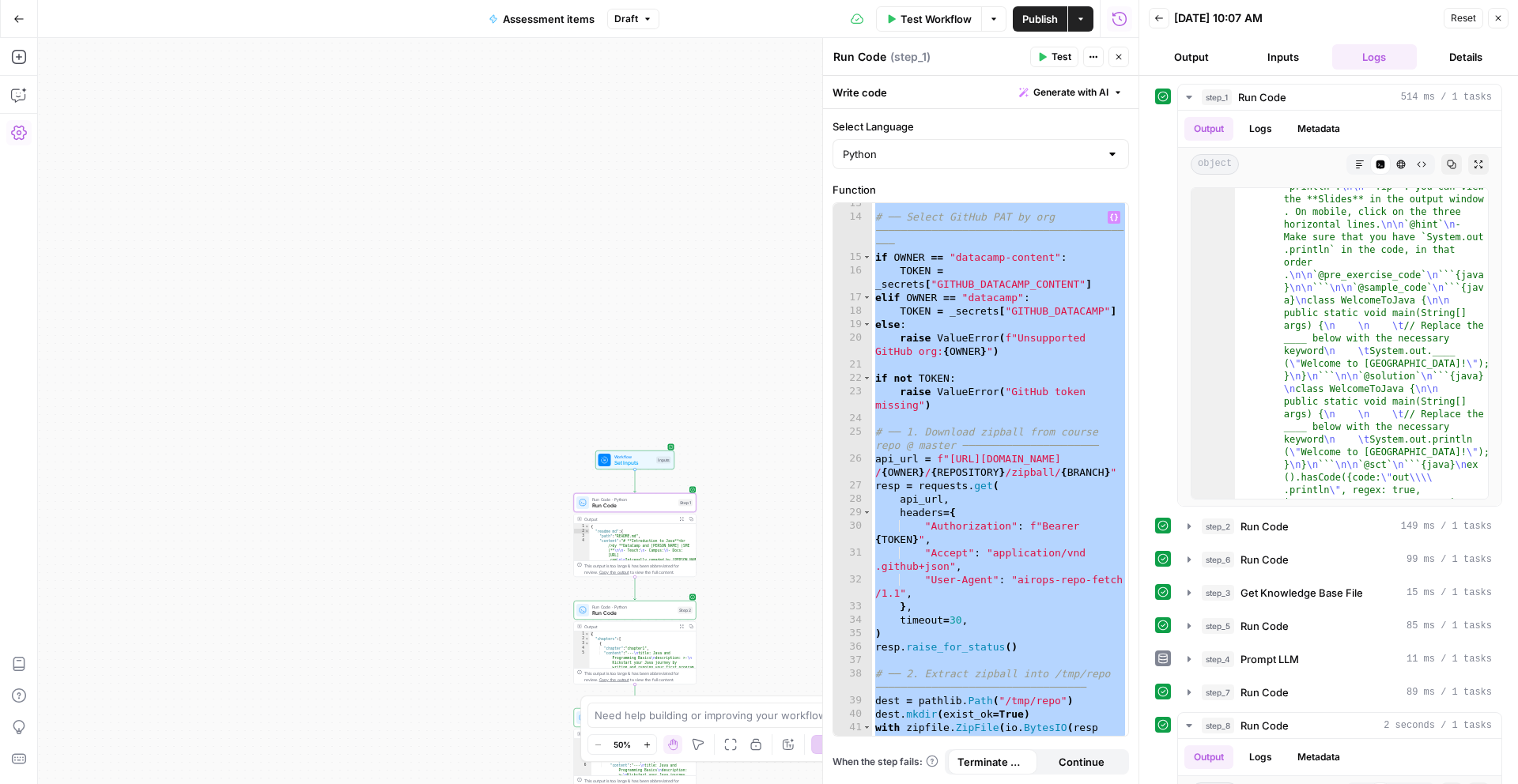
click at [911, 20] on span "Test Workflow" at bounding box center [936, 18] width 71 height 16
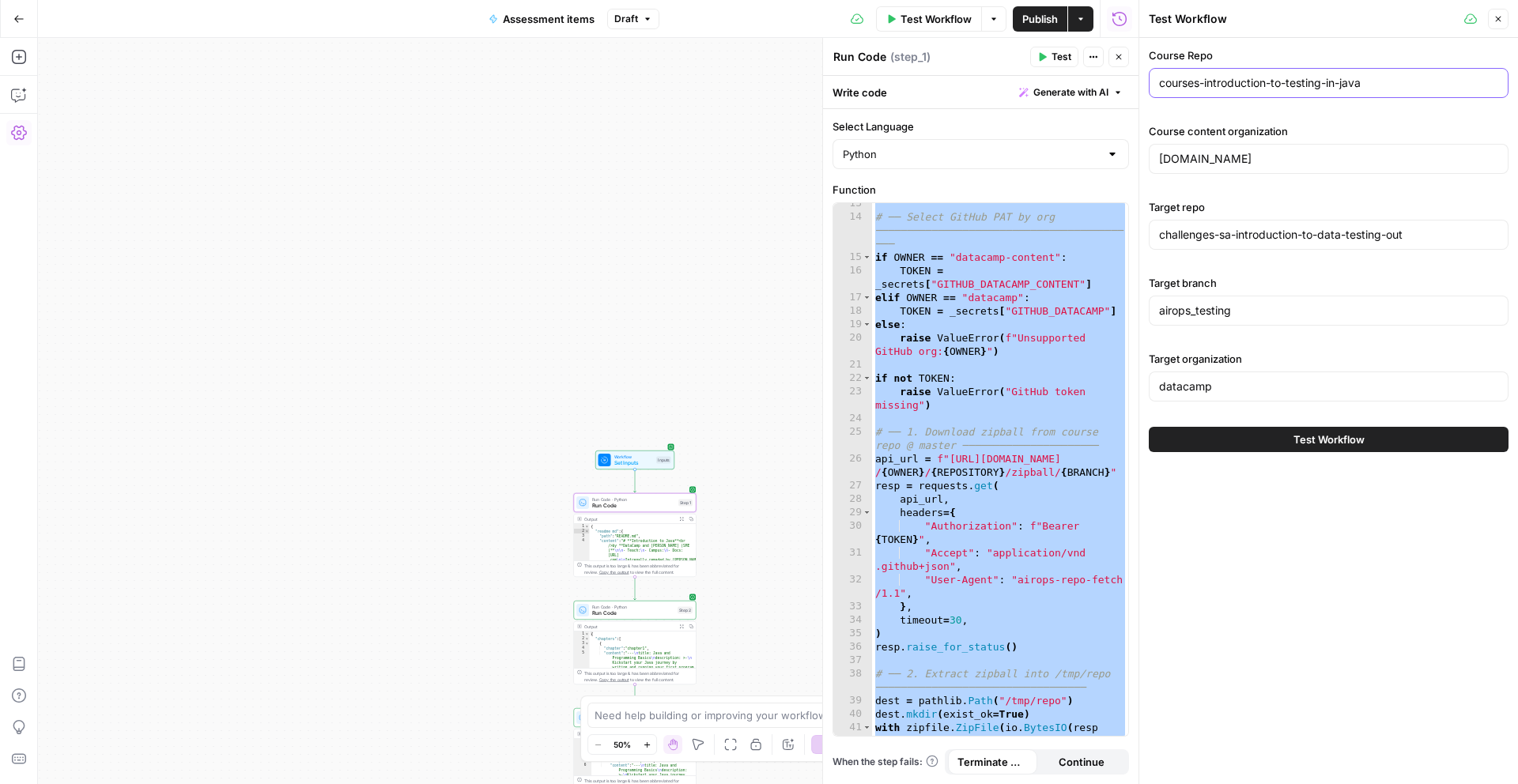
drag, startPoint x: 1212, startPoint y: 78, endPoint x: 1261, endPoint y: 139, distance: 78.2
click at [1119, 82] on body "**********" at bounding box center [759, 392] width 1518 height 784
paste input "Data Analysis in Excel"
type input "Data Analysis in Excel"
click at [1138, 158] on input "[DOMAIN_NAME]" at bounding box center [1329, 158] width 339 height 16
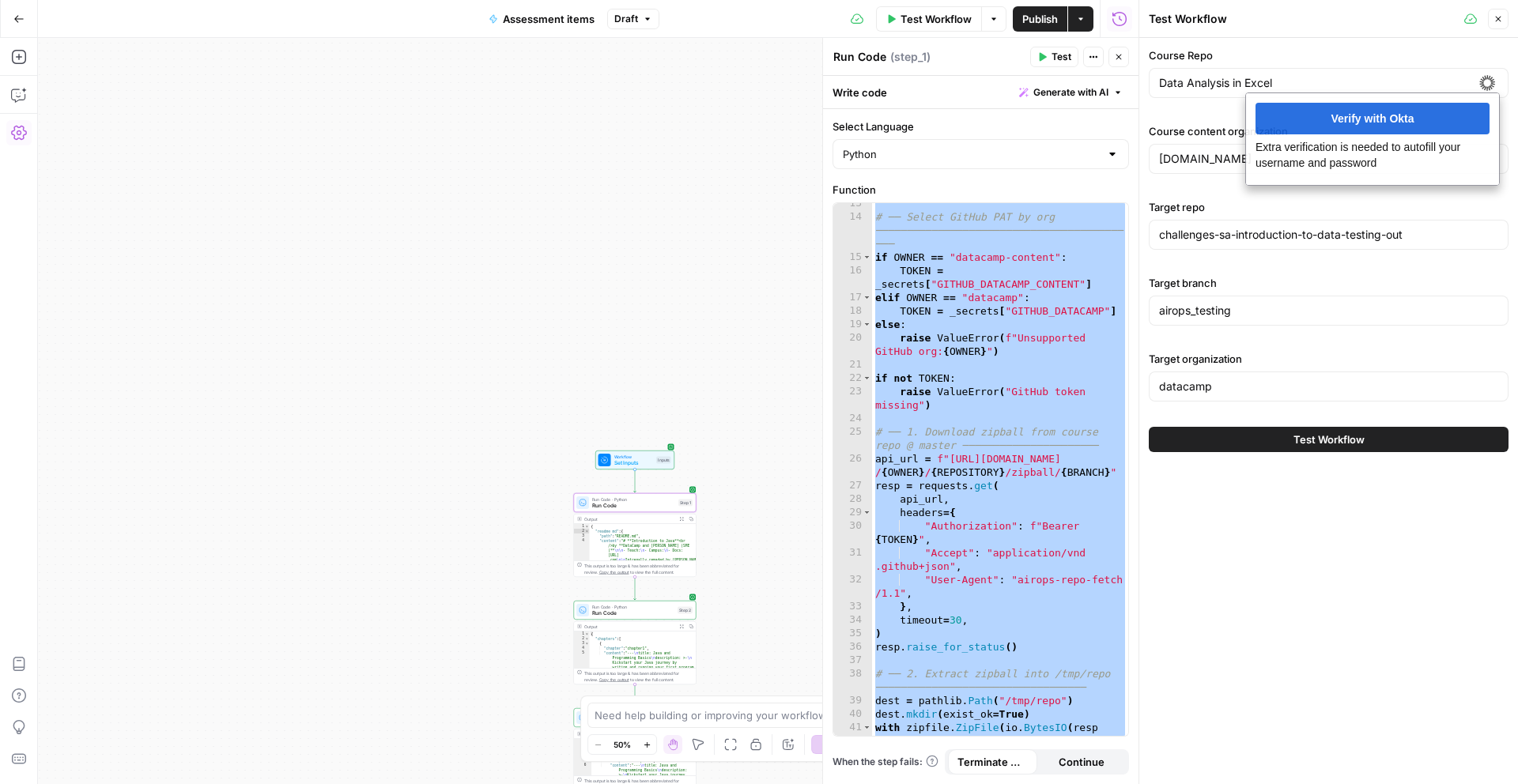
click at [1138, 168] on div "[DOMAIN_NAME]" at bounding box center [1328, 158] width 360 height 30
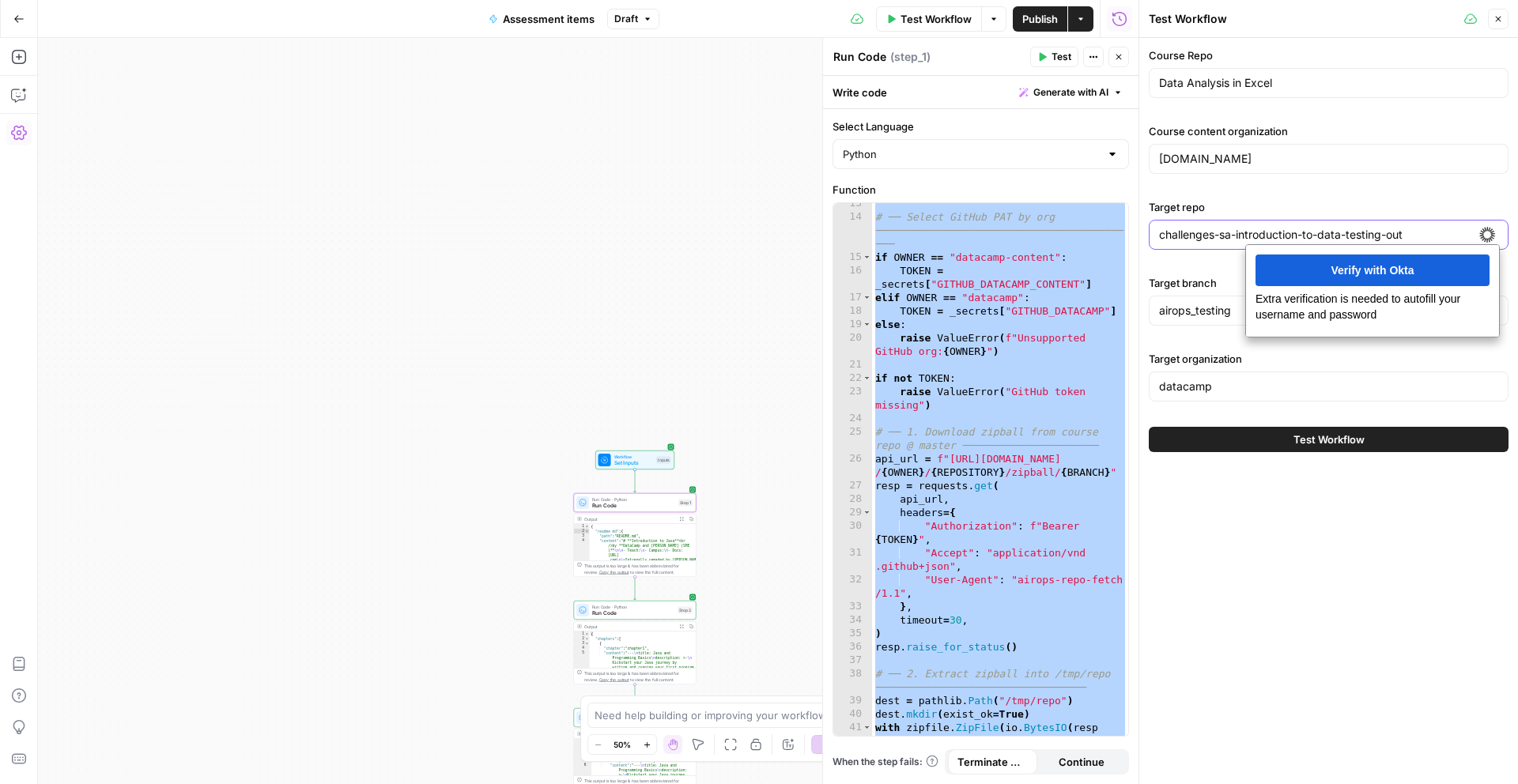
drag, startPoint x: 1434, startPoint y: 242, endPoint x: 1038, endPoint y: 245, distance: 396.0
click at [1038, 245] on body "**********" at bounding box center [759, 392] width 1518 height 784
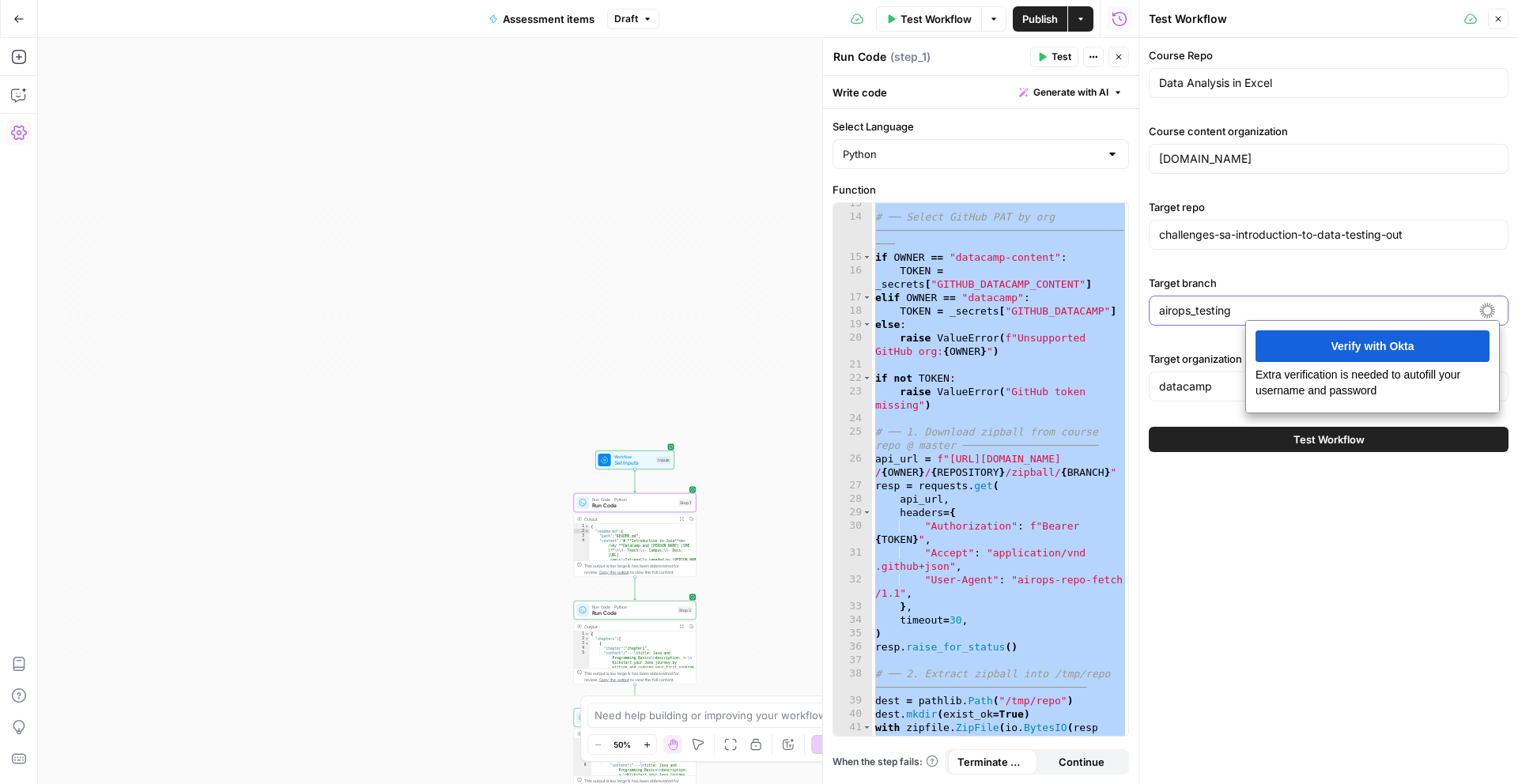
drag, startPoint x: 1238, startPoint y: 315, endPoint x: 1120, endPoint y: 308, distance: 118.2
click at [1120, 308] on body "**********" at bounding box center [759, 392] width 1518 height 784
click at [1138, 230] on body "**********" at bounding box center [759, 392] width 1518 height 784
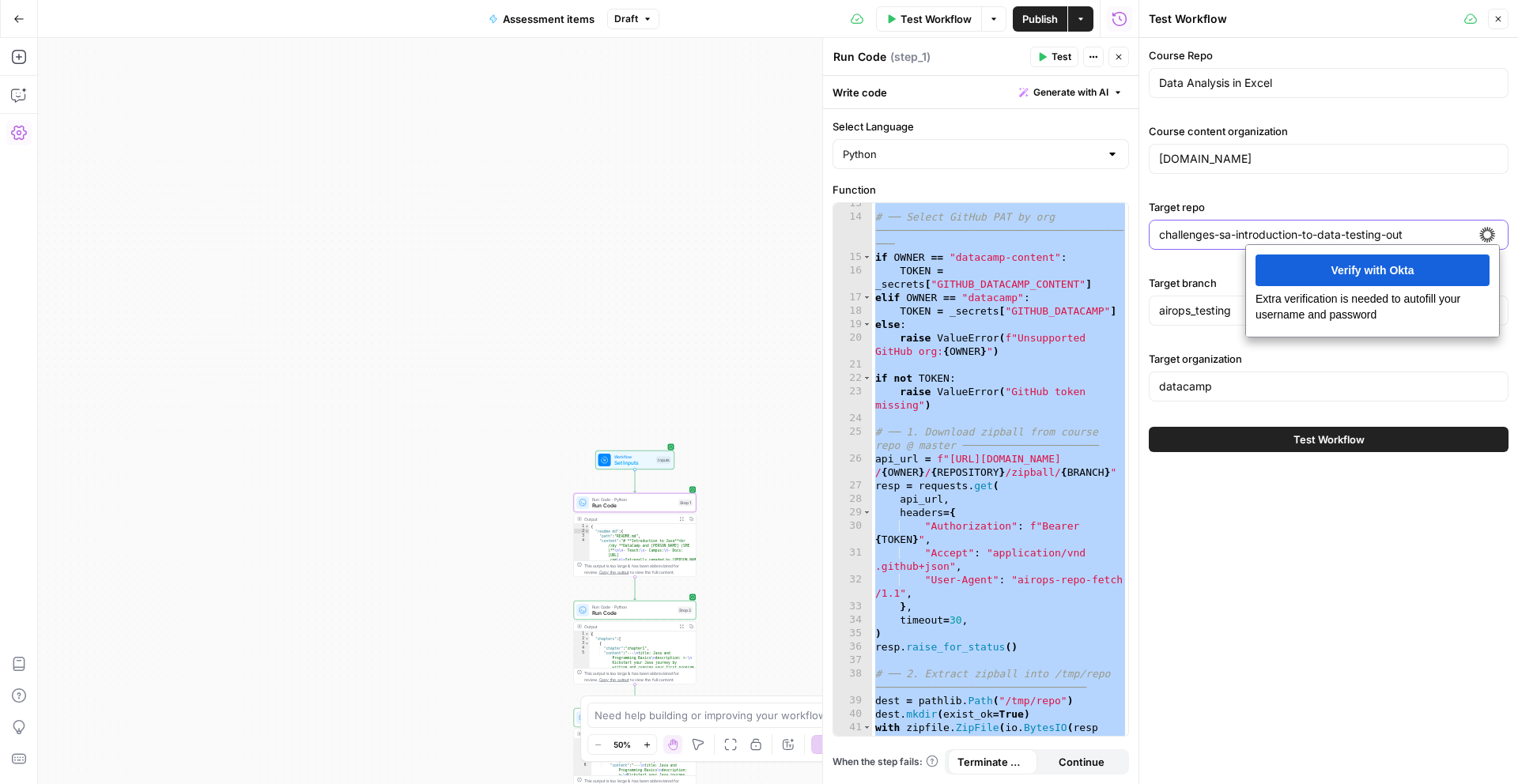
drag, startPoint x: 1438, startPoint y: 237, endPoint x: 1008, endPoint y: 231, distance: 430.0
click at [1008, 231] on body "**********" at bounding box center [759, 392] width 1518 height 784
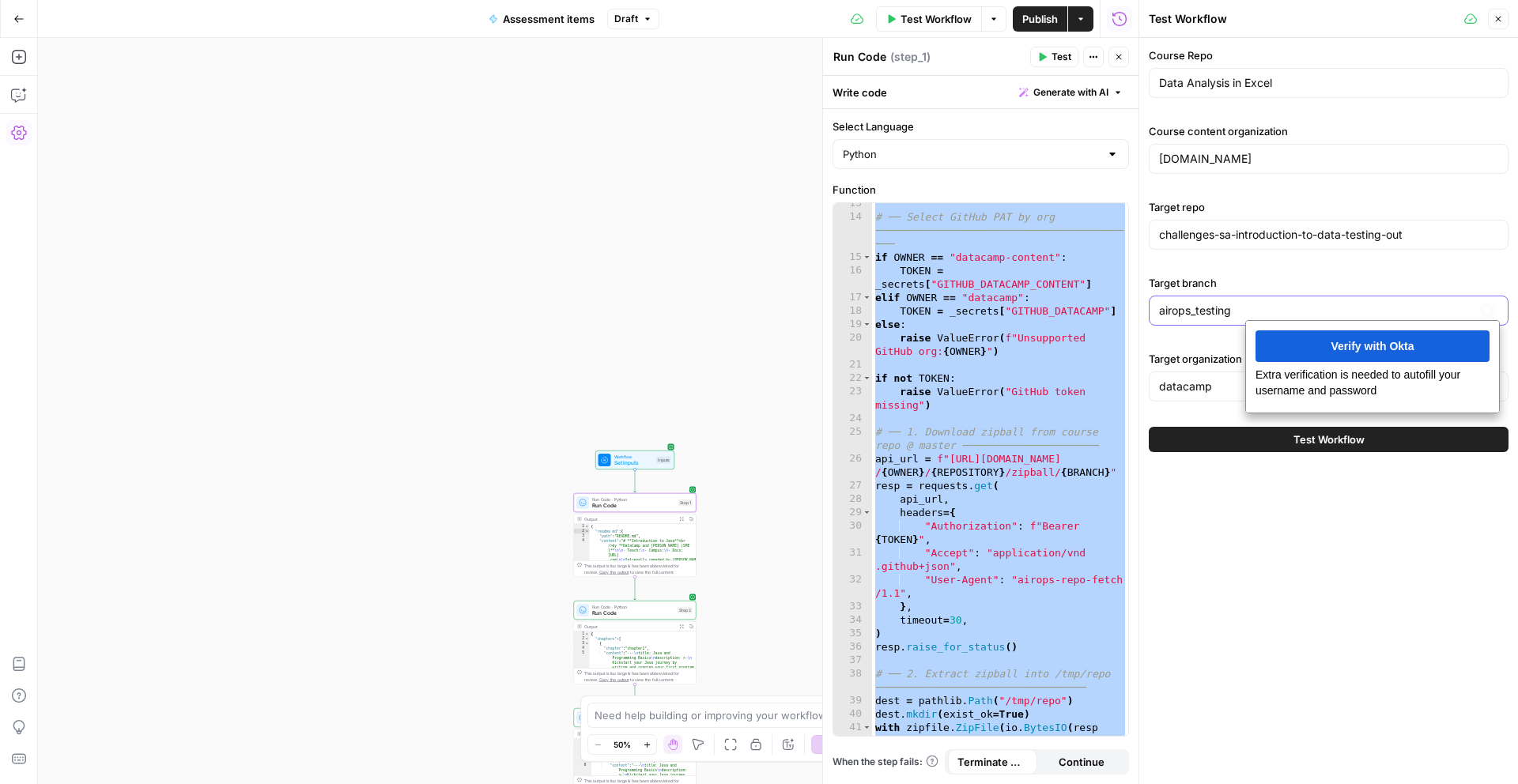
drag, startPoint x: 1190, startPoint y: 311, endPoint x: 1137, endPoint y: 312, distance: 53.0
click at [1138, 311] on div "Test Workflow Close Course Repo Data Analysis in Excel Course content organizat…" at bounding box center [1328, 392] width 379 height 784
click at [994, 408] on div "# ── Select GitHub PAT by org ──────────────────────────────────────── ─── if O…" at bounding box center [1000, 484] width 257 height 573
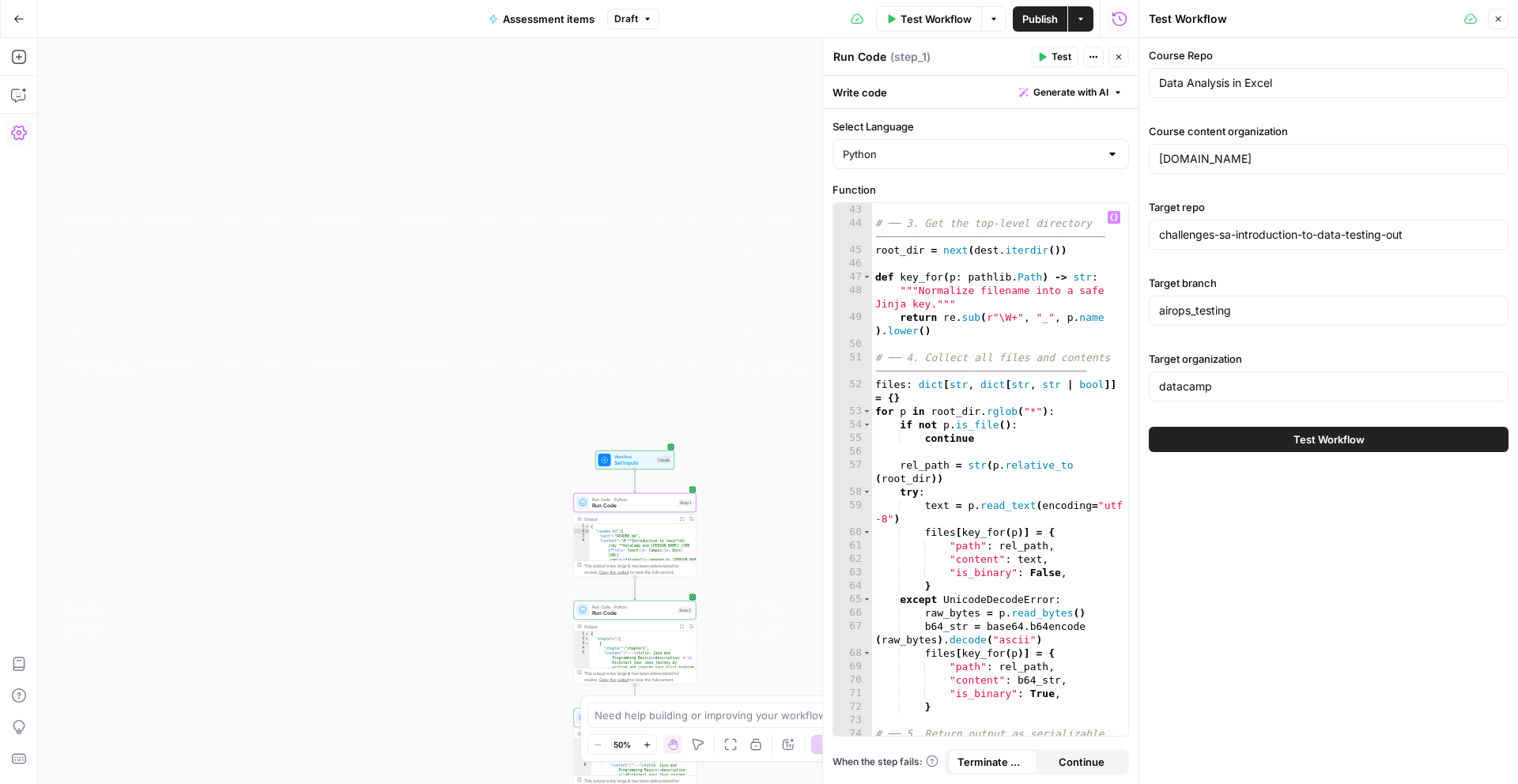
scroll to position [919, 0]
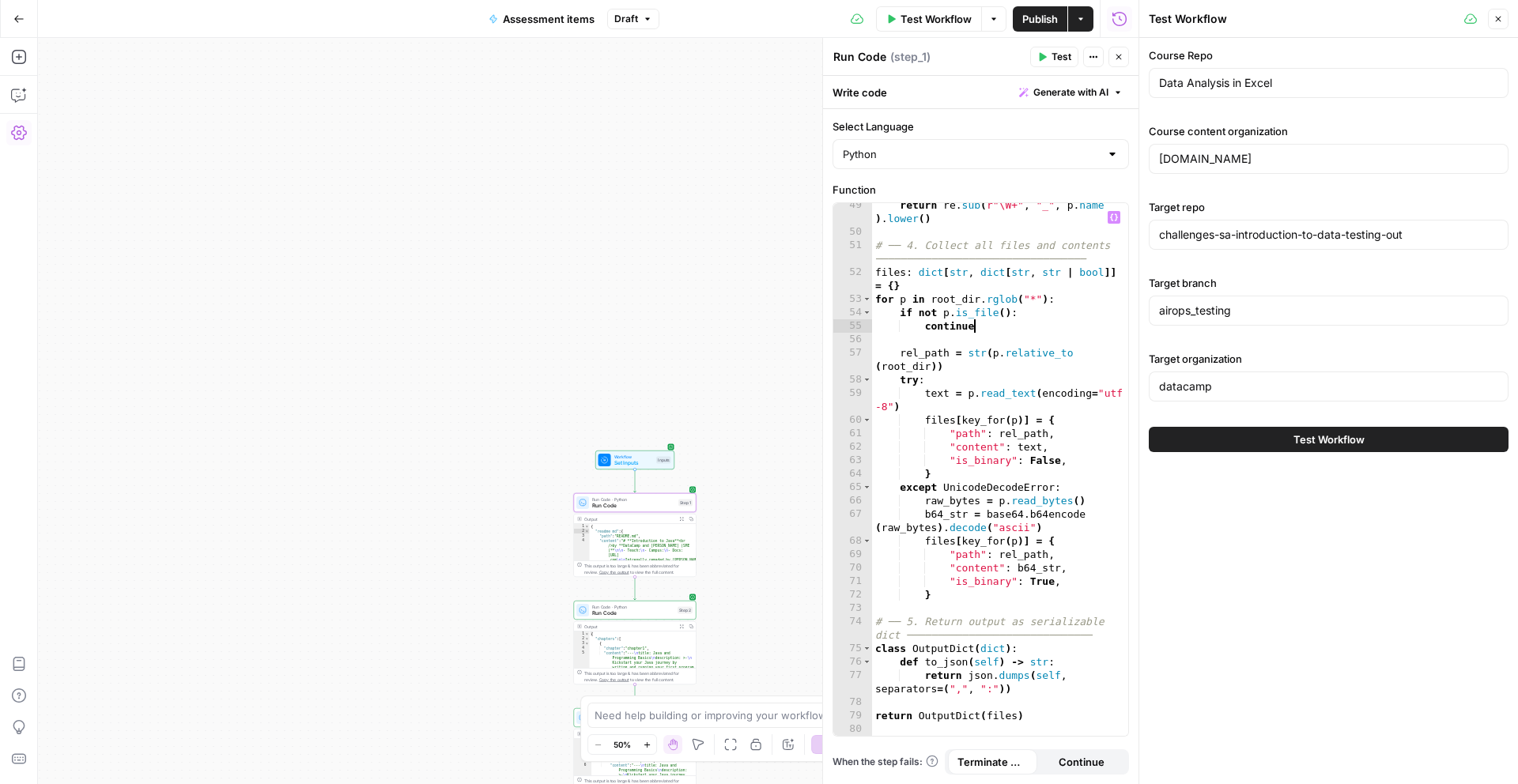
click at [994, 321] on div "return re . sub ( r"\W+" , "_" , p . name ) . lower ( ) # ── 4. Collect all fil…" at bounding box center [1000, 485] width 257 height 573
type textarea "********"
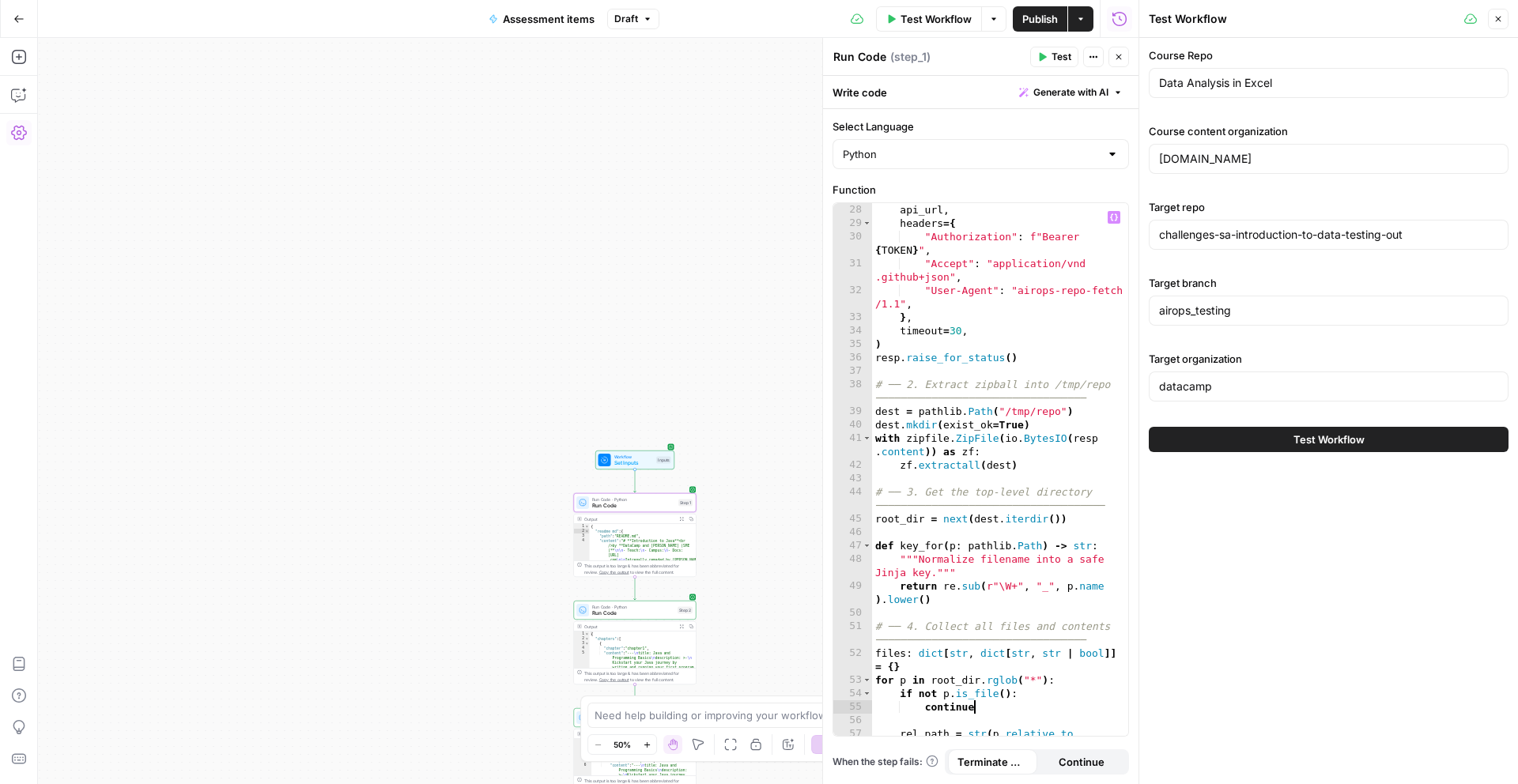
scroll to position [518, 0]
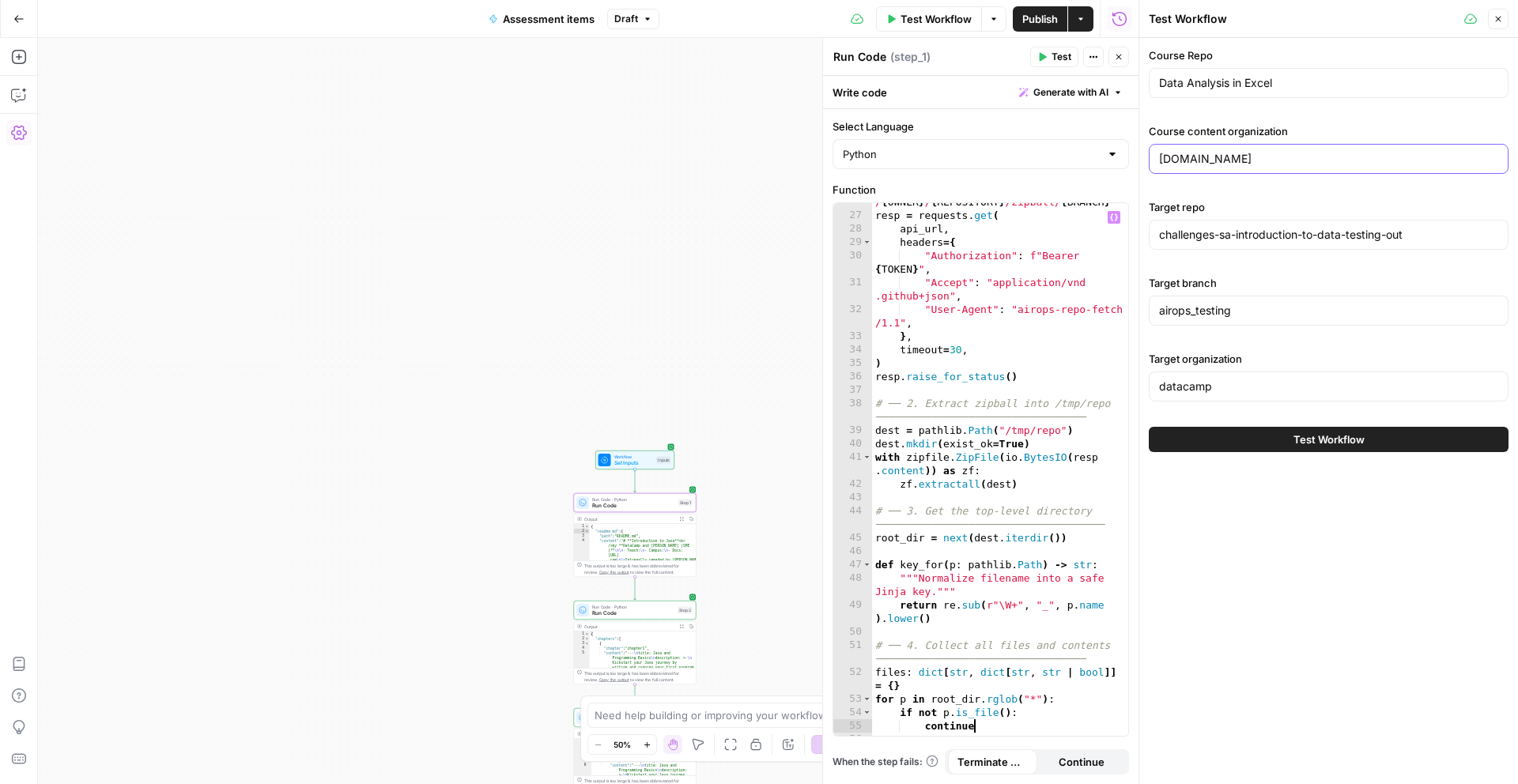
click at [1138, 164] on input "[DOMAIN_NAME]" at bounding box center [1329, 158] width 339 height 16
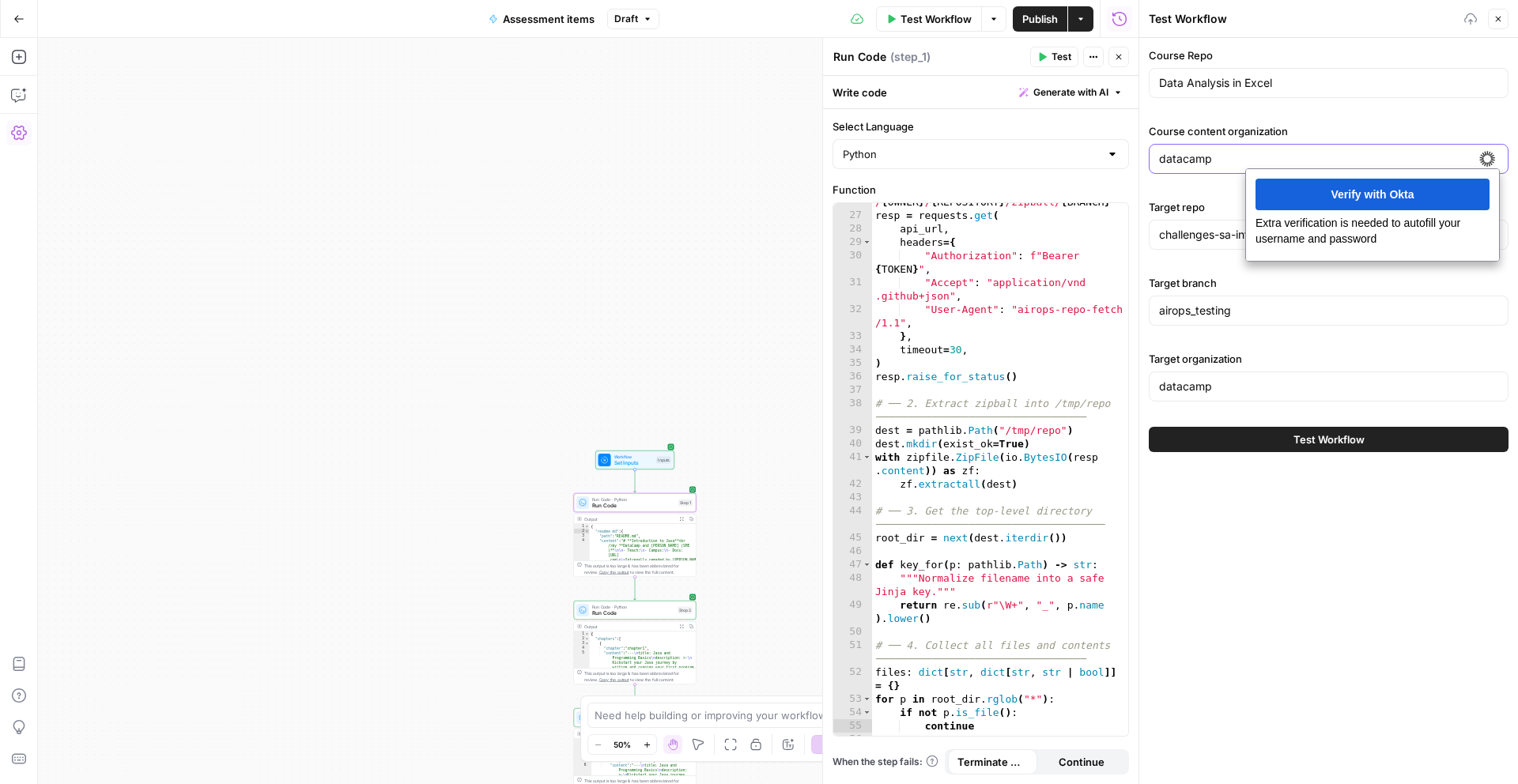
type input "datacamp"
click at [1138, 129] on label "Course content organization" at bounding box center [1328, 131] width 360 height 16
click at [1138, 151] on input "datacamp" at bounding box center [1329, 158] width 339 height 16
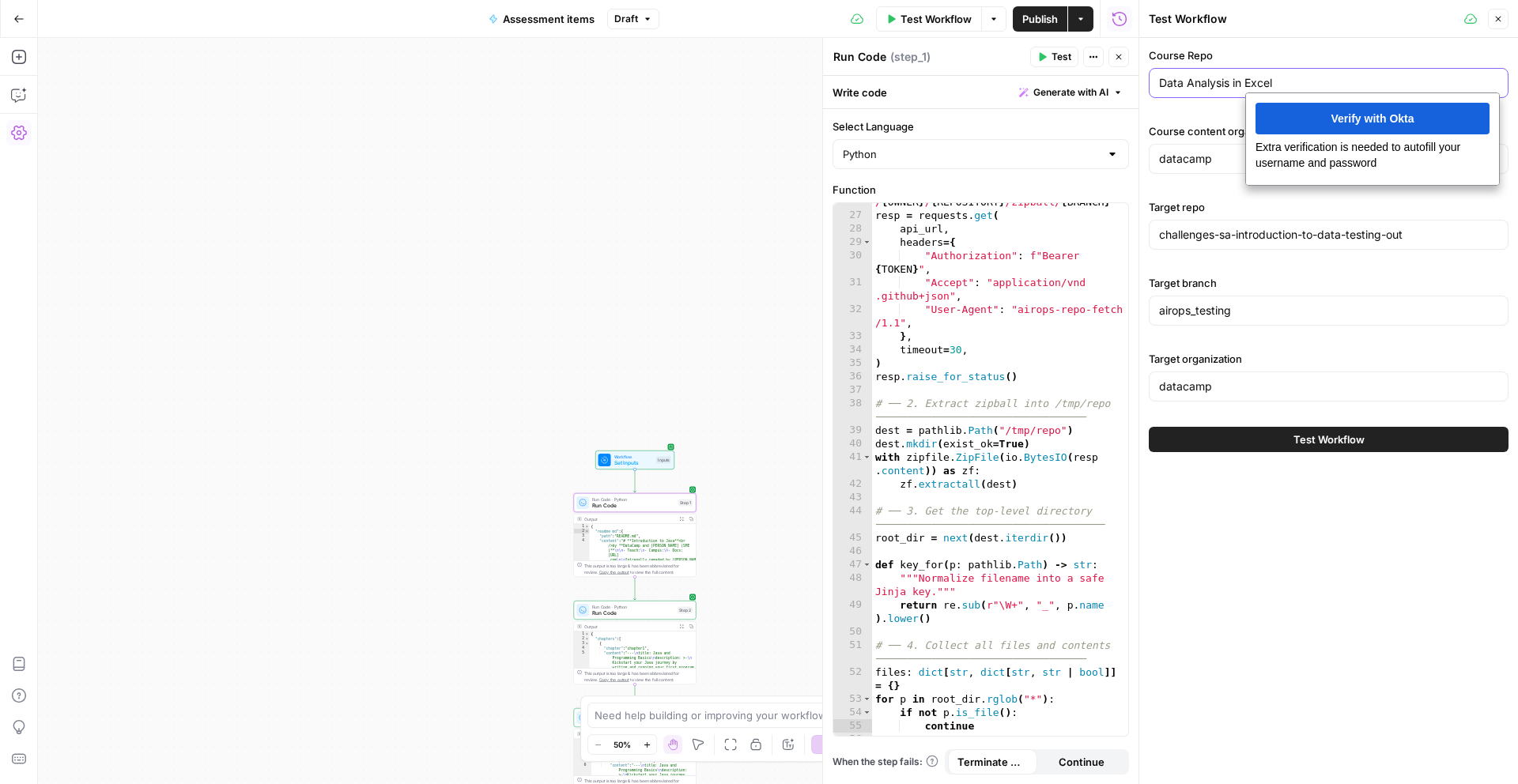
click at [1138, 80] on input "Data Analysis in Excel" at bounding box center [1329, 82] width 339 height 16
drag, startPoint x: 1286, startPoint y: 79, endPoint x: 1225, endPoint y: 103, distance: 65.6
click at [1138, 77] on input "Data Analysis in Excel" at bounding box center [1329, 82] width 339 height 16
paste input "courses-data-analysis-in-excel-new Private"
drag, startPoint x: 1167, startPoint y: 82, endPoint x: 1184, endPoint y: 103, distance: 27.0
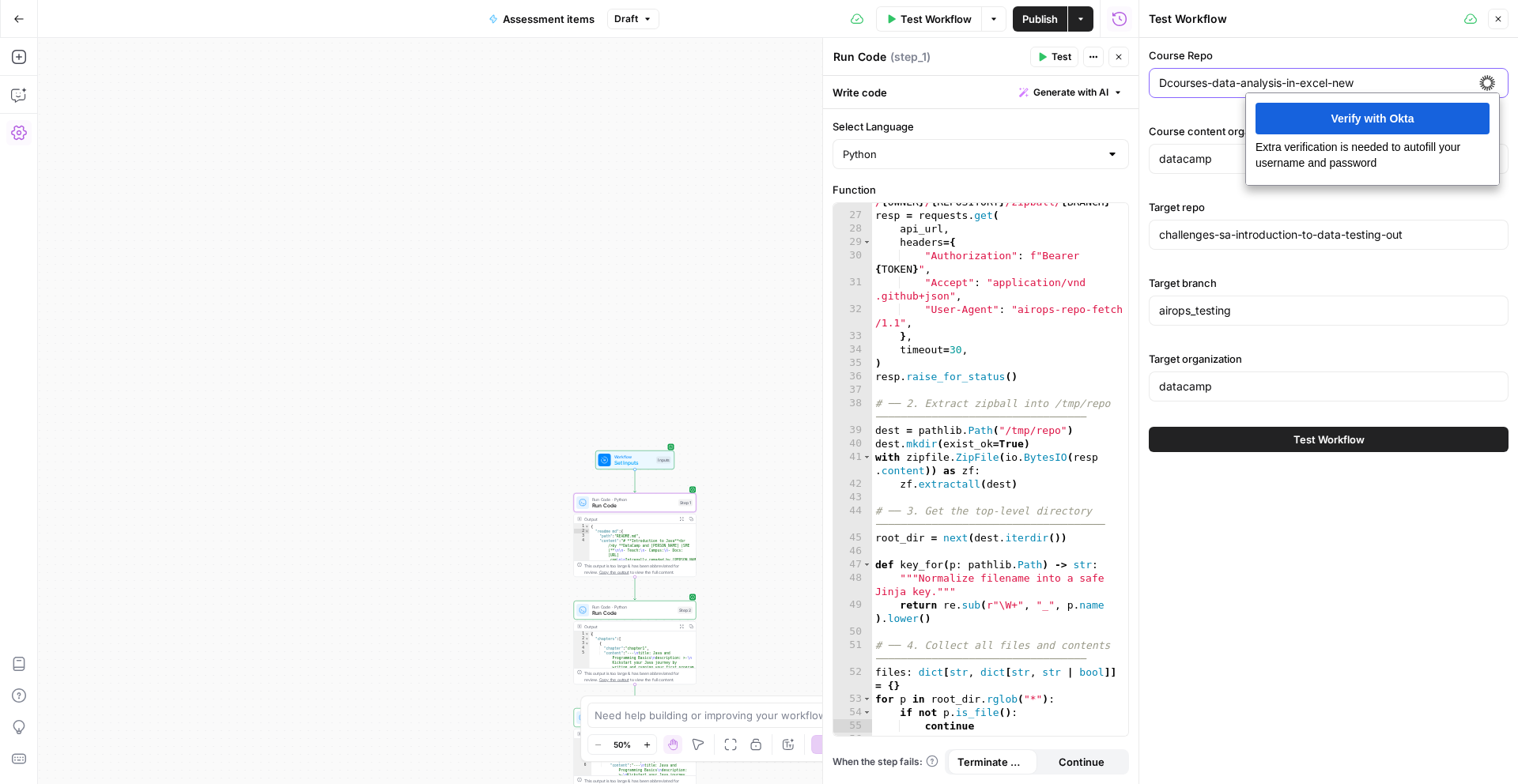
click at [1138, 83] on input "Dcourses-data-analysis-in-excel-new" at bounding box center [1329, 82] width 339 height 16
type input "courses-data-analysis-in-excel-new"
click at [1138, 442] on span "Test Workflow" at bounding box center [1329, 439] width 71 height 16
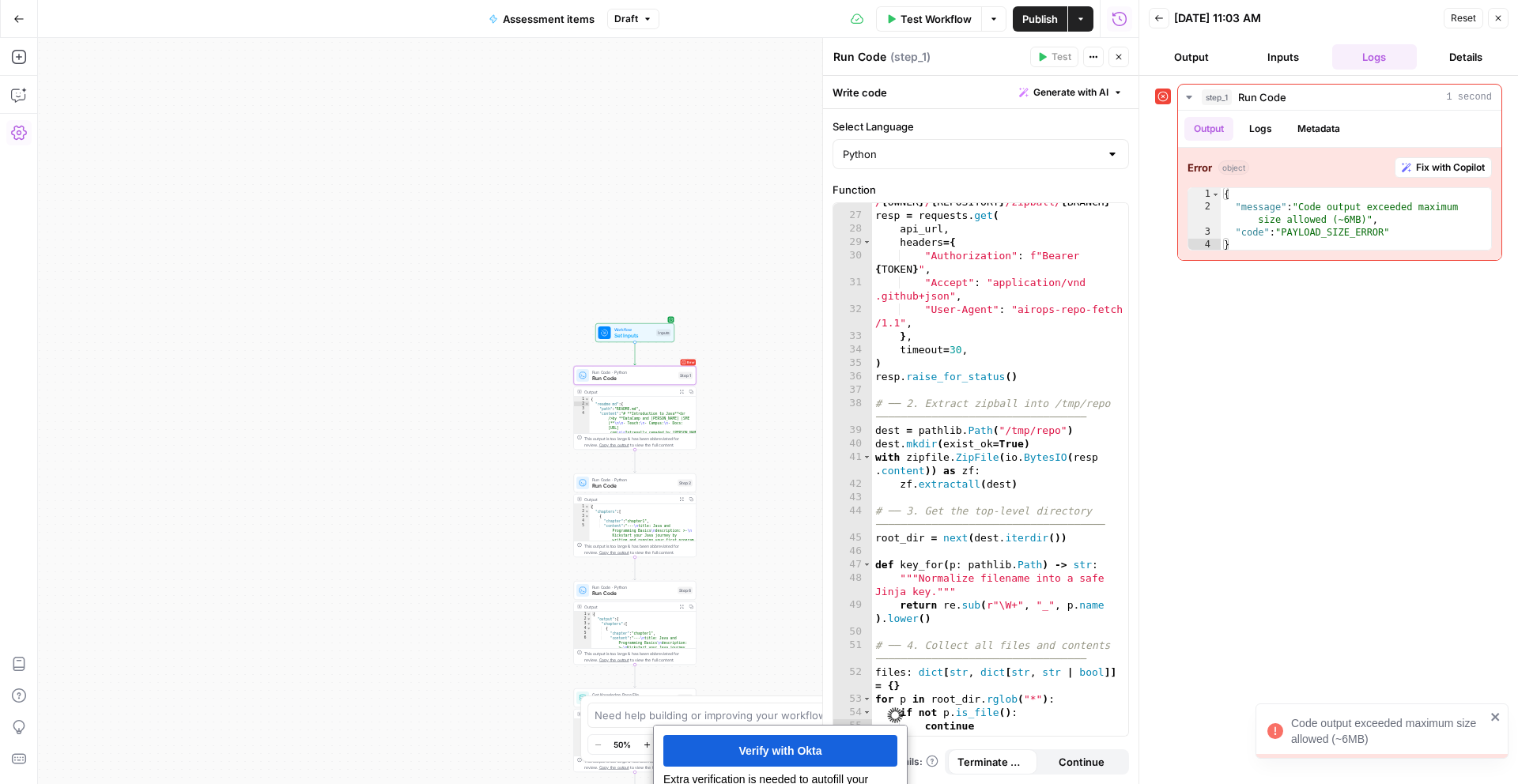
scroll to position [68, 0]
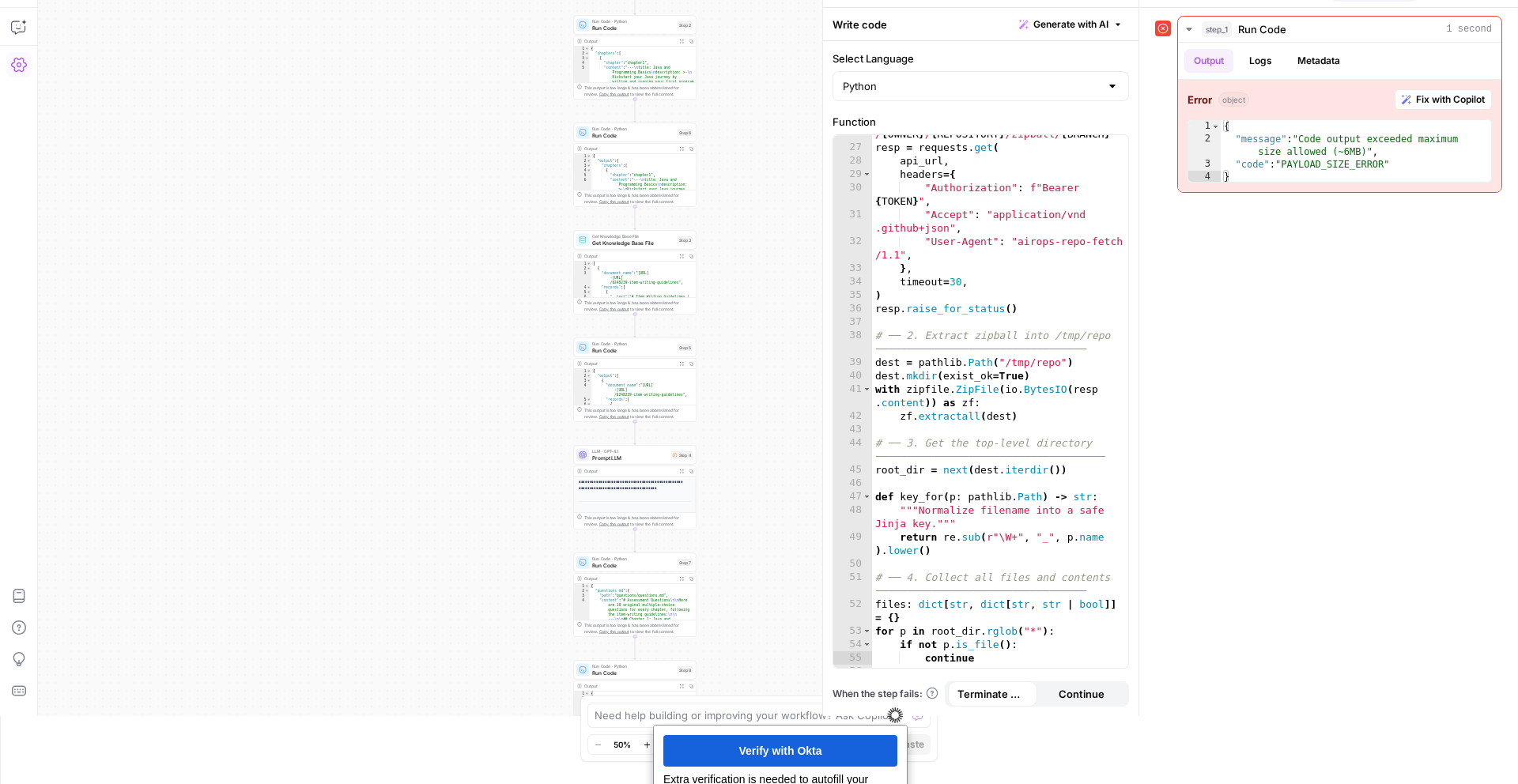
click at [628, 460] on span "Prompt LLM" at bounding box center [630, 458] width 76 height 8
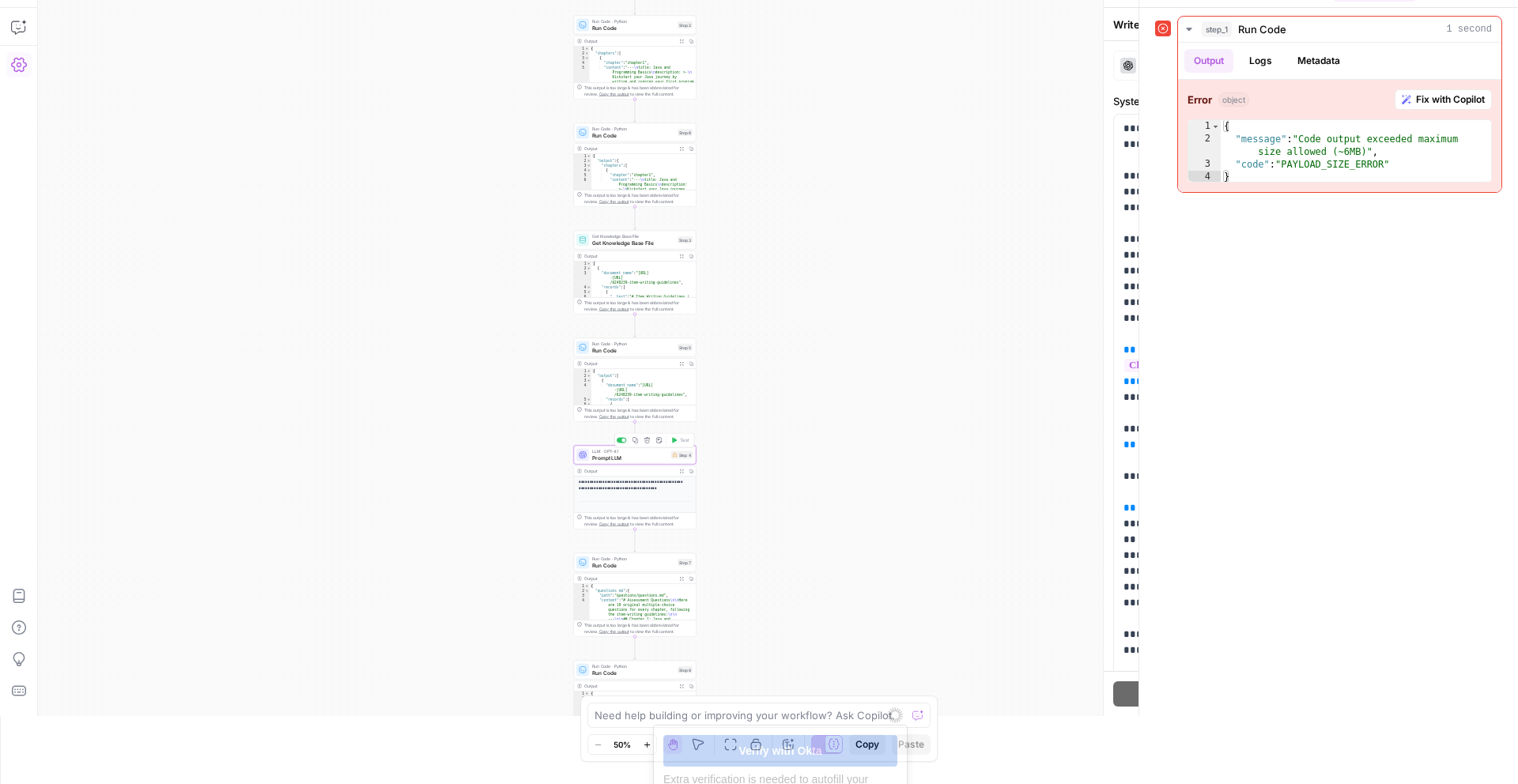
type textarea "Prompt LLM"
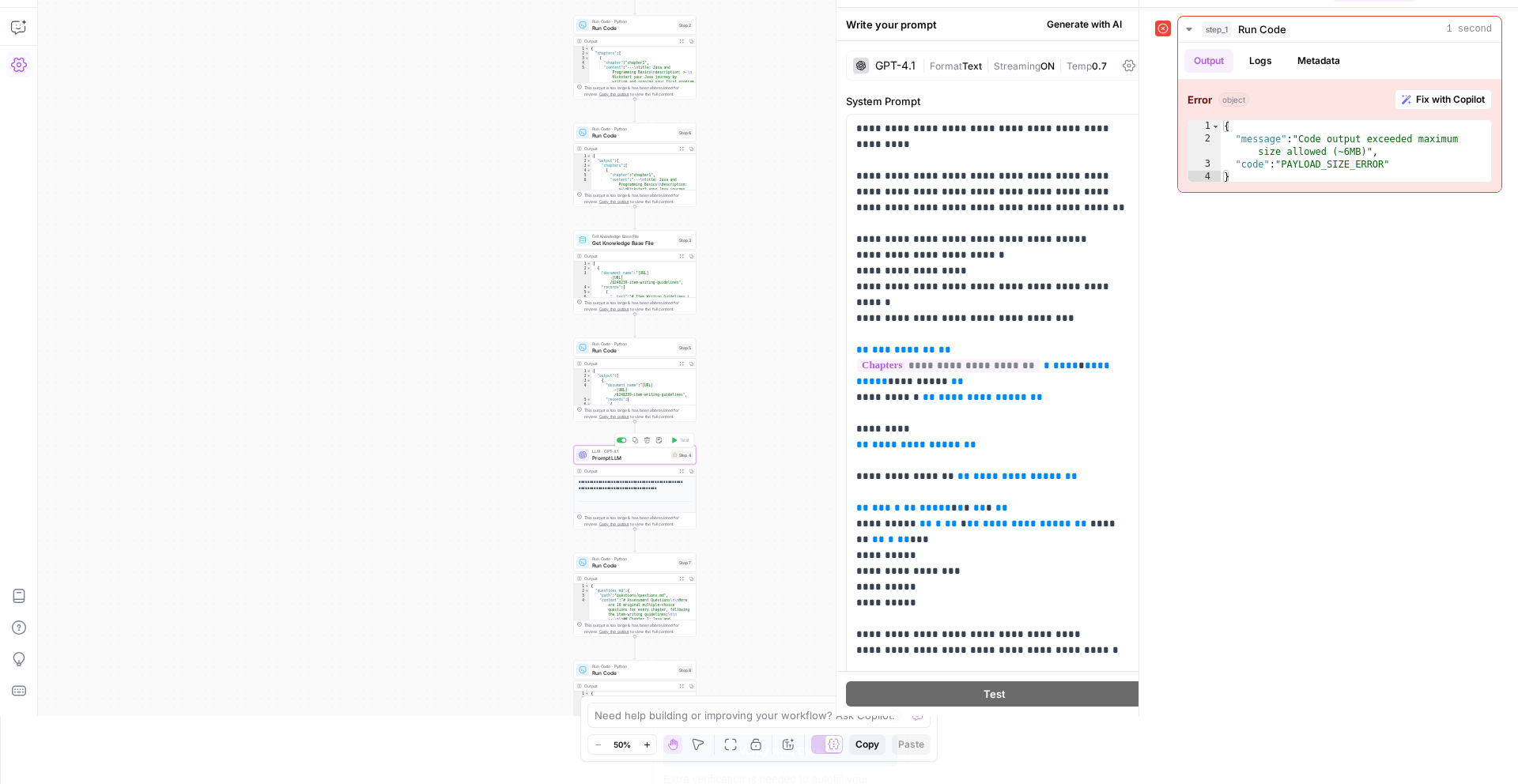
scroll to position [0, 0]
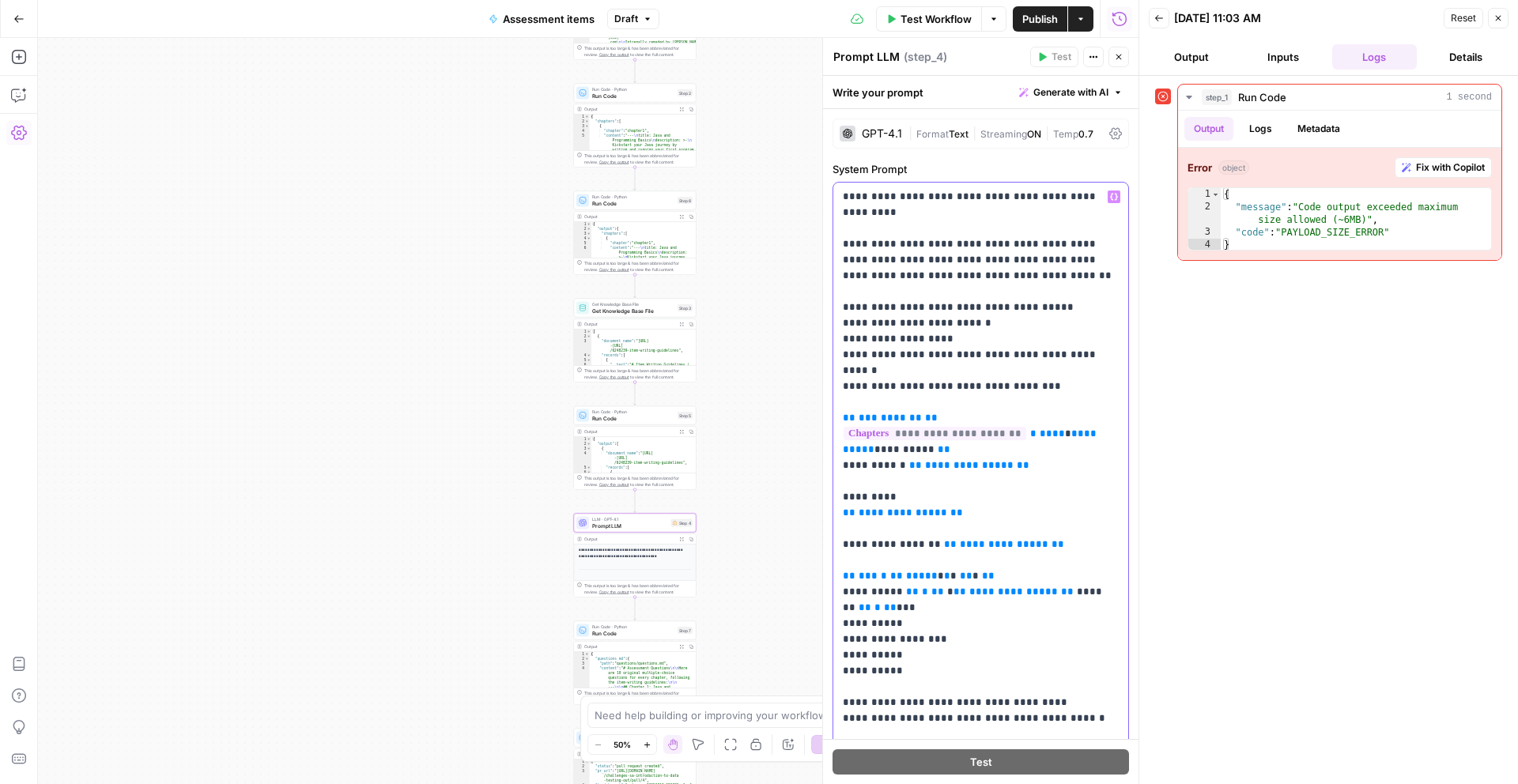
click at [1039, 245] on p "**********" at bounding box center [980, 489] width 276 height 601
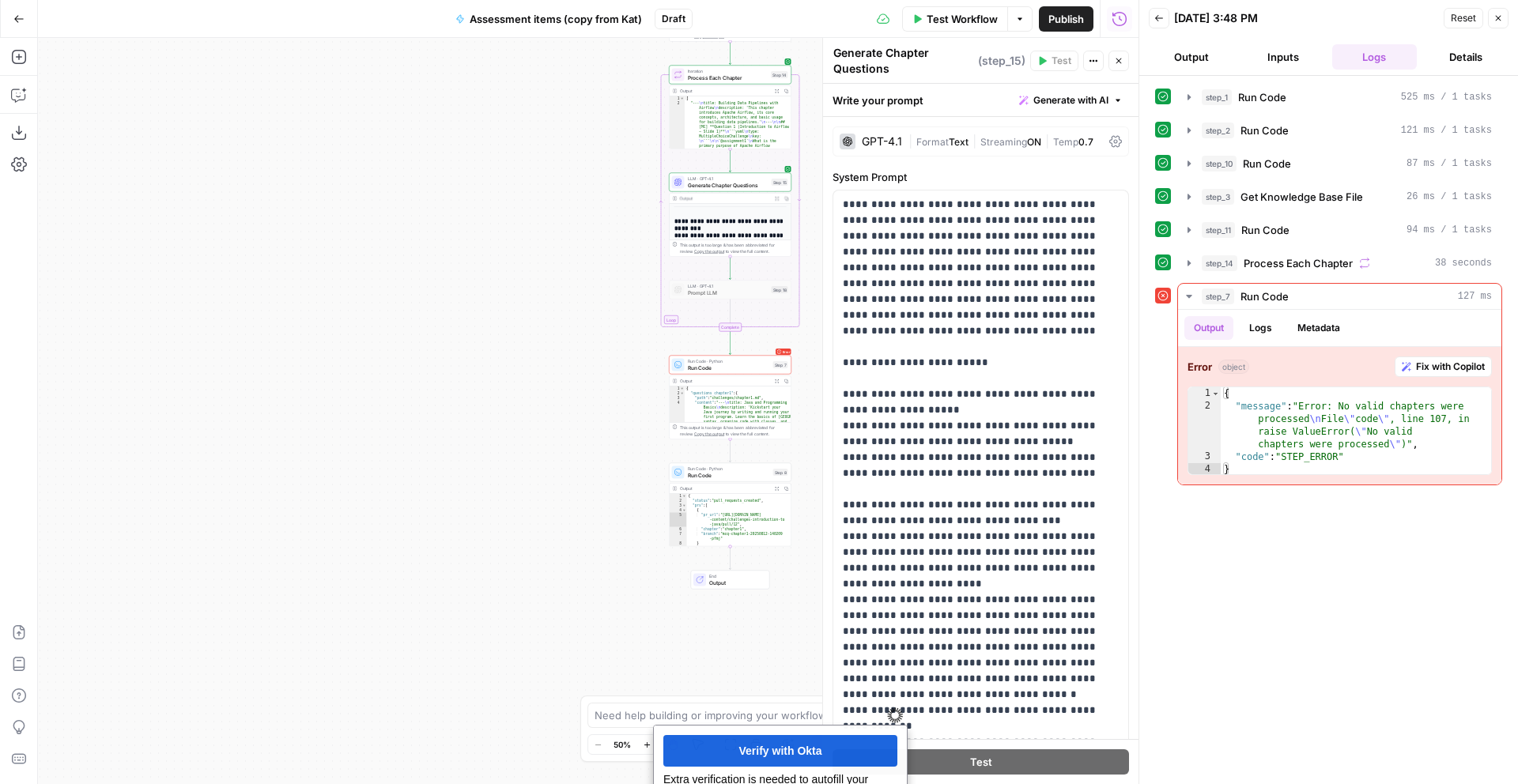
drag, startPoint x: 933, startPoint y: 19, endPoint x: 1085, endPoint y: 121, distance: 183.1
click at [933, 19] on span "Test Workflow" at bounding box center [963, 18] width 71 height 16
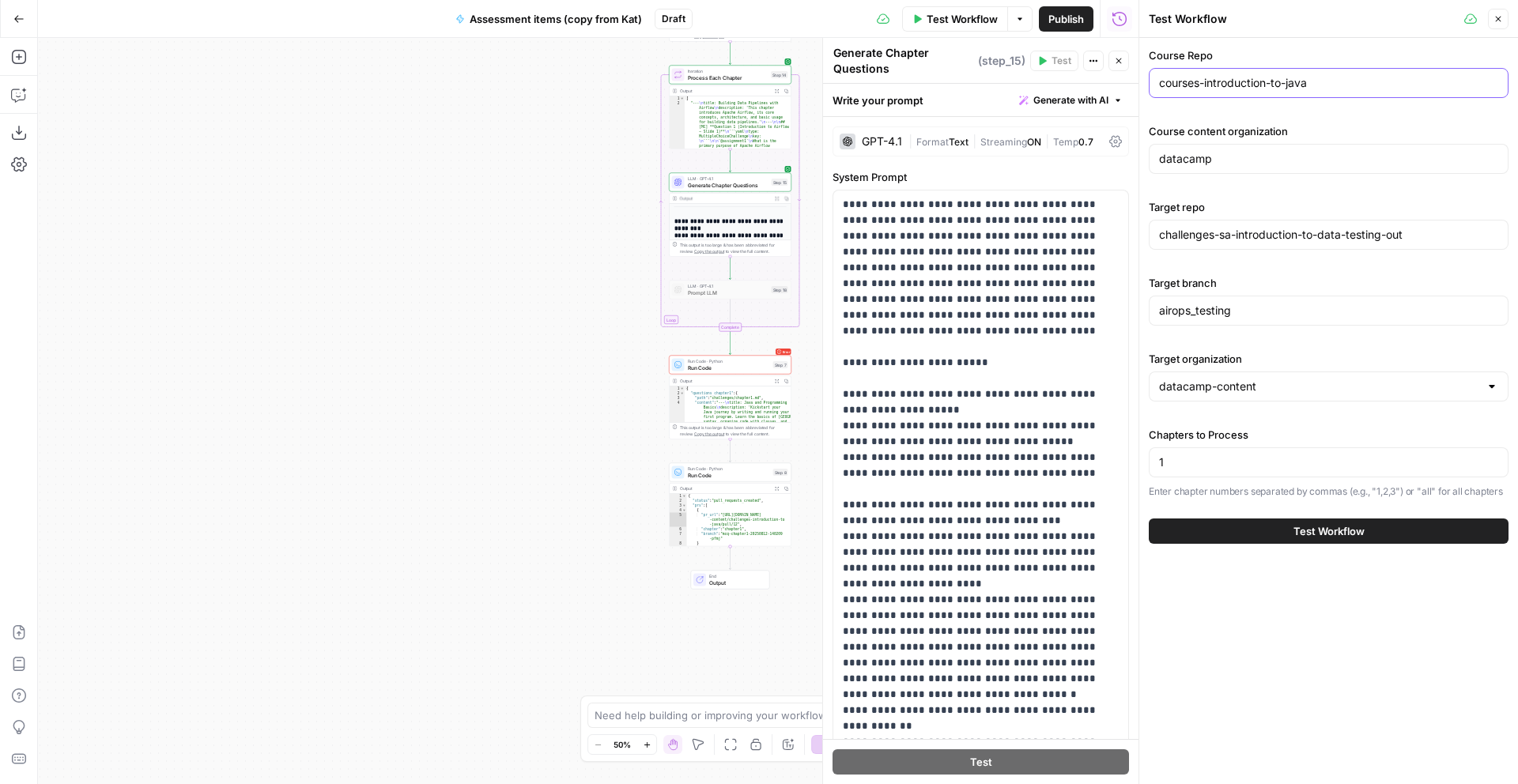
drag, startPoint x: 1323, startPoint y: 84, endPoint x: 1108, endPoint y: 80, distance: 215.0
click at [1108, 80] on body "DataCamp New Home Browse Your Data Usage Settings Recent Grids Script optimiser…" at bounding box center [759, 392] width 1518 height 784
paste input "Introduction to Power BI"
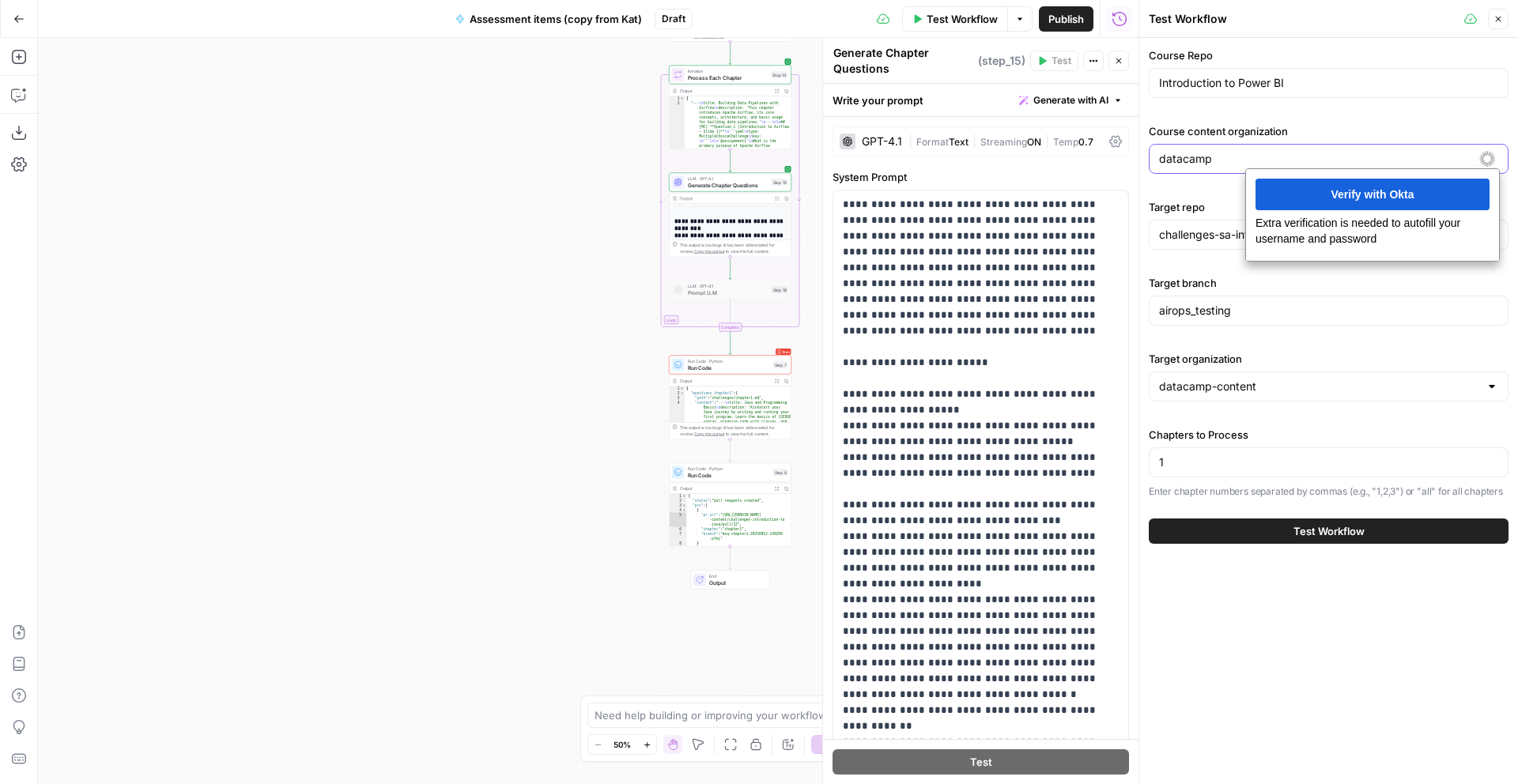
click at [1156, 159] on div "datacamp" at bounding box center [1328, 158] width 360 height 30
click at [1200, 158] on input "datacamp" at bounding box center [1329, 158] width 339 height 16
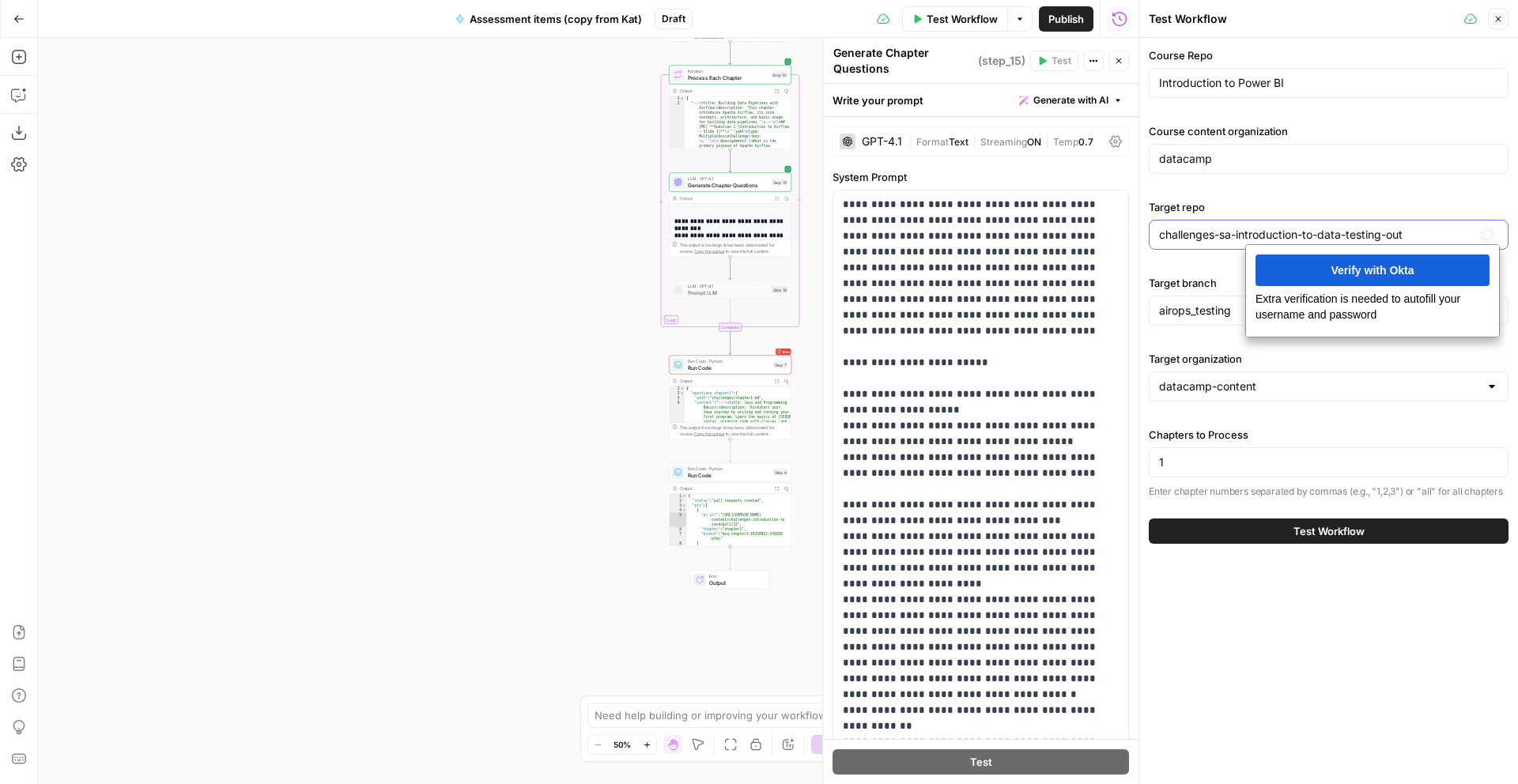
click at [1183, 237] on input "challenges-sa-introduction-to-data-testing-out" at bounding box center [1329, 234] width 339 height 16
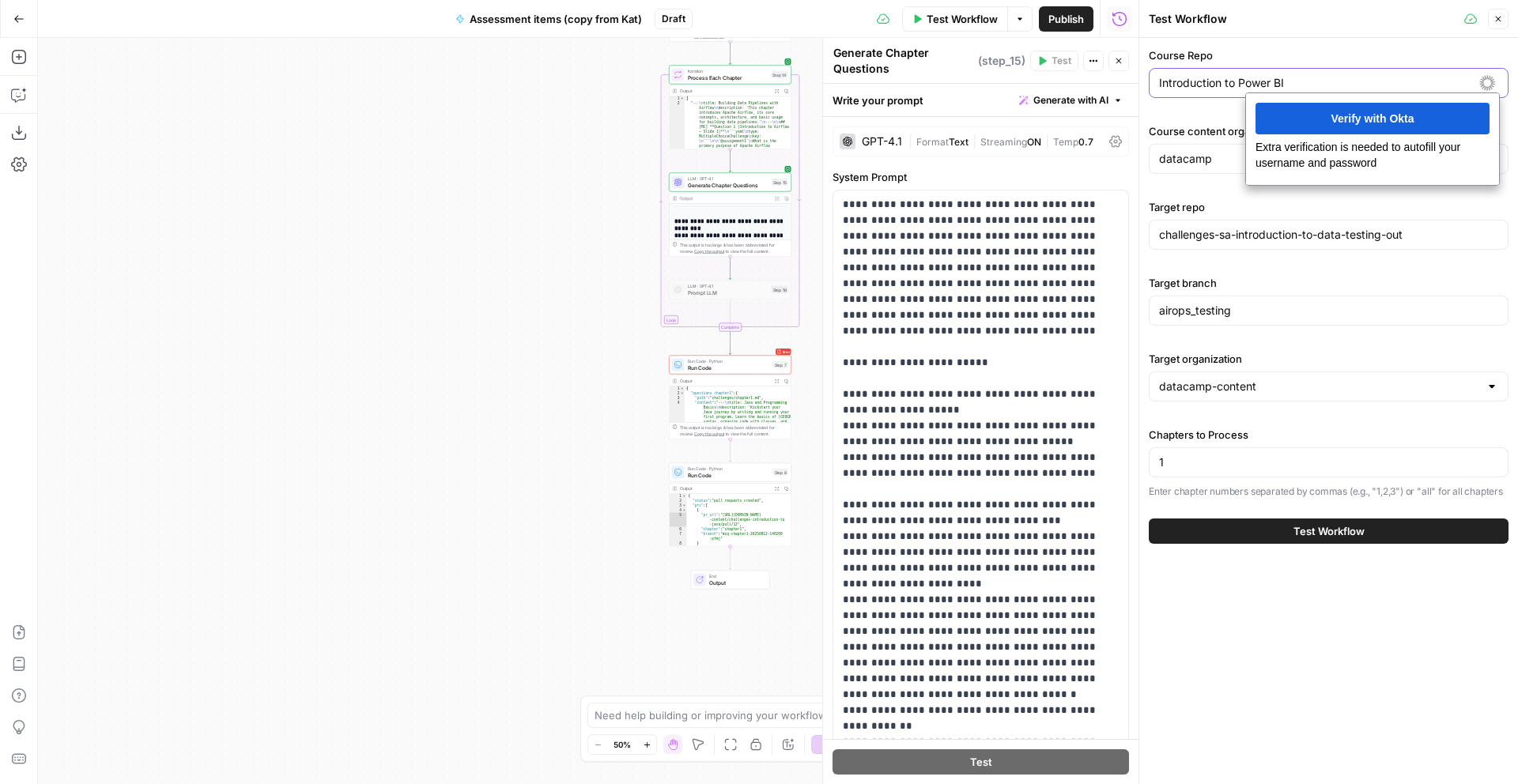
drag, startPoint x: 1130, startPoint y: 84, endPoint x: 1113, endPoint y: 85, distance: 17.0
click at [1113, 85] on body "DataCamp New Home Browse Your Data Usage Settings Recent Grids Script optimiser…" at bounding box center [759, 392] width 1518 height 784
drag, startPoint x: 1290, startPoint y: 76, endPoint x: 1127, endPoint y: 86, distance: 163.3
click at [1126, 86] on body "DataCamp New Home Browse Your Data Usage Settings Recent Grids Script optimiser…" at bounding box center [759, 392] width 1518 height 784
paste input "courses-introduction-to-power-bi"
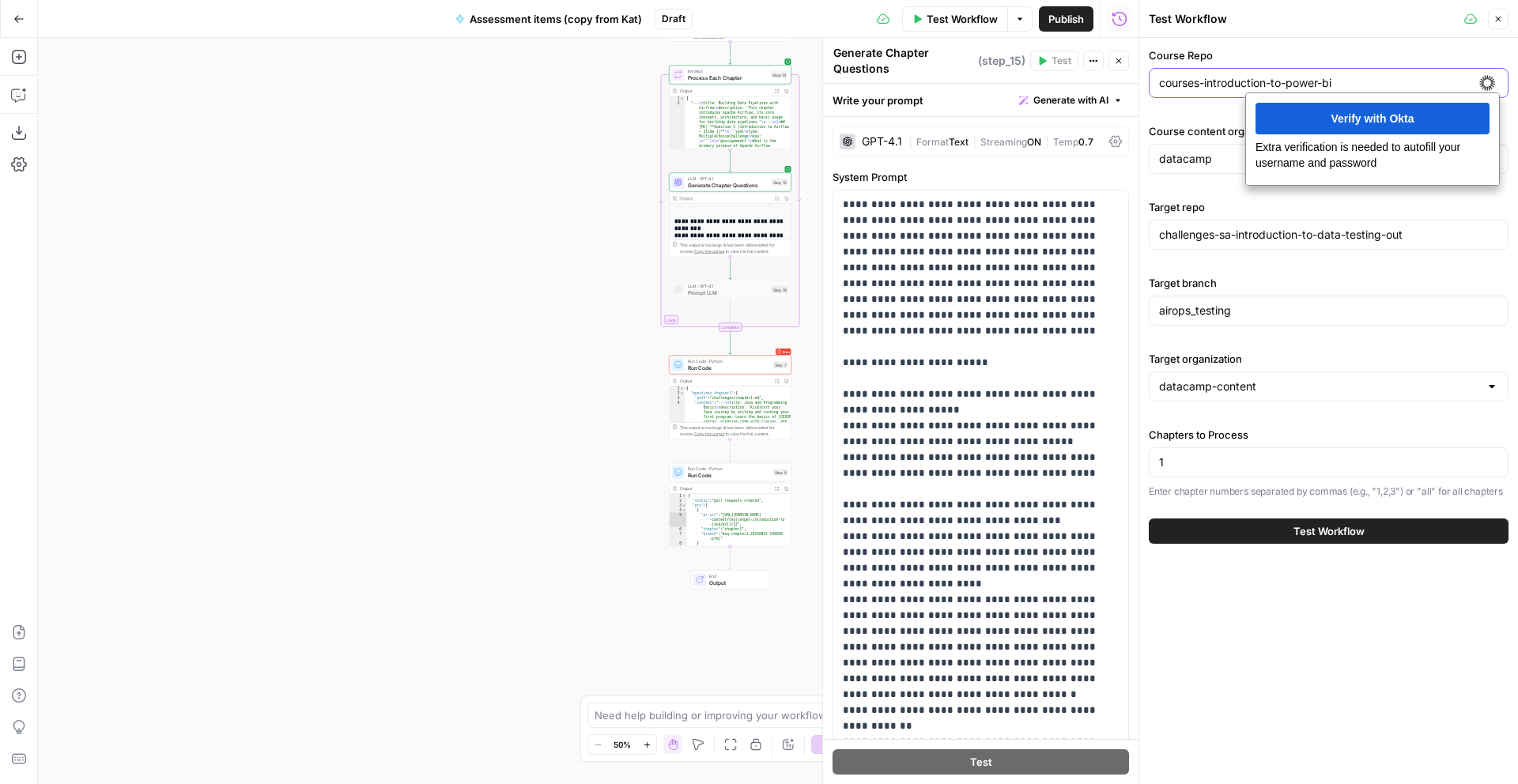
drag, startPoint x: 1174, startPoint y: 85, endPoint x: 1235, endPoint y: 116, distance: 68.4
click at [1174, 85] on input "courses-introduction-to-power-bi" at bounding box center [1329, 82] width 339 height 16
type input "courses-introduction-to-power-bi"
click at [1353, 530] on span "Test Workflow" at bounding box center [1329, 530] width 71 height 16
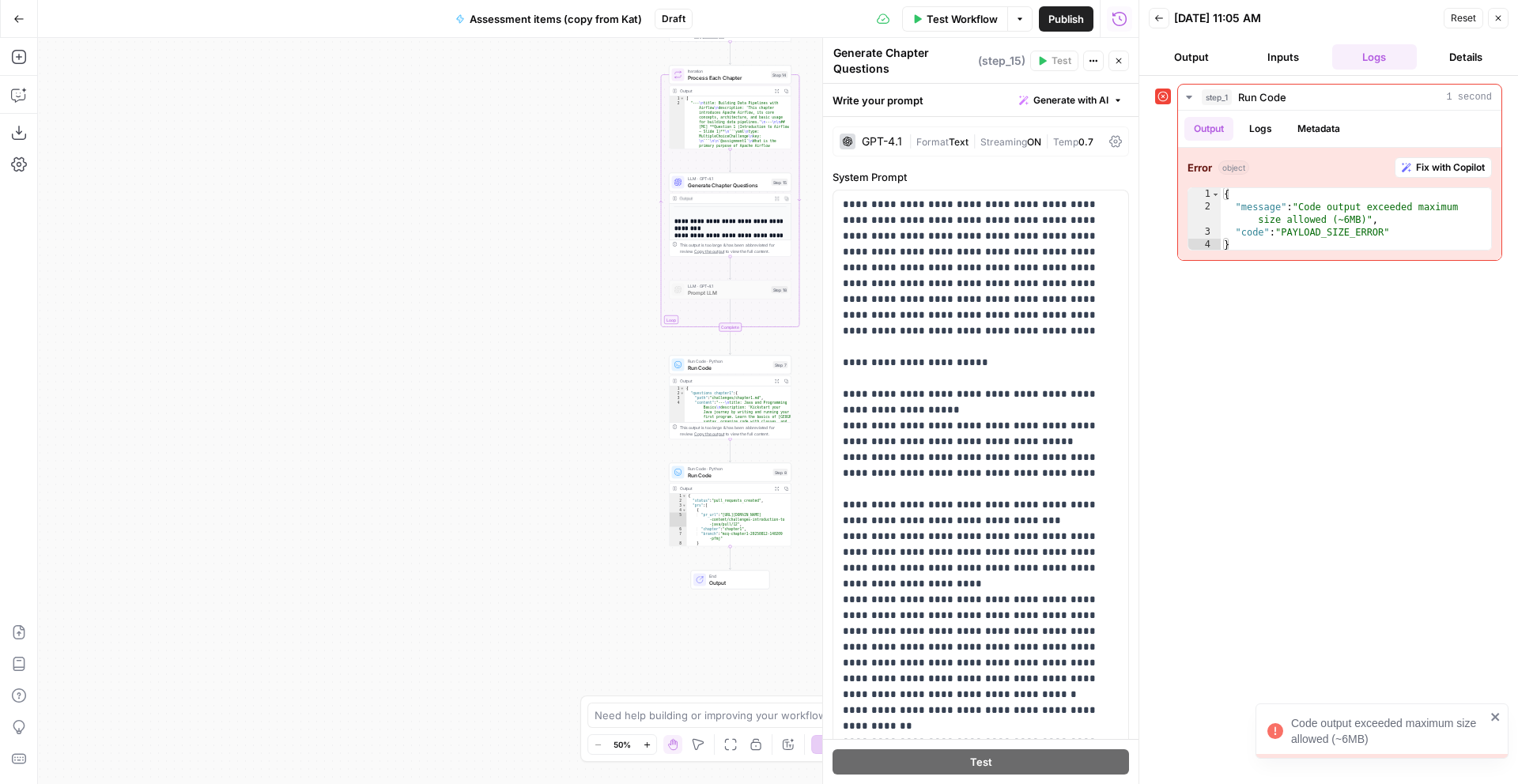
click at [389, 202] on div "Workflow Set Inputs Inputs Error Run Code · Python Run Code Step 1 Output Expan…" at bounding box center [588, 410] width 1101 height 746
